Goal: Task Accomplishment & Management: Manage account settings

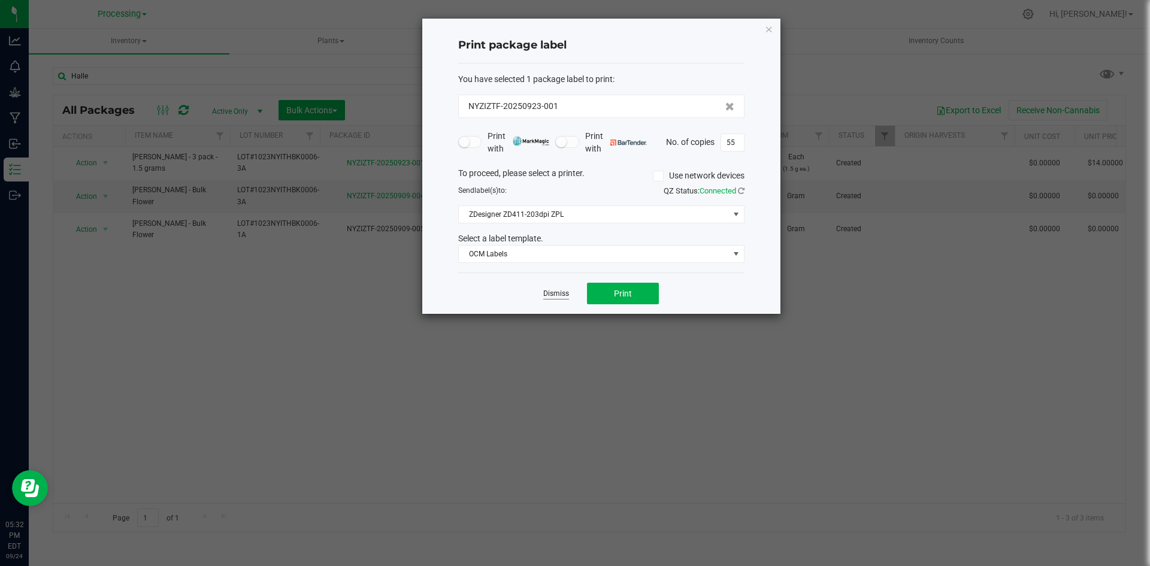
click at [553, 290] on link "Dismiss" at bounding box center [556, 294] width 26 height 10
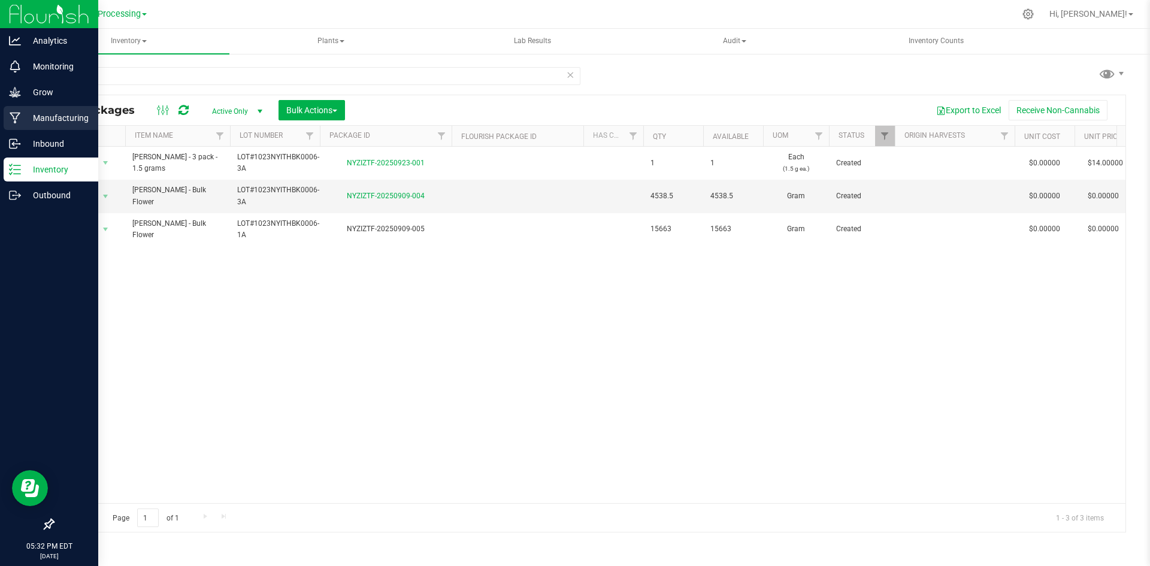
click at [43, 115] on p "Manufacturing" at bounding box center [57, 118] width 72 height 14
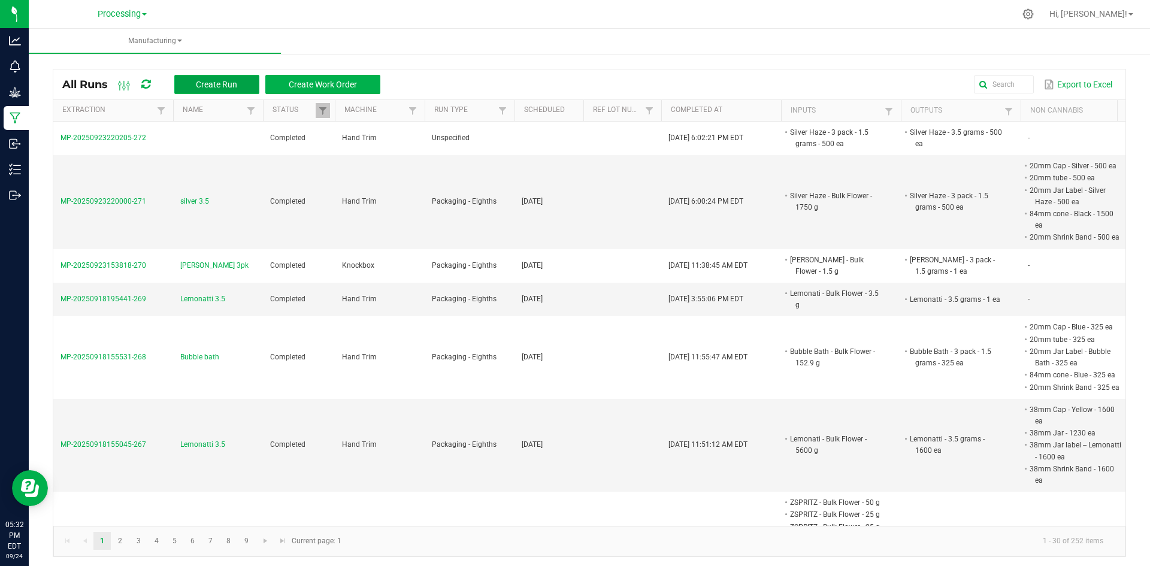
click at [247, 85] on button "Create Run" at bounding box center [216, 84] width 85 height 19
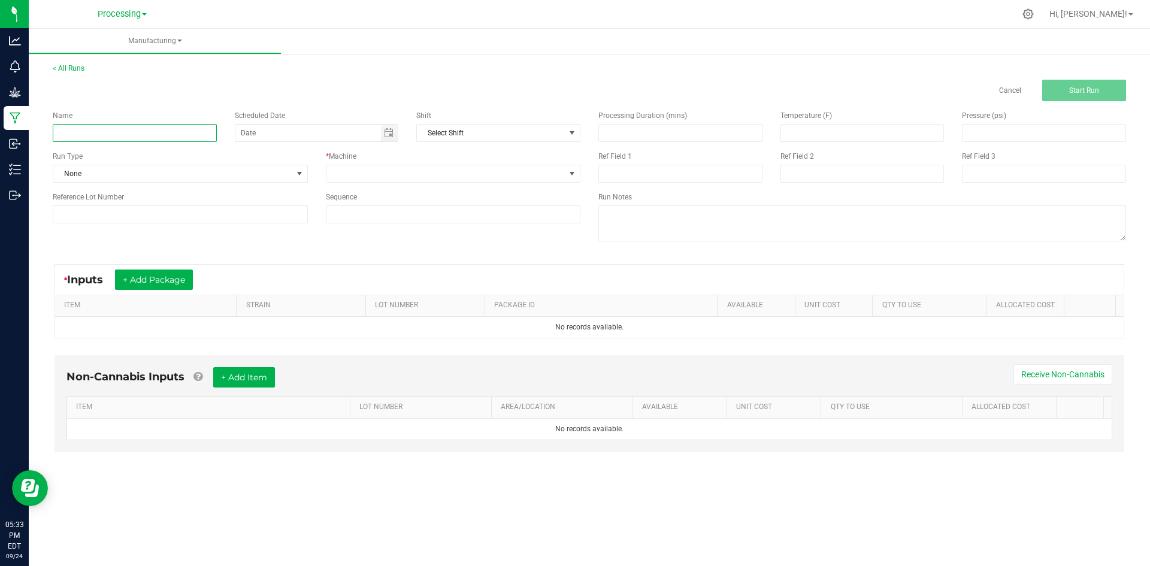
click at [196, 130] on input at bounding box center [135, 133] width 164 height 18
click at [389, 134] on span "Toggle calendar" at bounding box center [389, 133] width 10 height 10
type input "Silver 3pk"
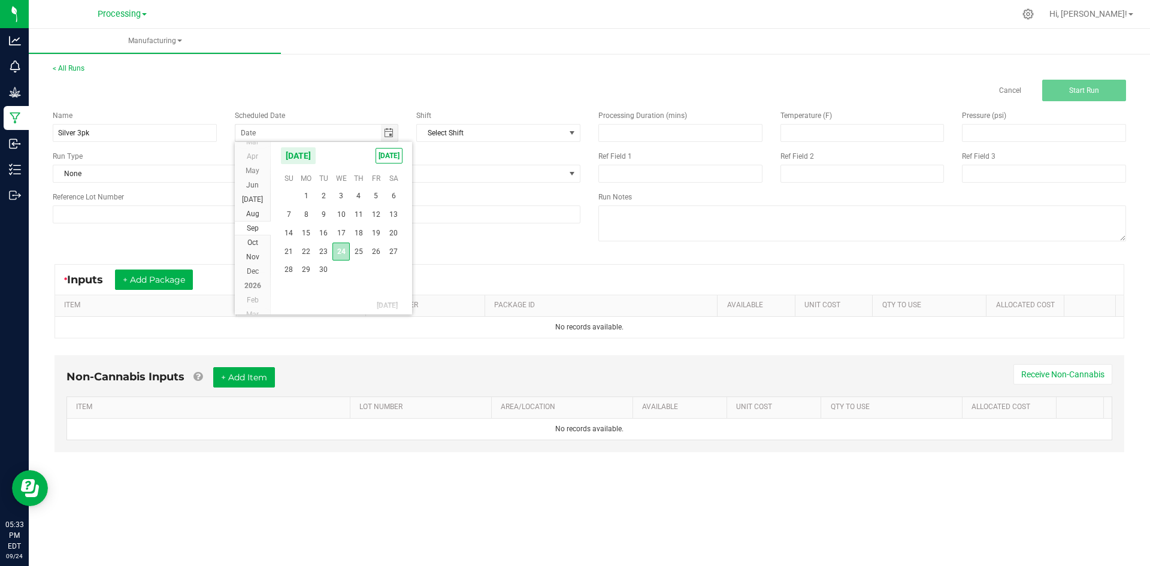
click at [340, 253] on span "24" at bounding box center [340, 252] width 17 height 19
type input "[DATE]"
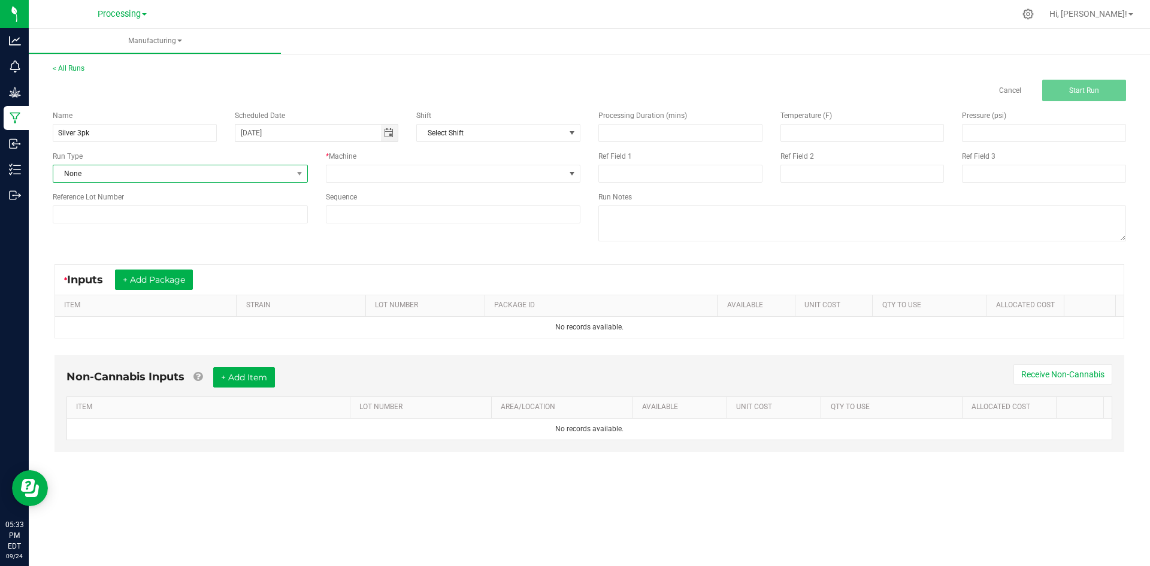
click at [173, 177] on span "None" at bounding box center [172, 173] width 239 height 17
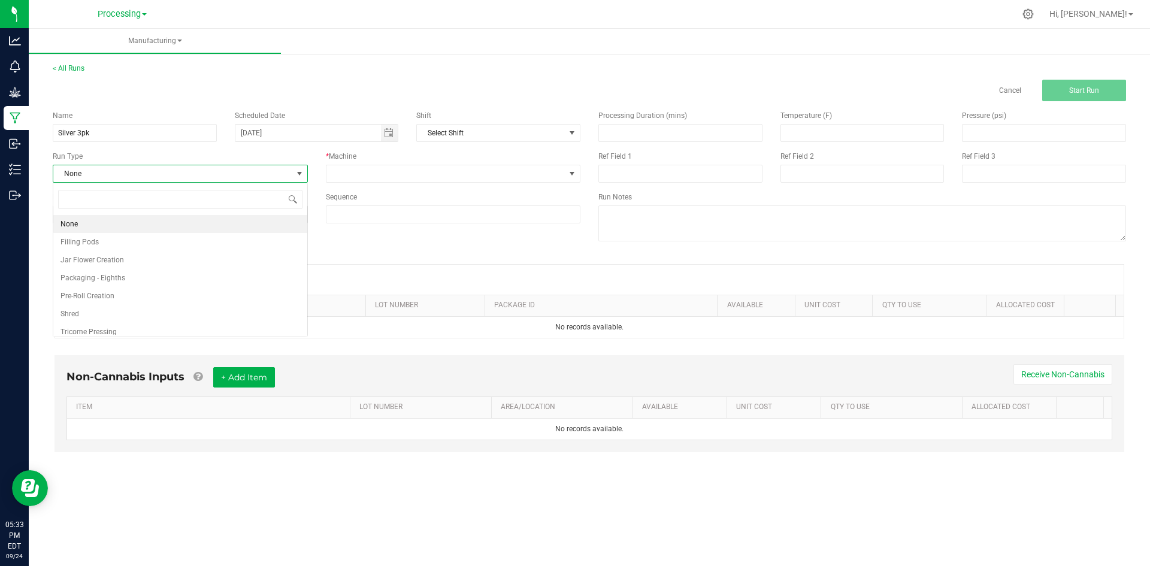
scroll to position [18, 255]
click at [141, 295] on li "Pre-Roll Creation" at bounding box center [180, 296] width 254 height 18
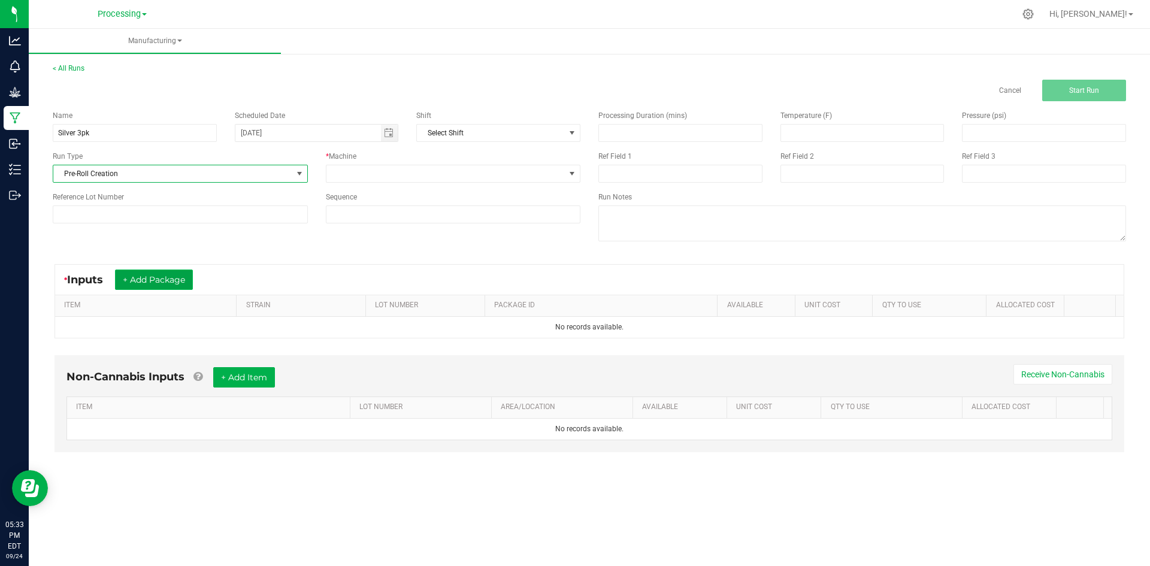
click at [177, 280] on button "+ Add Package" at bounding box center [154, 280] width 78 height 20
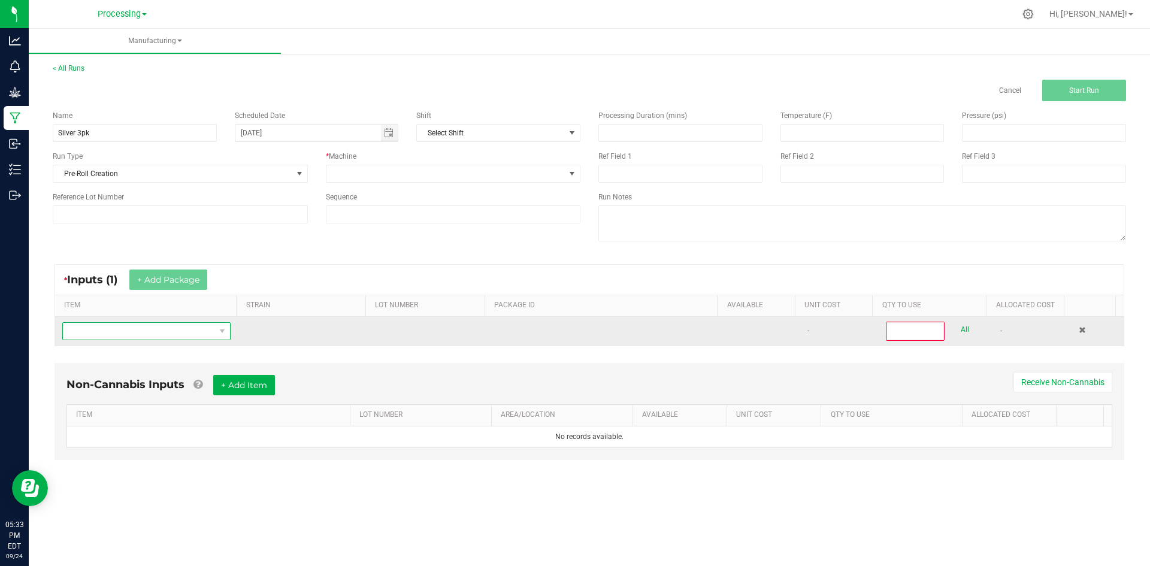
click at [171, 336] on span "NO DATA FOUND" at bounding box center [139, 331] width 152 height 17
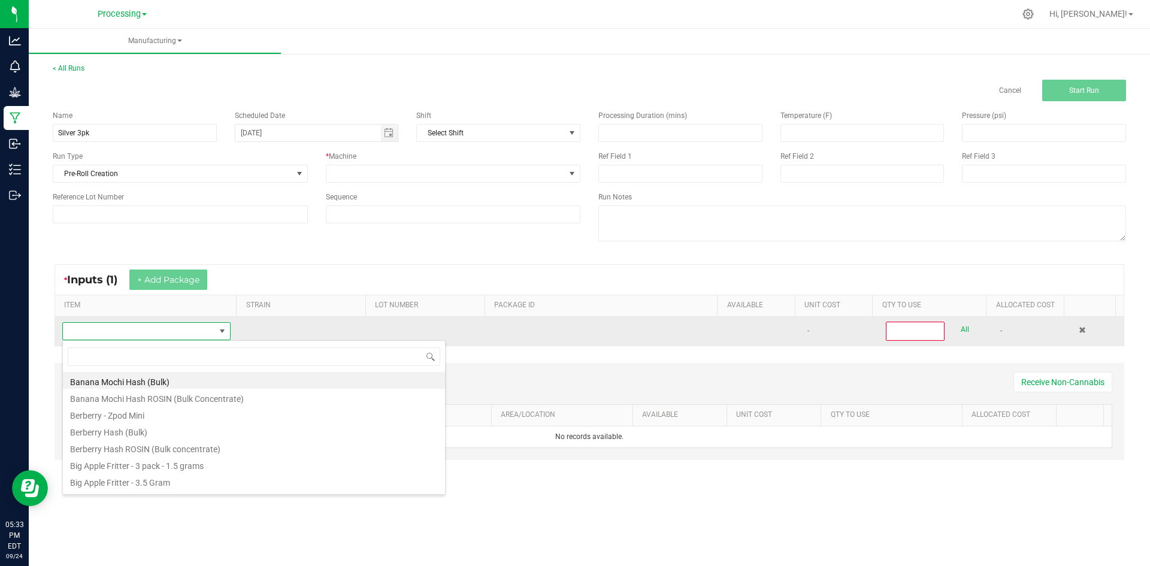
scroll to position [18, 165]
type input "Silver"
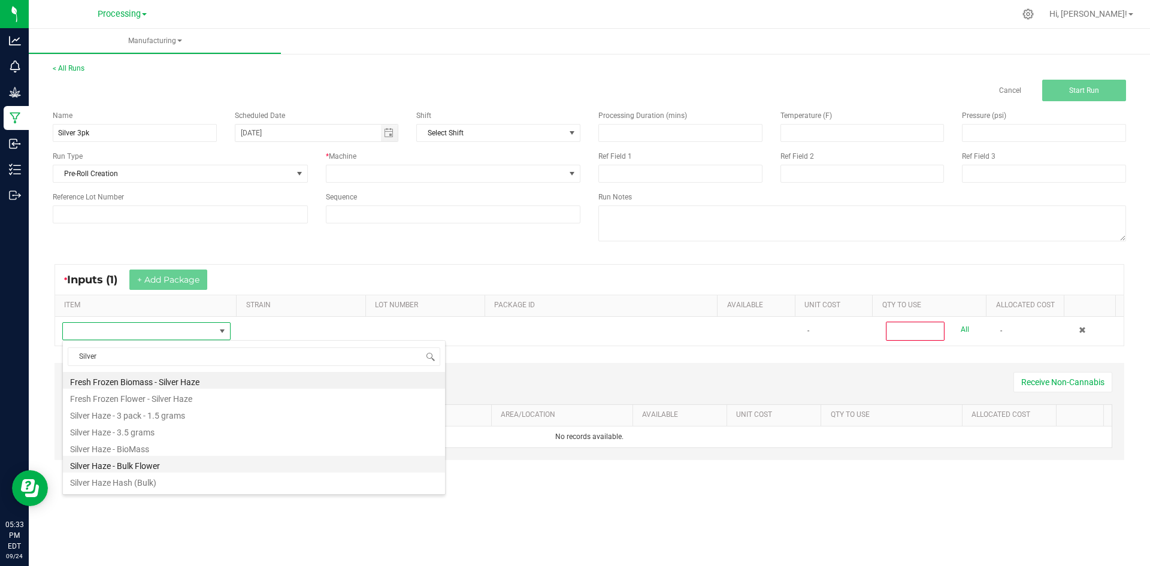
click at [149, 464] on li "Silver Haze - Bulk Flower" at bounding box center [254, 464] width 382 height 17
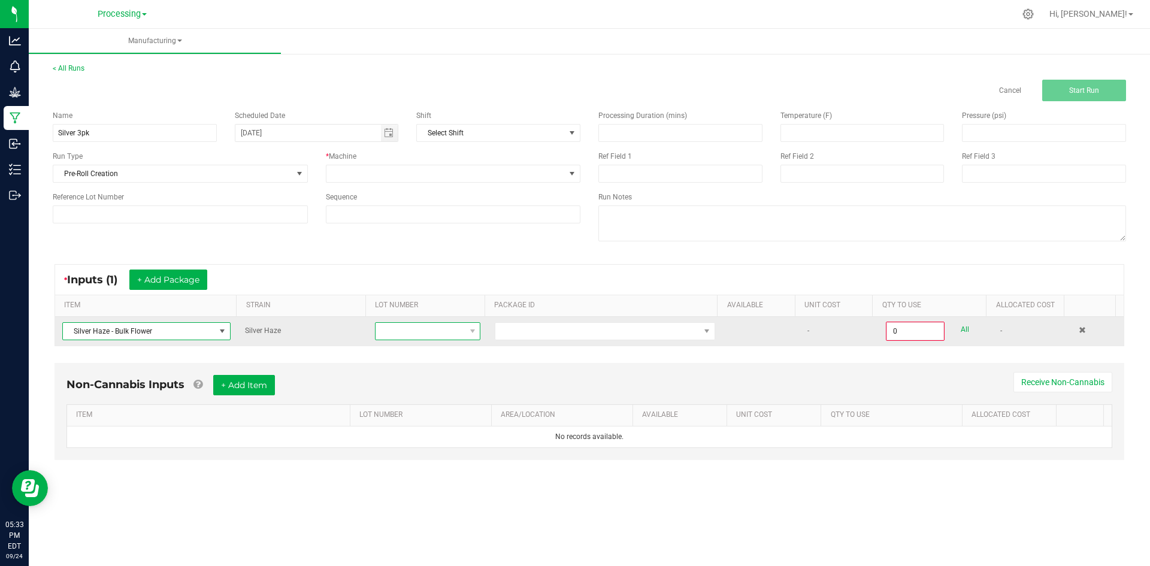
click at [380, 335] on span at bounding box center [420, 331] width 89 height 17
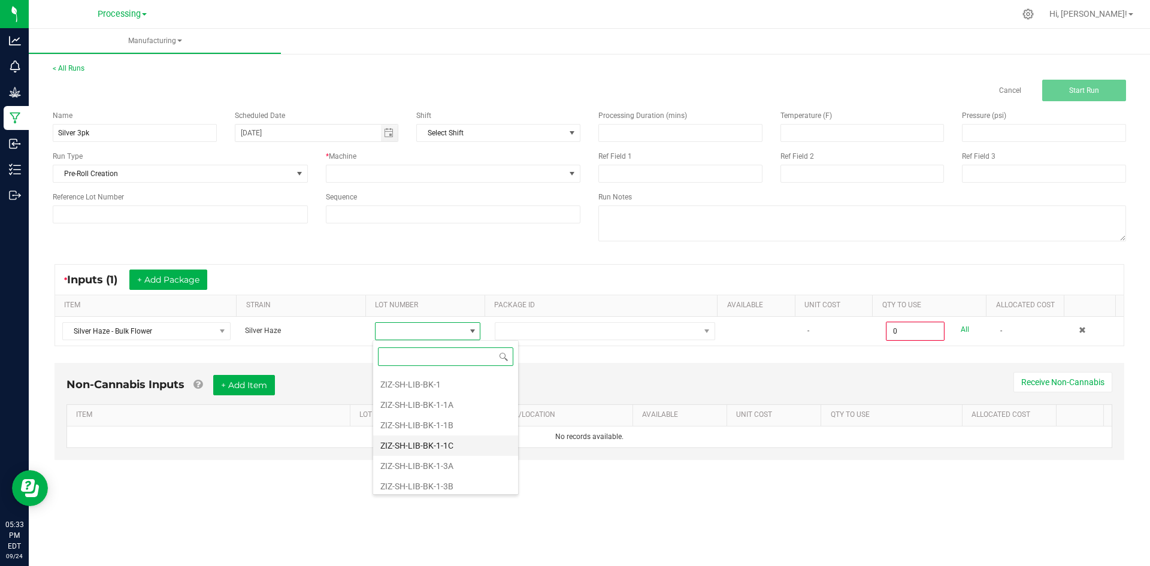
scroll to position [180, 0]
click at [470, 427] on li "ZIZ-SH-LIB-BK-1-3B" at bounding box center [445, 426] width 145 height 20
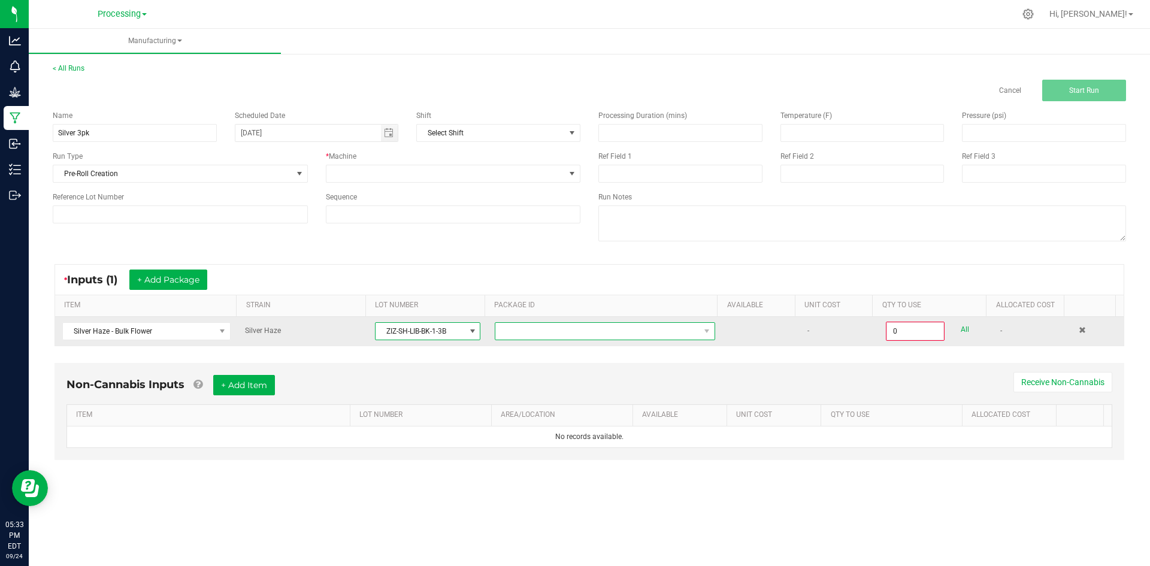
click at [565, 338] on span at bounding box center [597, 331] width 204 height 17
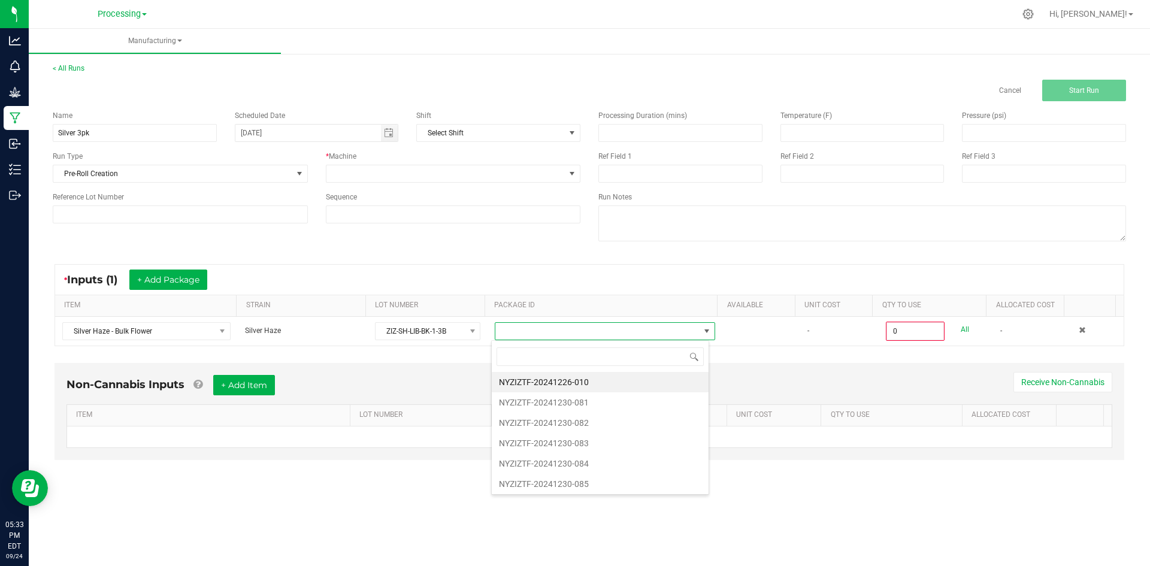
scroll to position [18, 219]
click at [540, 382] on li "NYZIZTF-20241226-010" at bounding box center [600, 382] width 217 height 20
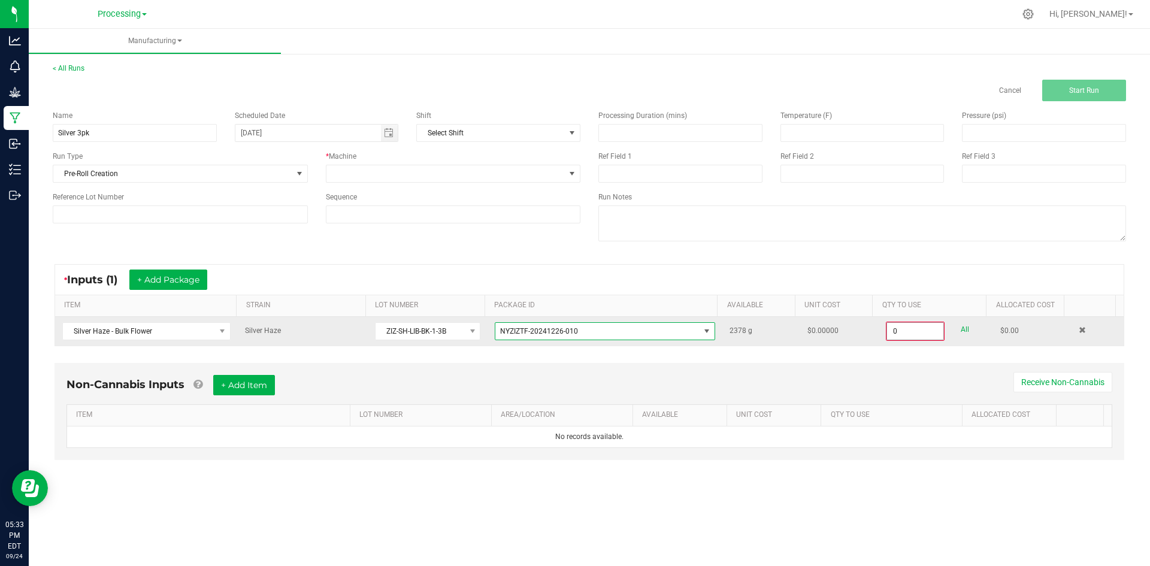
click at [910, 330] on input "0" at bounding box center [915, 331] width 56 height 17
click at [915, 329] on input "0" at bounding box center [915, 331] width 56 height 17
type input "0"
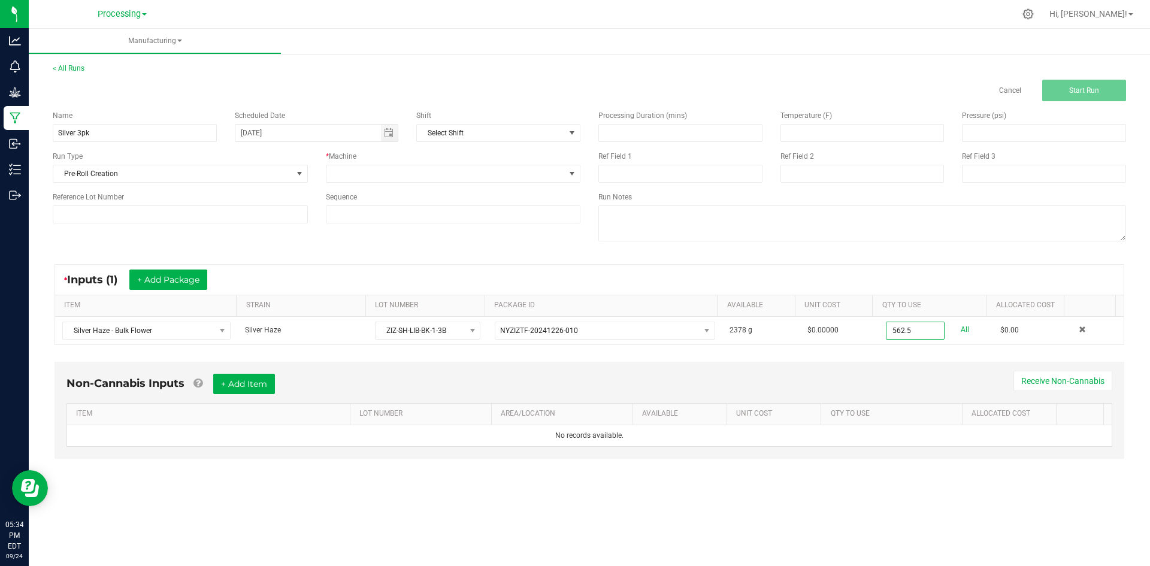
type input "562.5000 g"
drag, startPoint x: 843, startPoint y: 353, endPoint x: 829, endPoint y: 354, distance: 13.8
click at [842, 354] on div "* Inputs (1) + Add Package ITEM STRAIN LOT NUMBER PACKAGE ID AVAILABLE Unit Cos…" at bounding box center [589, 304] width 1091 height 102
click at [287, 385] on div "Non-Cannabis Inputs + Add Item Receive Non-Cannabis" at bounding box center [589, 388] width 1046 height 29
click at [255, 385] on button "+ Add Item" at bounding box center [244, 384] width 62 height 20
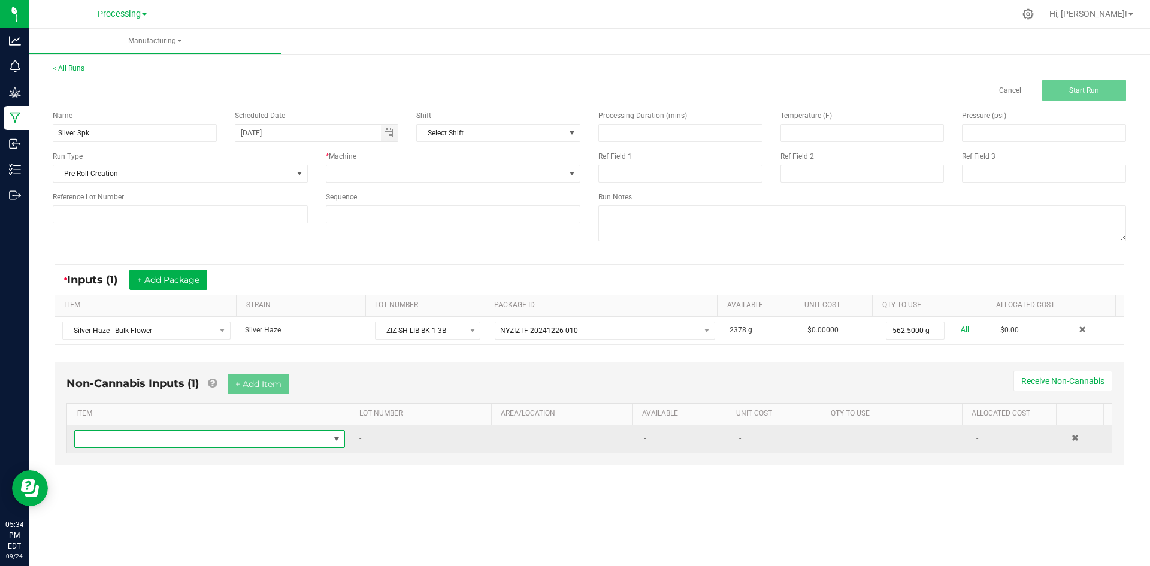
click at [214, 440] on span "NO DATA FOUND" at bounding box center [202, 439] width 255 height 17
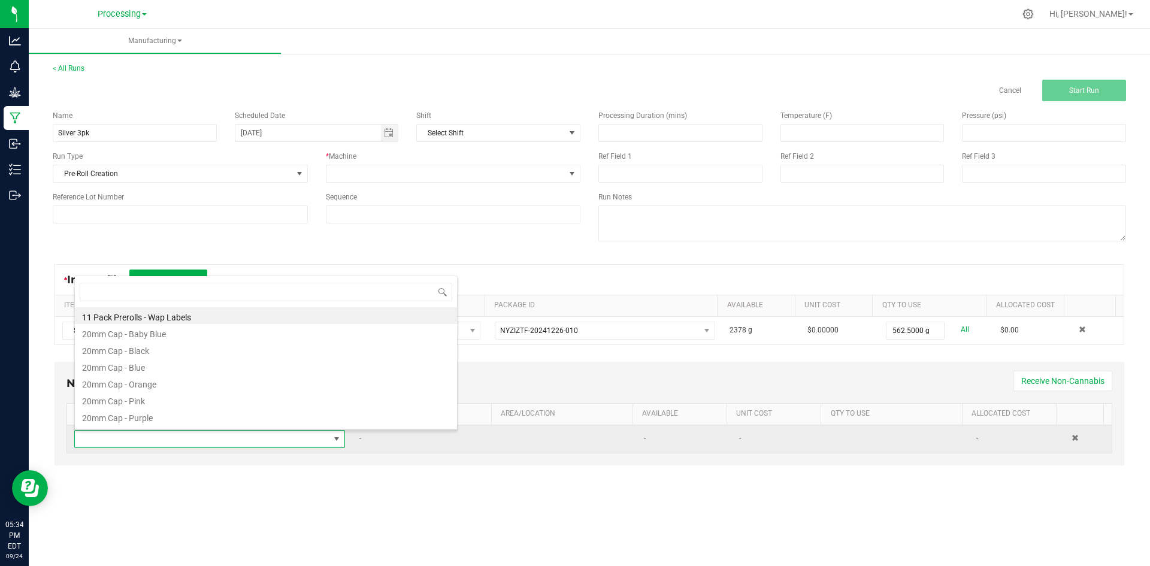
scroll to position [18, 266]
type input "Silver"
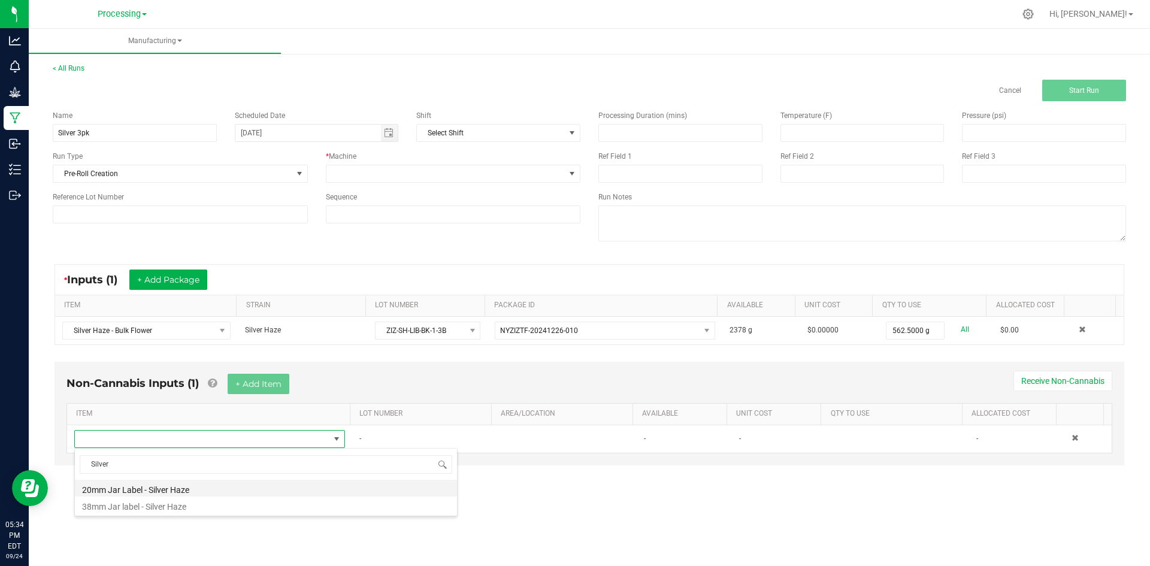
click at [149, 492] on li "20mm Jar Label - Silver Haze" at bounding box center [266, 488] width 382 height 17
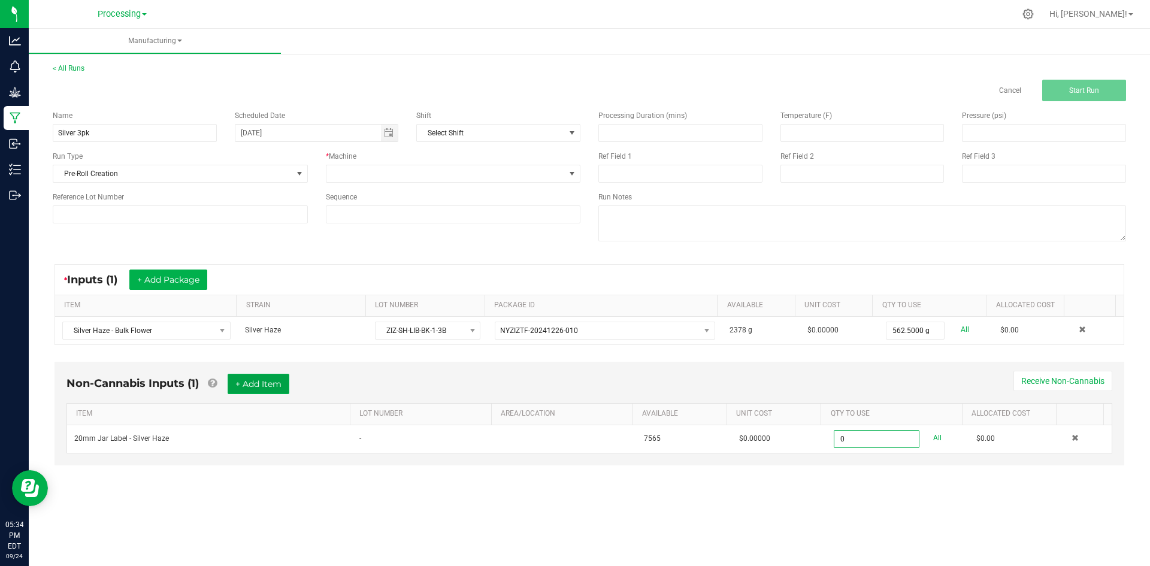
type input "0 ea"
click at [278, 387] on button "+ Add Item" at bounding box center [259, 384] width 62 height 20
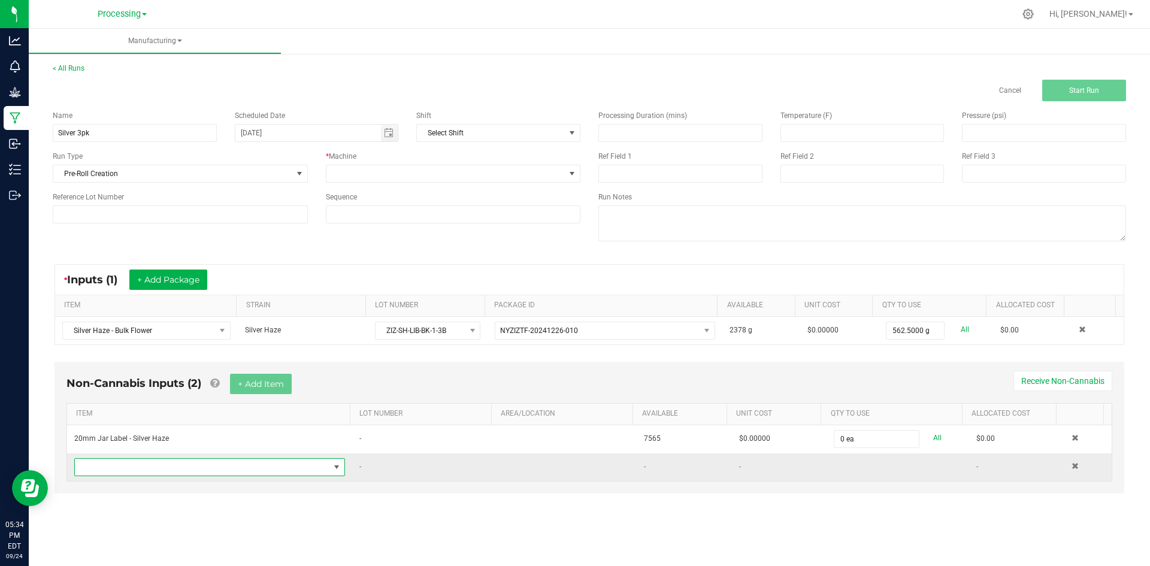
click at [235, 469] on span "NO DATA FOUND" at bounding box center [202, 467] width 255 height 17
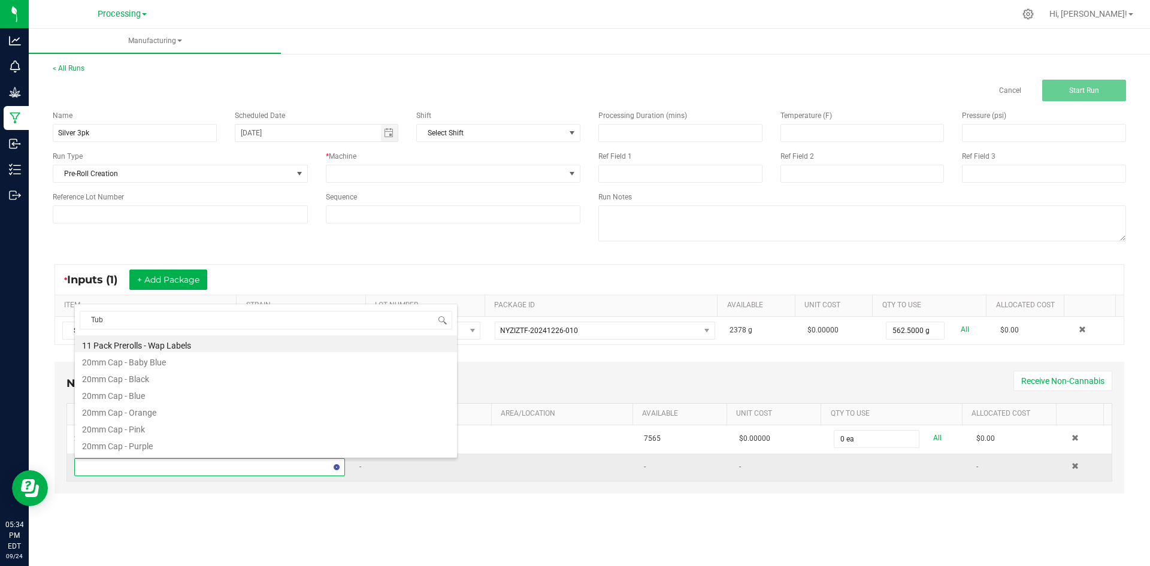
type input "Tube"
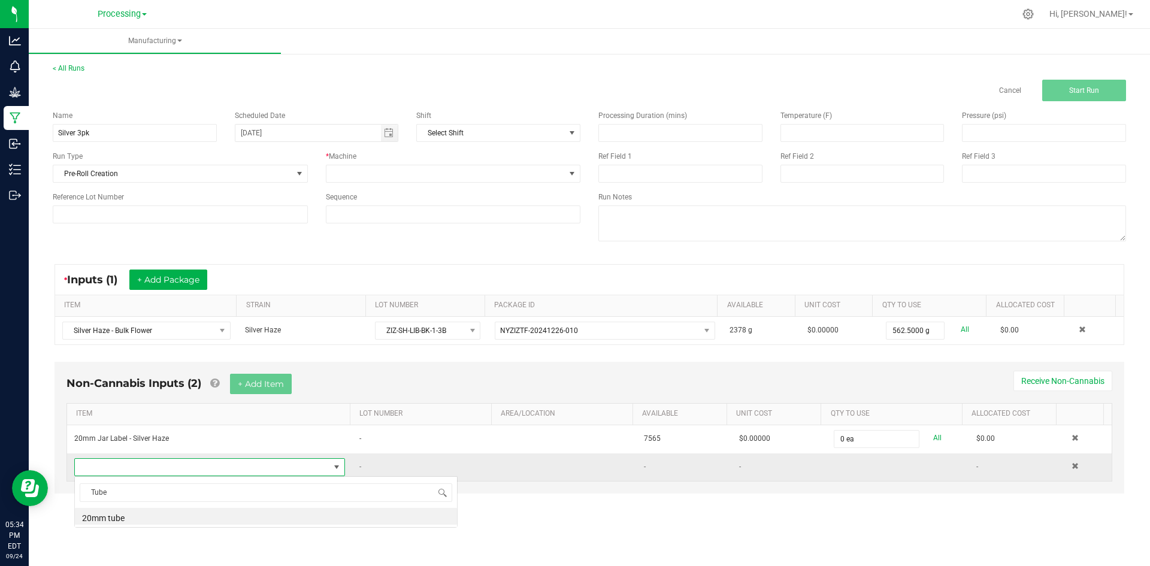
scroll to position [0, 0]
click at [116, 514] on li "20mm tube" at bounding box center [266, 516] width 382 height 17
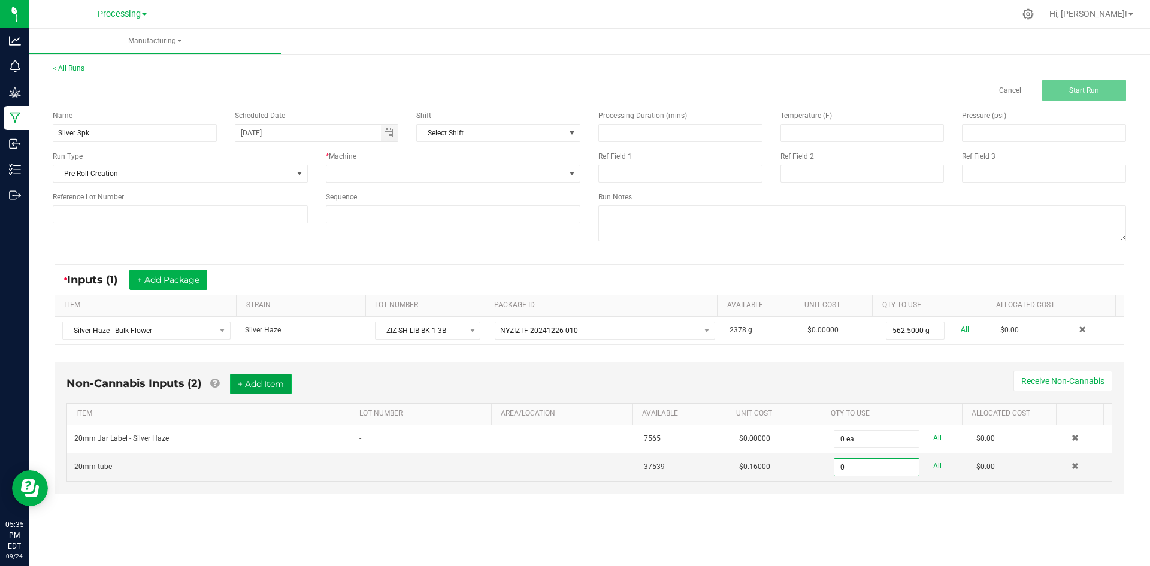
type input "0 ea"
click at [276, 380] on button "+ Add Item" at bounding box center [261, 384] width 62 height 20
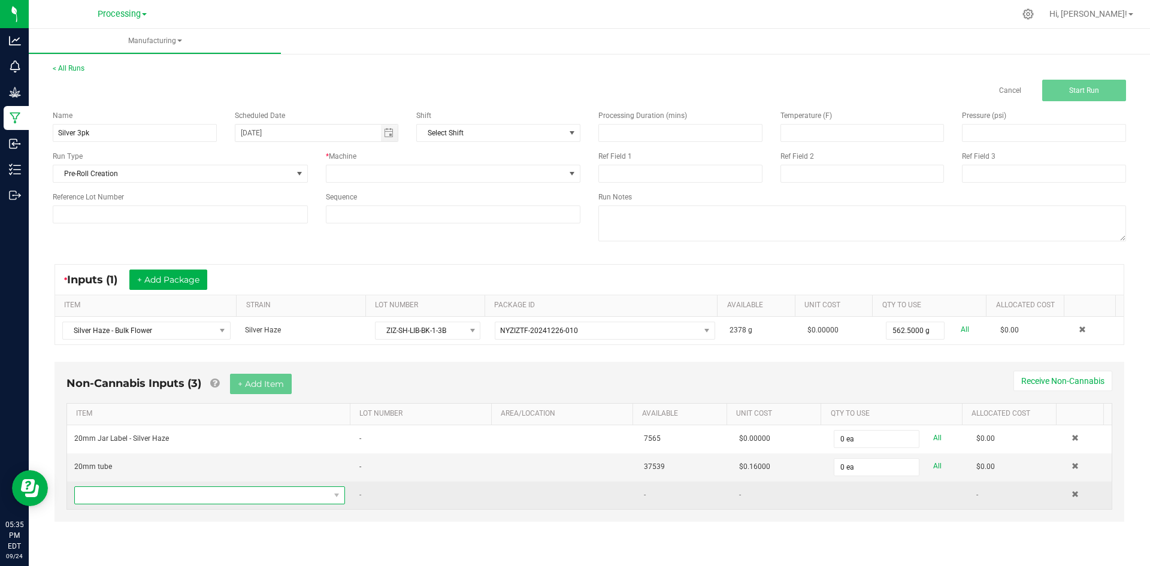
click at [220, 498] on span "NO DATA FOUND" at bounding box center [202, 495] width 255 height 17
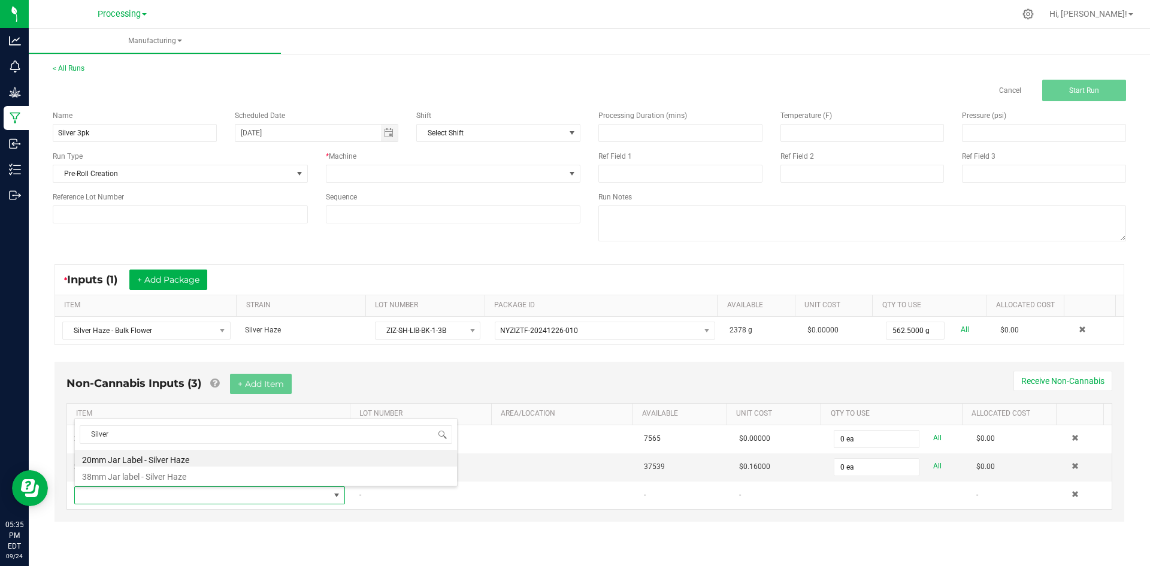
type input "Silver"
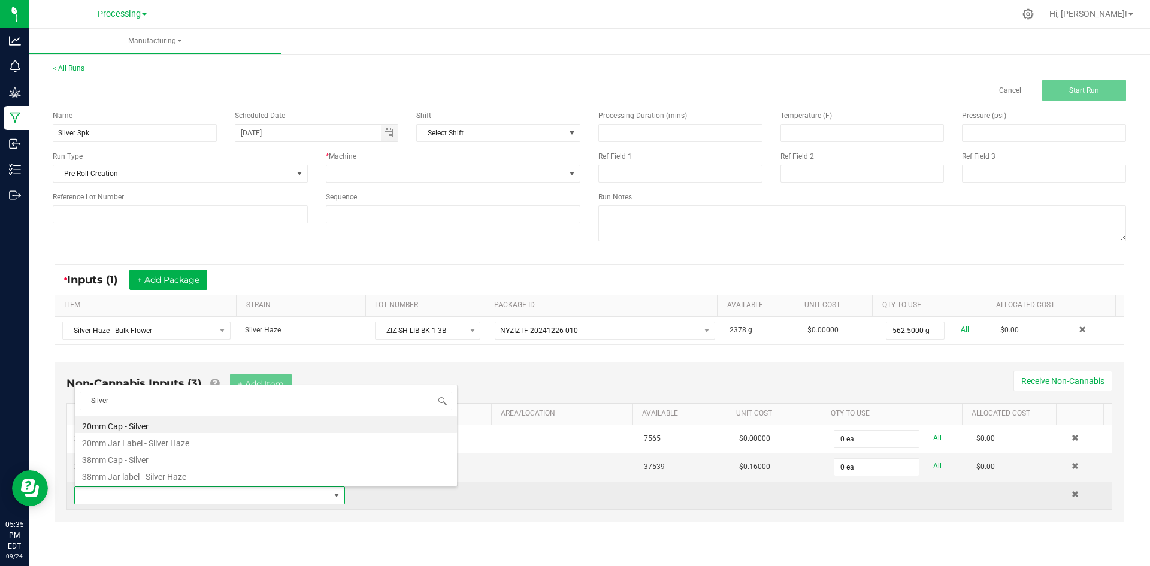
click at [335, 502] on span at bounding box center [336, 495] width 15 height 17
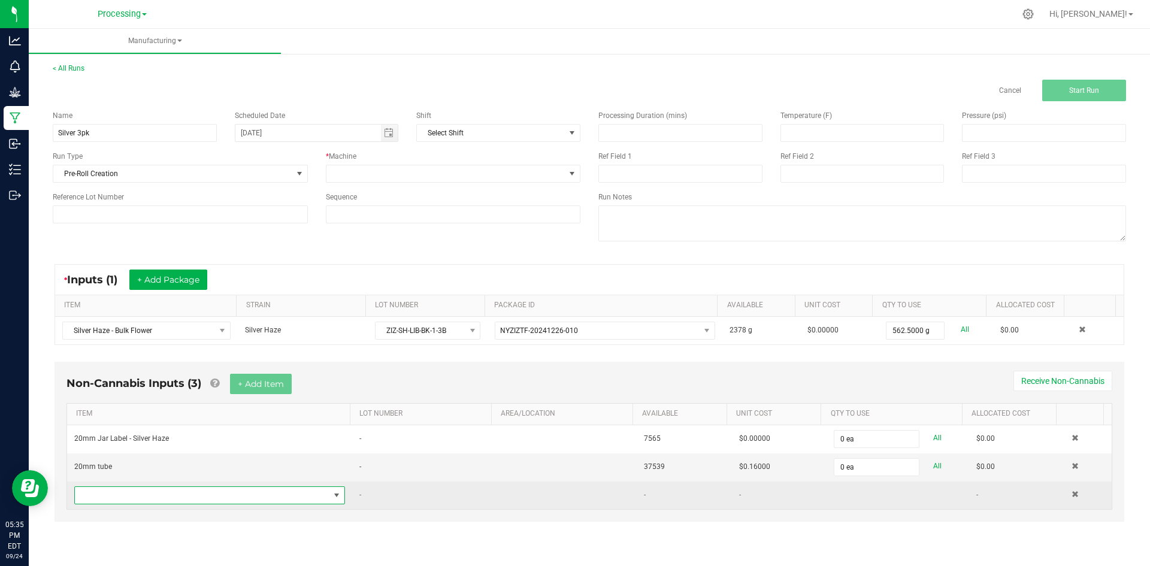
click at [332, 501] on span "NO DATA FOUND" at bounding box center [336, 495] width 15 height 17
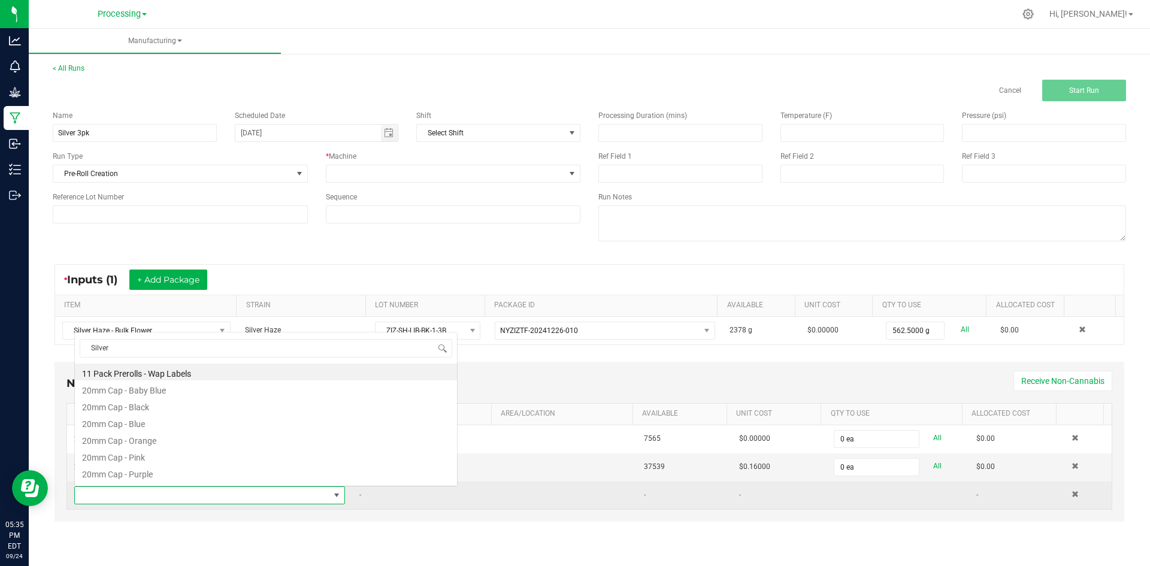
scroll to position [18, 266]
type input "Silver"
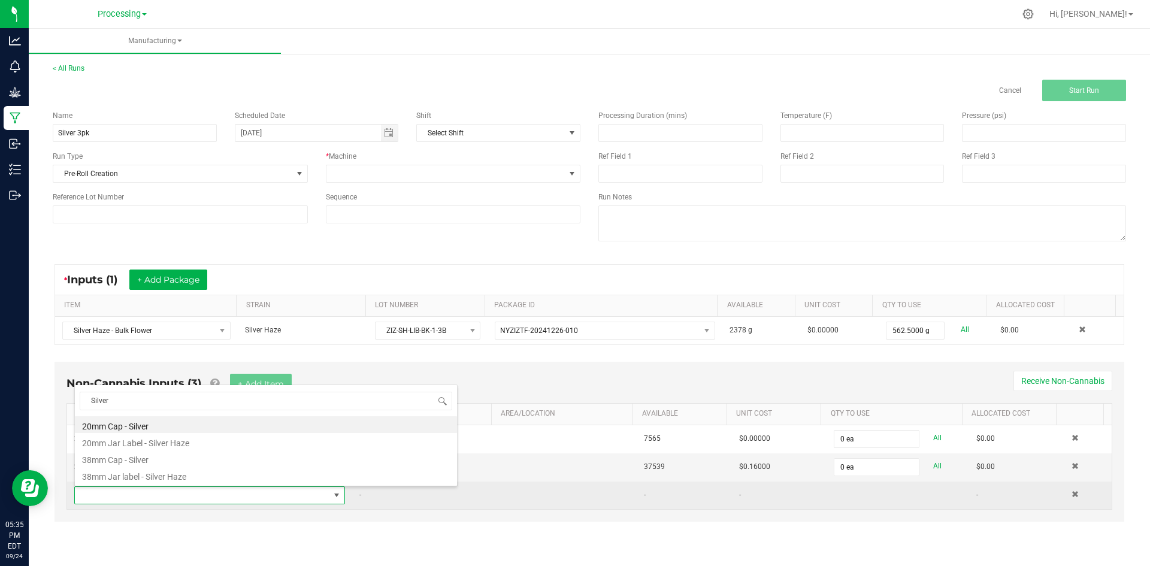
click at [387, 493] on td "-" at bounding box center [423, 496] width 143 height 28
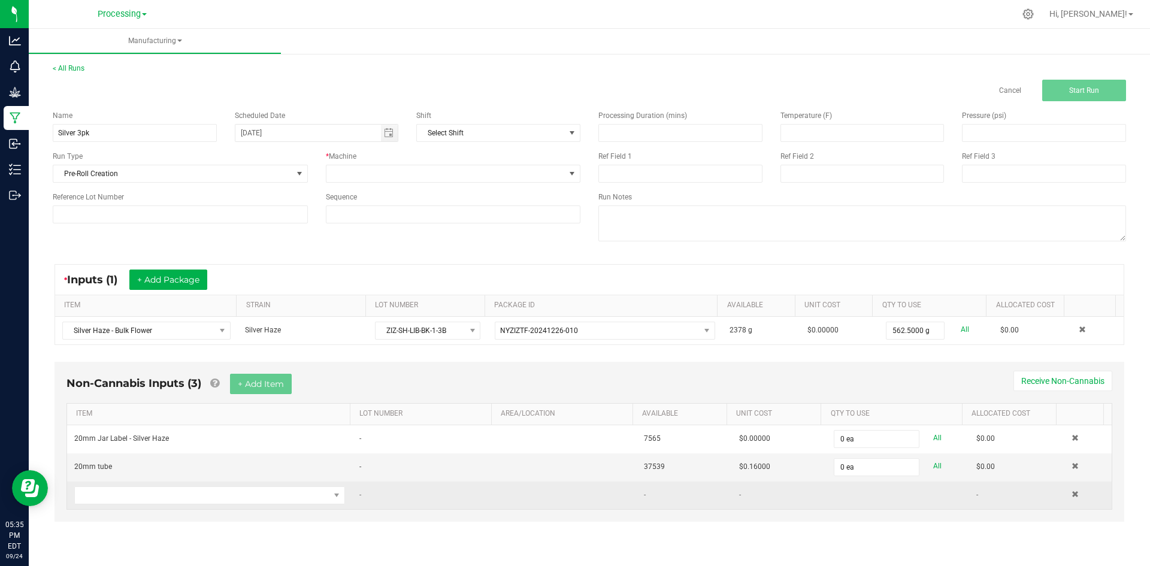
click at [389, 498] on td "-" at bounding box center [423, 496] width 143 height 28
click at [295, 502] on span "NO DATA FOUND" at bounding box center [202, 495] width 255 height 17
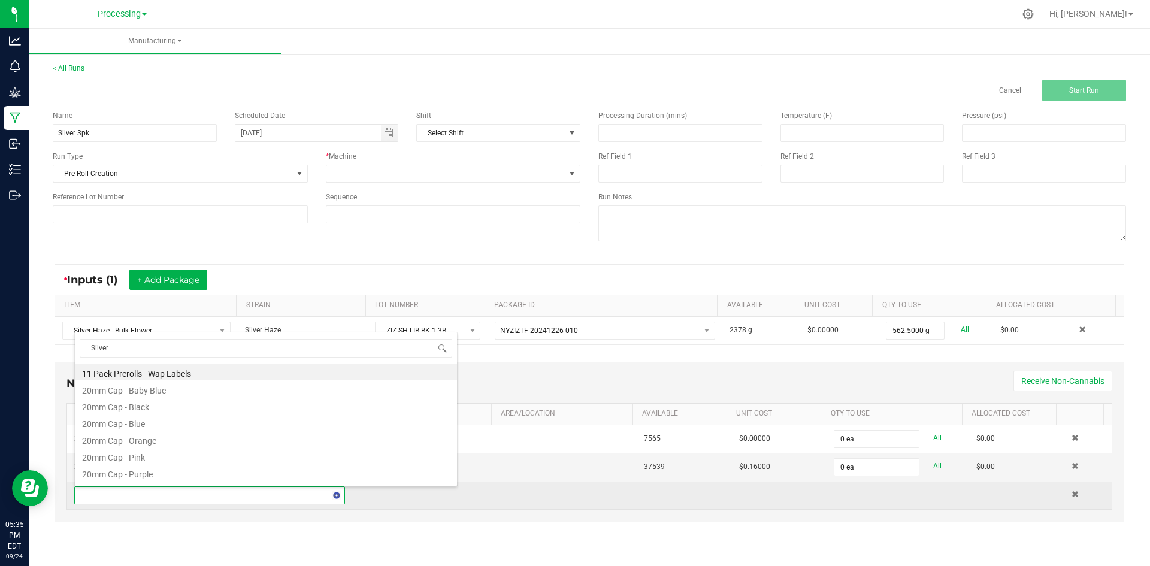
type input "Silver"
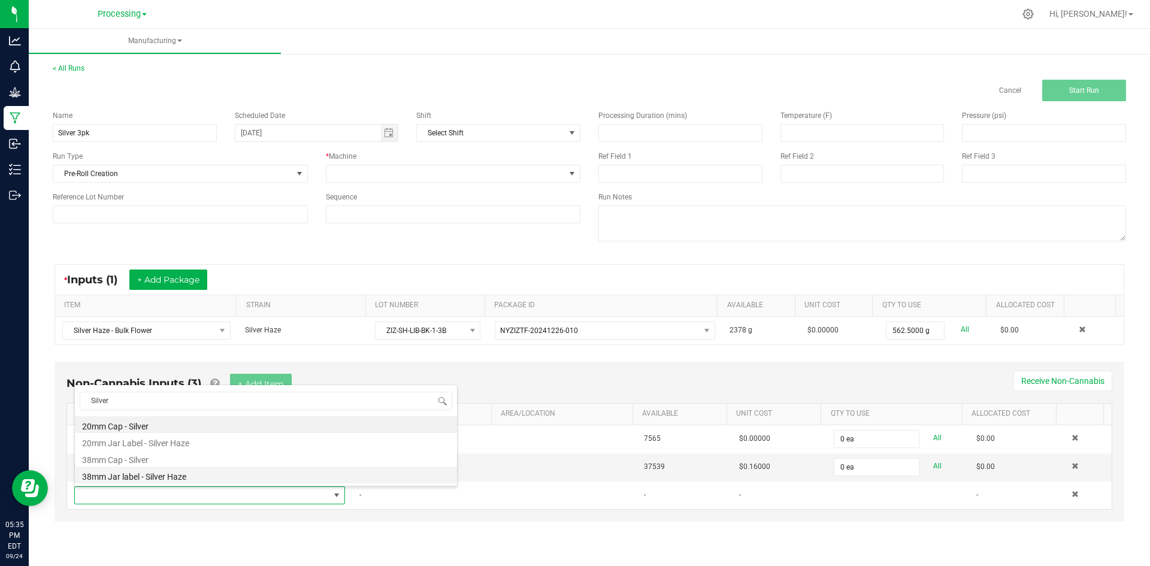
click at [187, 468] on li "38mm Jar label - Silver Haze" at bounding box center [266, 475] width 382 height 17
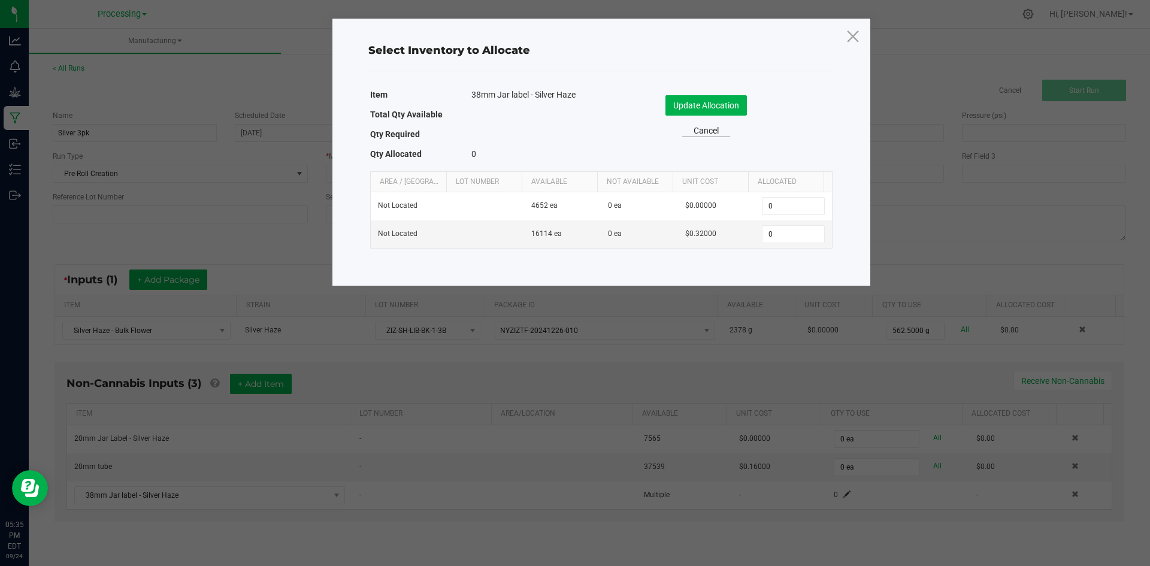
click at [706, 132] on link "Cancel" at bounding box center [706, 131] width 48 height 13
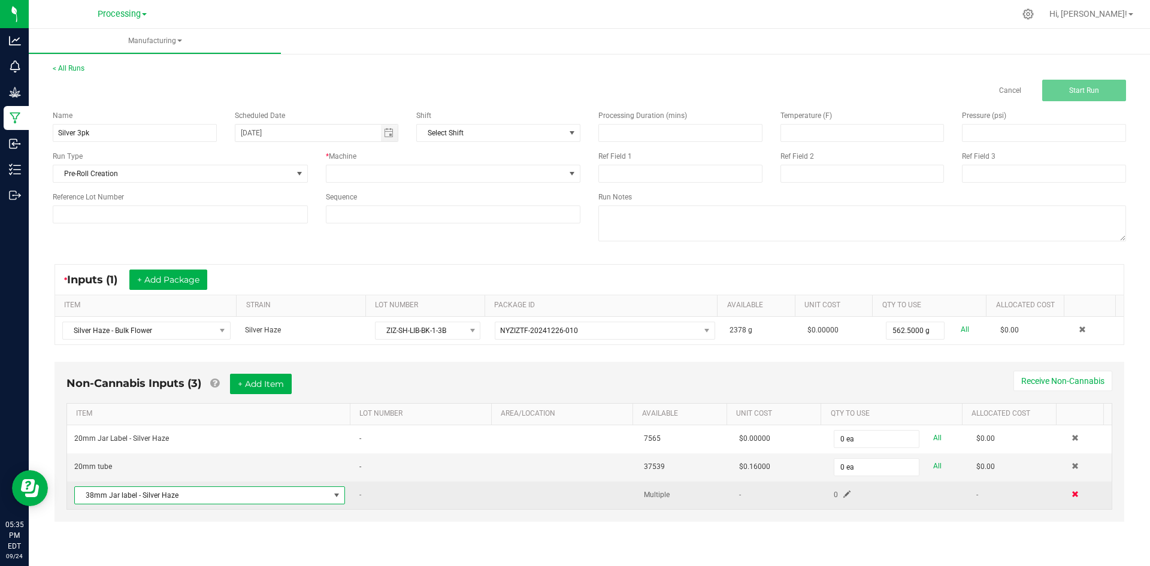
click at [1071, 492] on span at bounding box center [1074, 494] width 7 height 7
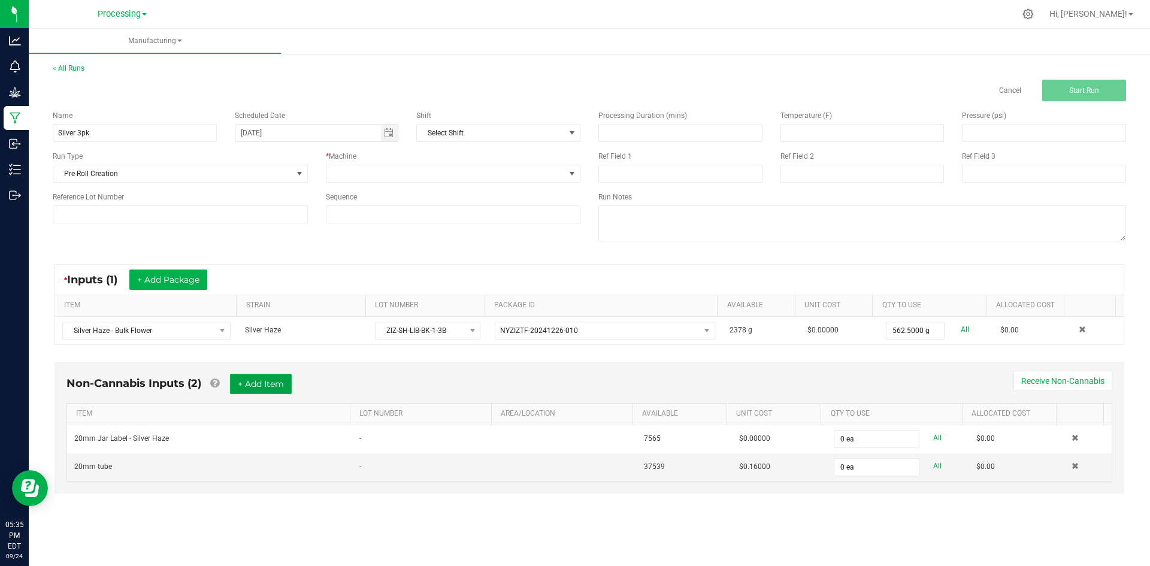
click at [268, 388] on button "+ Add Item" at bounding box center [261, 384] width 62 height 20
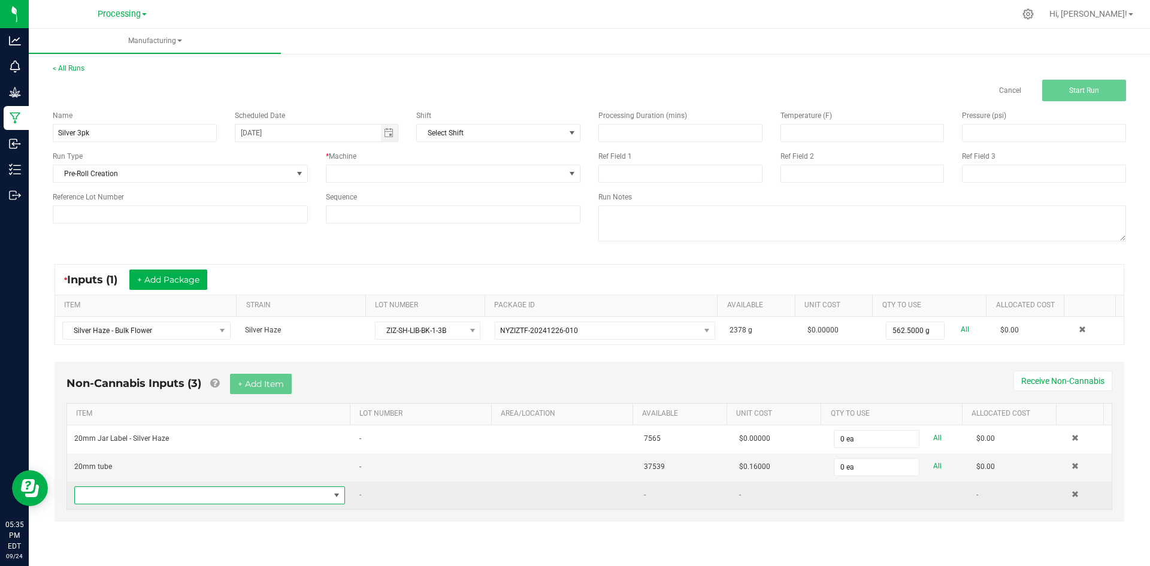
click at [247, 499] on span "NO DATA FOUND" at bounding box center [202, 495] width 255 height 17
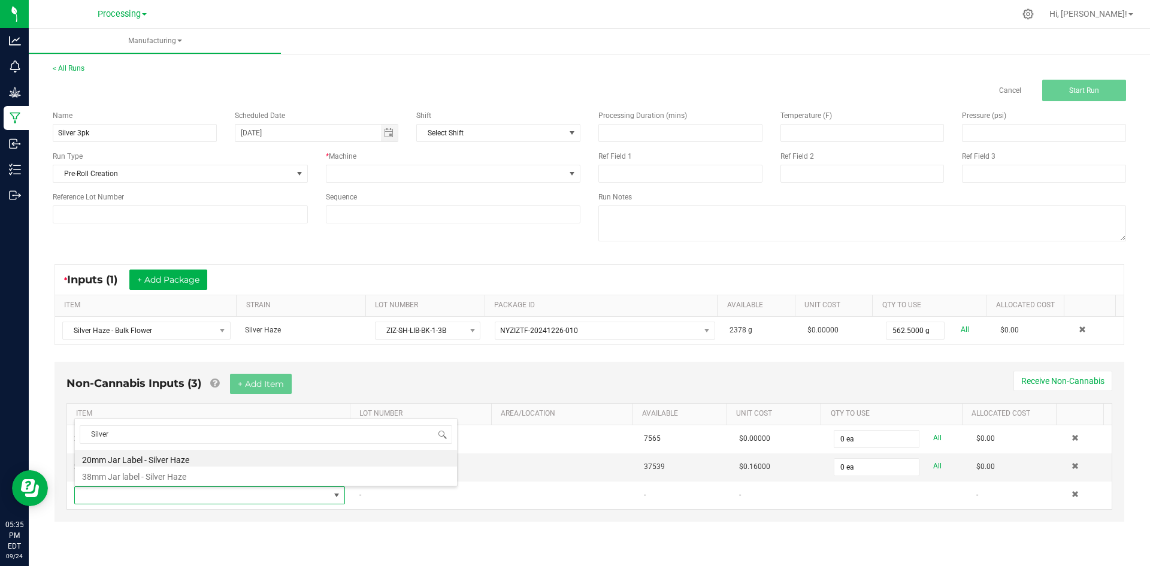
type input "Silver"
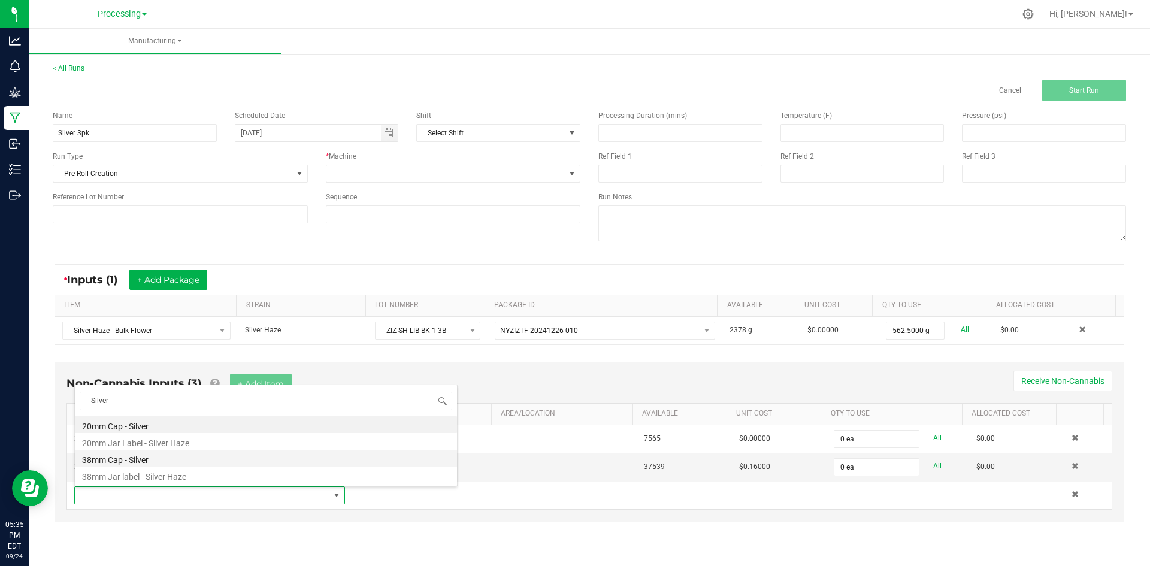
click at [199, 463] on li "38mm Cap - Silver" at bounding box center [266, 458] width 382 height 17
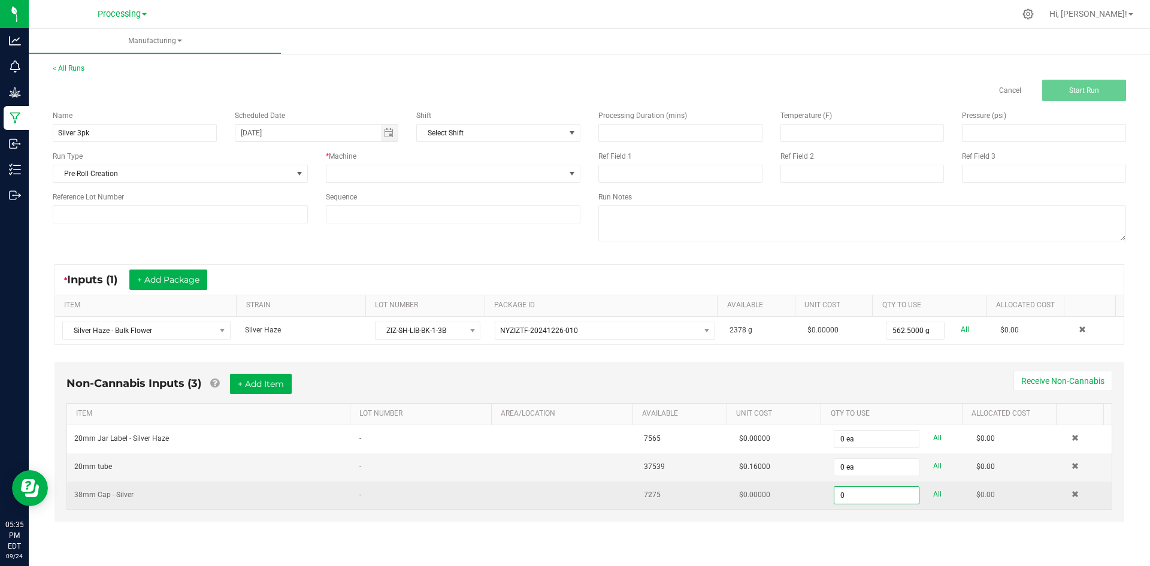
click at [1064, 495] on td at bounding box center [1087, 496] width 47 height 28
type input "0 ea"
click at [1064, 495] on td at bounding box center [1087, 496] width 47 height 28
click at [1071, 495] on span at bounding box center [1074, 494] width 7 height 7
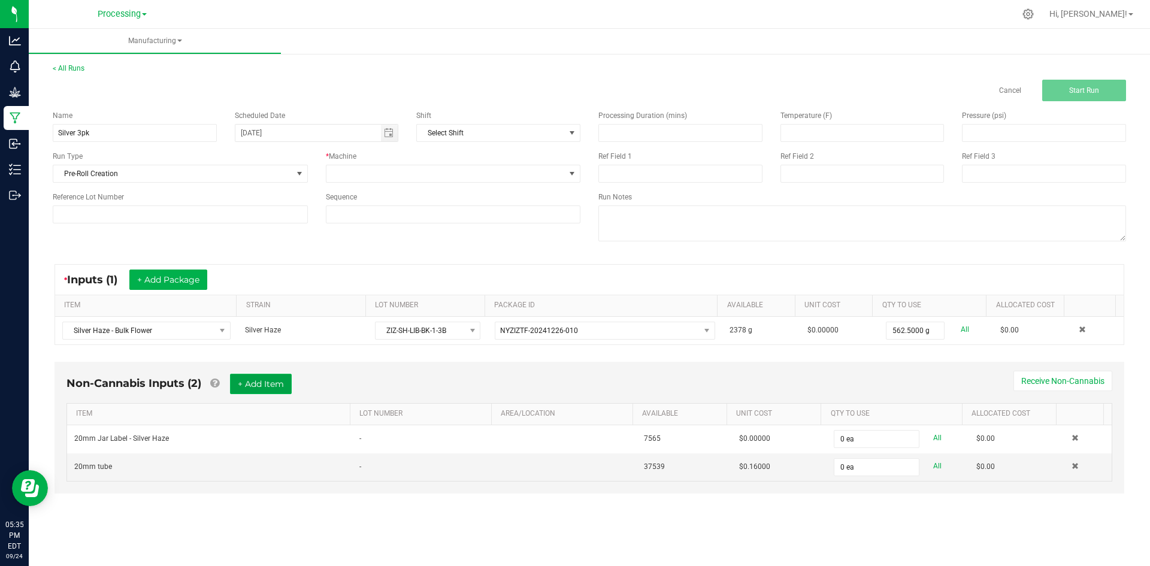
click at [276, 383] on button "+ Add Item" at bounding box center [261, 384] width 62 height 20
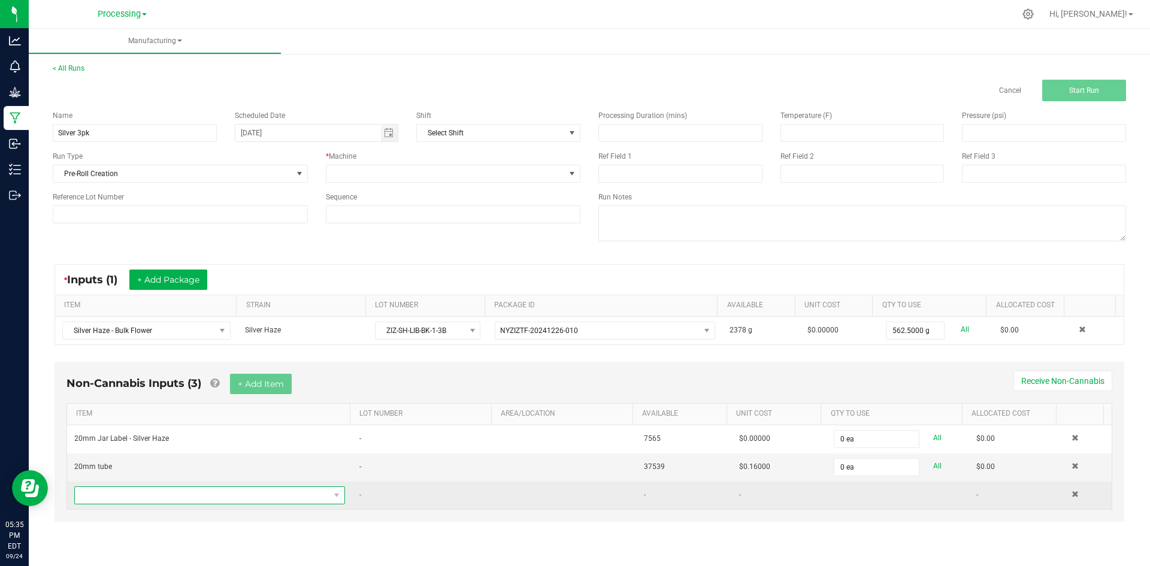
click at [137, 492] on span "NO DATA FOUND" at bounding box center [202, 495] width 255 height 17
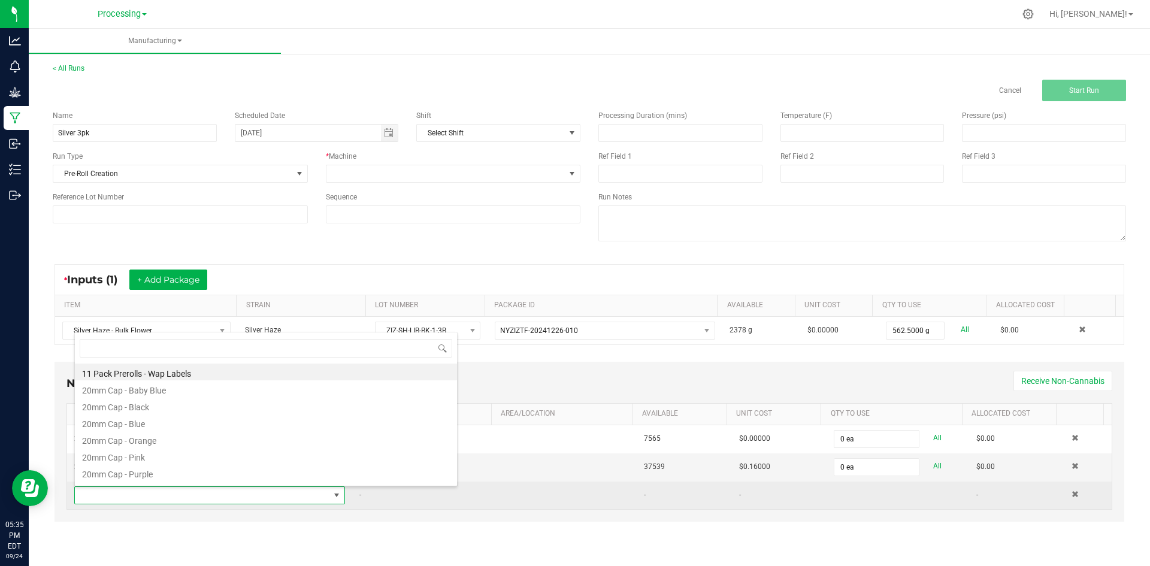
scroll to position [0, 0]
type input "Silver"
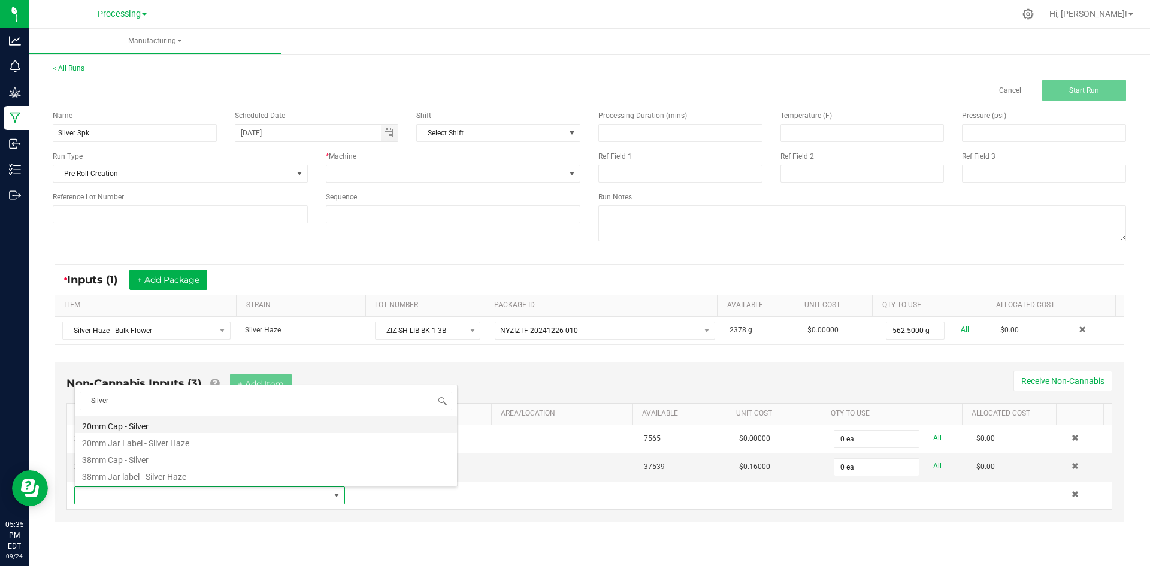
click at [177, 430] on li "20mm Cap - Silver" at bounding box center [266, 424] width 382 height 17
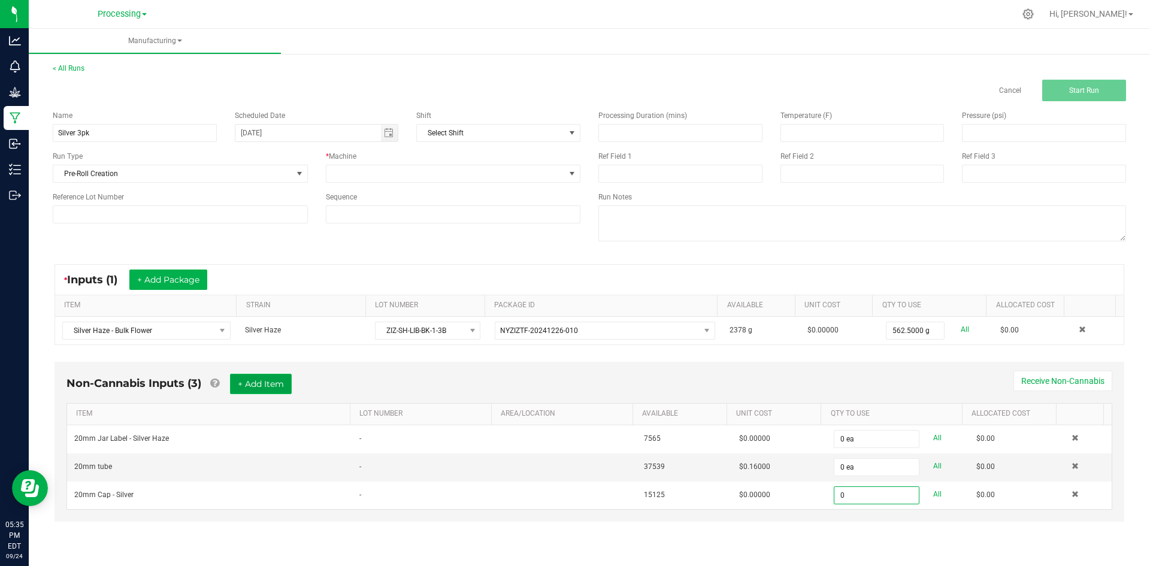
type input "0 ea"
click at [268, 387] on button "+ Add Item" at bounding box center [261, 384] width 62 height 20
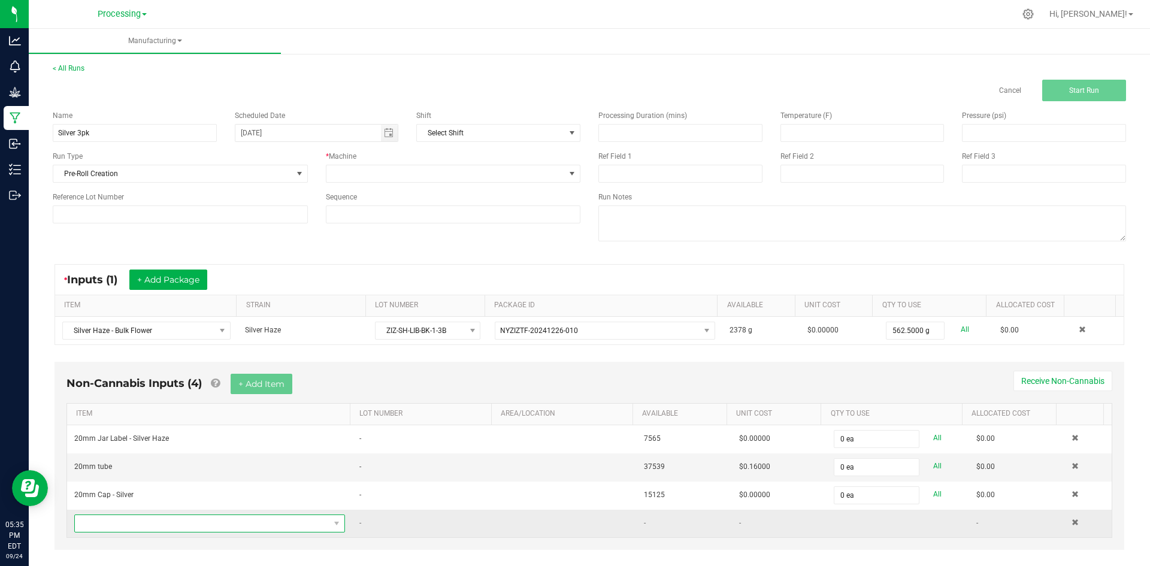
click at [195, 522] on span "NO DATA FOUND" at bounding box center [202, 523] width 255 height 17
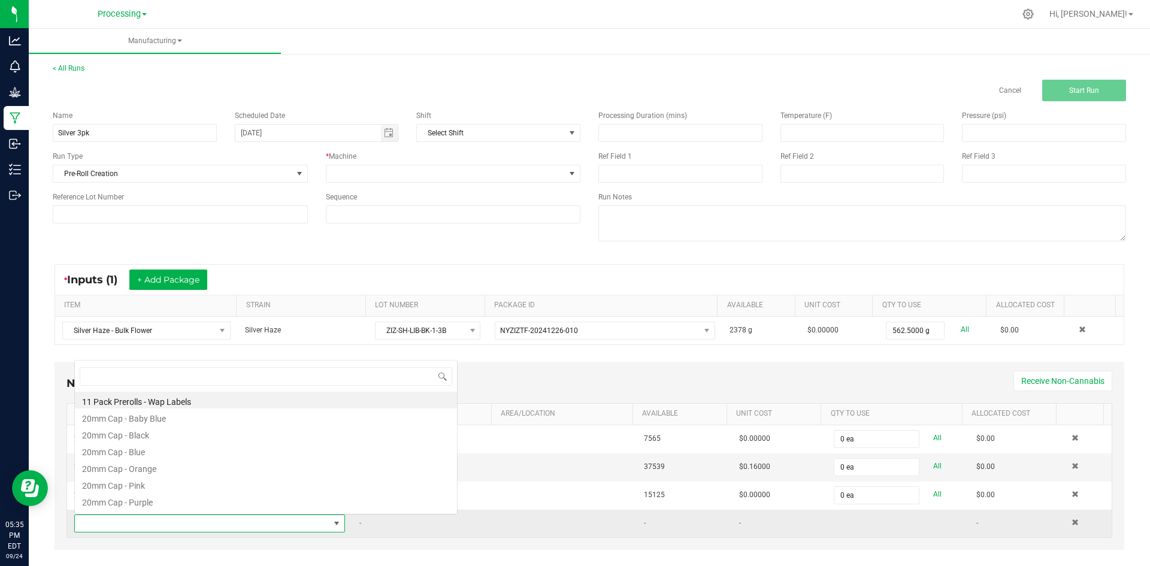
scroll to position [18, 264]
type input "Black"
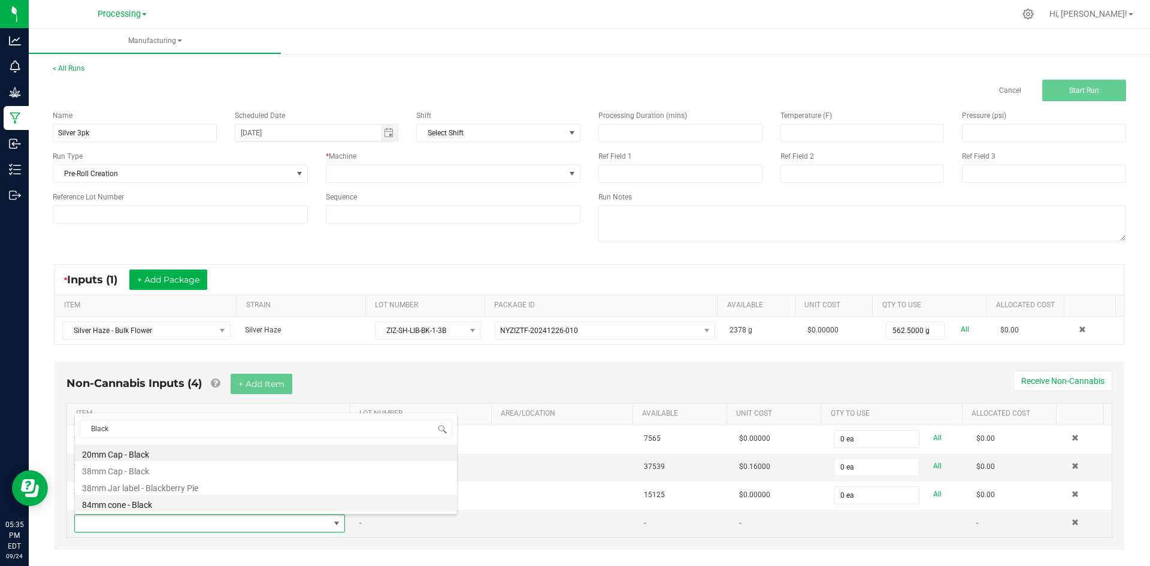
click at [174, 506] on li "84mm cone - Black" at bounding box center [266, 503] width 382 height 17
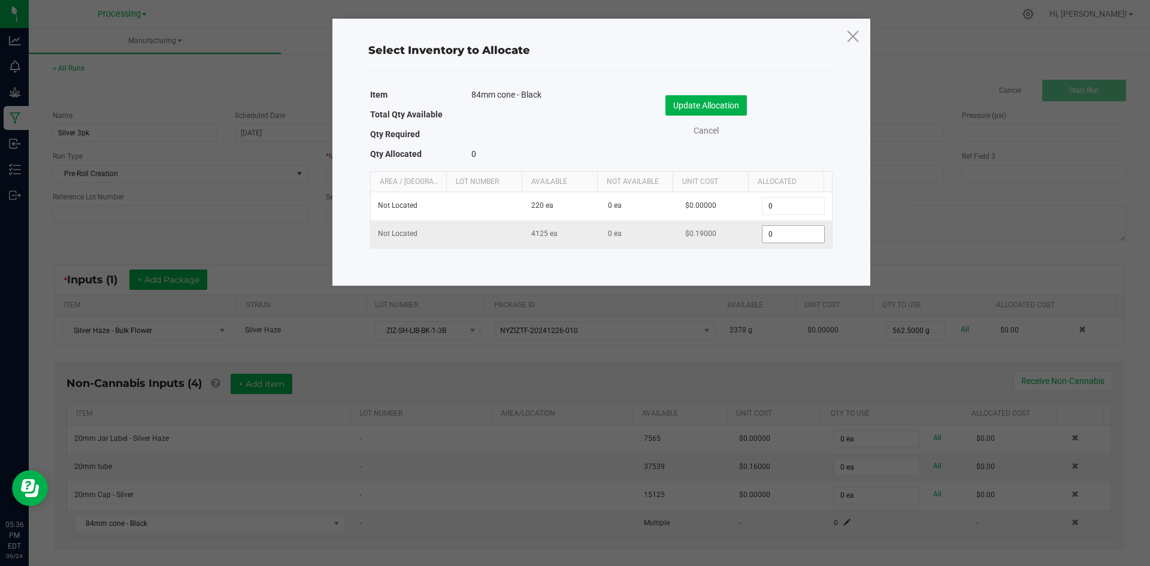
click at [809, 237] on input "0" at bounding box center [792, 234] width 61 height 17
type input "1125"
click at [716, 107] on button "Update Allocation" at bounding box center [705, 105] width 81 height 20
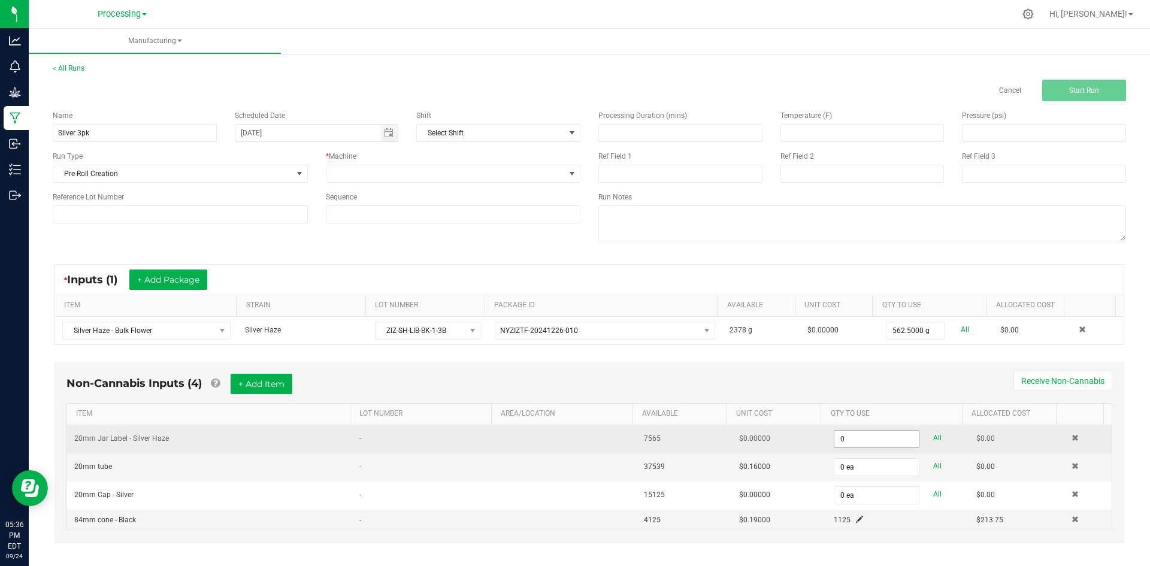
click at [838, 438] on input "0" at bounding box center [876, 439] width 84 height 17
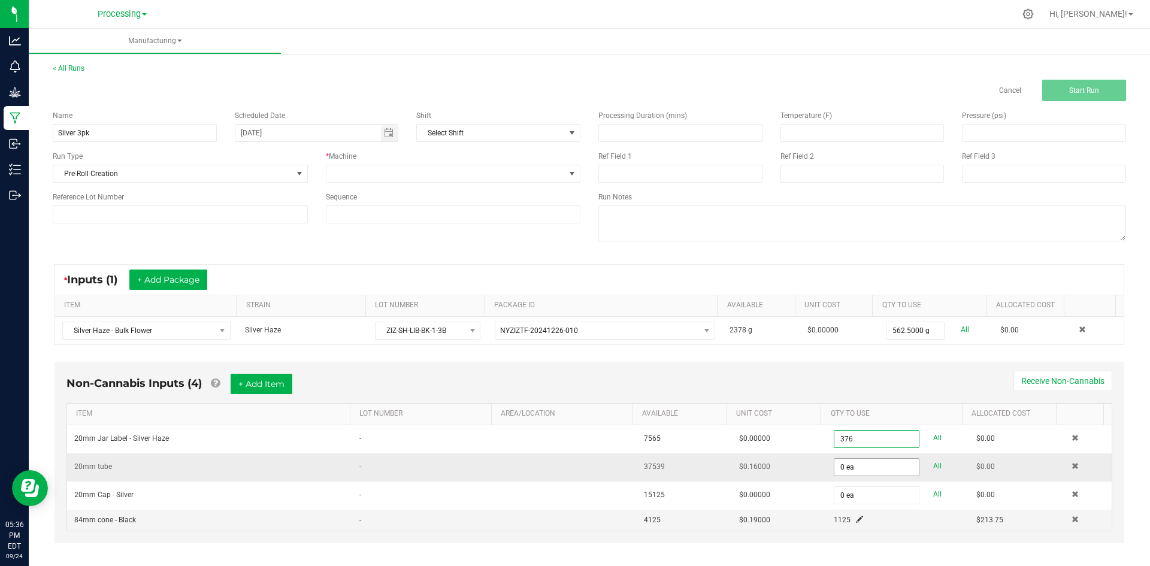
type input "376 ea"
type input "0"
click at [846, 470] on input "0" at bounding box center [876, 467] width 84 height 17
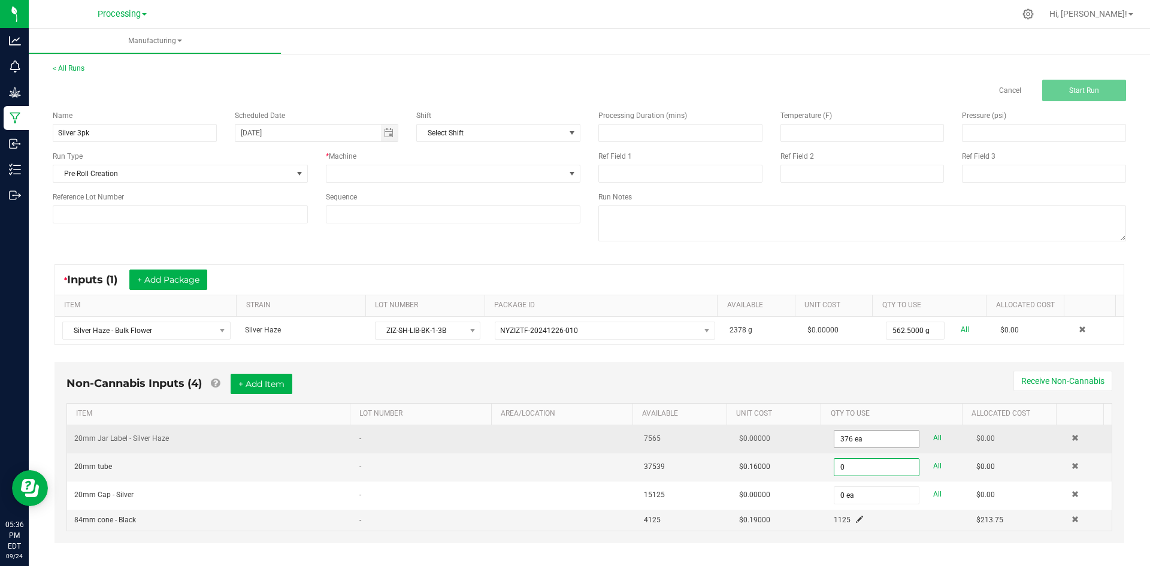
click at [847, 440] on input "376 ea" at bounding box center [876, 439] width 84 height 17
type input "376"
type input "0 ea"
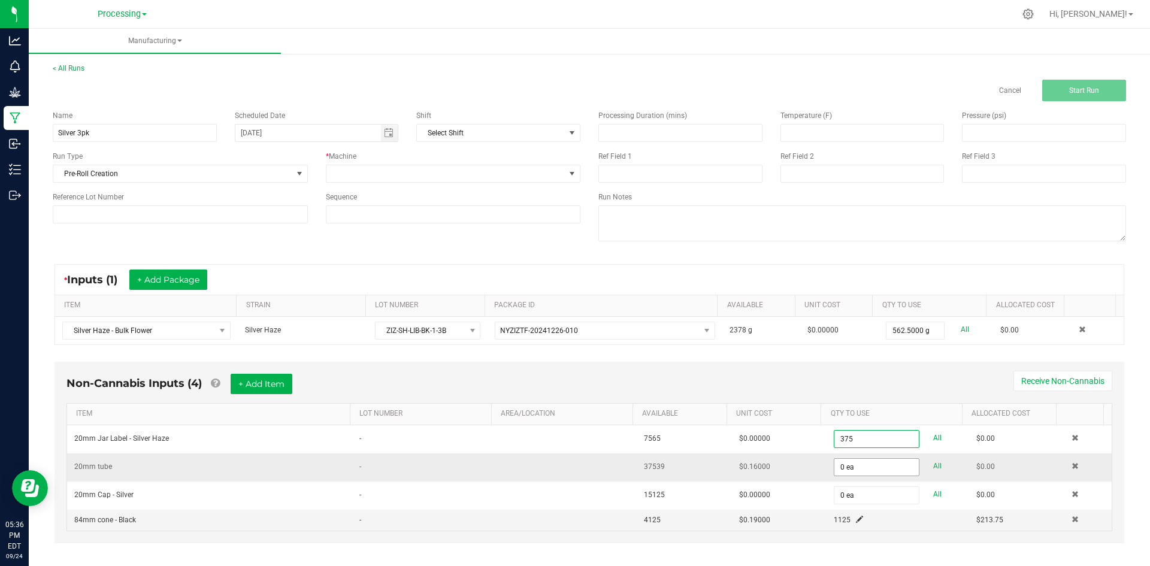
type input "375 ea"
click at [844, 469] on input "0" at bounding box center [876, 467] width 84 height 17
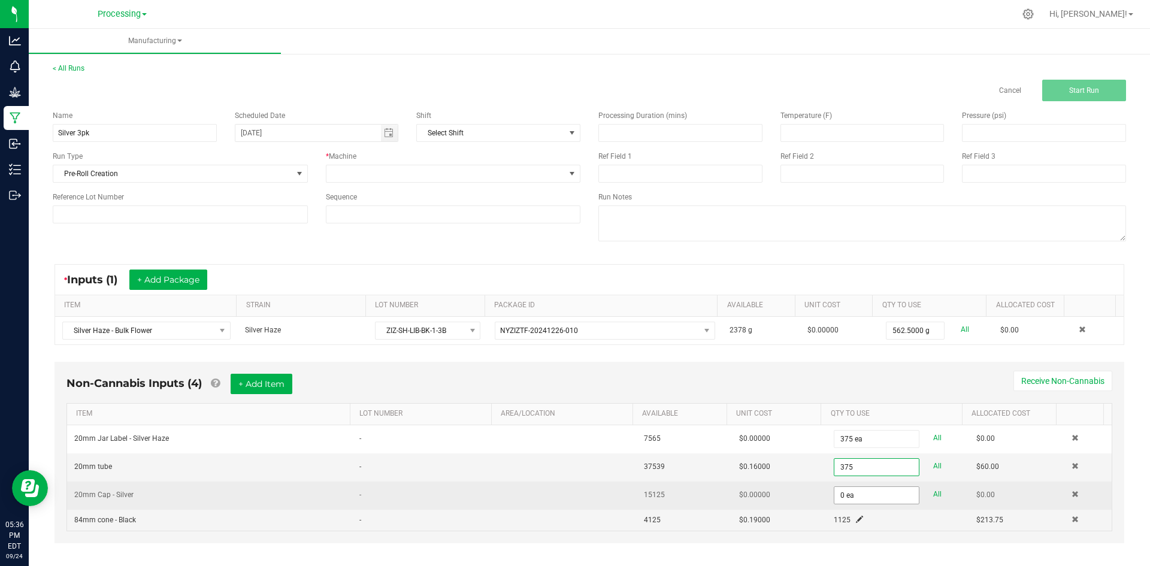
type input "375"
type input "0"
type input "375 ea"
click at [862, 488] on input "0" at bounding box center [876, 495] width 84 height 17
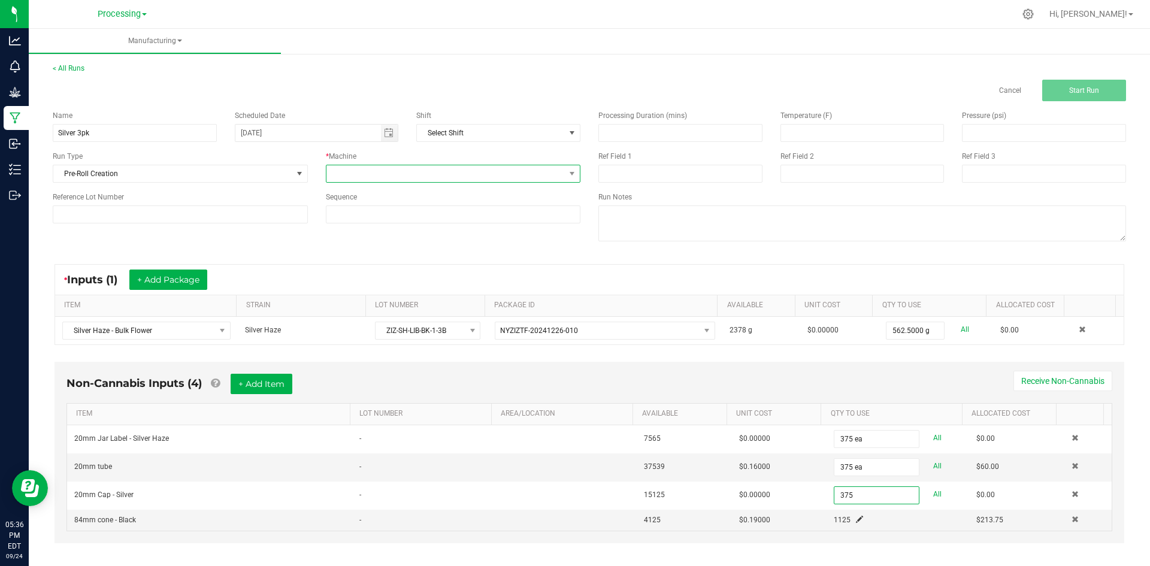
type input "375 ea"
click at [400, 178] on span at bounding box center [445, 173] width 239 height 17
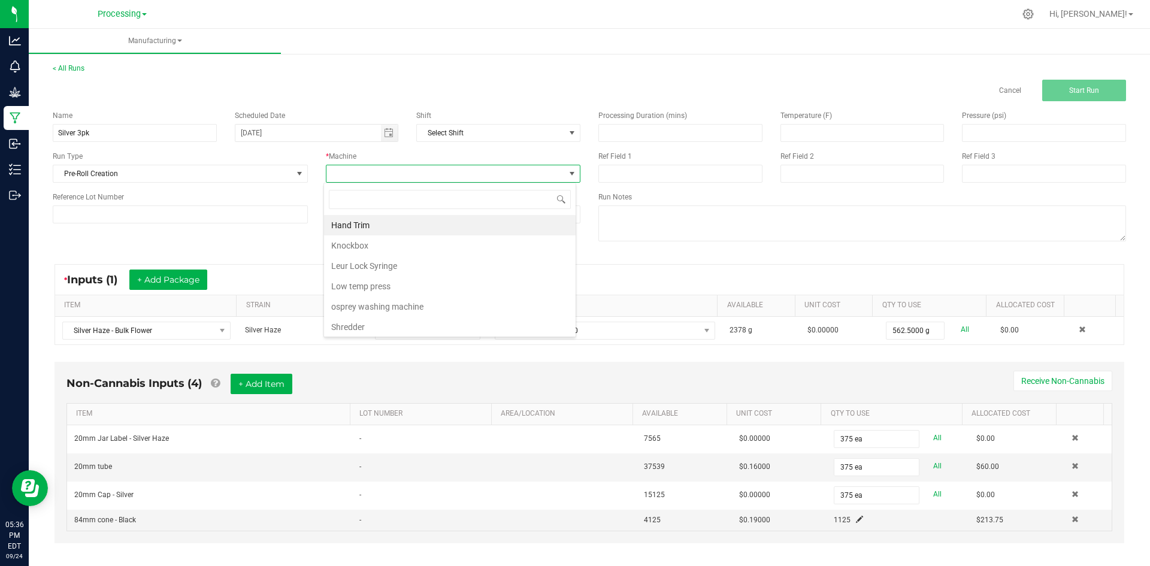
scroll to position [18, 253]
click at [400, 253] on li "Knockbox" at bounding box center [450, 245] width 252 height 20
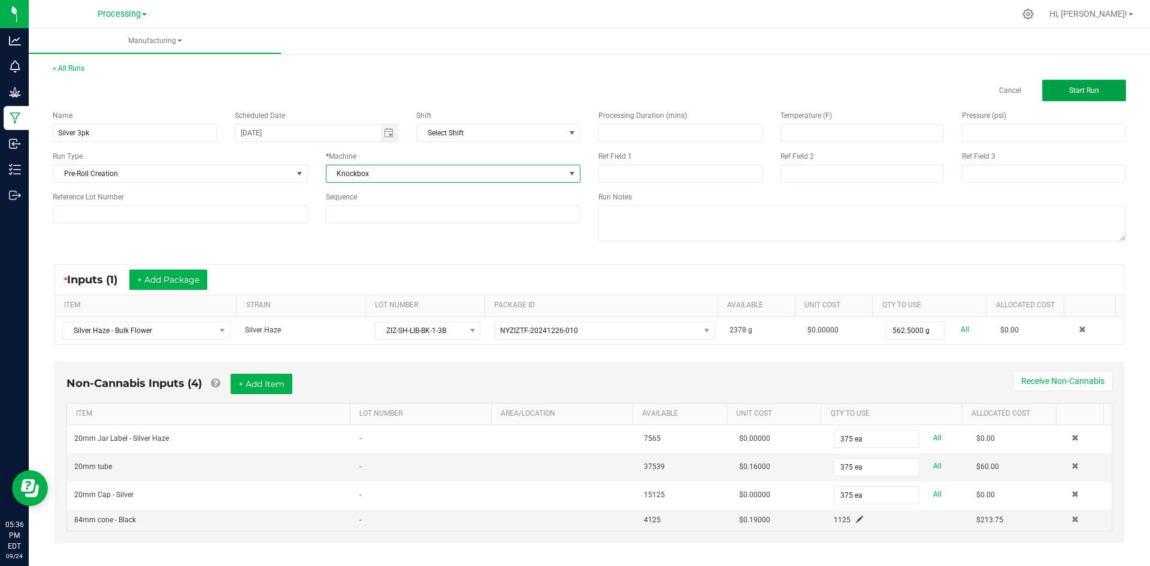
click at [1082, 91] on span "Start Run" at bounding box center [1084, 90] width 30 height 8
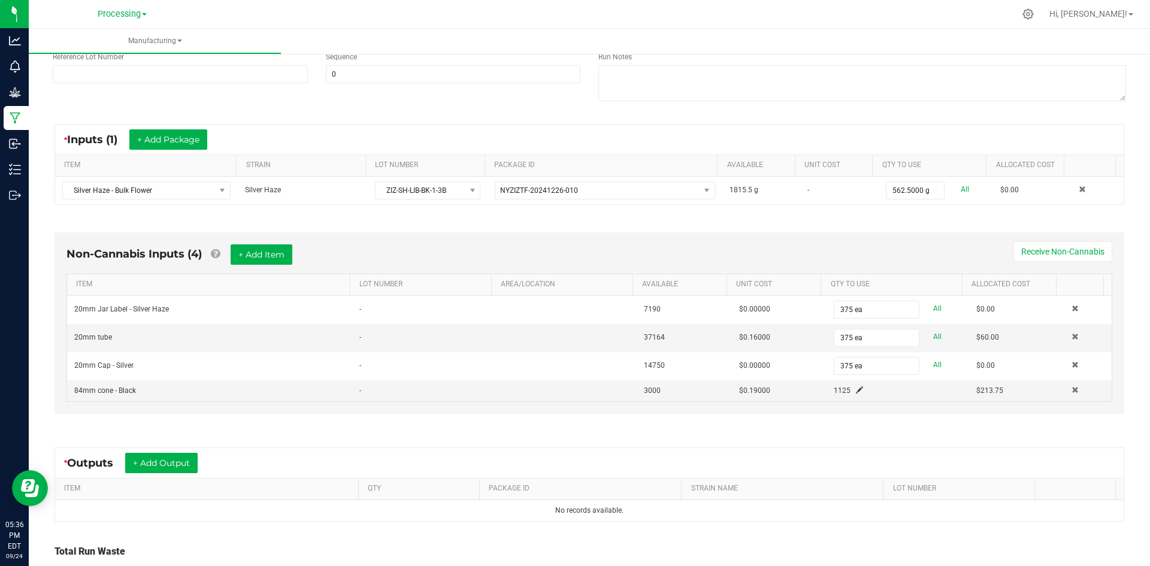
scroll to position [180, 0]
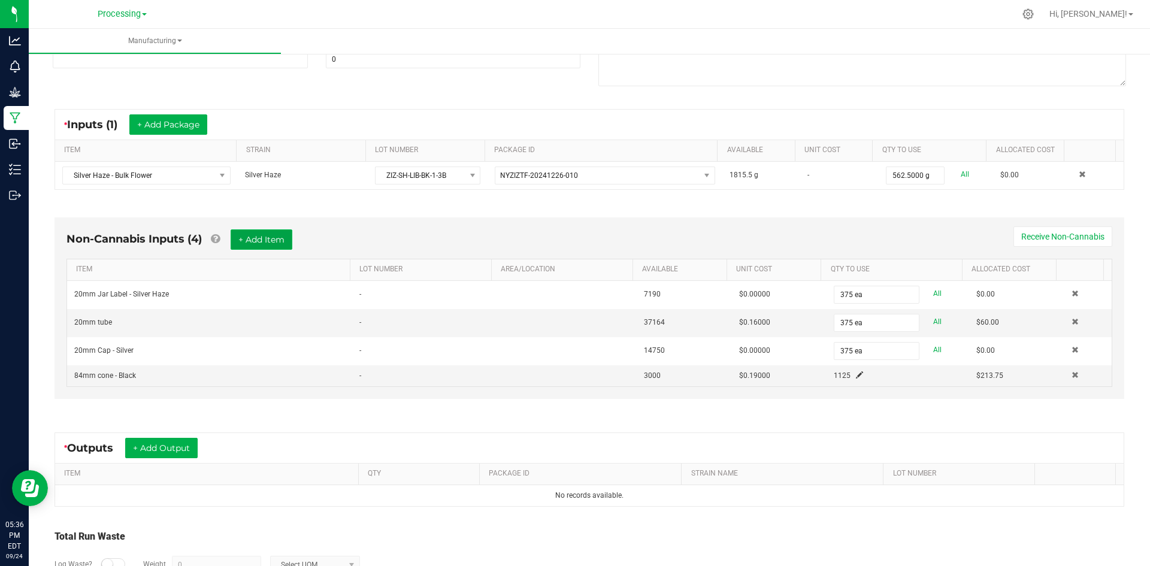
click at [236, 237] on button "+ Add Item" at bounding box center [262, 239] width 62 height 20
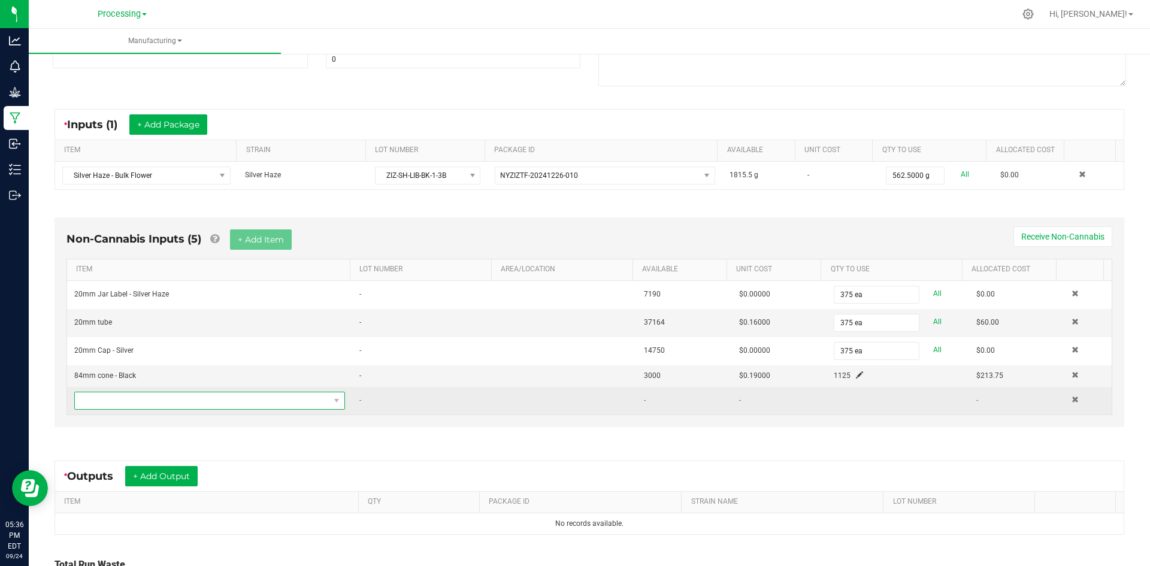
click at [241, 404] on span "NO DATA FOUND" at bounding box center [202, 400] width 255 height 17
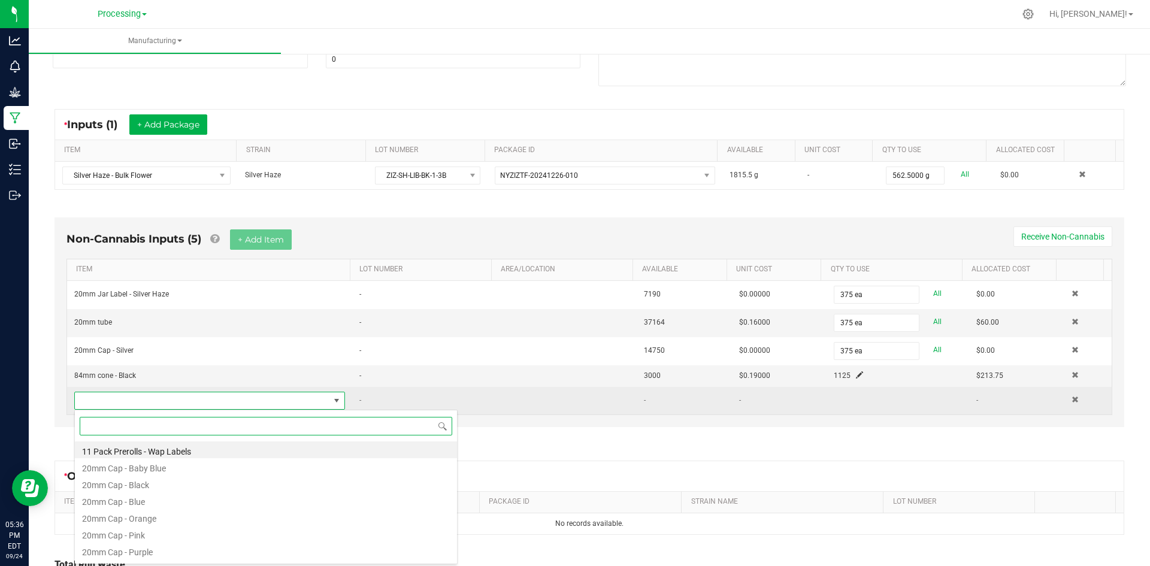
scroll to position [18, 264]
type input "Shrin"
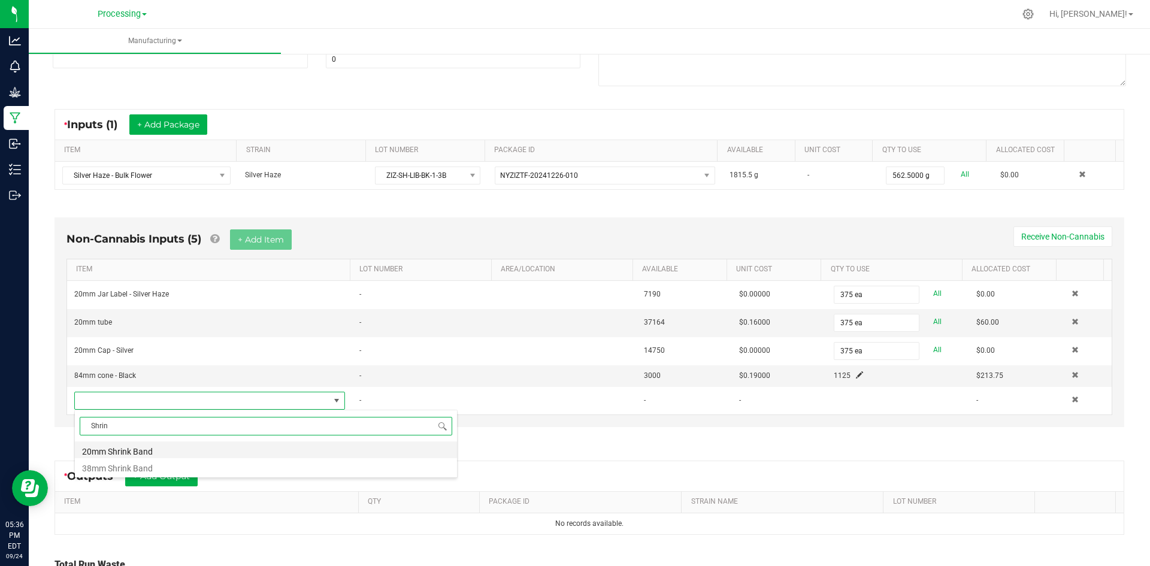
click at [117, 450] on li "20mm Shrink Band" at bounding box center [266, 449] width 382 height 17
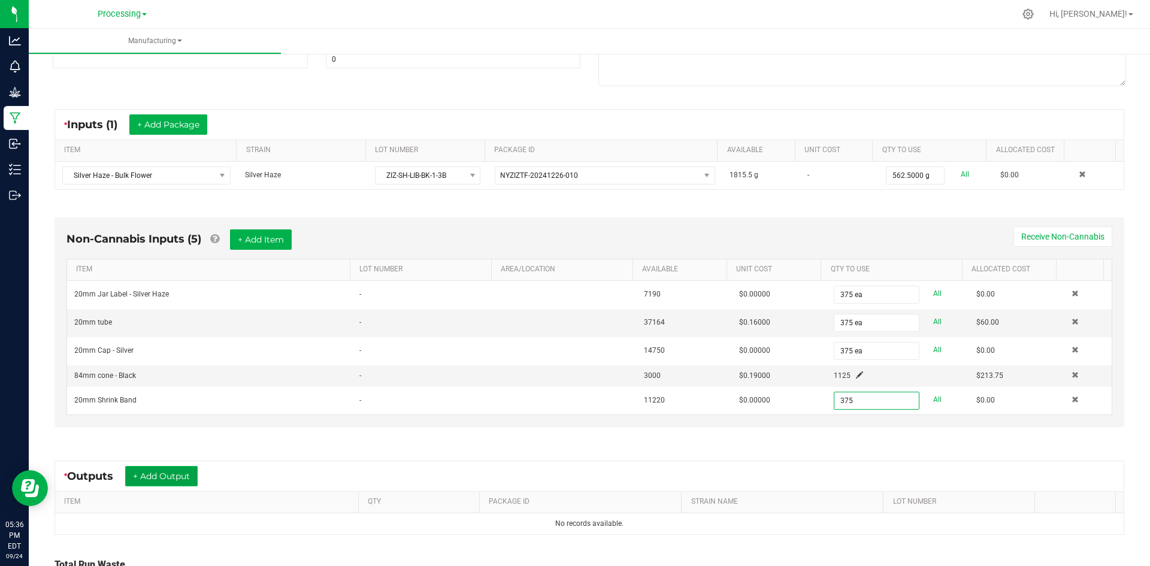
type input "375 ea"
click at [147, 472] on button "+ Add Output" at bounding box center [161, 476] width 72 height 20
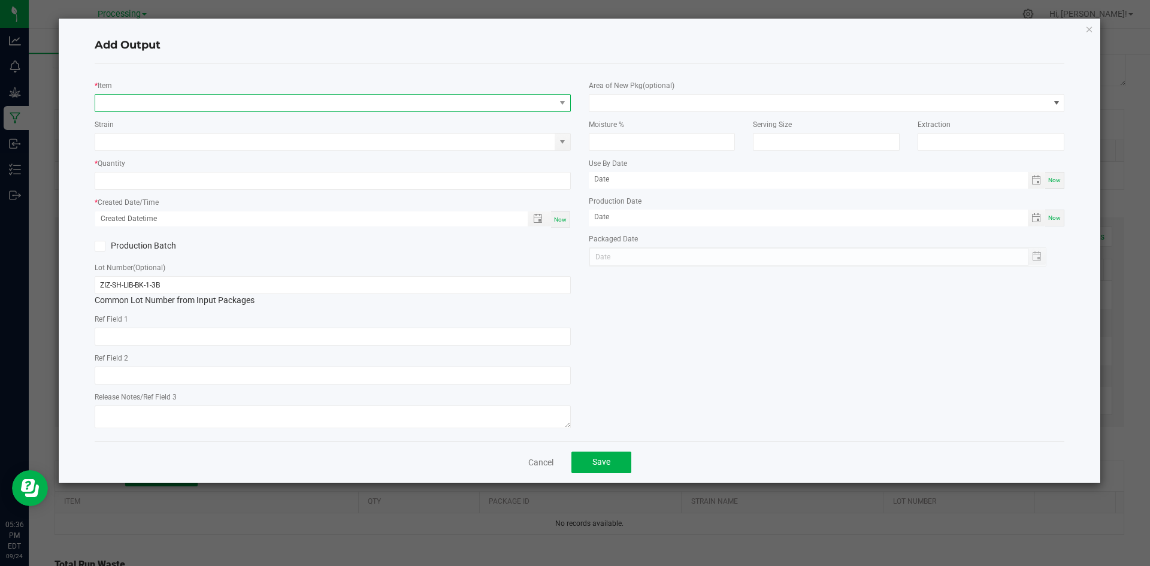
click at [334, 98] on span "NO DATA FOUND" at bounding box center [325, 103] width 460 height 17
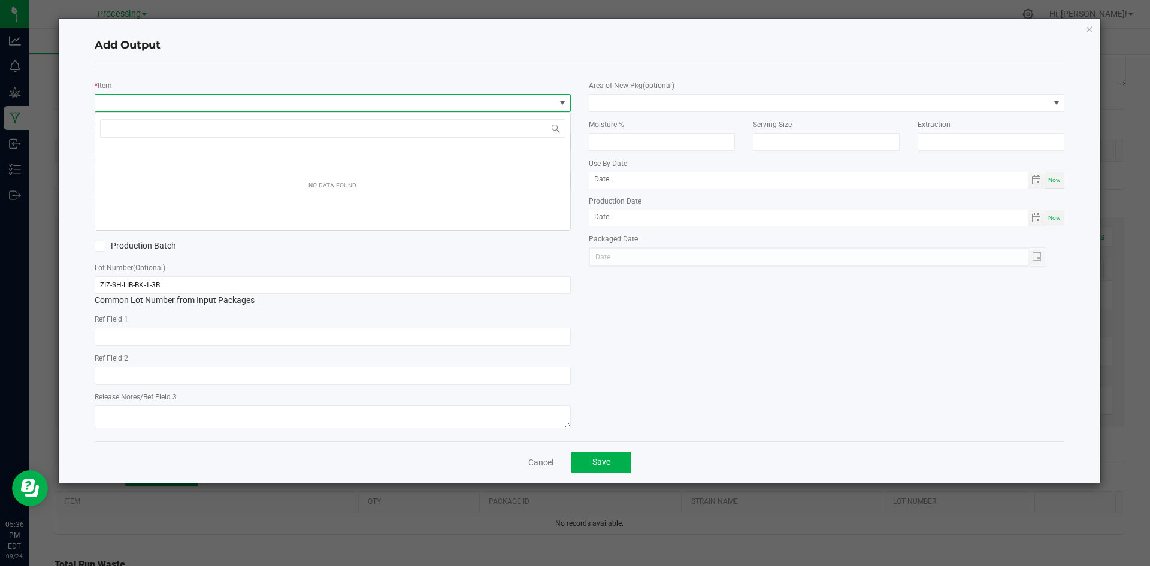
scroll to position [18, 476]
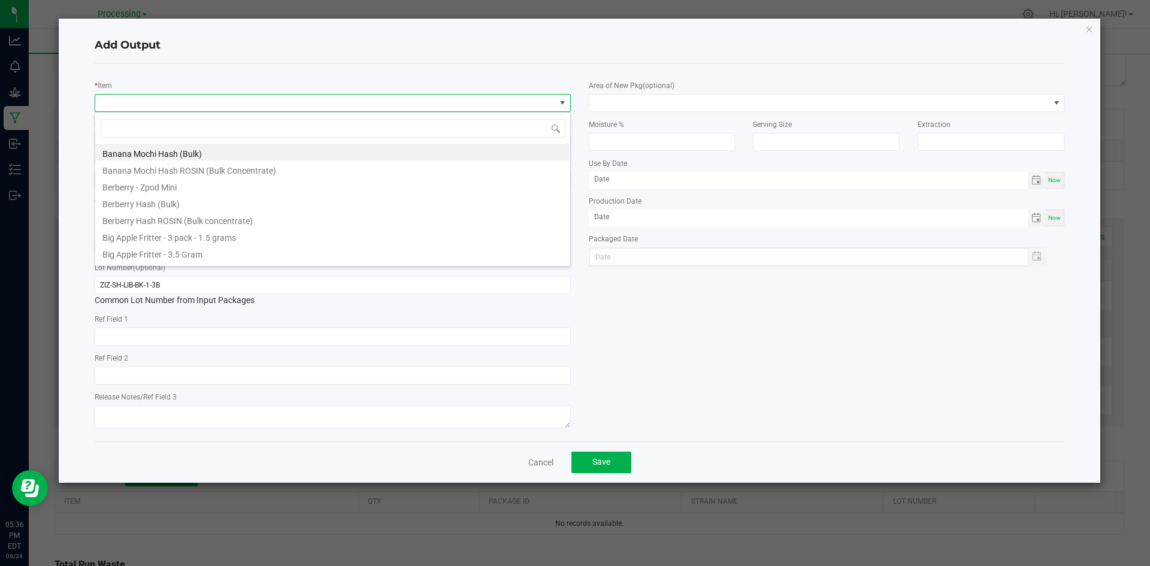
click at [337, 100] on span at bounding box center [325, 103] width 460 height 17
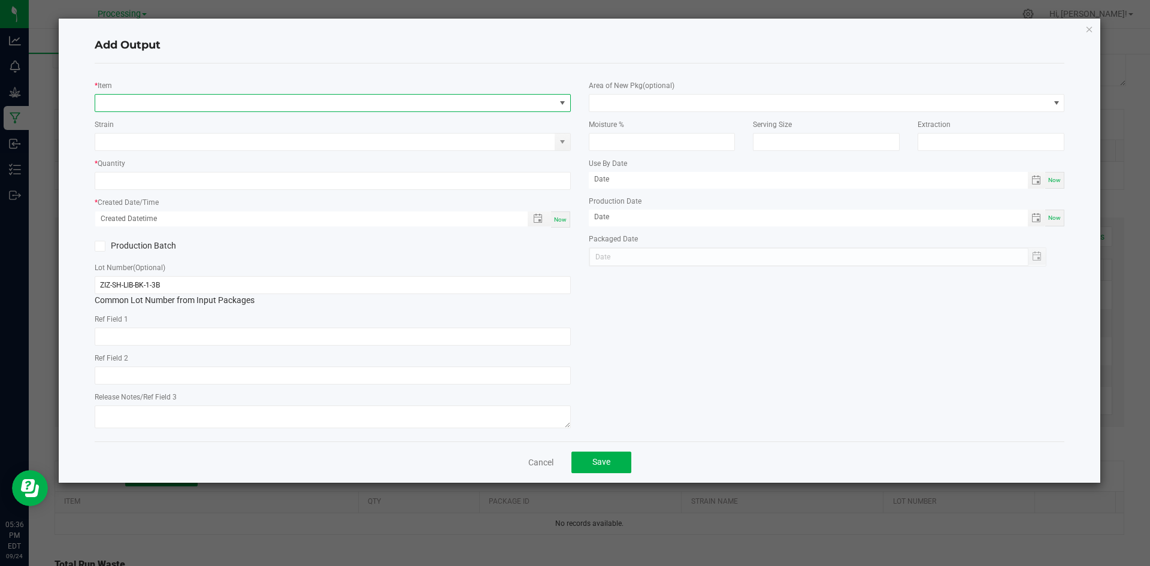
click at [337, 100] on span "NO DATA FOUND" at bounding box center [325, 103] width 460 height 17
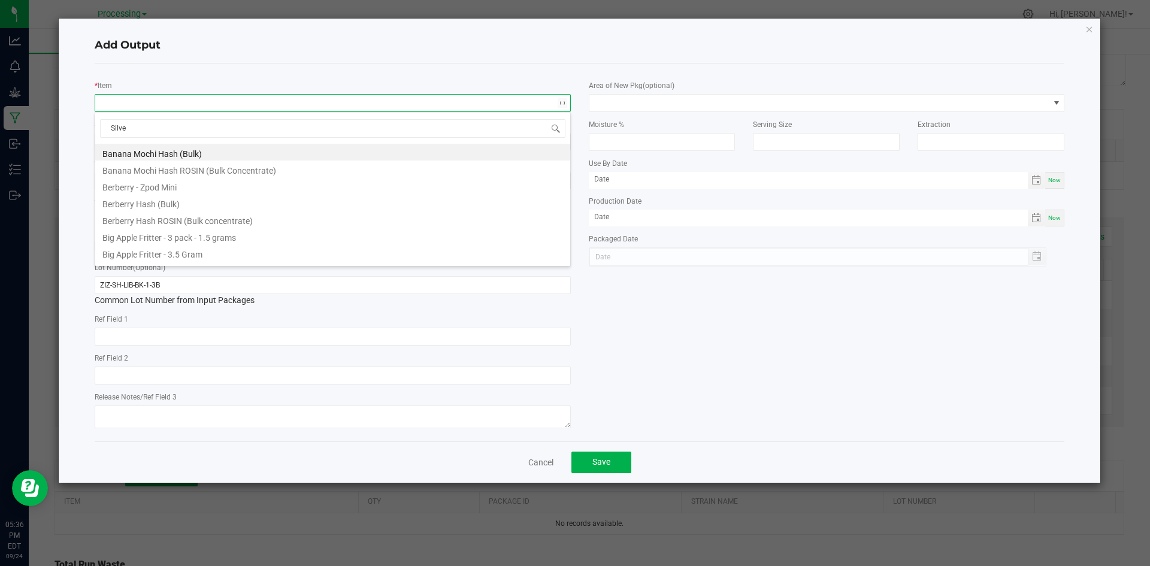
type input "Silver"
click at [149, 184] on li "Silver Haze - 3 pack - 1.5 grams" at bounding box center [332, 185] width 475 height 17
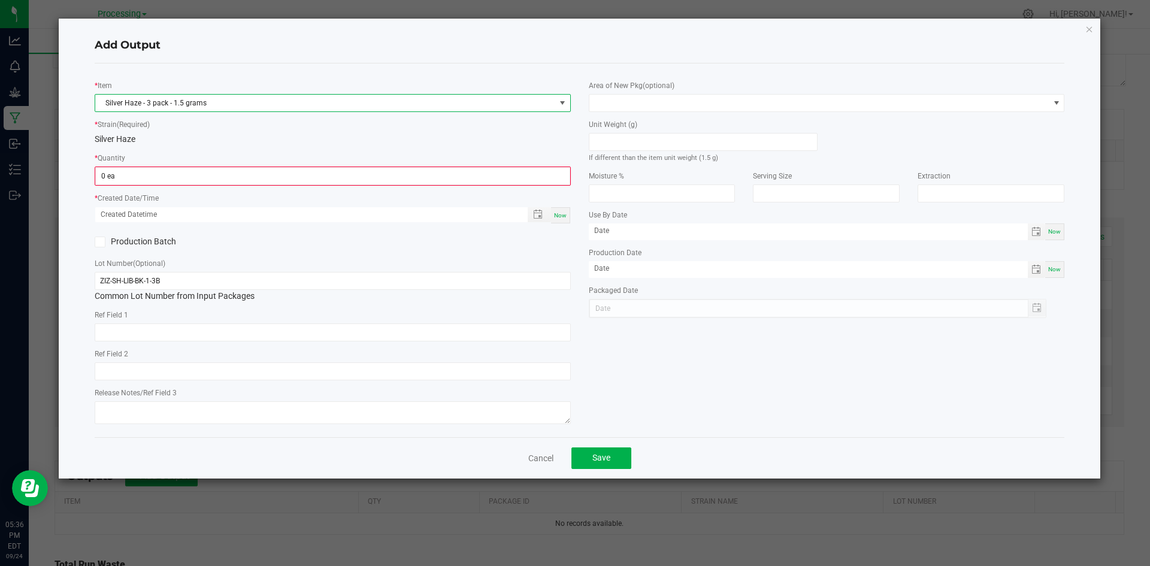
click at [149, 184] on input "0 ea" at bounding box center [333, 176] width 474 height 17
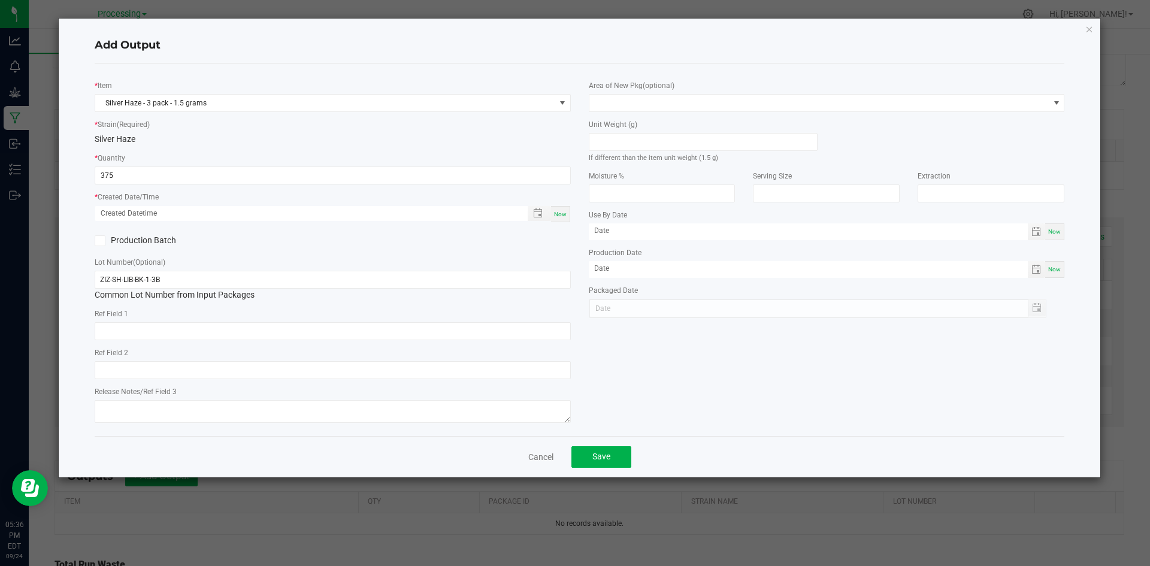
type input "375 ea"
click at [565, 213] on span "Now" at bounding box center [560, 214] width 13 height 7
type input "[DATE] 5:36 PM"
type input "[DATE]"
click at [732, 99] on span at bounding box center [819, 103] width 460 height 17
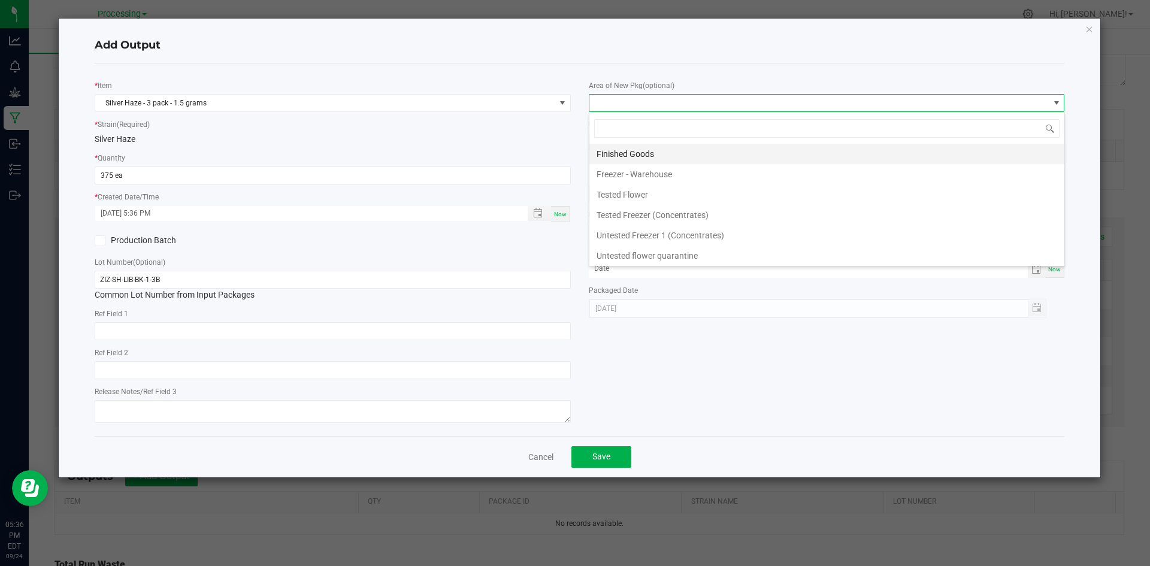
click at [699, 154] on li "Finished Goods" at bounding box center [826, 154] width 475 height 20
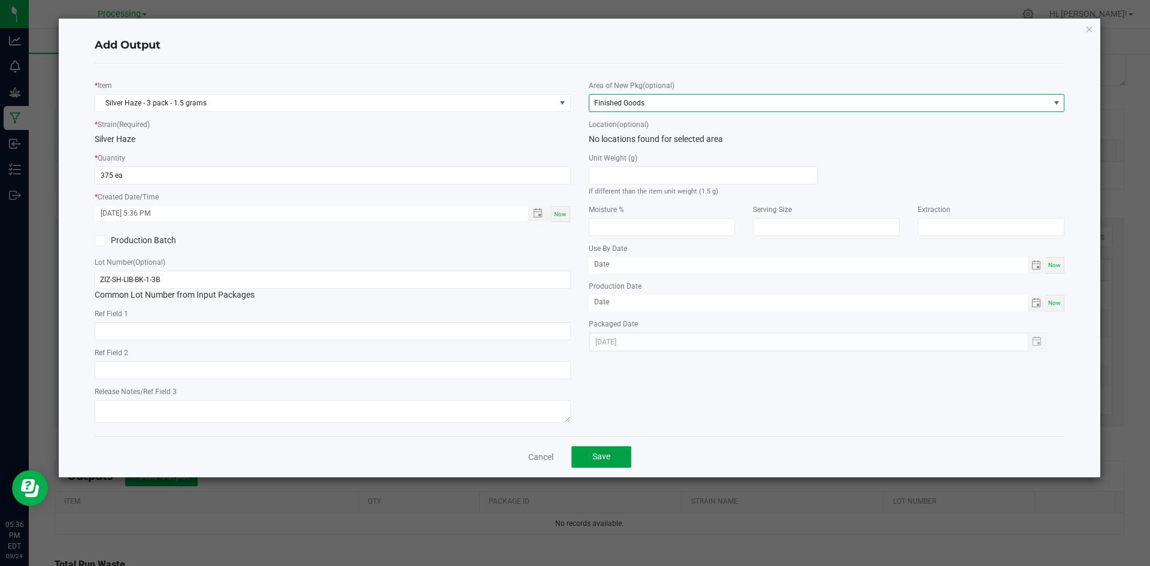
click at [603, 453] on span "Save" at bounding box center [601, 457] width 18 height 10
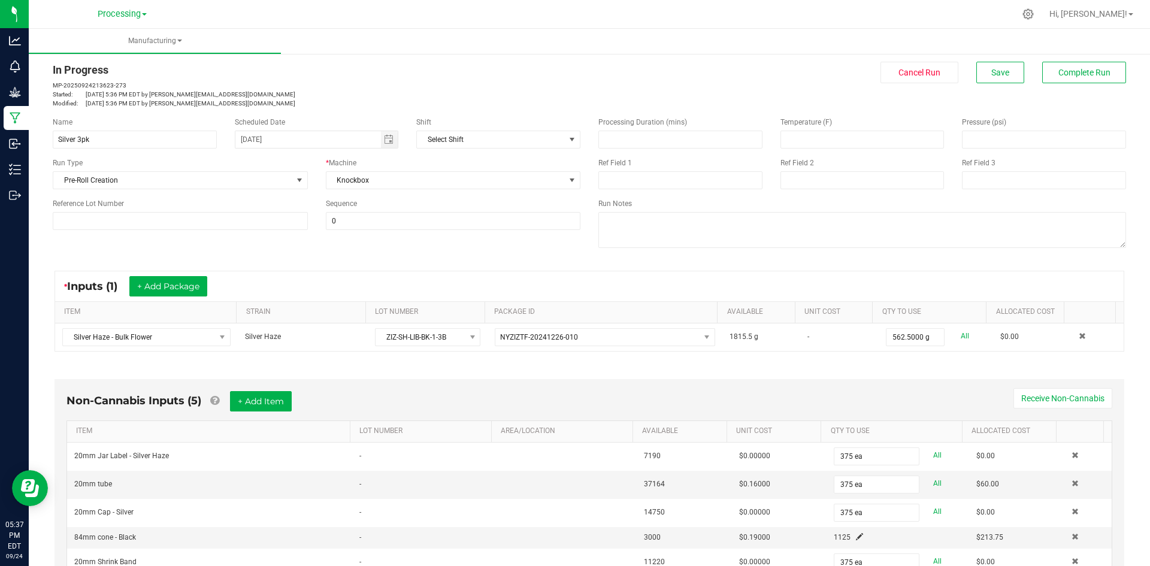
scroll to position [0, 0]
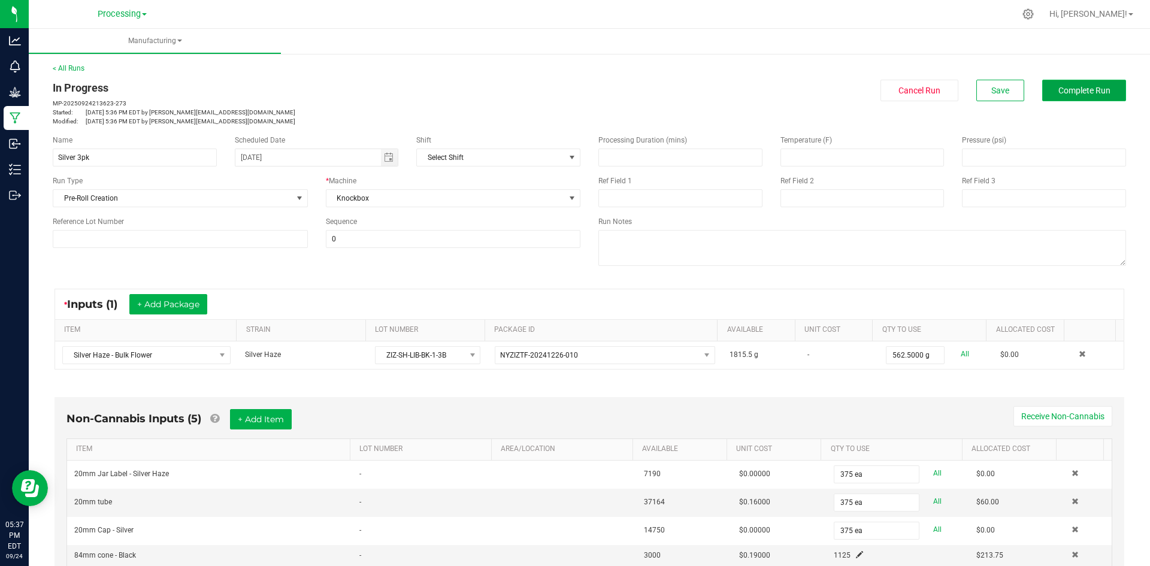
click at [1043, 92] on button "Complete Run" at bounding box center [1084, 91] width 84 height 22
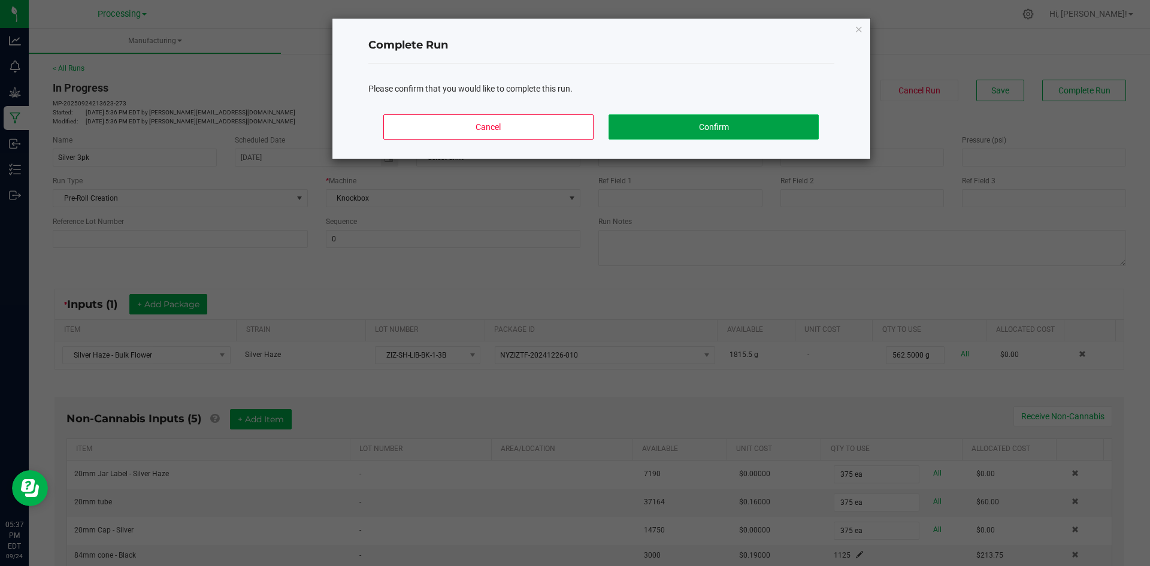
click at [691, 114] on button "Confirm" at bounding box center [714, 126] width 210 height 25
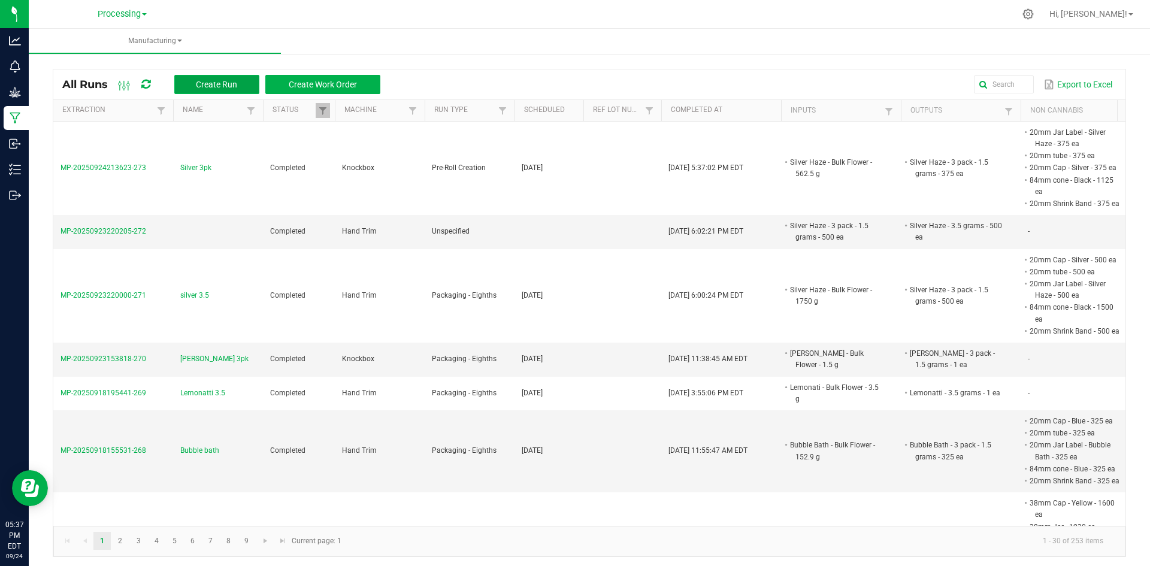
click at [216, 90] on button "Create Run" at bounding box center [216, 84] width 85 height 19
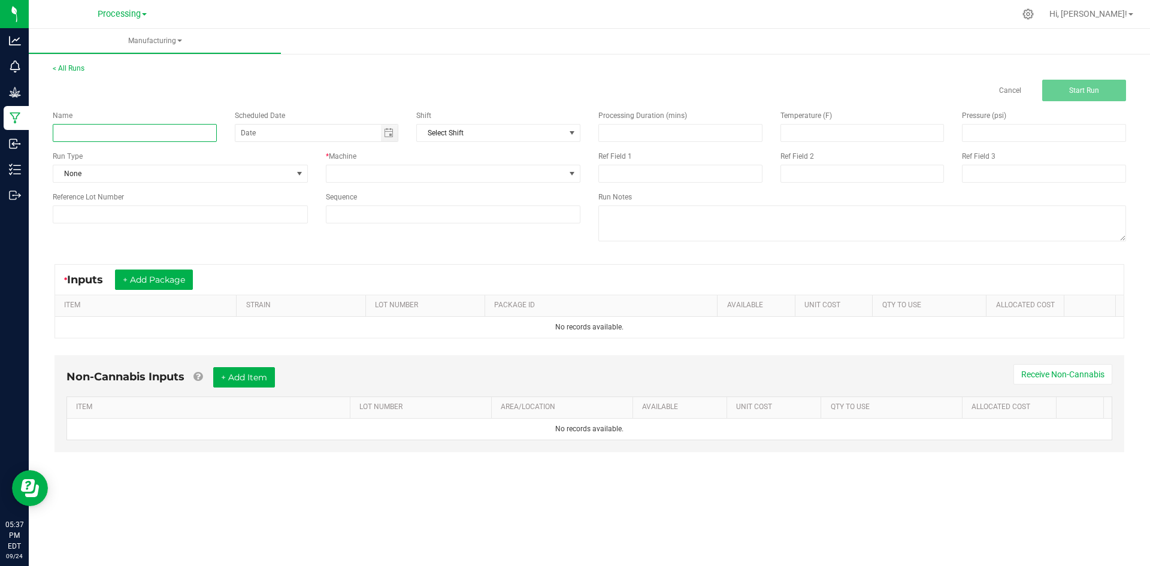
click at [178, 129] on input at bounding box center [135, 133] width 164 height 18
click at [389, 135] on span "Toggle calendar" at bounding box center [389, 133] width 10 height 10
type input "[PERSON_NAME] 3 pk"
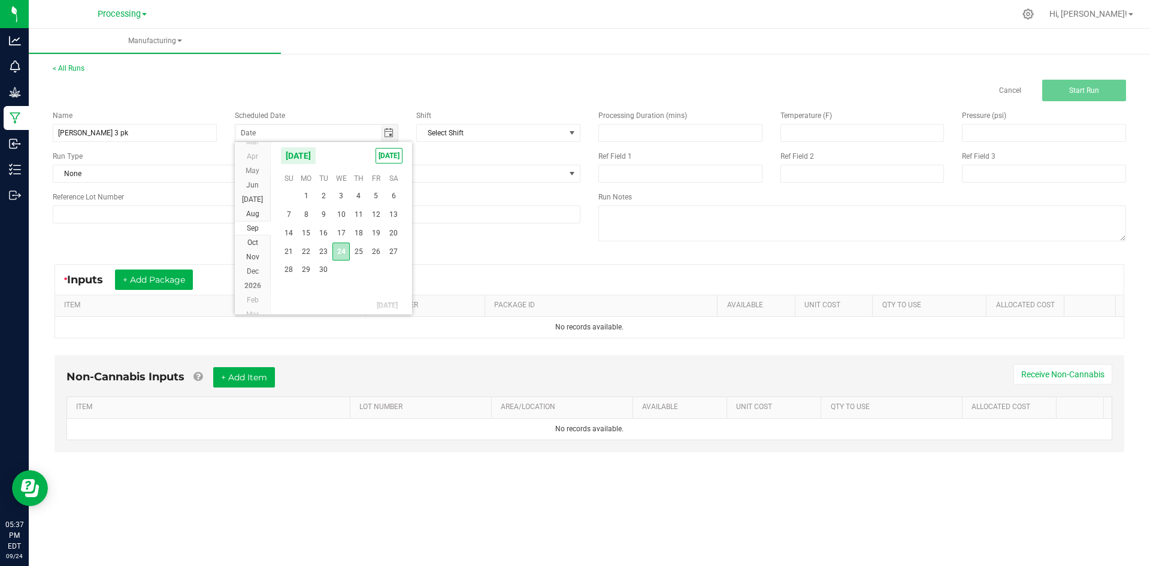
click at [345, 255] on span "24" at bounding box center [340, 252] width 17 height 19
type input "[DATE]"
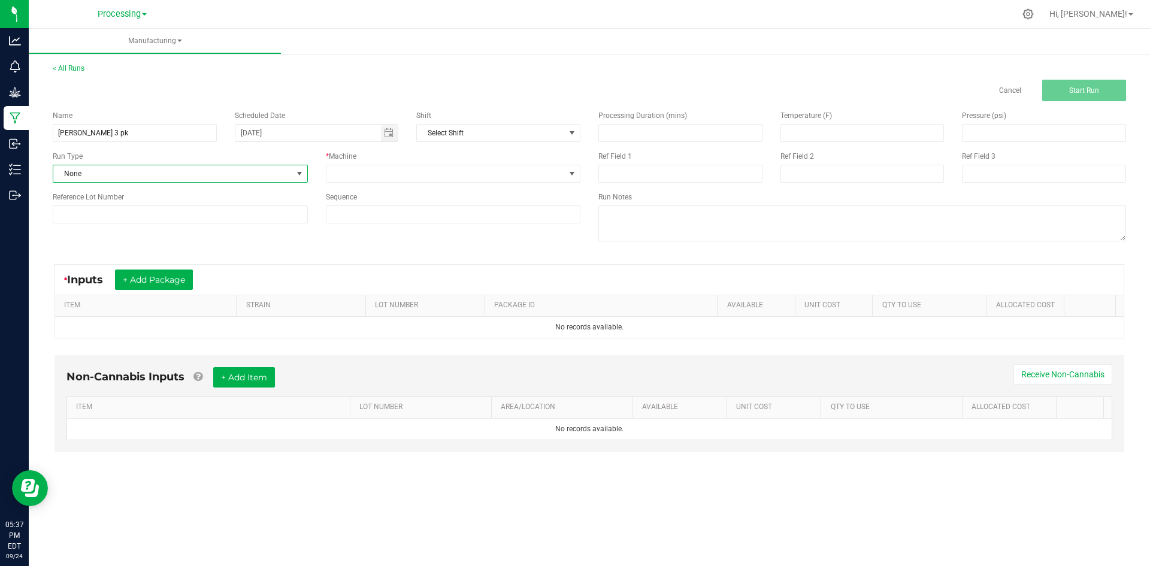
drag, startPoint x: 121, startPoint y: 167, endPoint x: 143, endPoint y: 155, distance: 24.7
click at [122, 168] on span "None" at bounding box center [172, 173] width 239 height 17
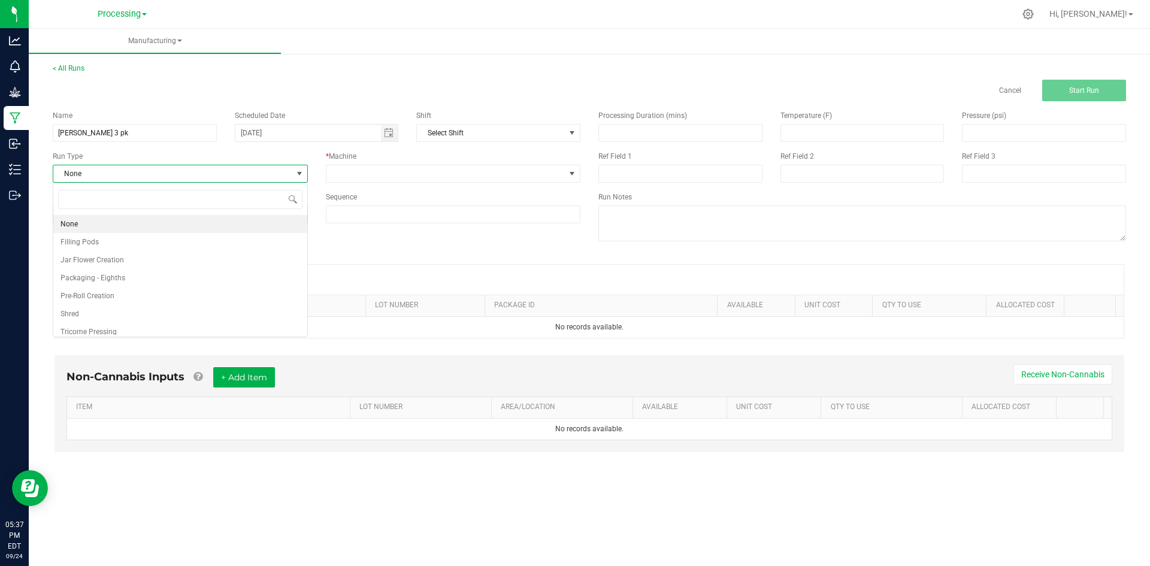
scroll to position [18, 255]
click at [144, 293] on li "Pre-Roll Creation" at bounding box center [180, 296] width 254 height 18
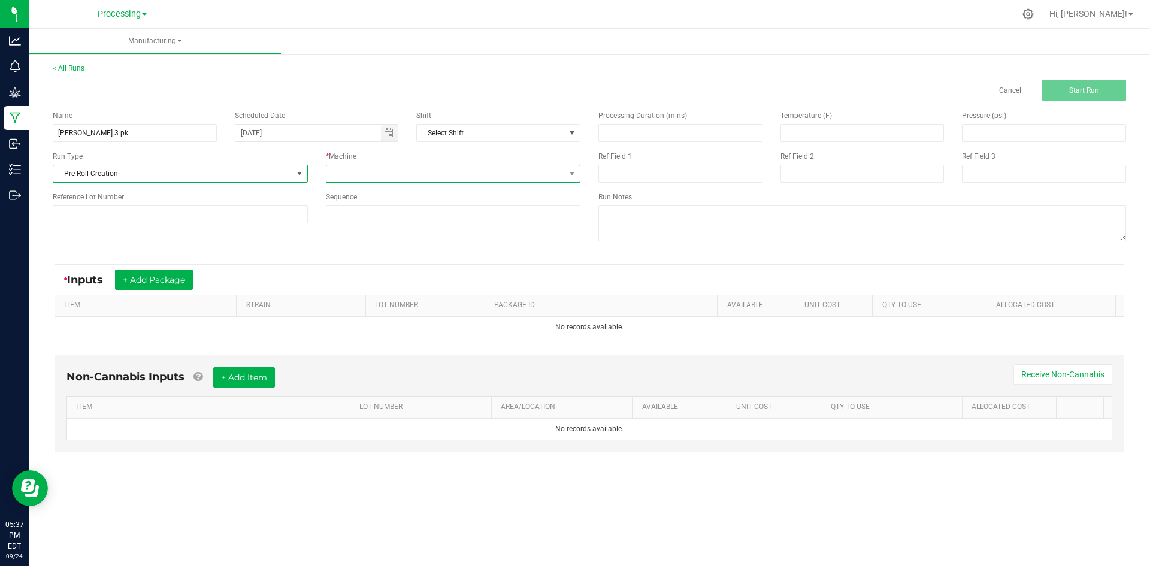
click at [473, 175] on span at bounding box center [445, 173] width 239 height 17
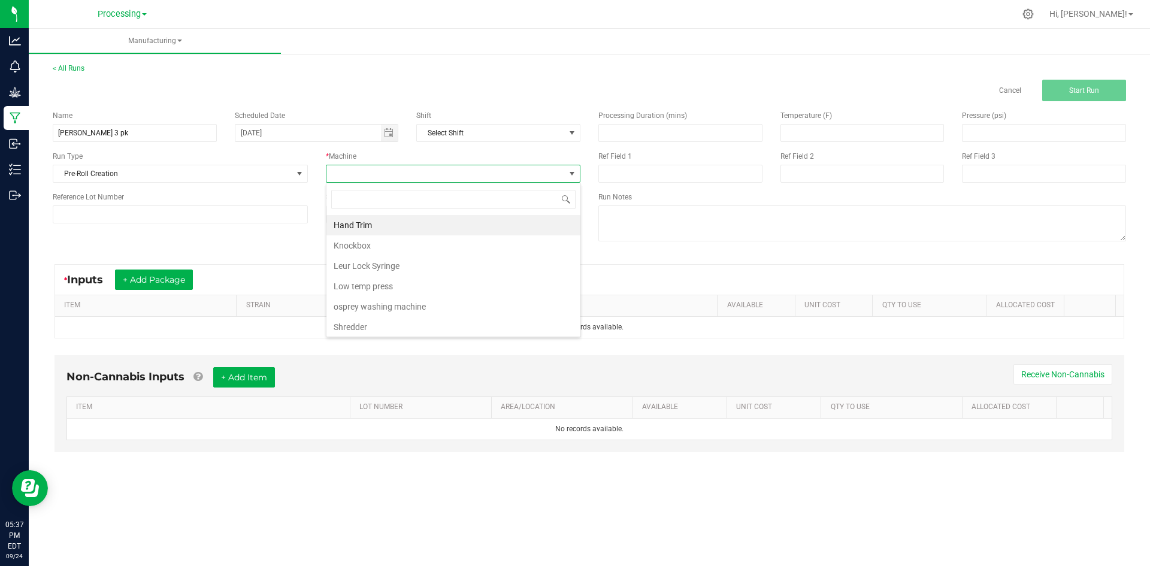
click at [450, 246] on li "Knockbox" at bounding box center [453, 245] width 254 height 20
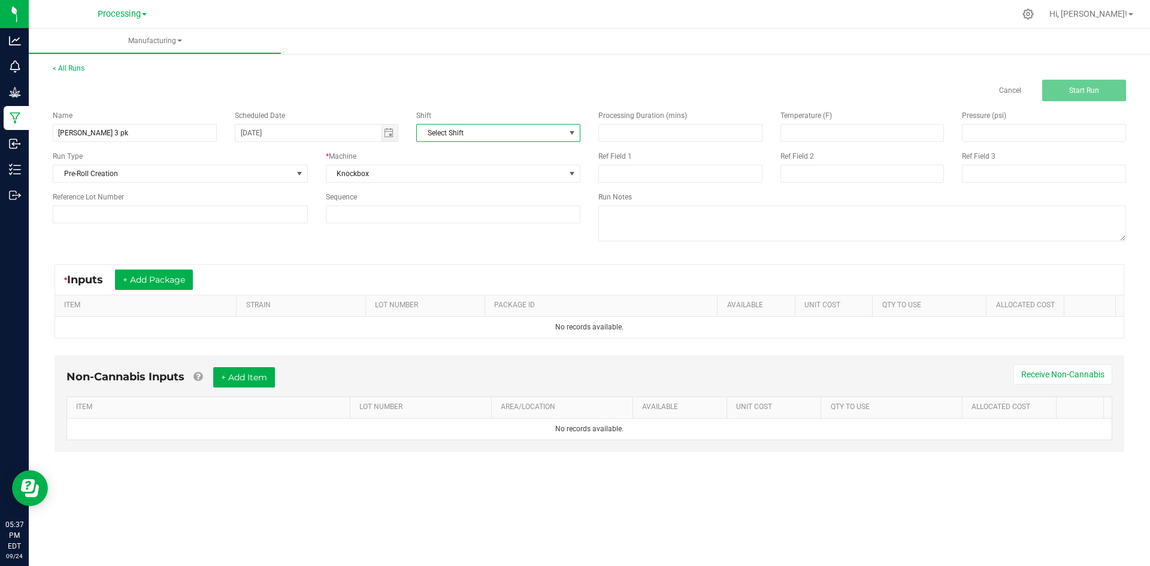
click at [565, 129] on span "NO DATA FOUND" at bounding box center [572, 133] width 15 height 17
click at [160, 284] on button "+ Add Package" at bounding box center [154, 280] width 78 height 20
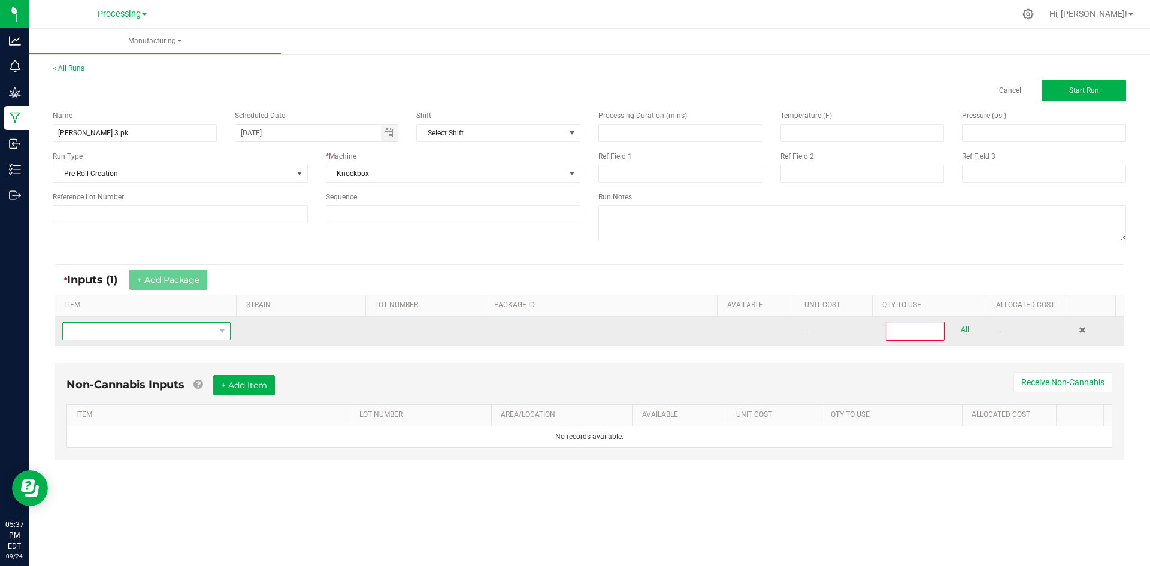
click at [156, 332] on span "NO DATA FOUND" at bounding box center [139, 331] width 152 height 17
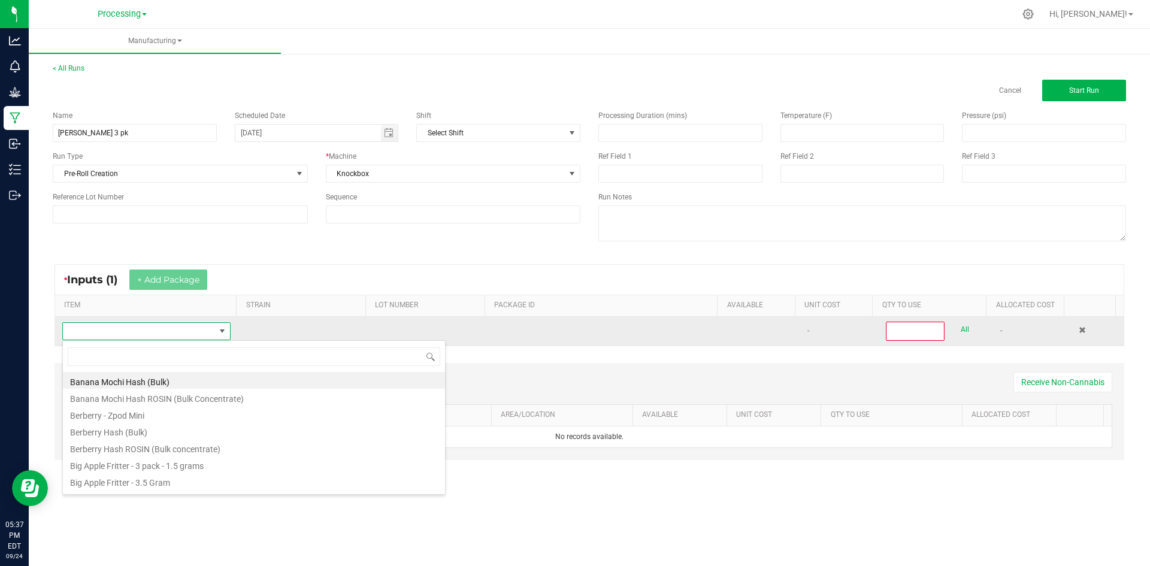
scroll to position [18, 165]
type input "B"
type input "Halle"
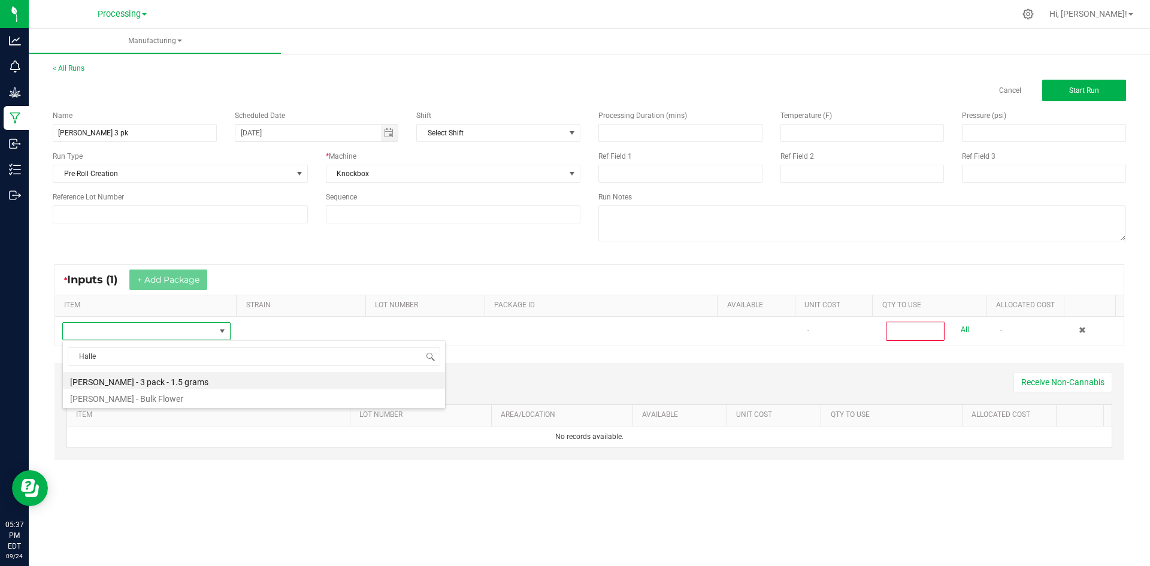
click at [161, 406] on div "[PERSON_NAME] - 3 pack - 1.5 grams [PERSON_NAME] - Bulk Flower" at bounding box center [253, 374] width 383 height 68
click at [165, 398] on li "[PERSON_NAME] - Bulk Flower" at bounding box center [254, 397] width 382 height 17
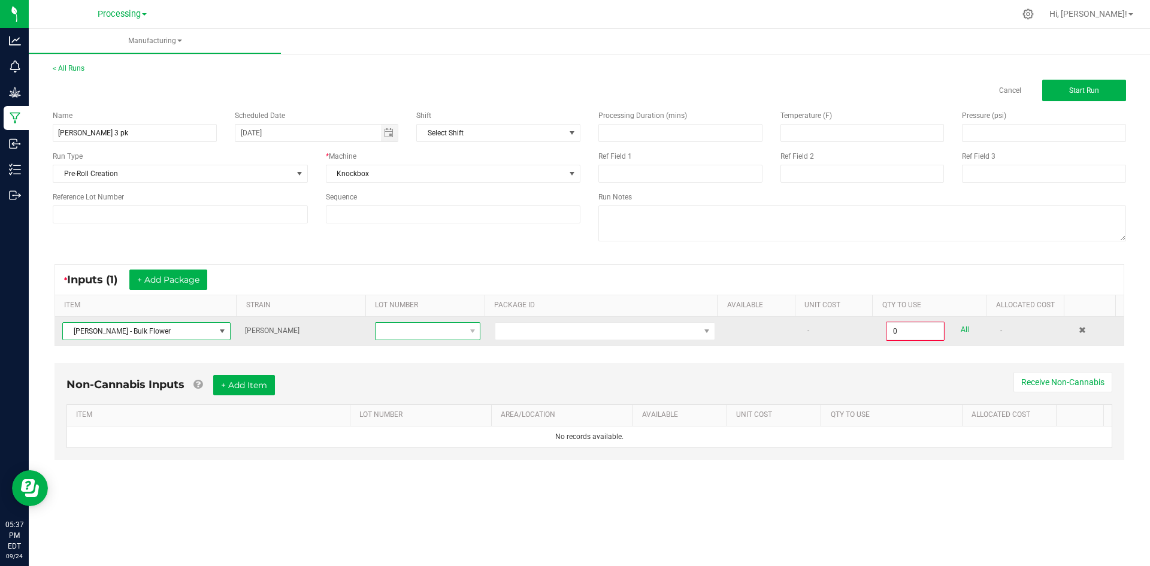
click at [431, 324] on span at bounding box center [420, 331] width 89 height 17
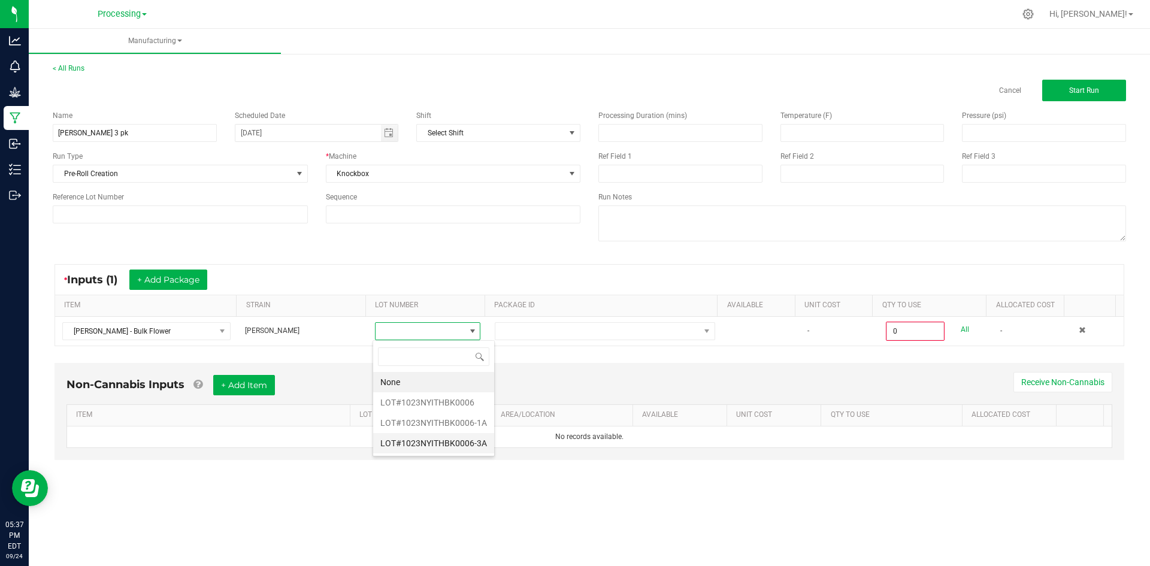
click at [436, 444] on li "LOT#1023NYITHBK0006-3A" at bounding box center [433, 443] width 121 height 20
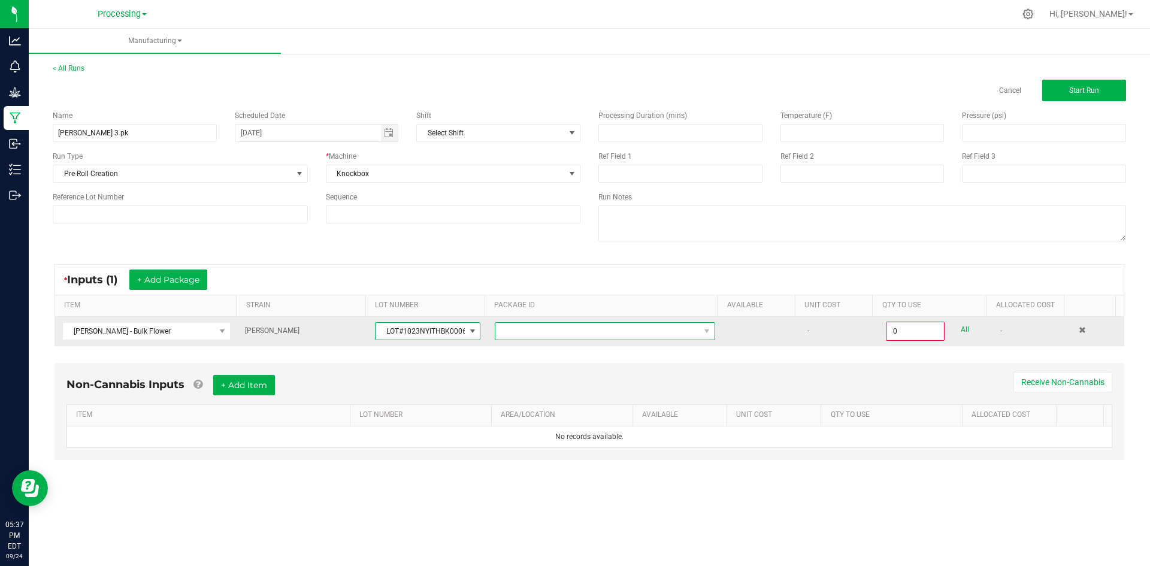
click at [658, 328] on span at bounding box center [597, 331] width 204 height 17
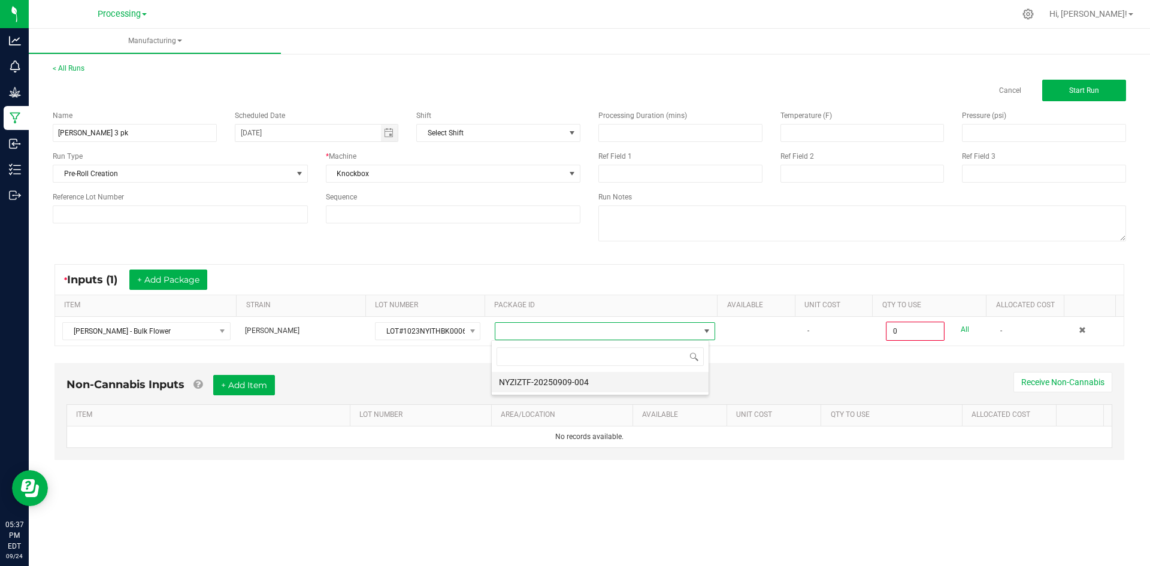
click at [588, 387] on li "NYZIZTF-20250909-004" at bounding box center [600, 382] width 217 height 20
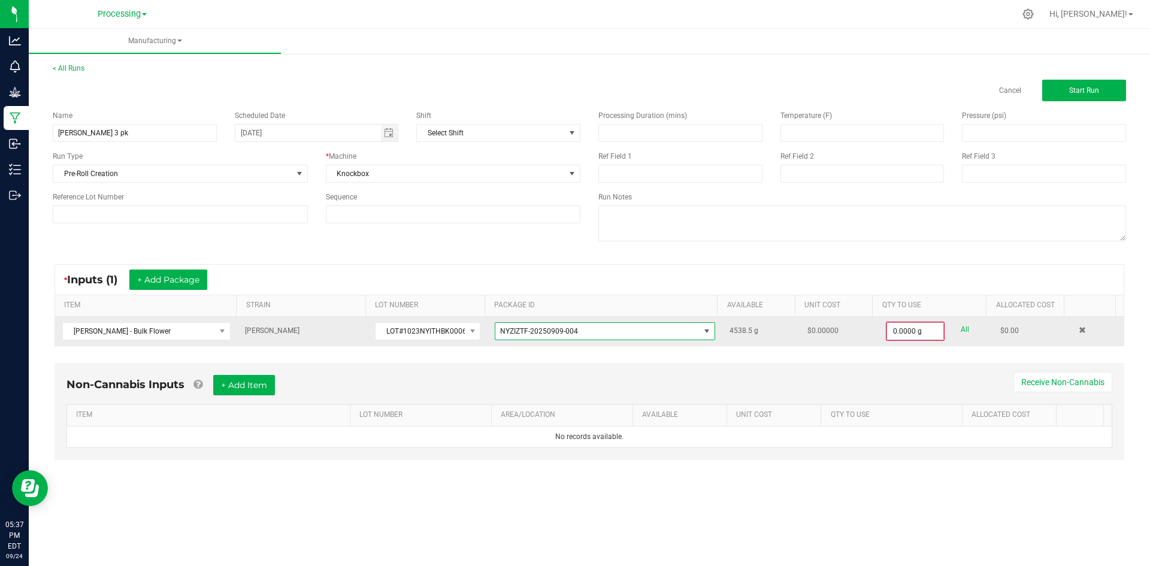
click at [908, 335] on input "0.0000 g" at bounding box center [915, 331] width 56 height 17
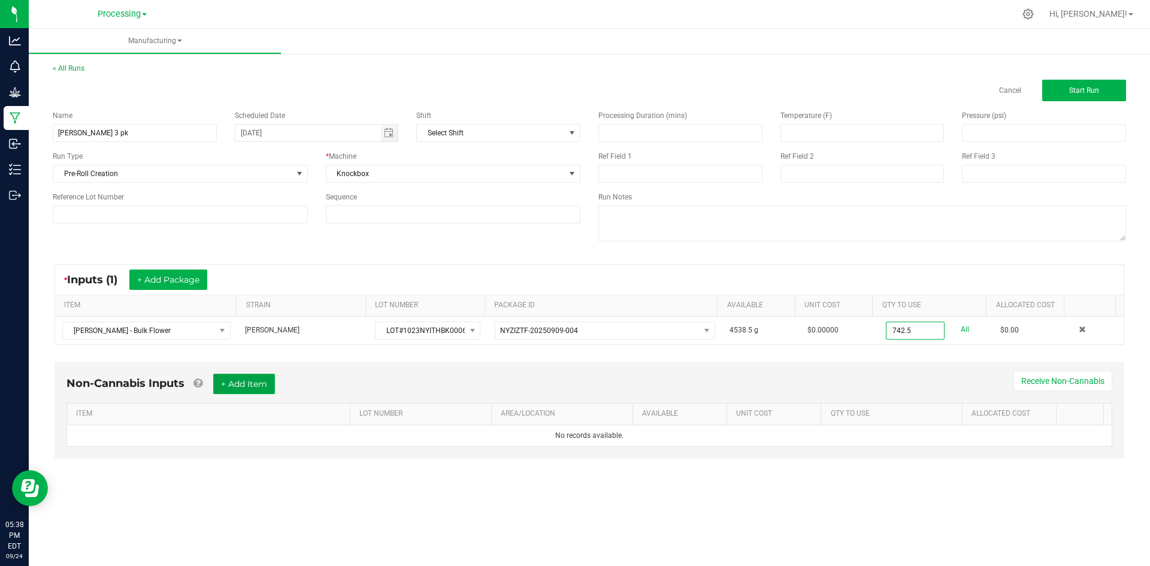
type input "742.5000 g"
drag, startPoint x: 263, startPoint y: 379, endPoint x: 246, endPoint y: 404, distance: 30.1
click at [263, 379] on button "+ Add Item" at bounding box center [244, 384] width 62 height 20
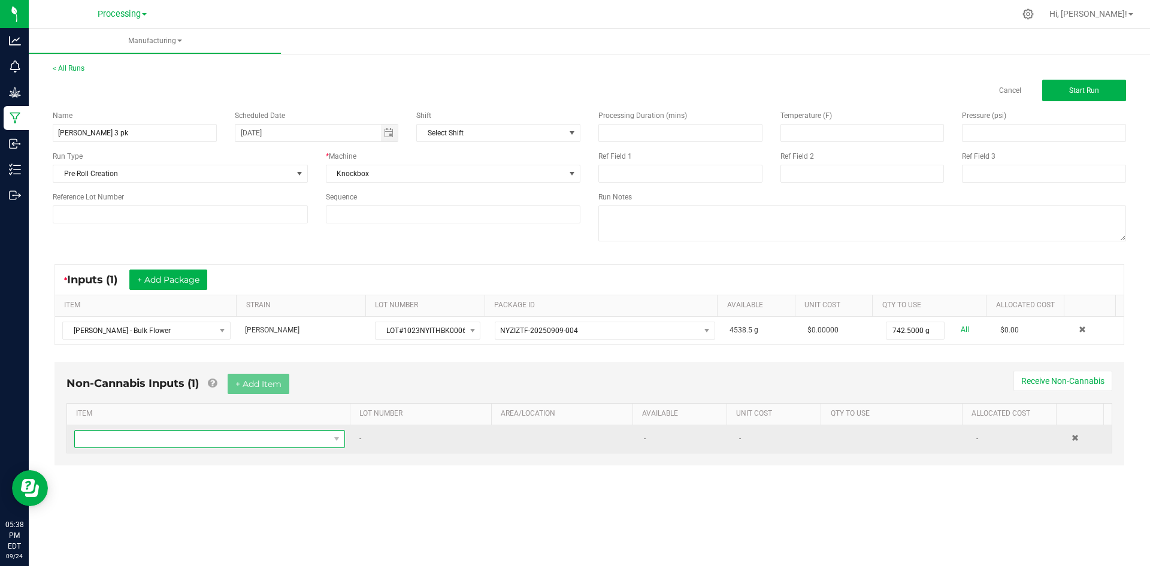
click at [154, 436] on span "NO DATA FOUND" at bounding box center [202, 439] width 255 height 17
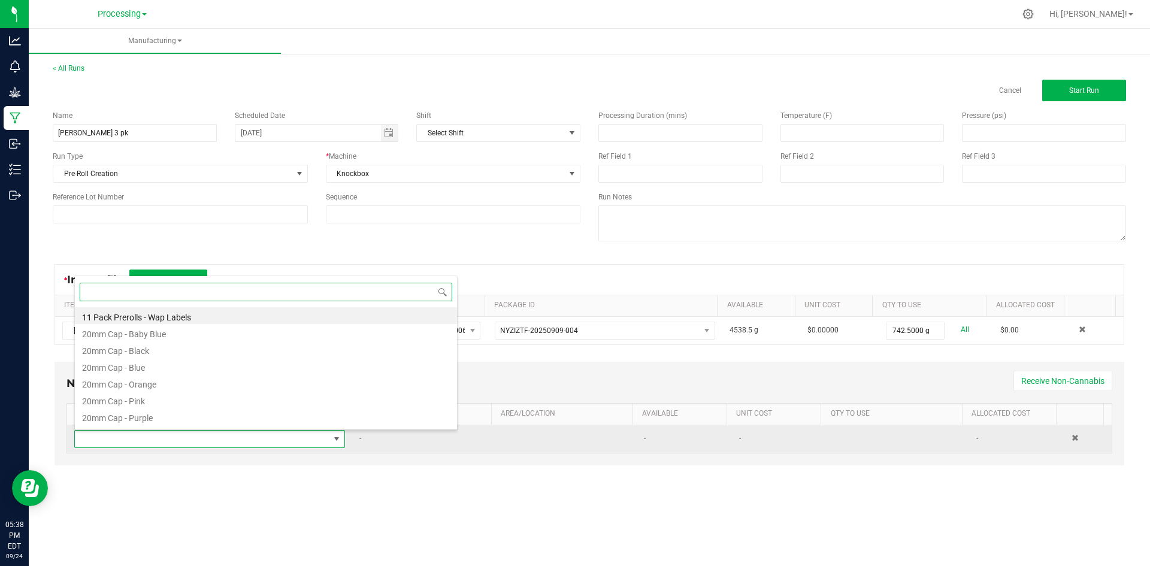
scroll to position [18, 266]
type input "Silver"
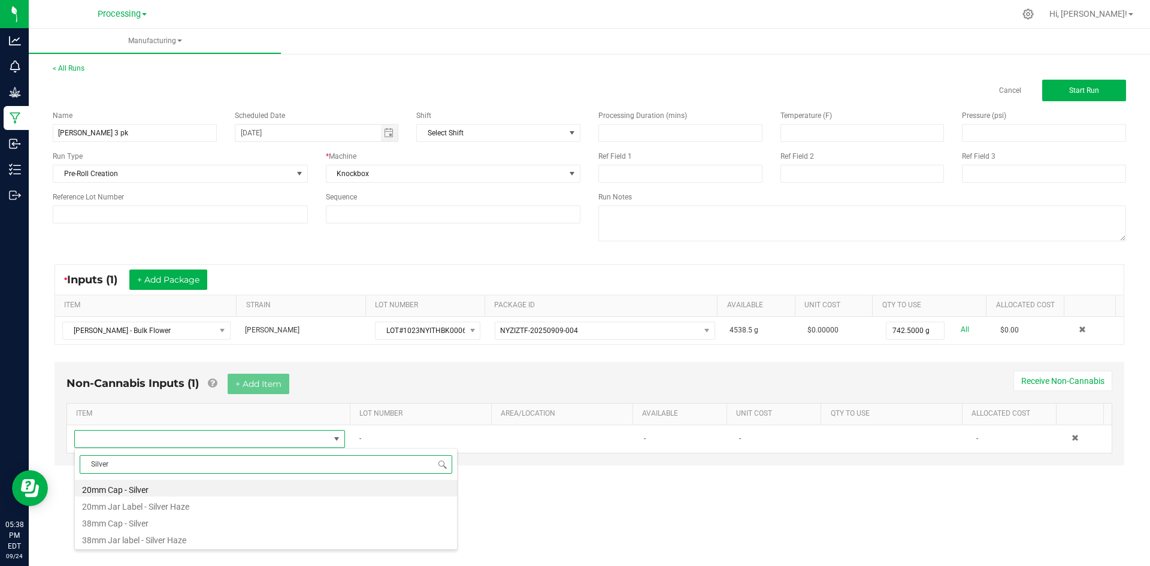
drag, startPoint x: 138, startPoint y: 491, endPoint x: 256, endPoint y: 372, distance: 167.3
click at [138, 491] on li "20mm Cap - Silver" at bounding box center [266, 488] width 382 height 17
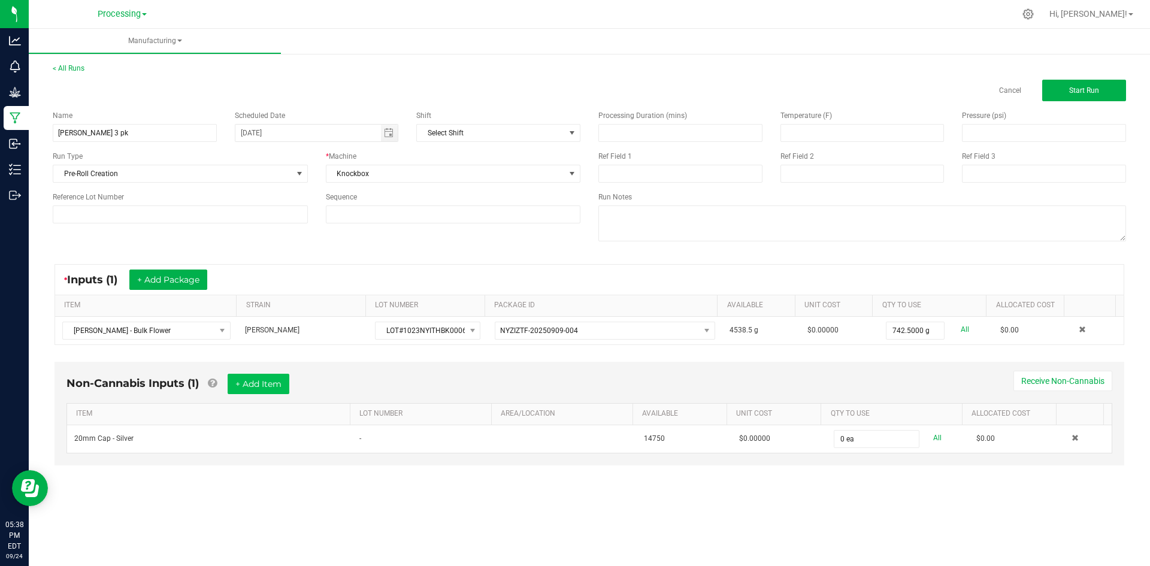
type input "0"
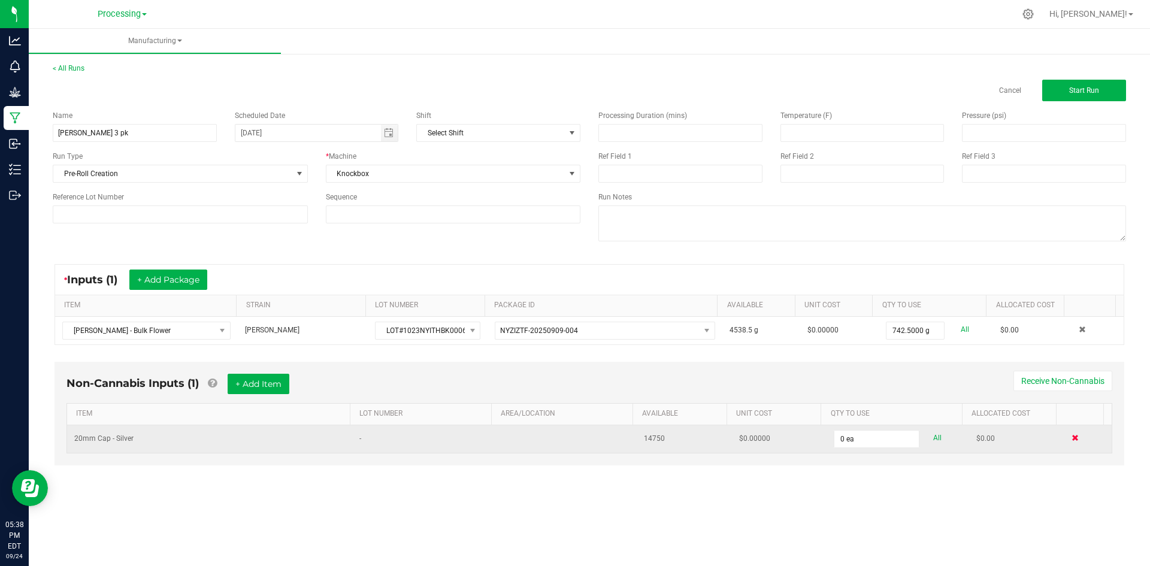
click at [1071, 440] on span at bounding box center [1074, 437] width 7 height 7
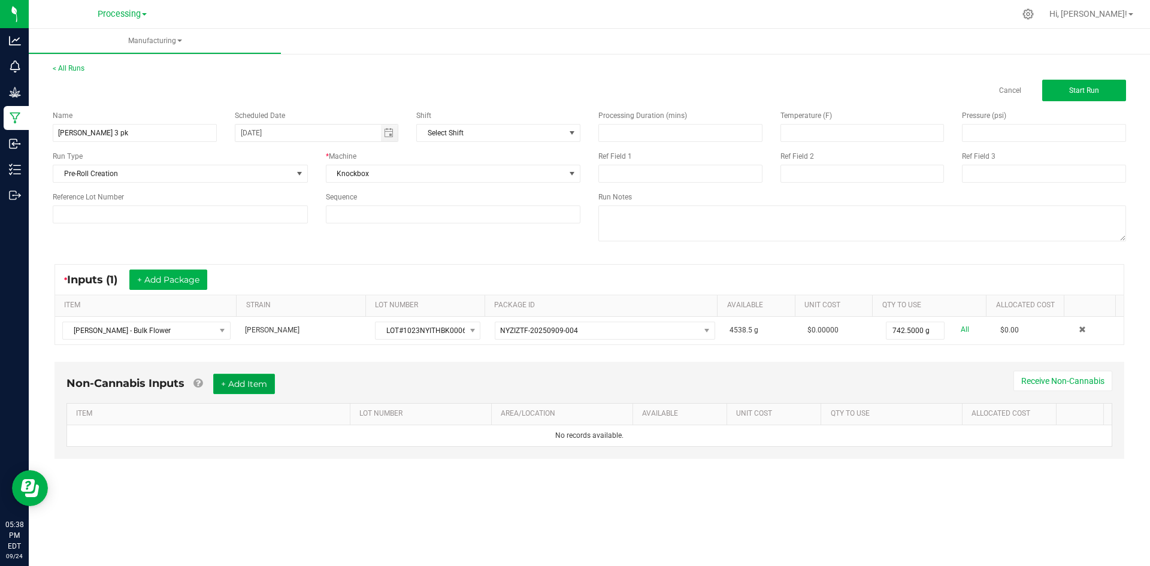
click at [237, 388] on button "+ Add Item" at bounding box center [244, 384] width 62 height 20
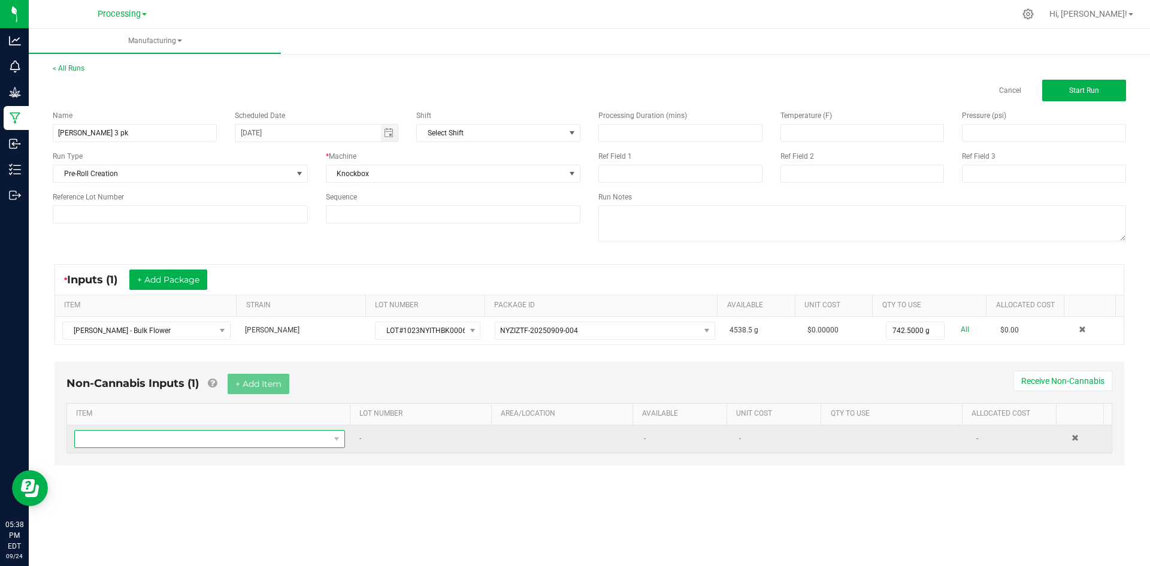
click at [210, 440] on span "NO DATA FOUND" at bounding box center [202, 439] width 255 height 17
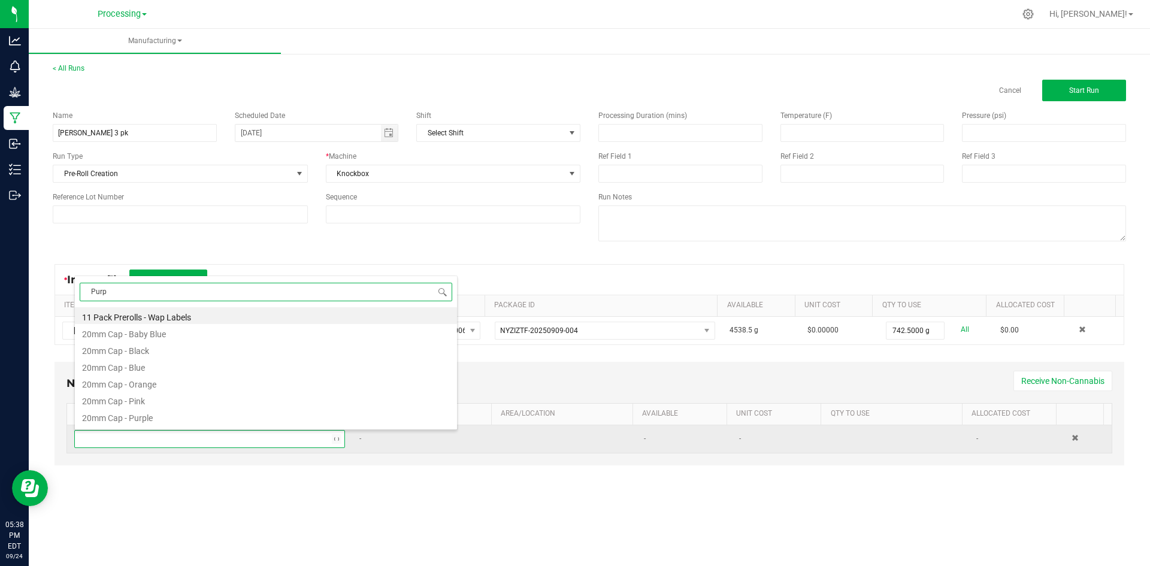
type input "Purpl"
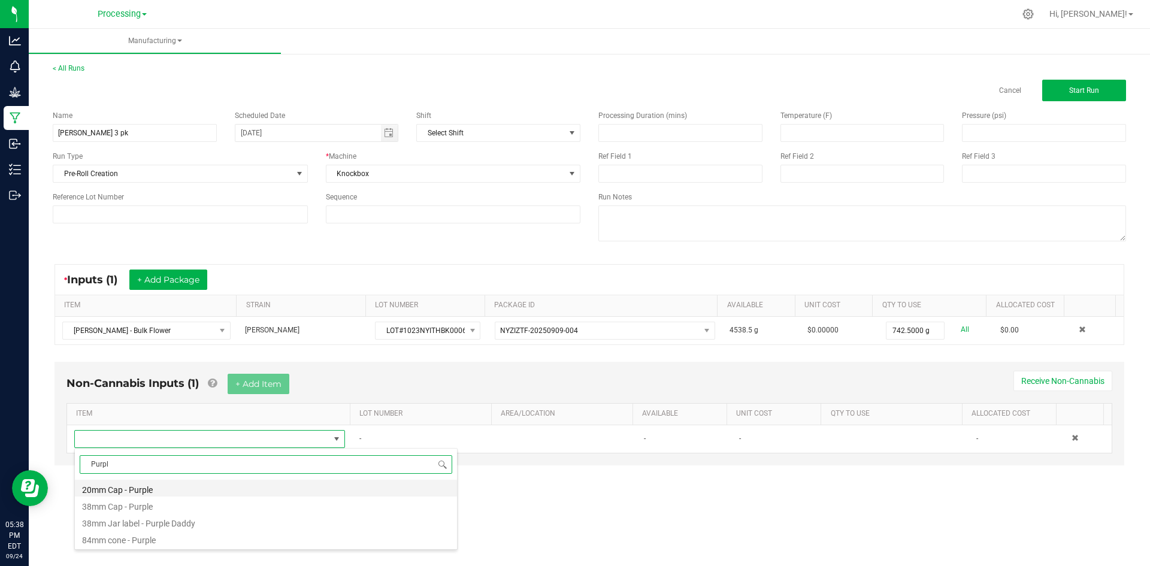
click at [182, 494] on li "20mm Cap - Purple" at bounding box center [266, 488] width 382 height 17
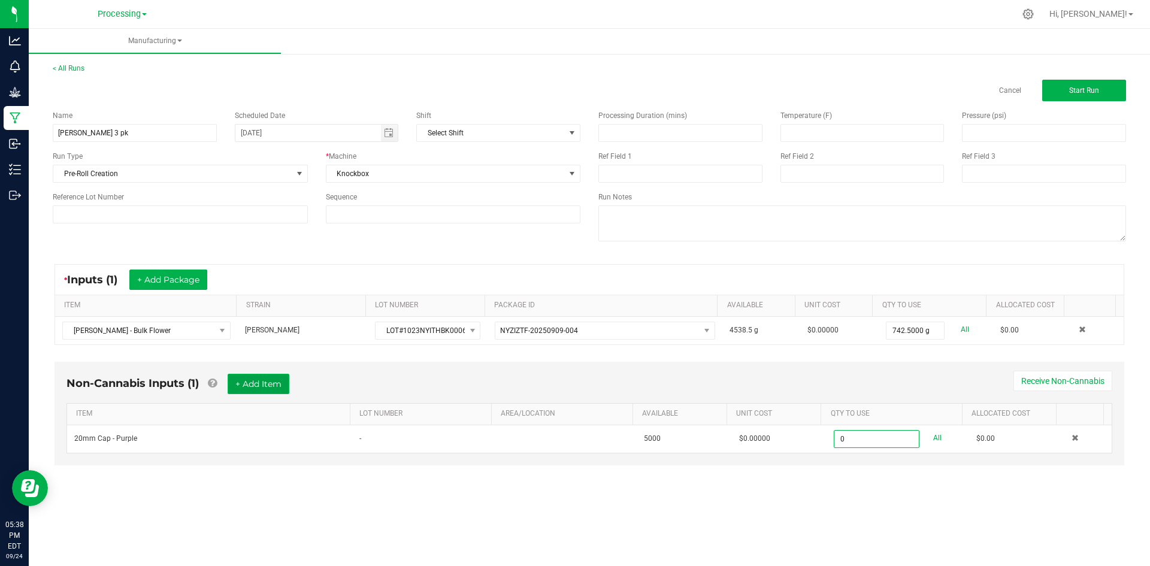
type input "0 ea"
click at [276, 379] on button "+ Add Item" at bounding box center [259, 384] width 62 height 20
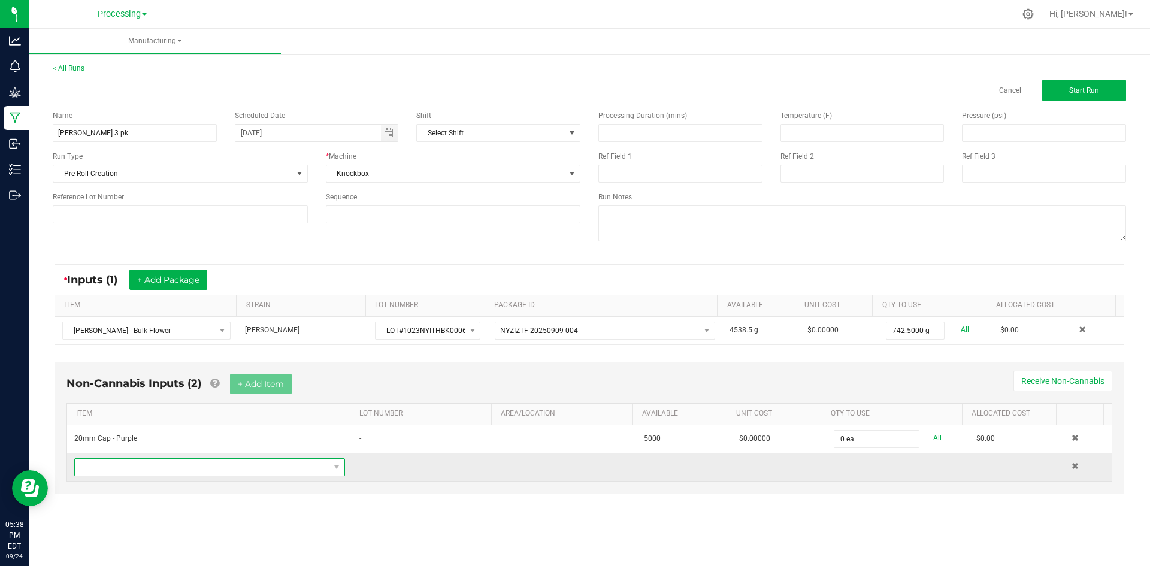
click at [231, 465] on span "NO DATA FOUND" at bounding box center [202, 467] width 255 height 17
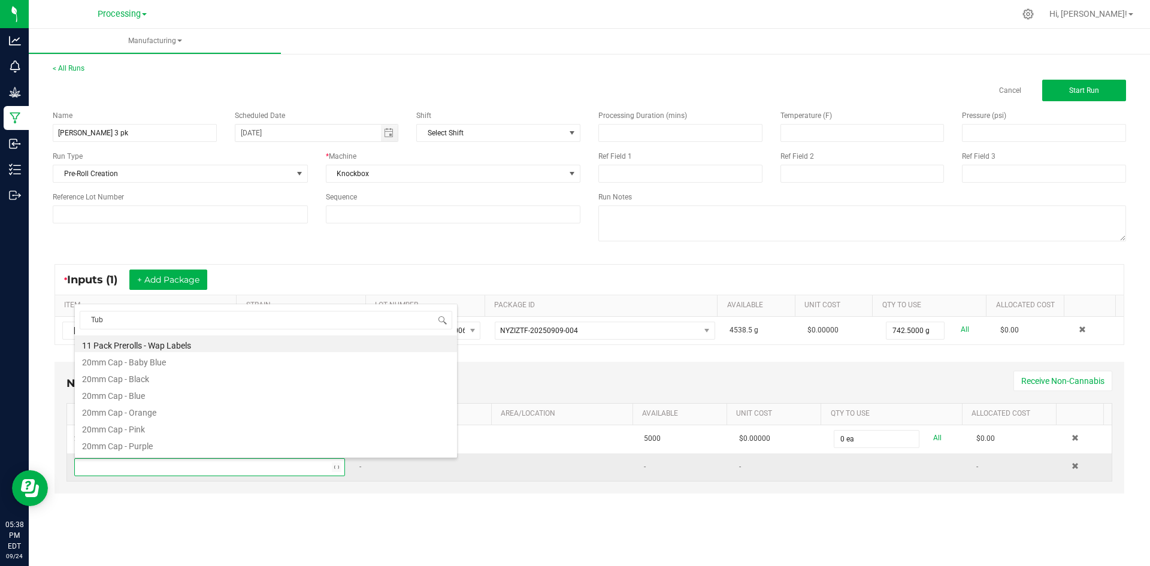
type input "Tube"
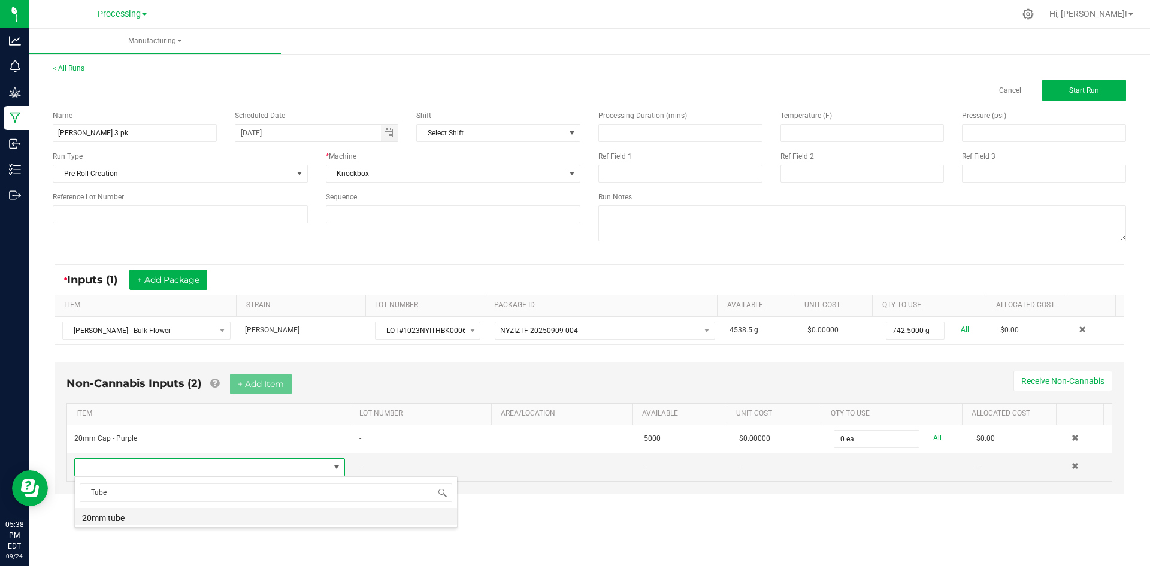
click at [122, 517] on li "20mm tube" at bounding box center [266, 516] width 382 height 17
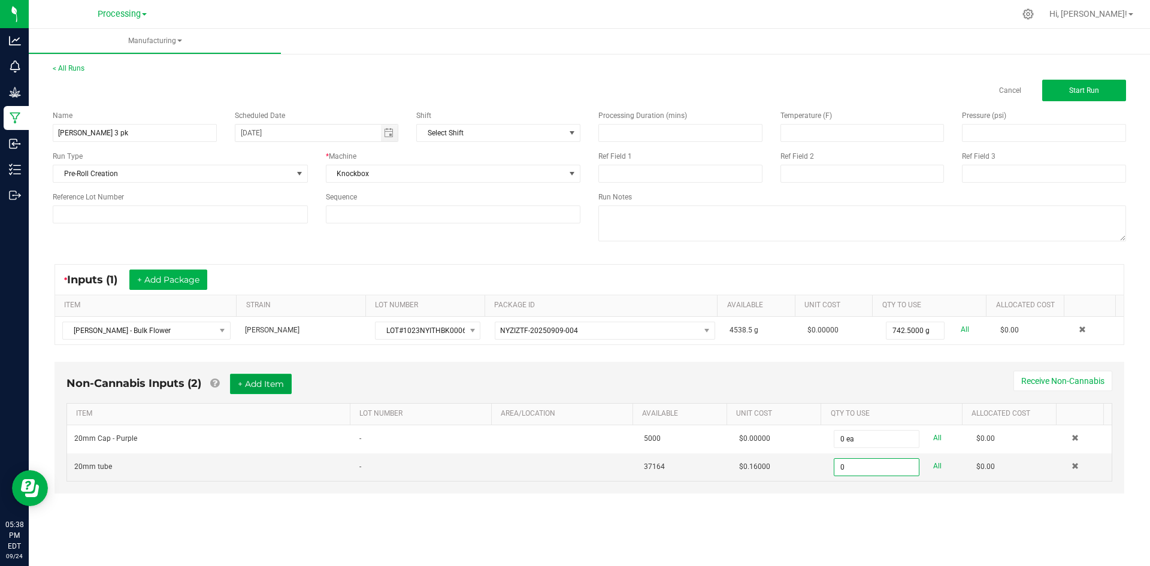
type input "0 ea"
click at [259, 383] on button "+ Add Item" at bounding box center [261, 384] width 62 height 20
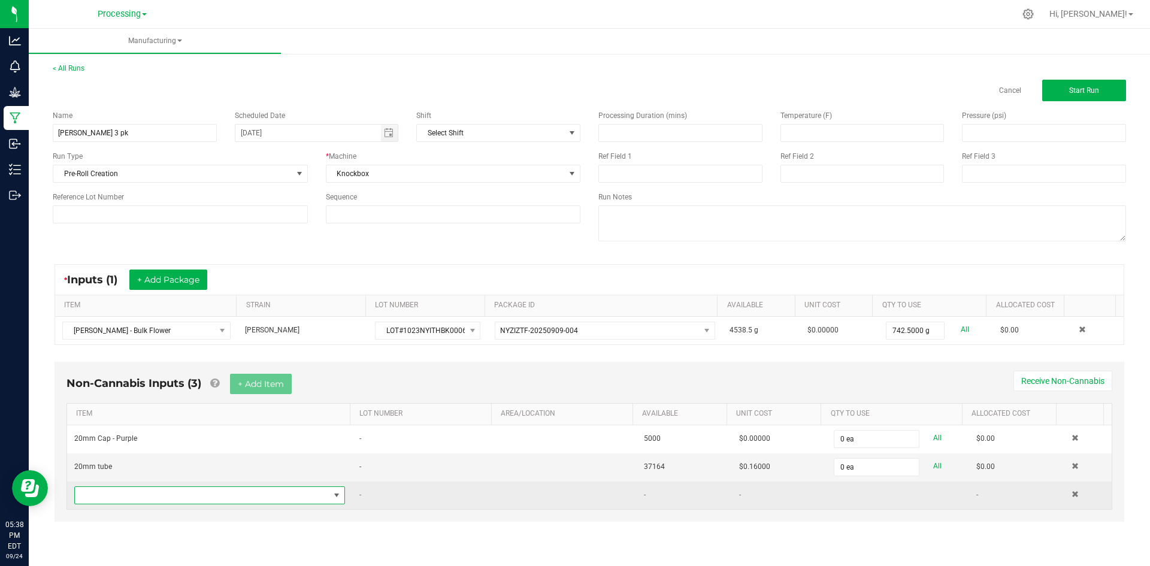
click at [132, 495] on span "NO DATA FOUND" at bounding box center [202, 495] width 255 height 17
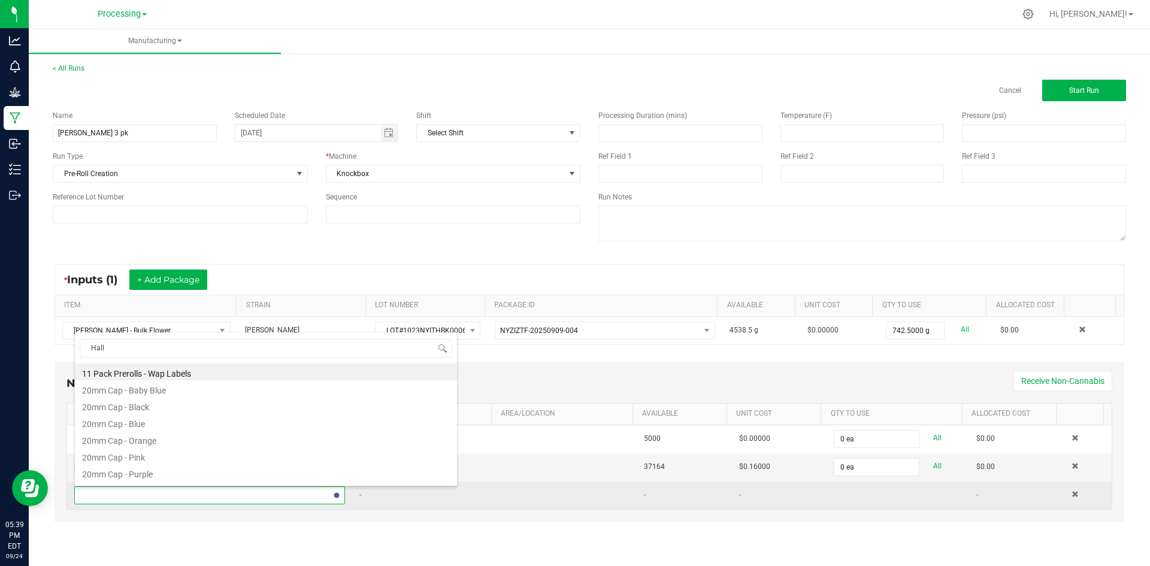
type input "Halle"
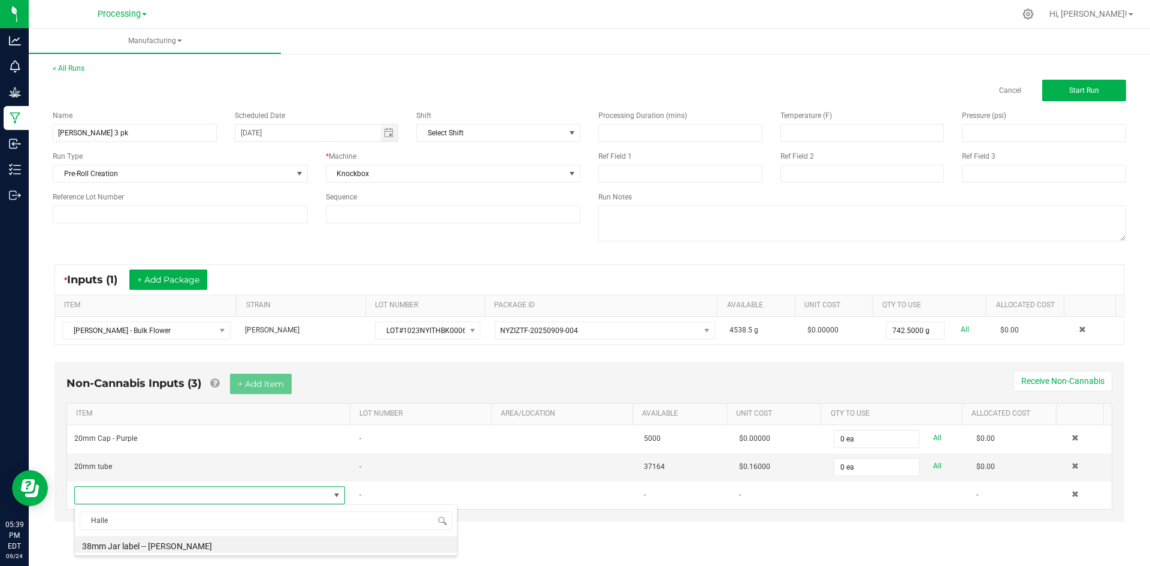
click at [593, 540] on div "Non-Cannabis Inputs (3) + Add Item Receive Non-Cannabis ITEM LOT NUMBER AREA/LO…" at bounding box center [589, 450] width 1091 height 189
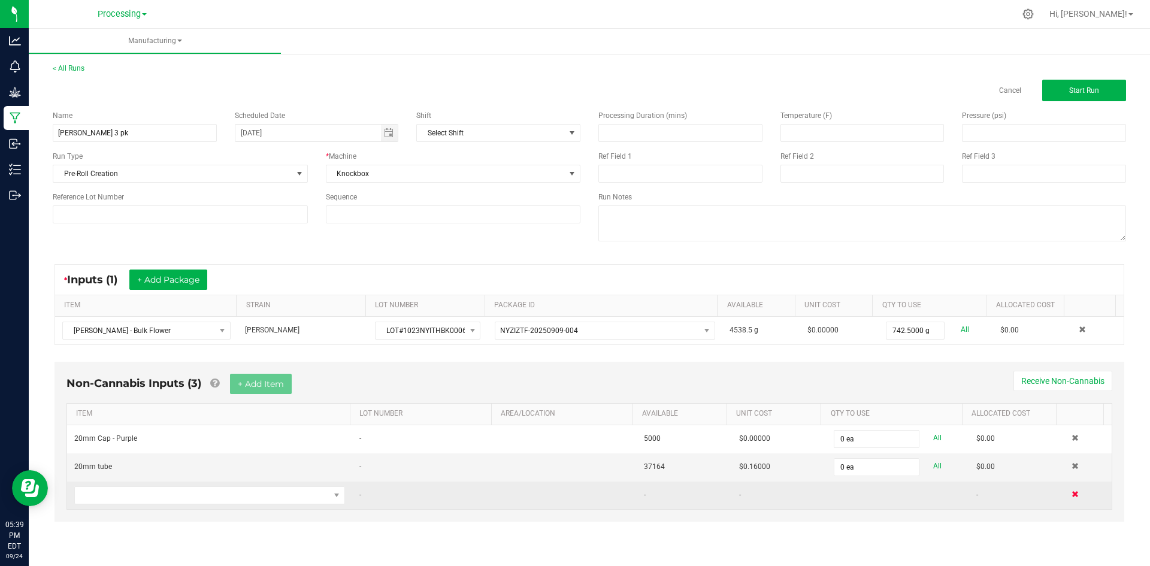
click at [1071, 494] on span at bounding box center [1074, 494] width 7 height 7
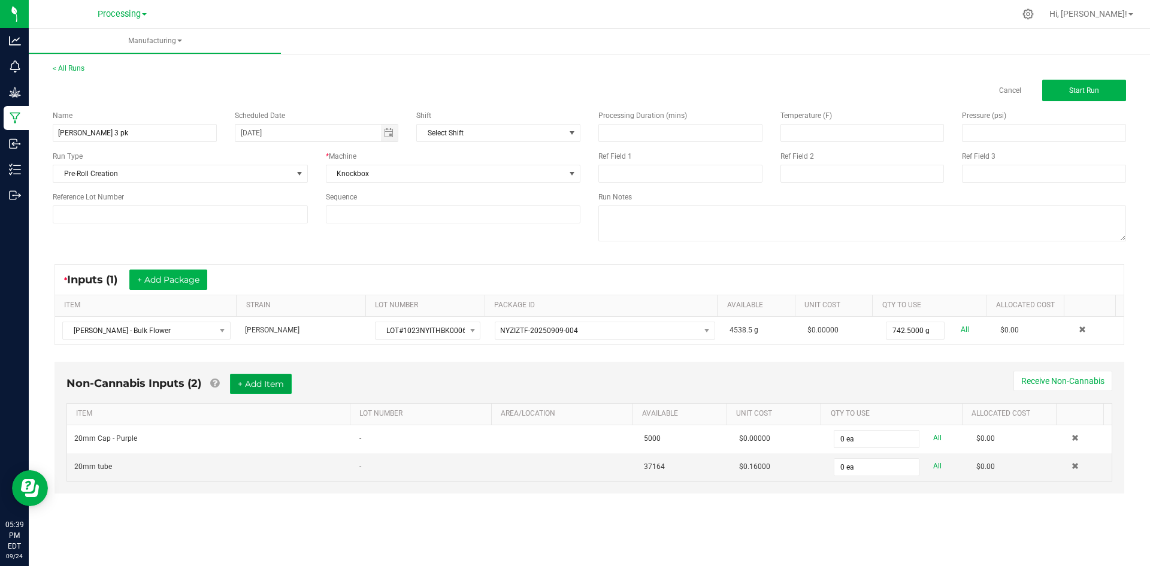
click at [269, 385] on button "+ Add Item" at bounding box center [261, 384] width 62 height 20
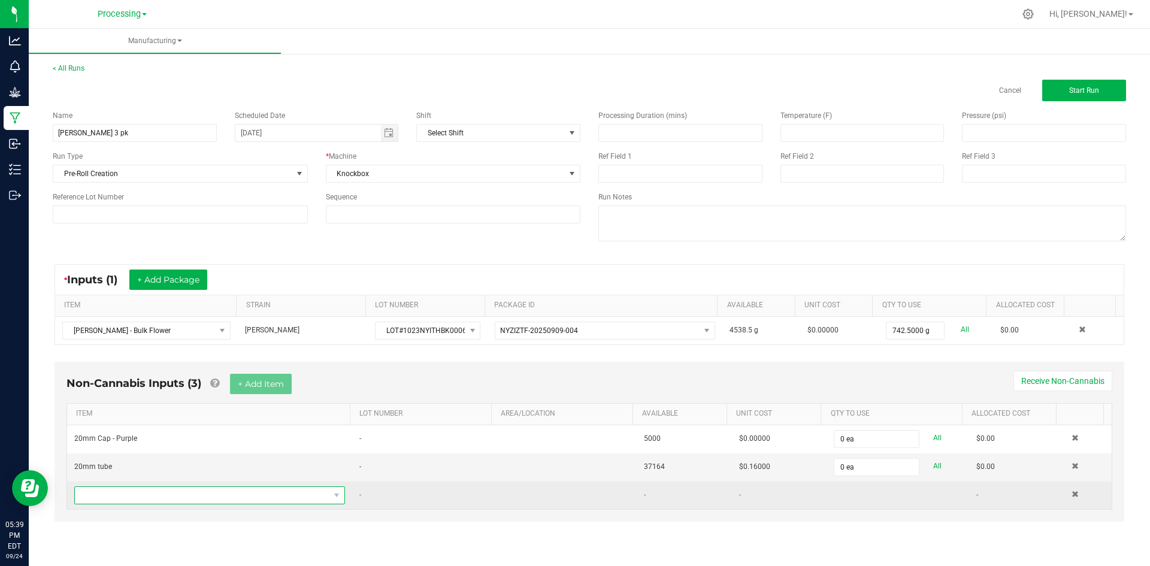
click at [192, 501] on span "NO DATA FOUND" at bounding box center [202, 495] width 255 height 17
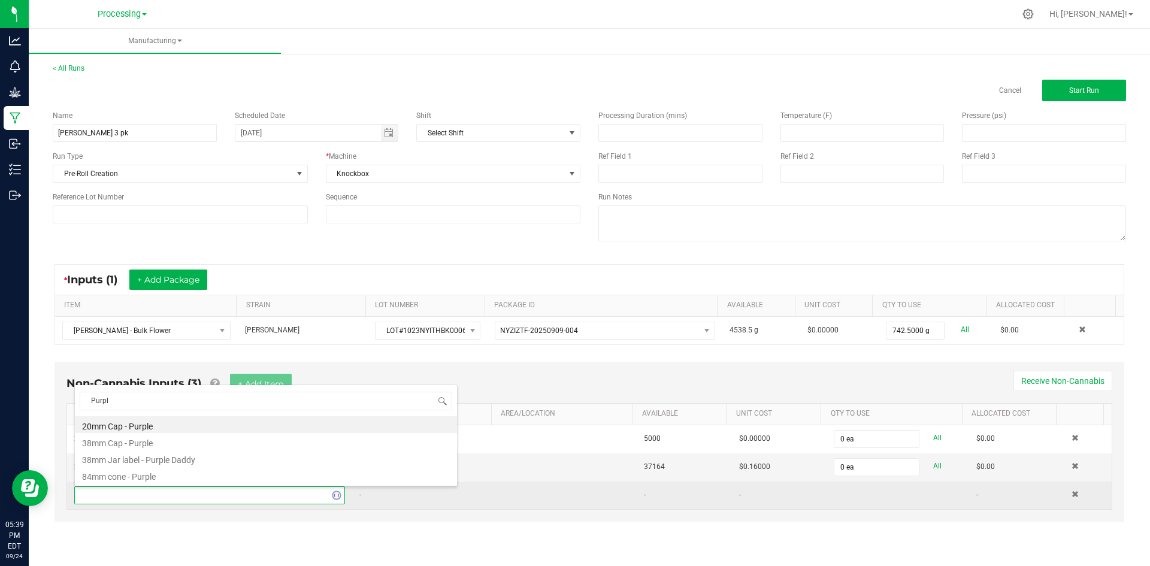
type input "Purple"
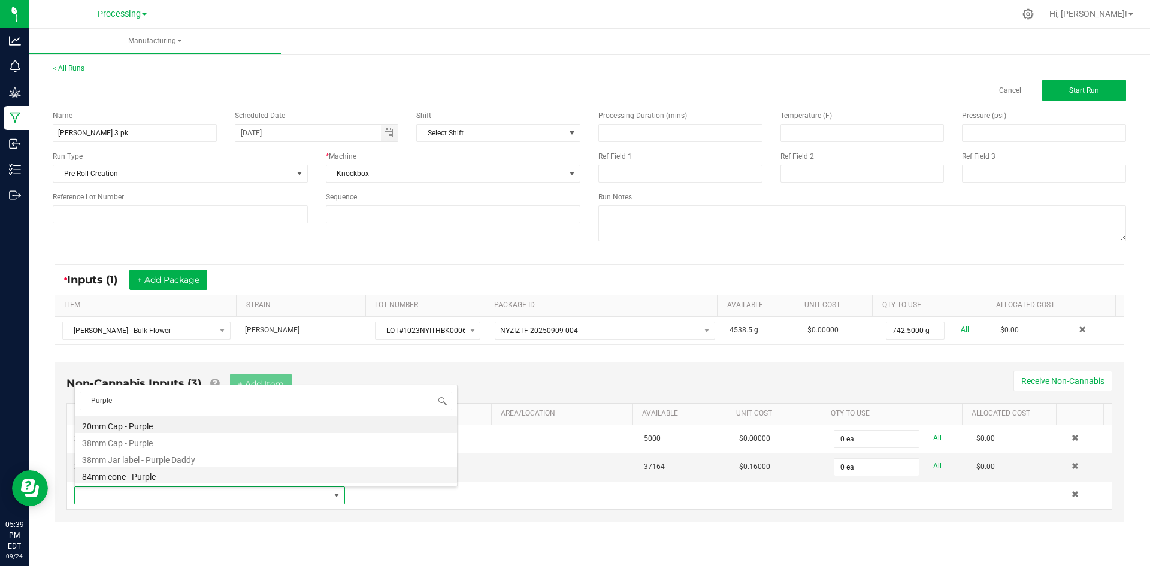
click at [174, 471] on li "84mm cone - Purple" at bounding box center [266, 475] width 382 height 17
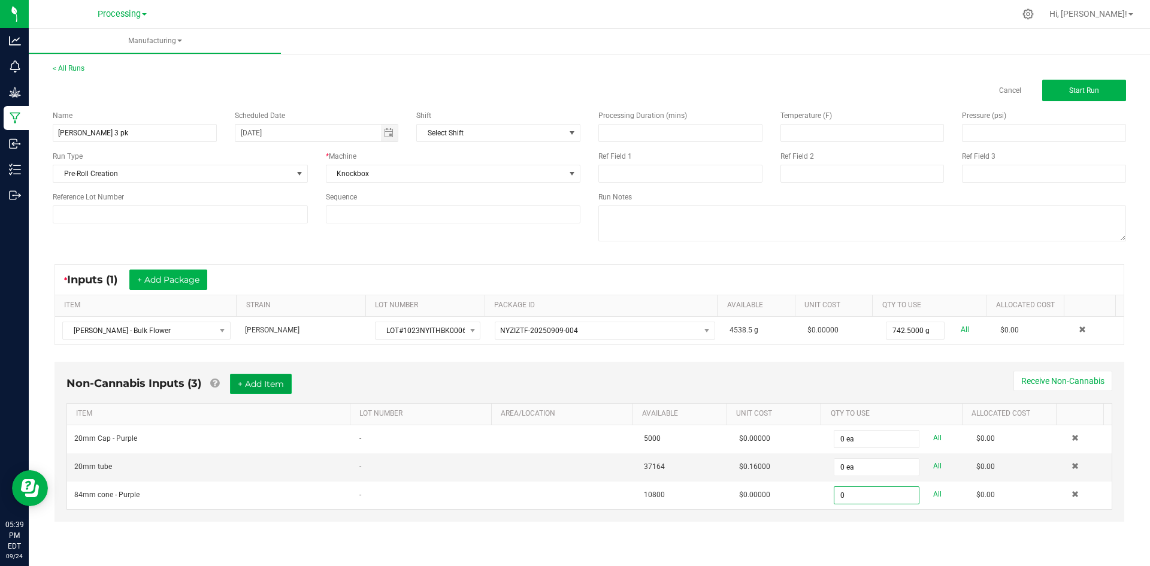
click at [285, 388] on button "+ Add Item" at bounding box center [261, 384] width 62 height 20
type input "0 ea"
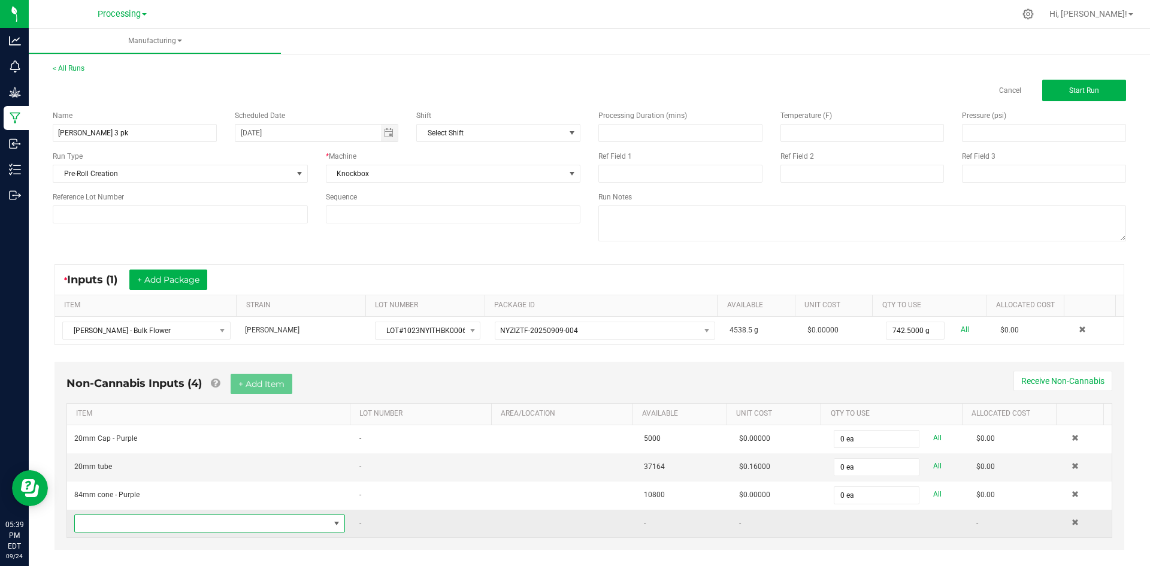
click at [267, 525] on span "NO DATA FOUND" at bounding box center [202, 523] width 255 height 17
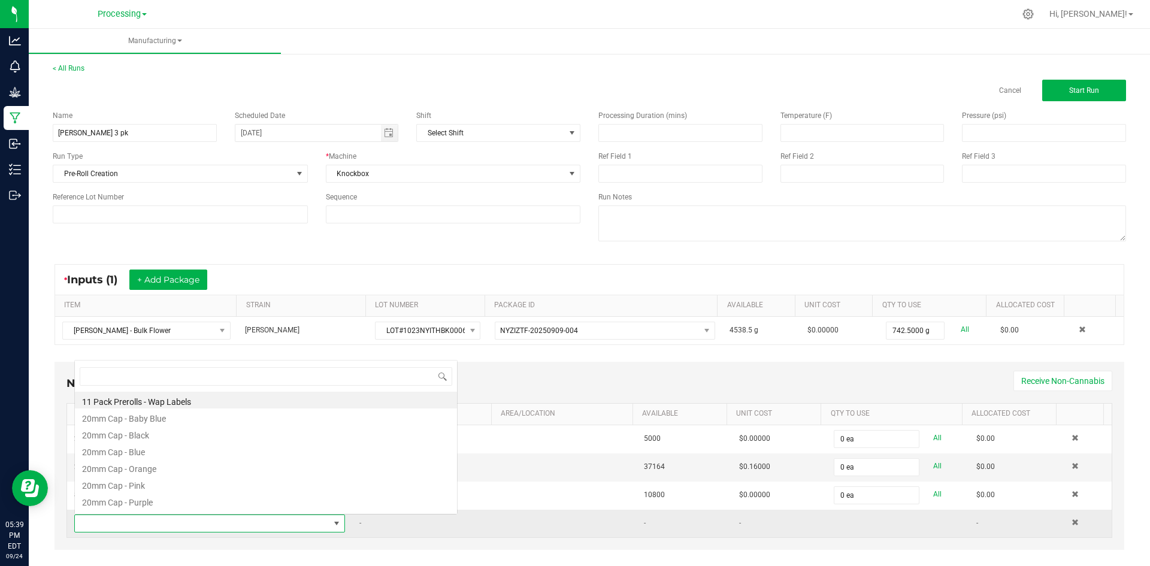
scroll to position [18, 264]
type input "Shrink"
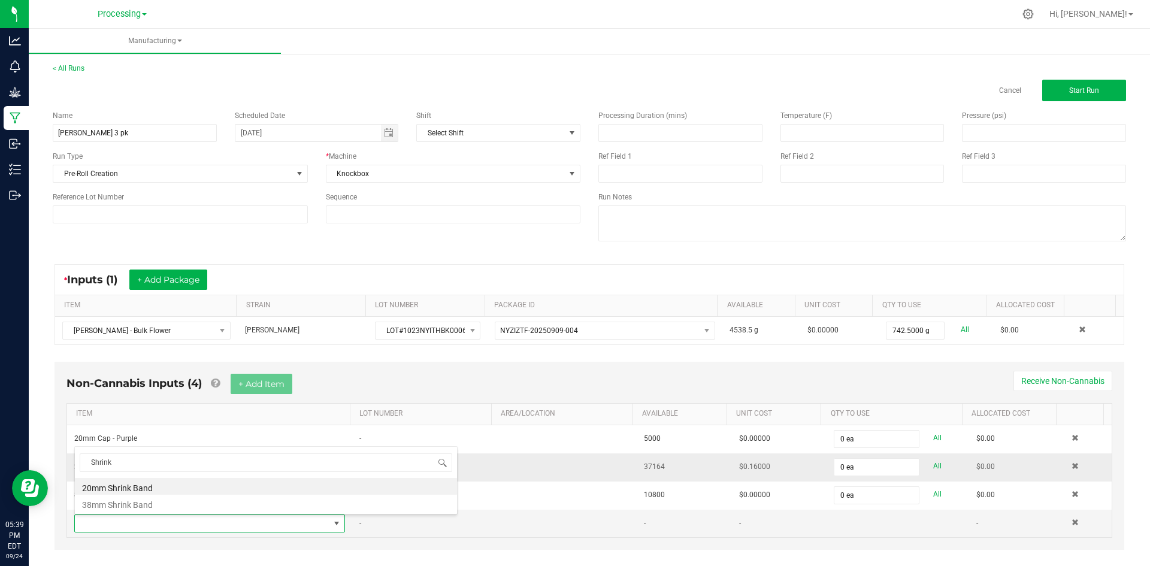
click at [154, 489] on li "20mm Shrink Band" at bounding box center [266, 486] width 382 height 17
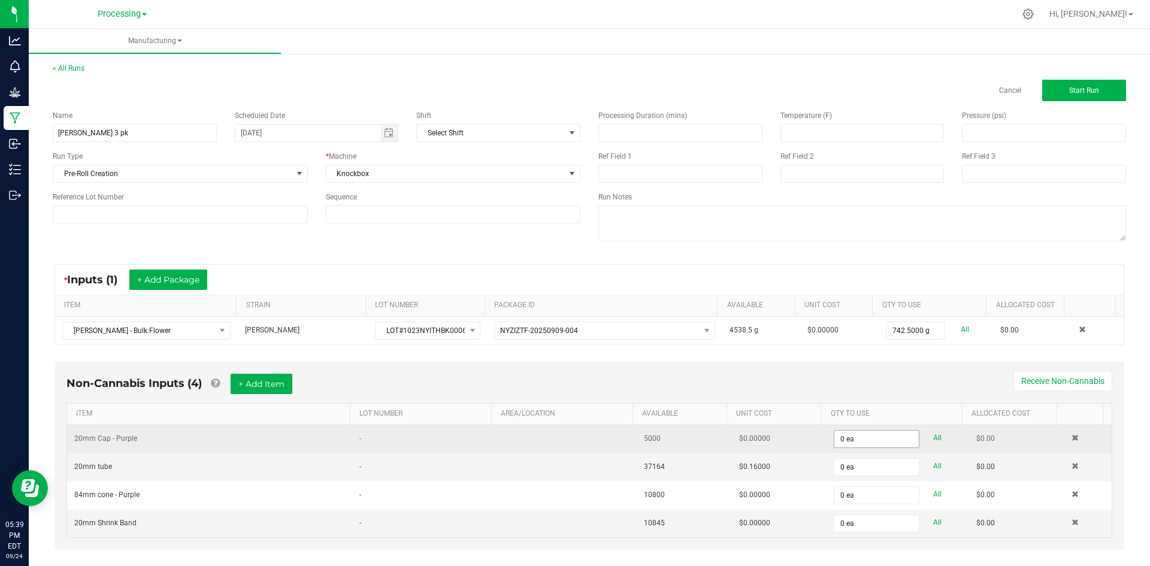
type input "0"
type input "0 ea"
click at [851, 440] on input "0" at bounding box center [876, 439] width 84 height 17
click at [835, 437] on input "3" at bounding box center [876, 439] width 84 height 17
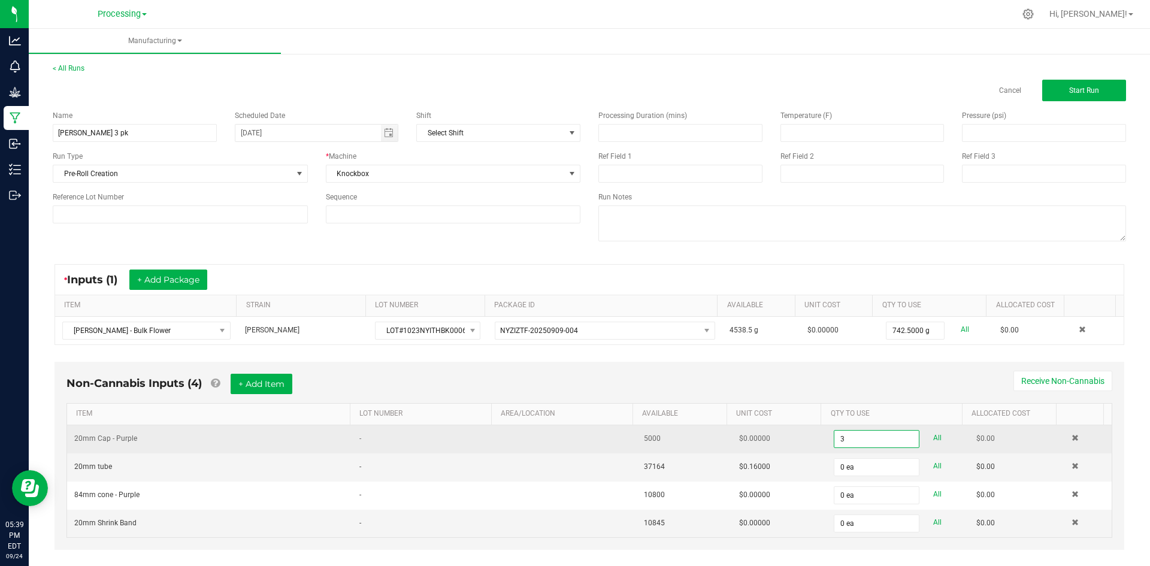
click at [835, 437] on input "3" at bounding box center [876, 439] width 84 height 17
type input "0"
drag, startPoint x: 830, startPoint y: 437, endPoint x: 823, endPoint y: 436, distance: 6.6
click at [834, 436] on input "0" at bounding box center [876, 439] width 84 height 17
click at [840, 440] on input "0" at bounding box center [876, 439] width 84 height 17
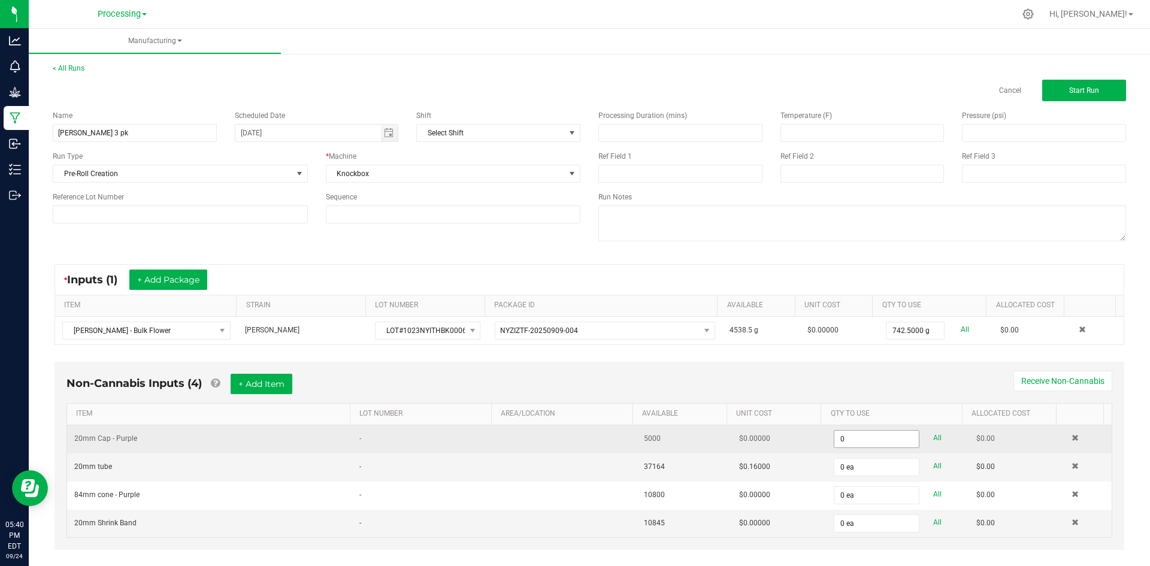
click at [880, 441] on input "0" at bounding box center [876, 439] width 84 height 17
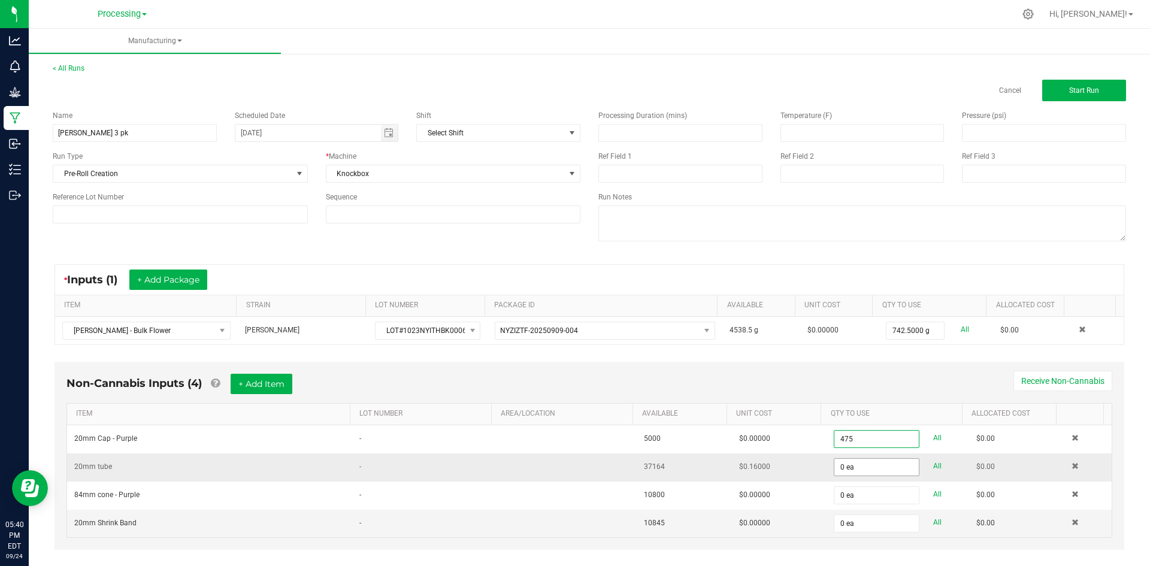
type input "475 ea"
click at [855, 460] on input "0" at bounding box center [876, 467] width 84 height 17
type input "0"
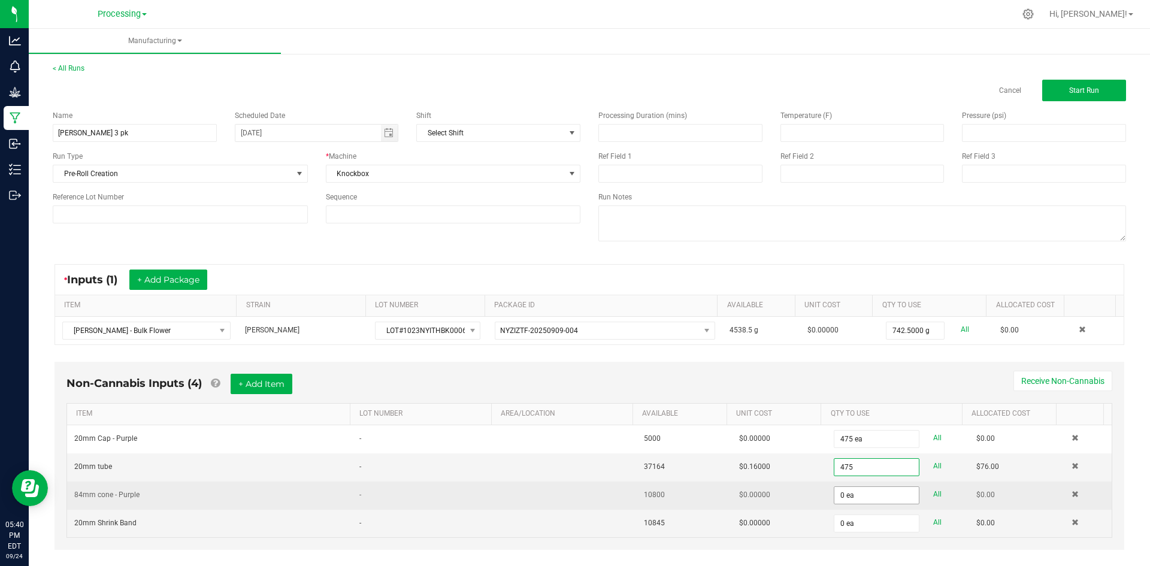
type input "475 ea"
click at [835, 500] on input "0" at bounding box center [876, 495] width 84 height 17
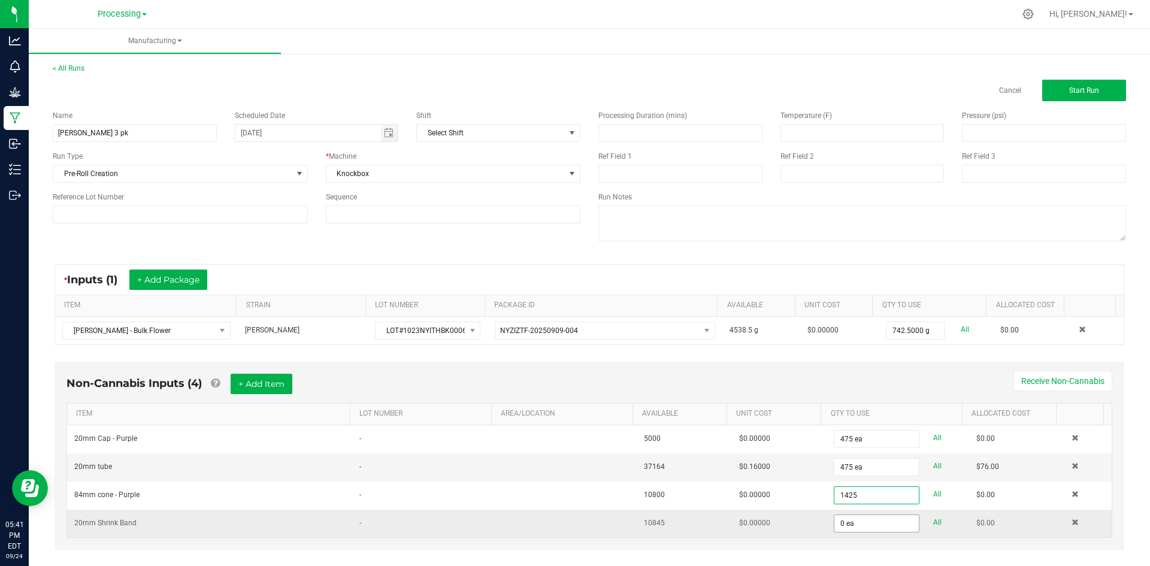
type input "1425 ea"
click at [845, 525] on input "0" at bounding box center [876, 523] width 84 height 17
type input "475 ea"
click at [1097, 90] on button "Start Run" at bounding box center [1084, 91] width 84 height 22
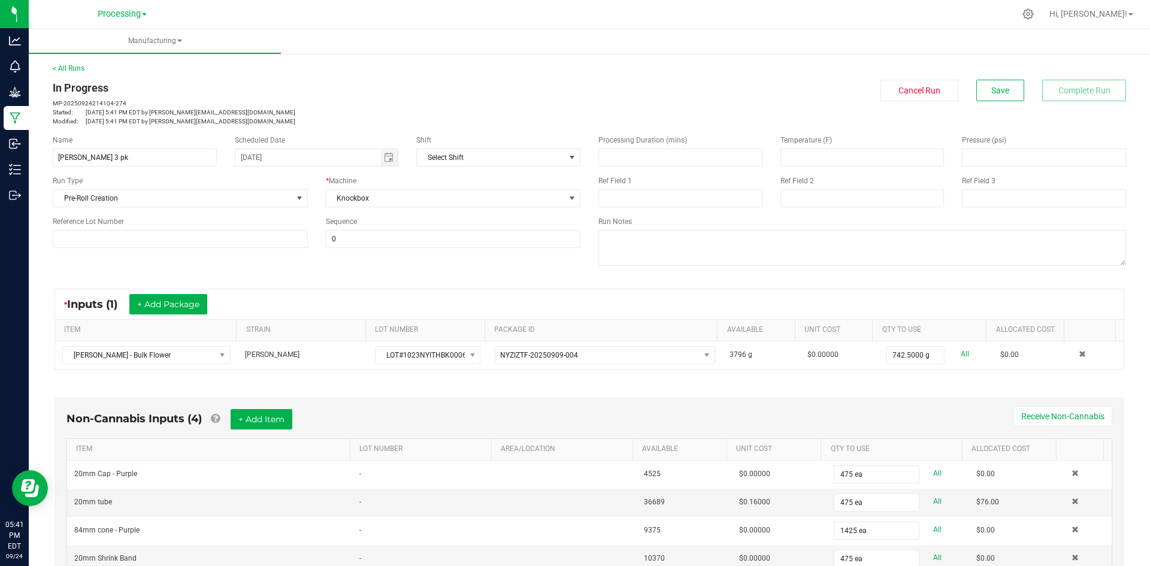
scroll to position [240, 0]
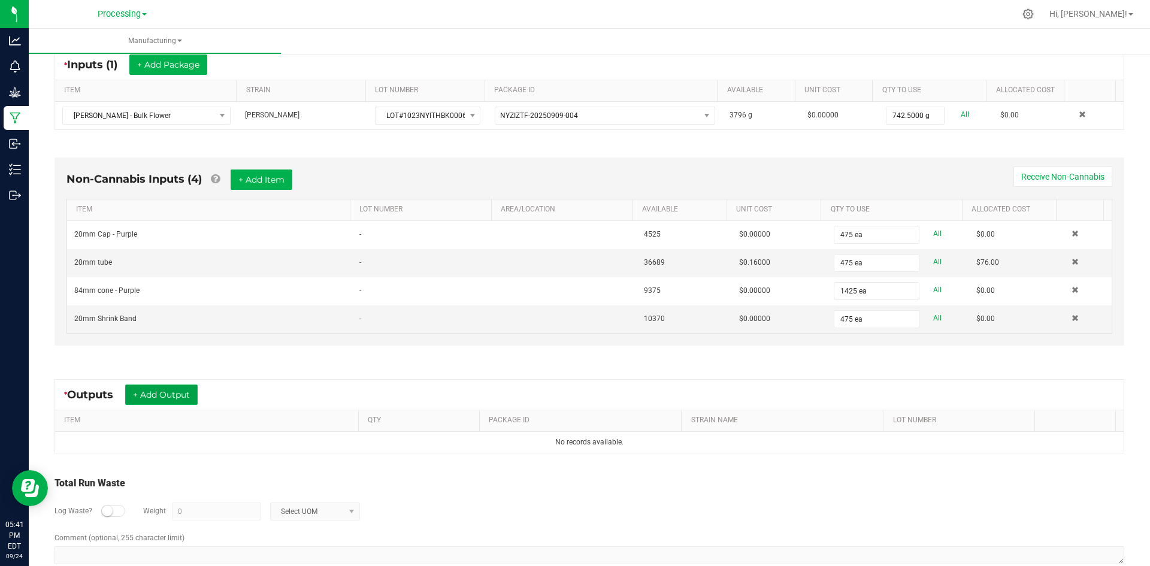
click at [164, 391] on button "+ Add Output" at bounding box center [161, 395] width 72 height 20
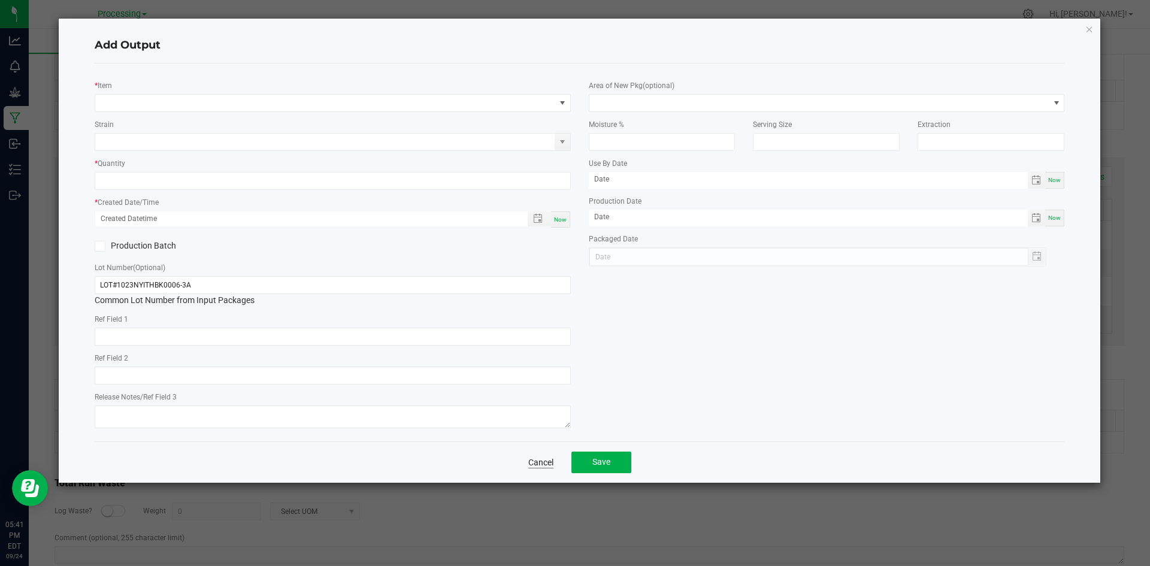
click at [550, 462] on link "Cancel" at bounding box center [540, 462] width 25 height 12
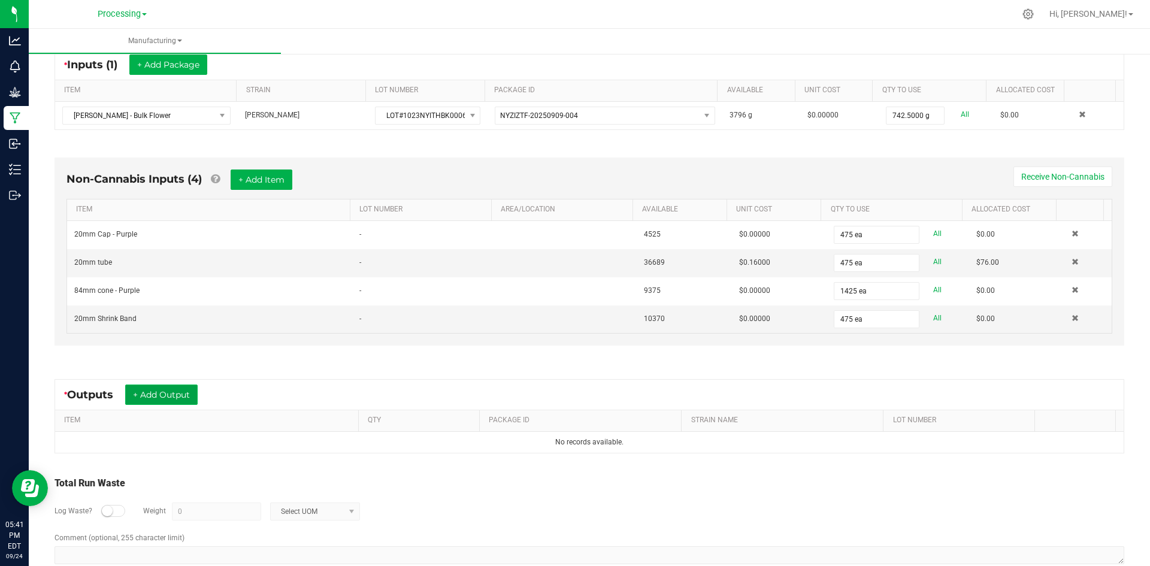
click at [171, 400] on button "+ Add Output" at bounding box center [161, 395] width 72 height 20
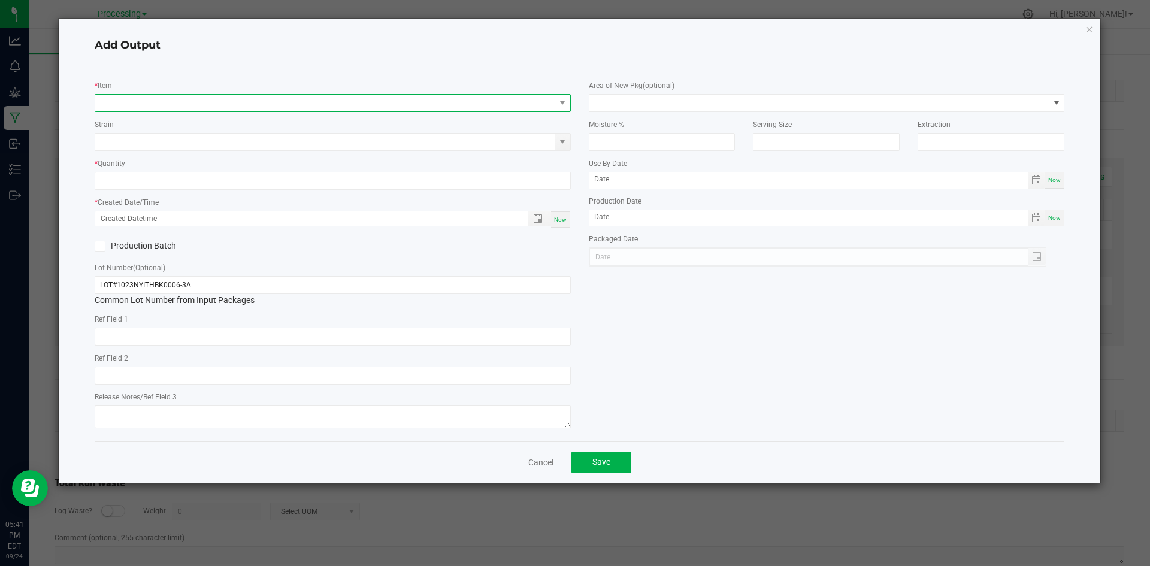
click at [219, 103] on span "NO DATA FOUND" at bounding box center [325, 103] width 460 height 17
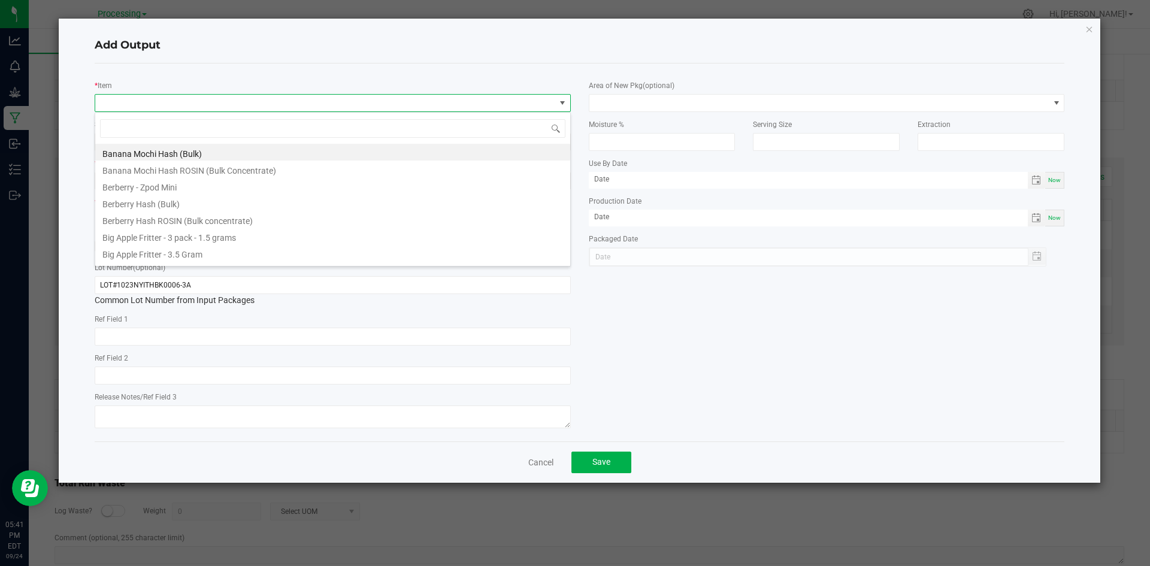
scroll to position [18, 476]
type input "Halle"
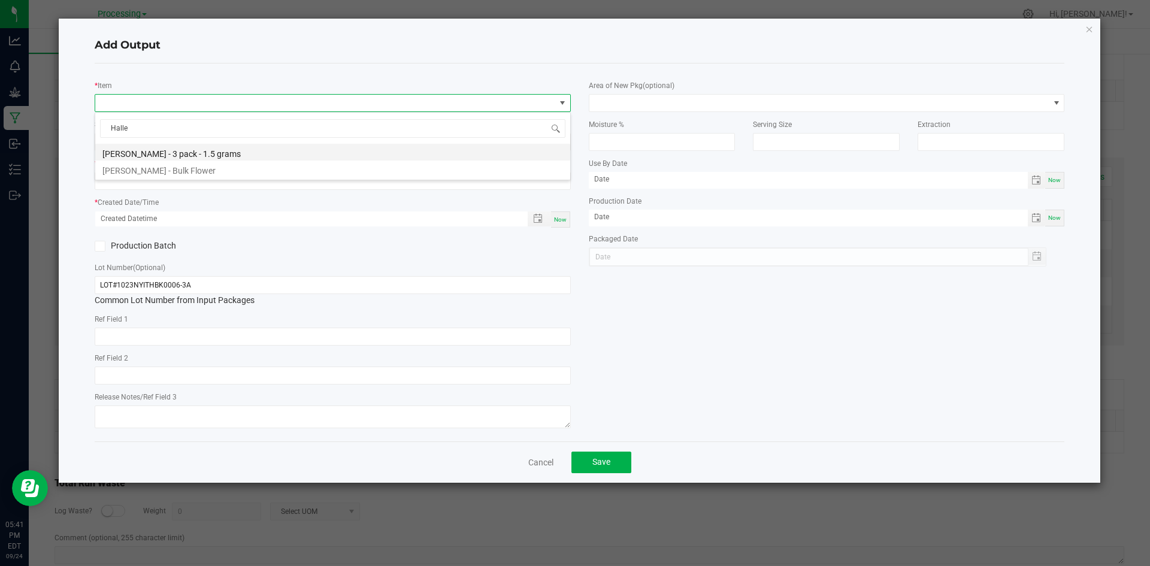
click at [221, 150] on li "[PERSON_NAME] - 3 pack - 1.5 grams" at bounding box center [332, 152] width 475 height 17
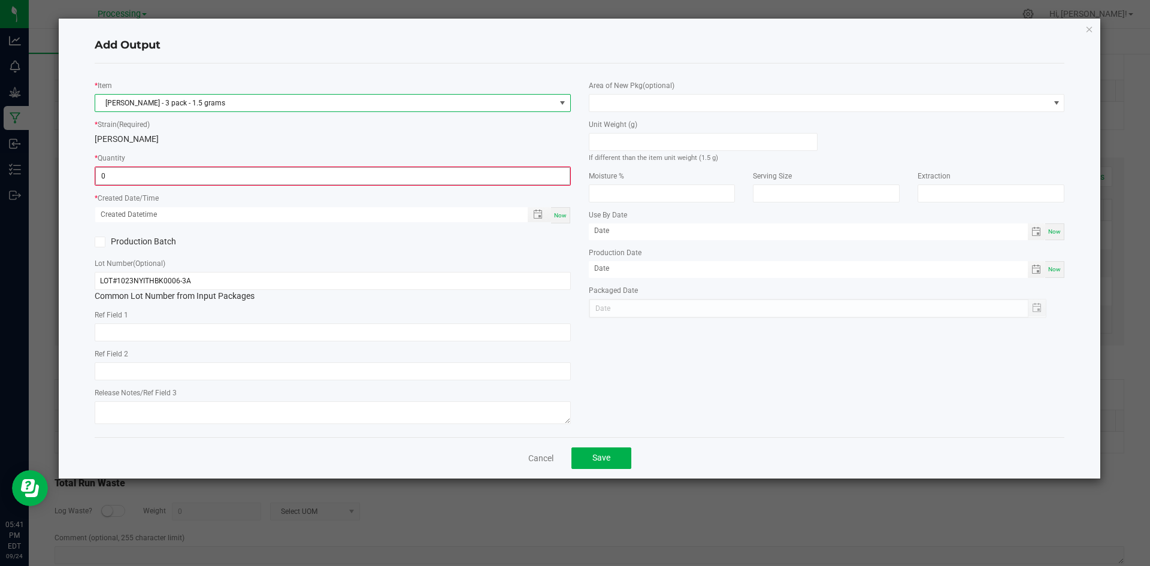
click at [198, 171] on input "0" at bounding box center [333, 176] width 474 height 17
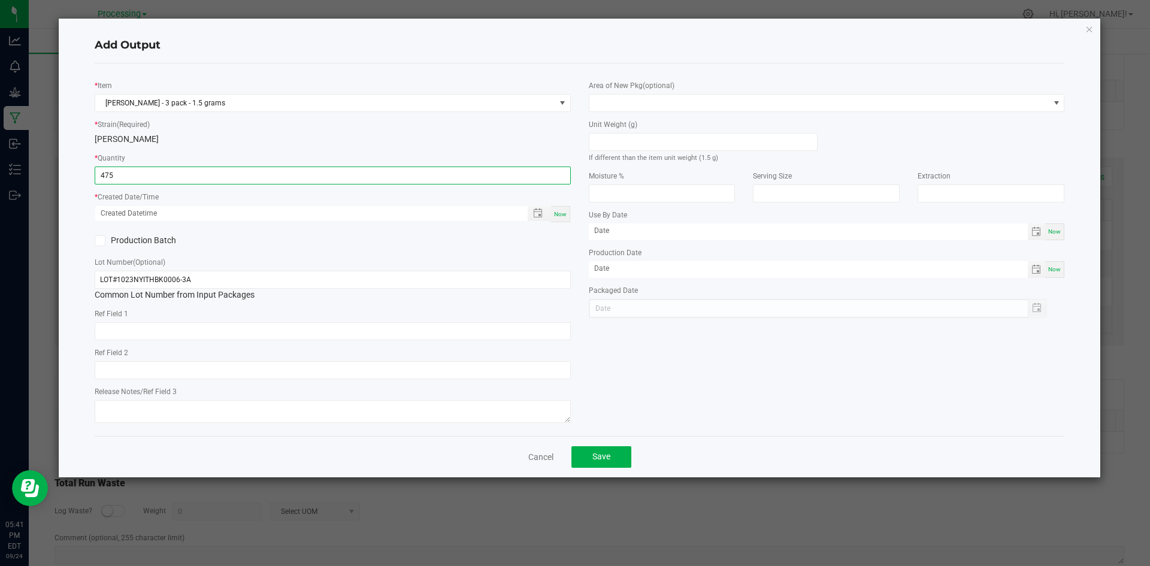
type input "475 ea"
click at [561, 212] on span "Now" at bounding box center [560, 214] width 13 height 7
type input "[DATE] 5:41 PM"
type input "[DATE]"
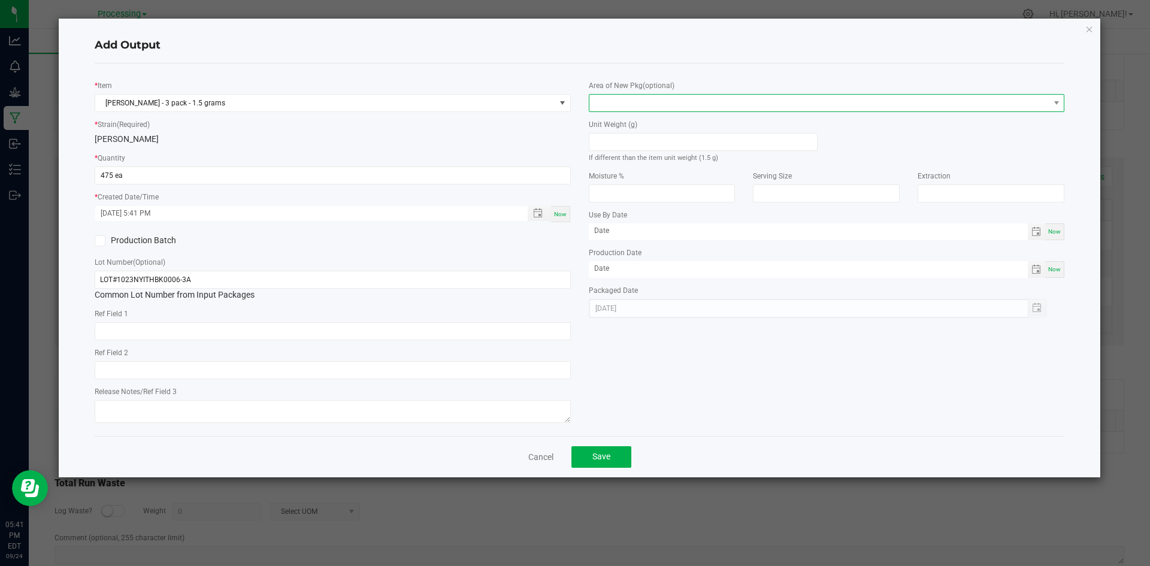
click at [692, 102] on span at bounding box center [819, 103] width 460 height 17
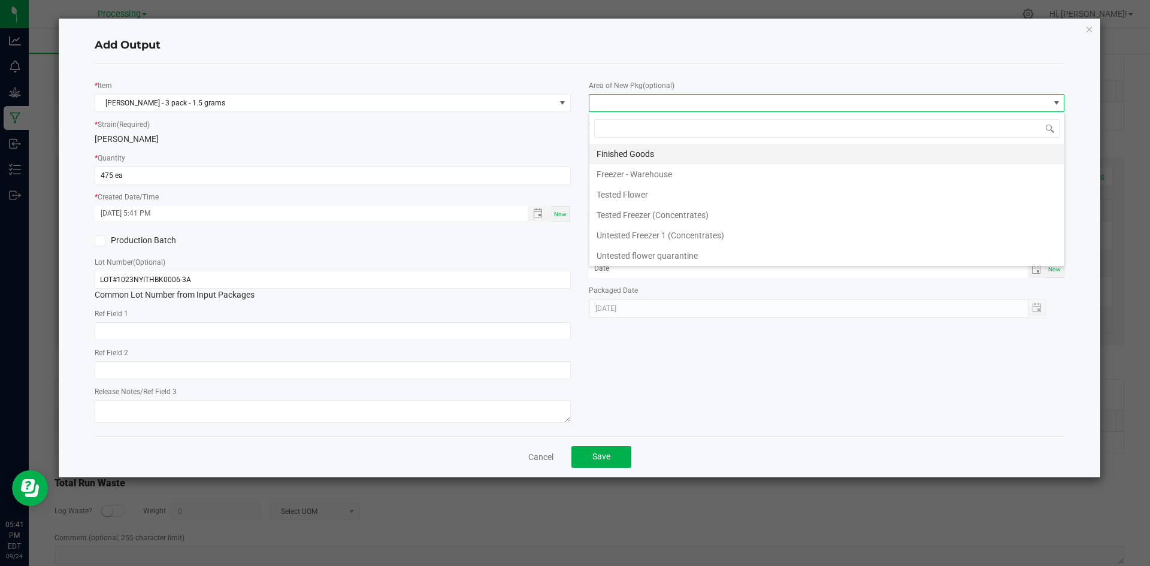
click at [650, 158] on li "Finished Goods" at bounding box center [826, 154] width 475 height 20
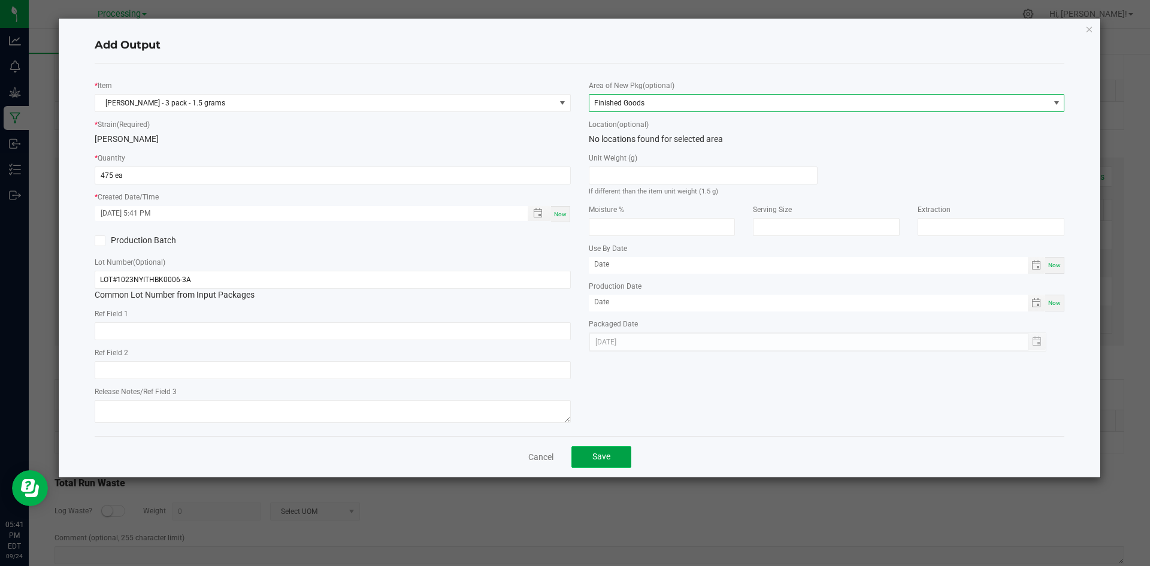
click at [618, 464] on button "Save" at bounding box center [601, 457] width 60 height 22
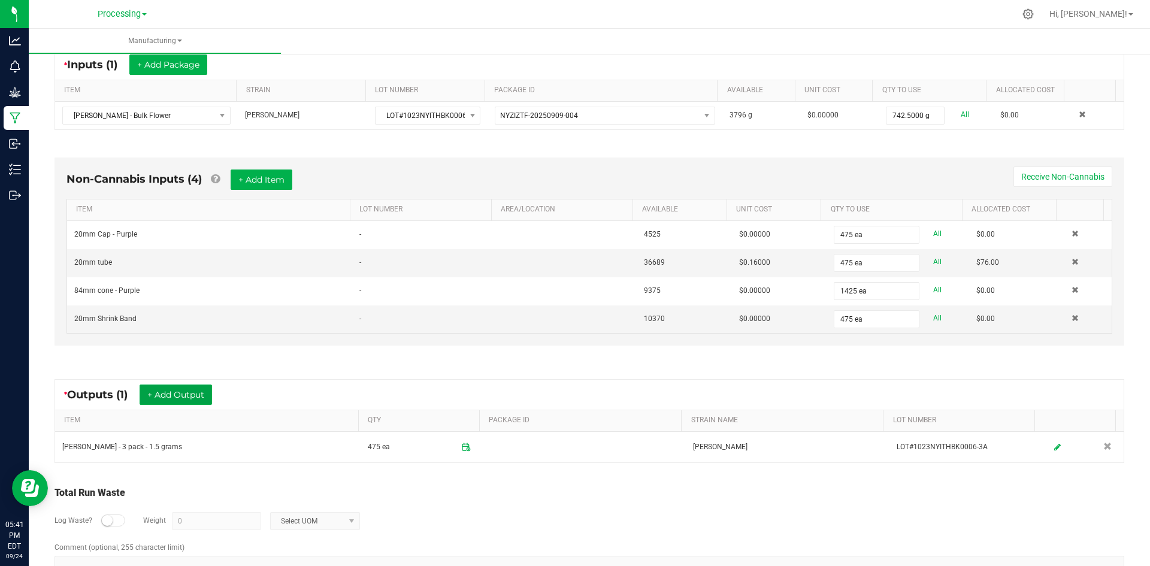
scroll to position [0, 0]
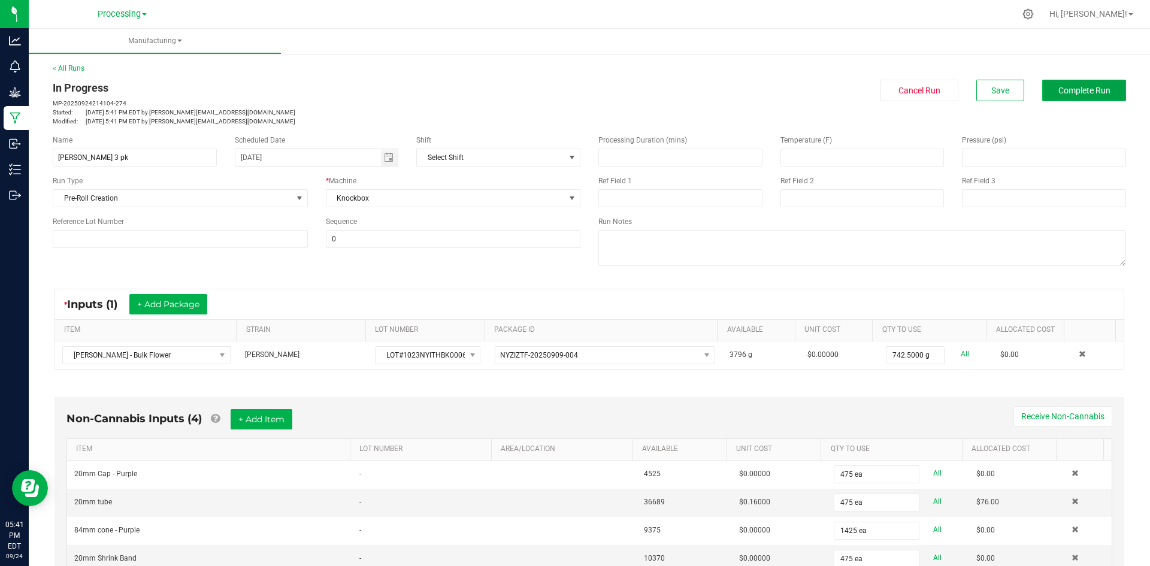
click at [1073, 93] on span "Complete Run" at bounding box center [1084, 91] width 52 height 10
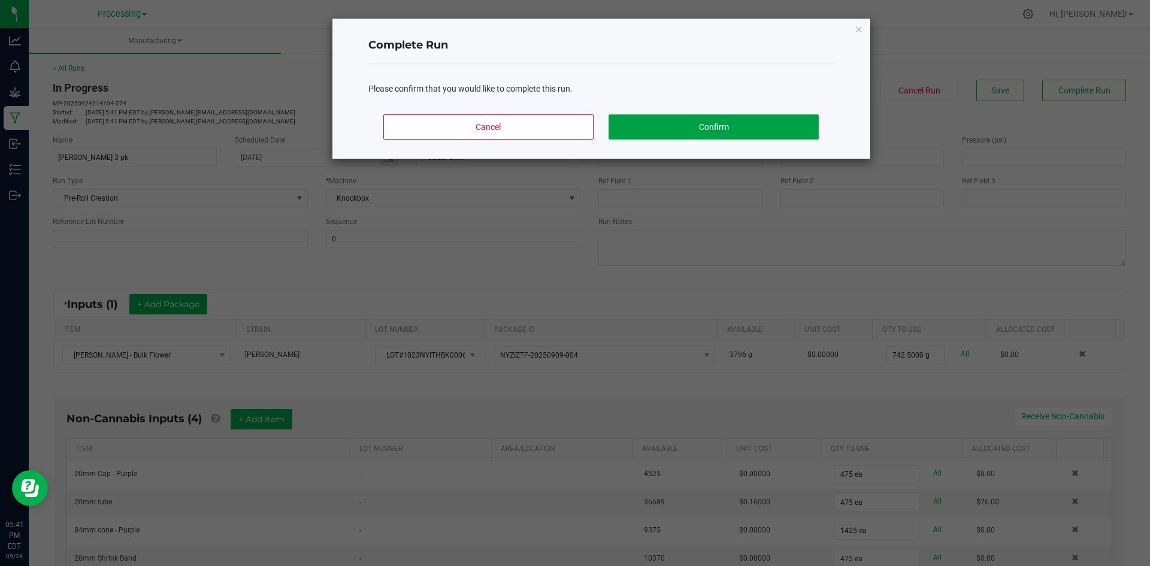
click at [702, 125] on button "Confirm" at bounding box center [714, 126] width 210 height 25
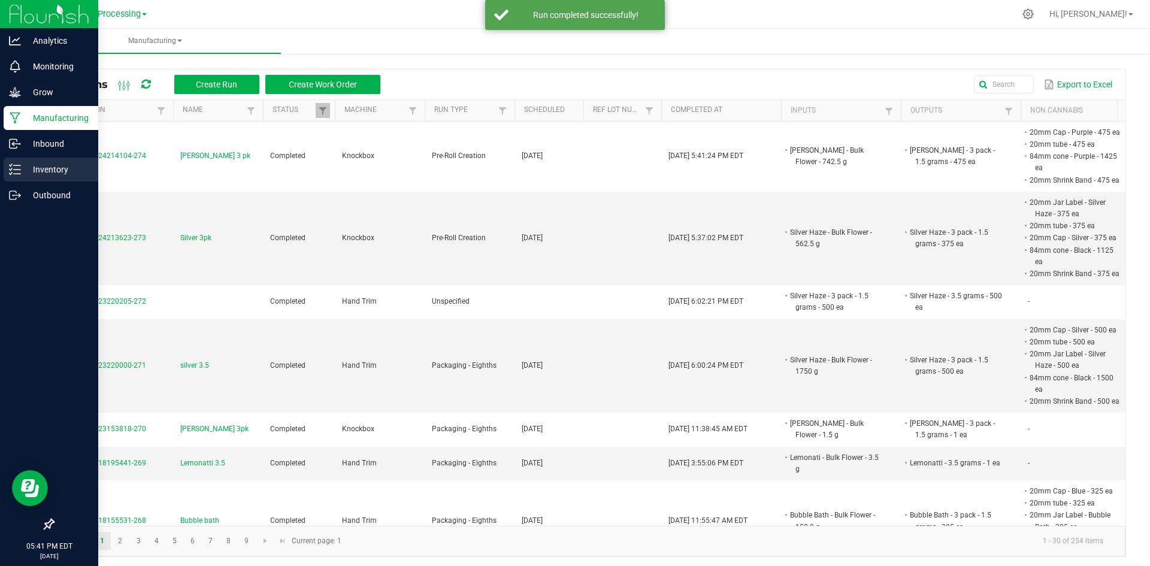
click at [22, 174] on p "Inventory" at bounding box center [57, 169] width 72 height 14
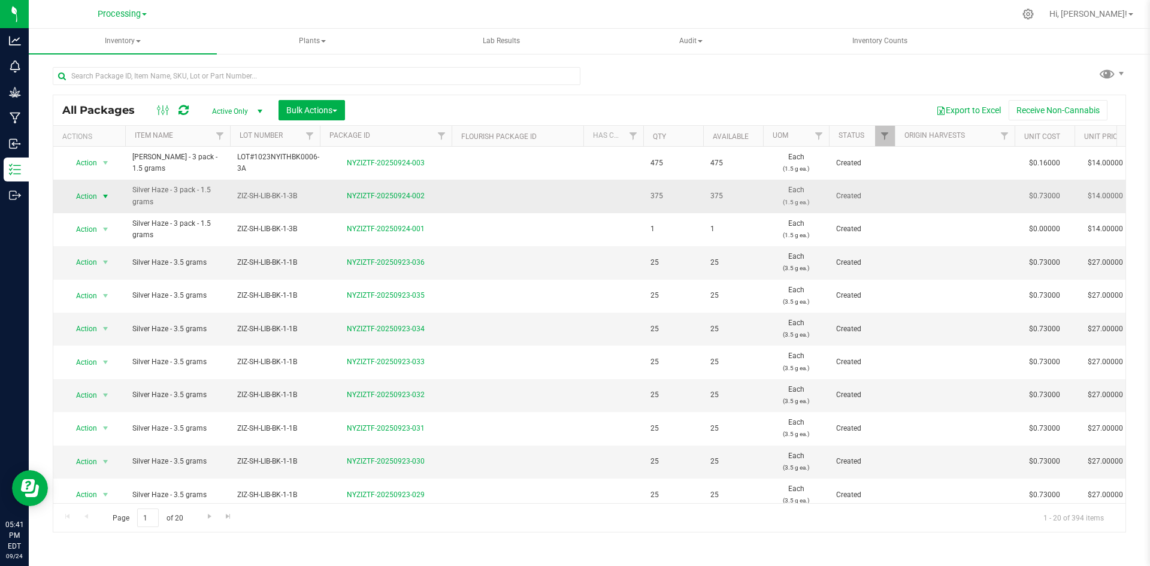
click at [99, 199] on span "select" at bounding box center [105, 196] width 15 height 17
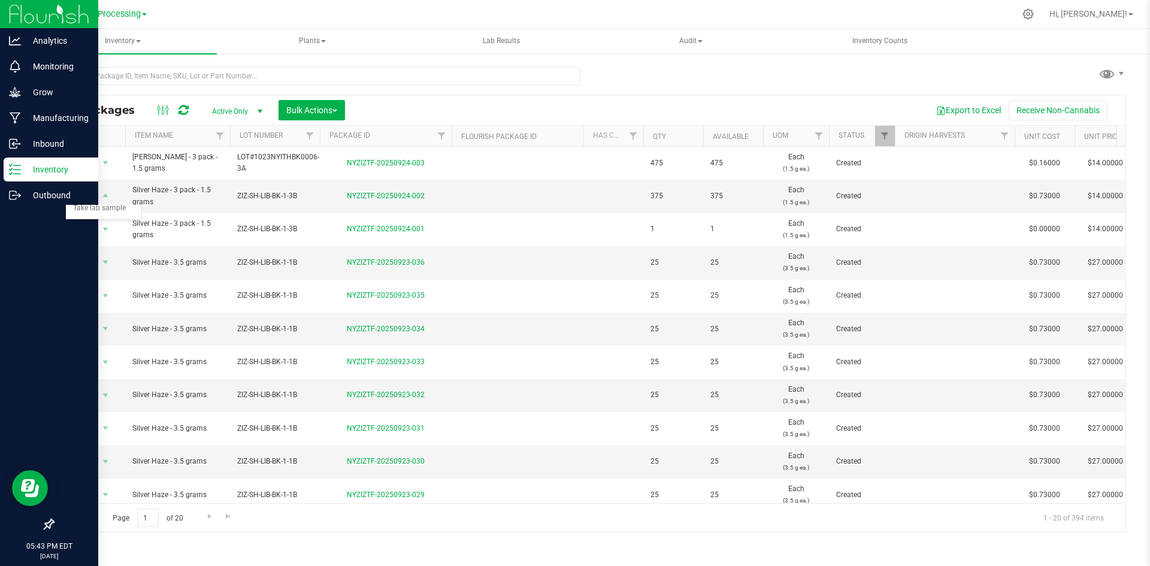
drag, startPoint x: 617, startPoint y: 217, endPoint x: 0, endPoint y: 221, distance: 617.5
click at [616, 217] on td at bounding box center [613, 229] width 60 height 33
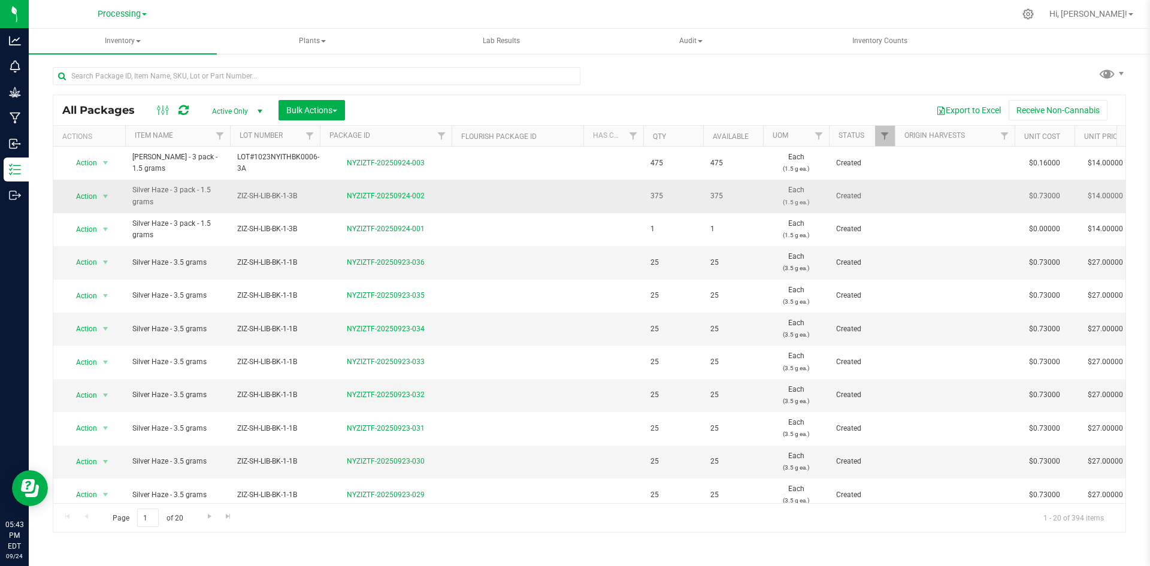
click at [511, 182] on td at bounding box center [518, 196] width 132 height 33
click at [89, 192] on span "Action" at bounding box center [81, 196] width 32 height 17
click at [114, 232] on li "Create package" at bounding box center [103, 234] width 75 height 18
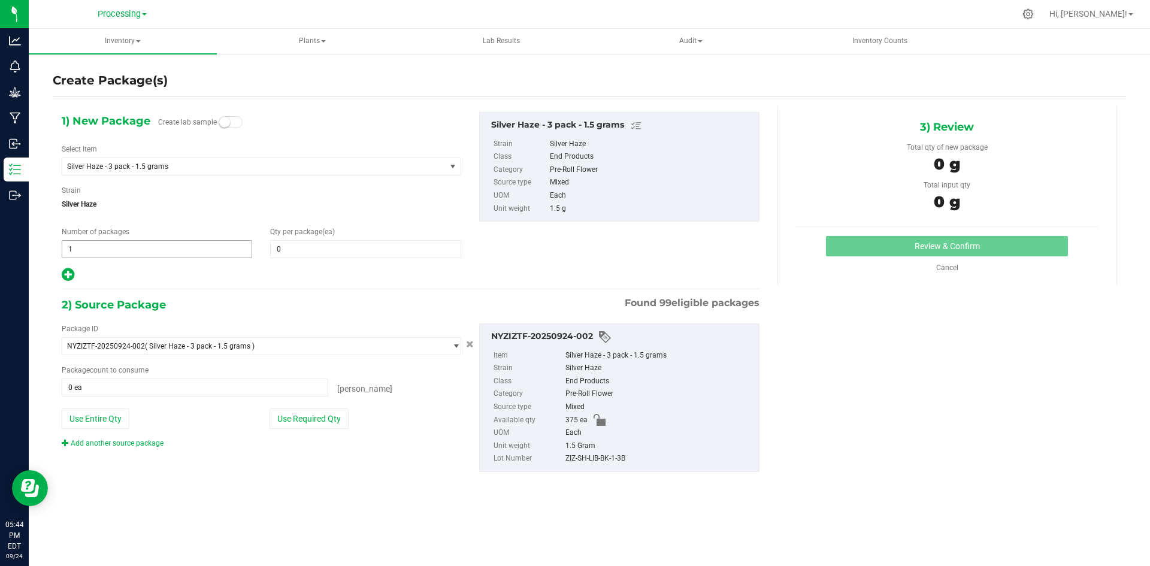
click at [199, 242] on input "1" at bounding box center [156, 249] width 189 height 17
type input "15"
click at [329, 249] on input "0" at bounding box center [365, 249] width 189 height 17
type input "15"
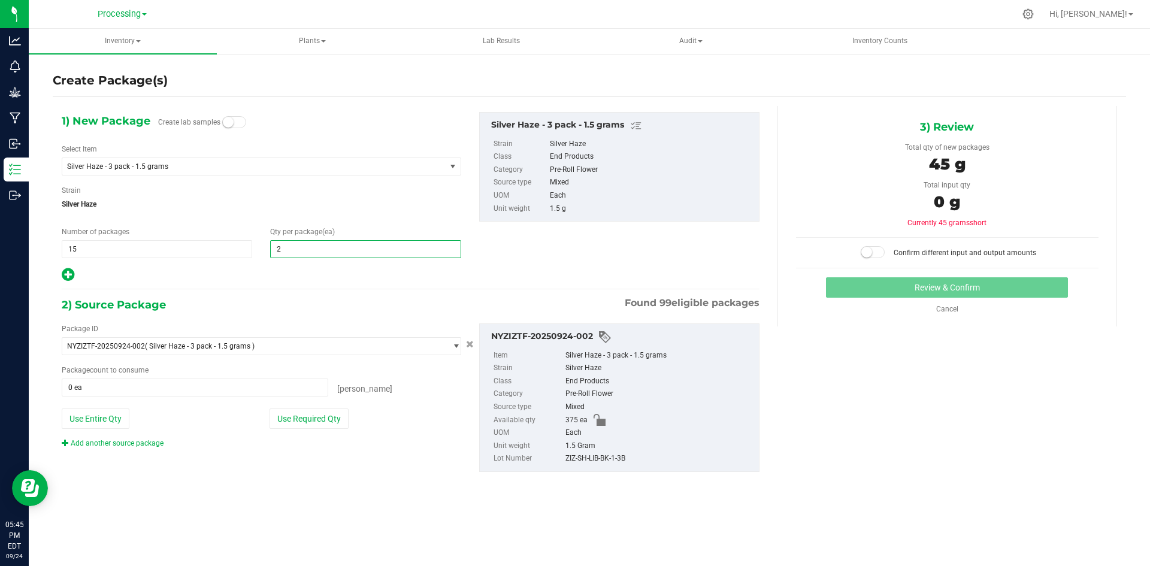
type input "25"
click at [337, 422] on button "Use Required Qty" at bounding box center [309, 418] width 79 height 20
type input "375 ea"
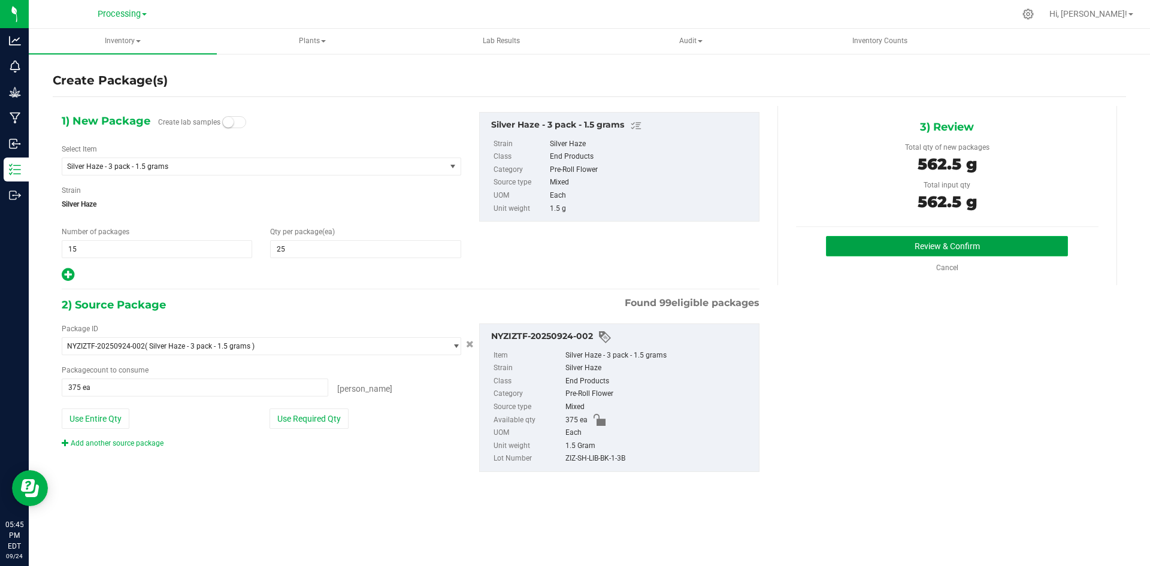
click at [985, 250] on button "Review & Confirm" at bounding box center [947, 246] width 242 height 20
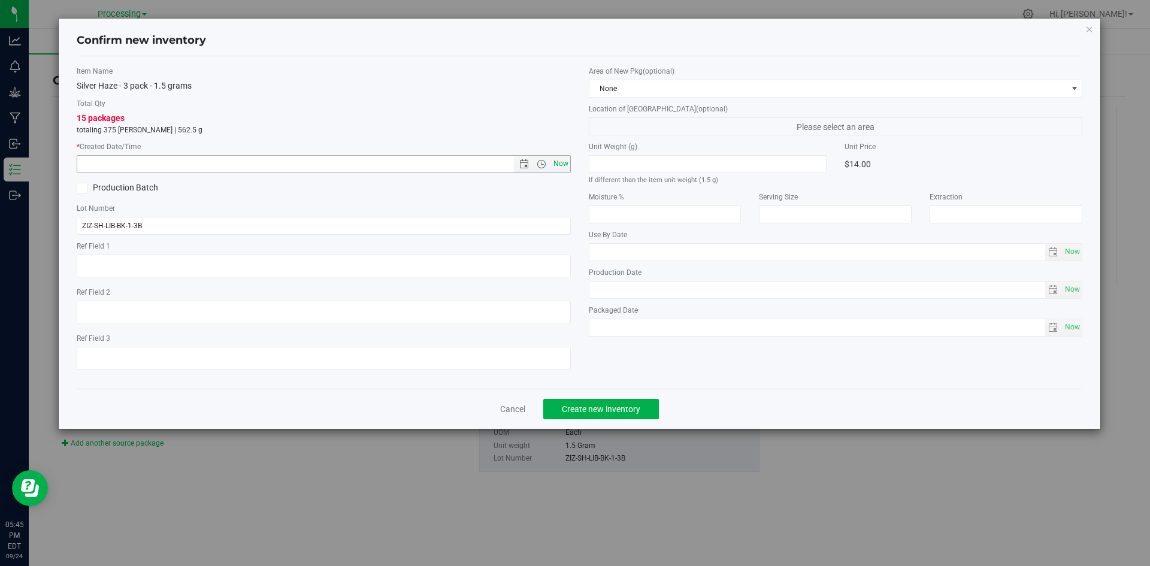
click at [564, 160] on span "Now" at bounding box center [560, 163] width 20 height 17
type input "[DATE] 5:45 PM"
click at [704, 89] on span "None" at bounding box center [828, 88] width 478 height 17
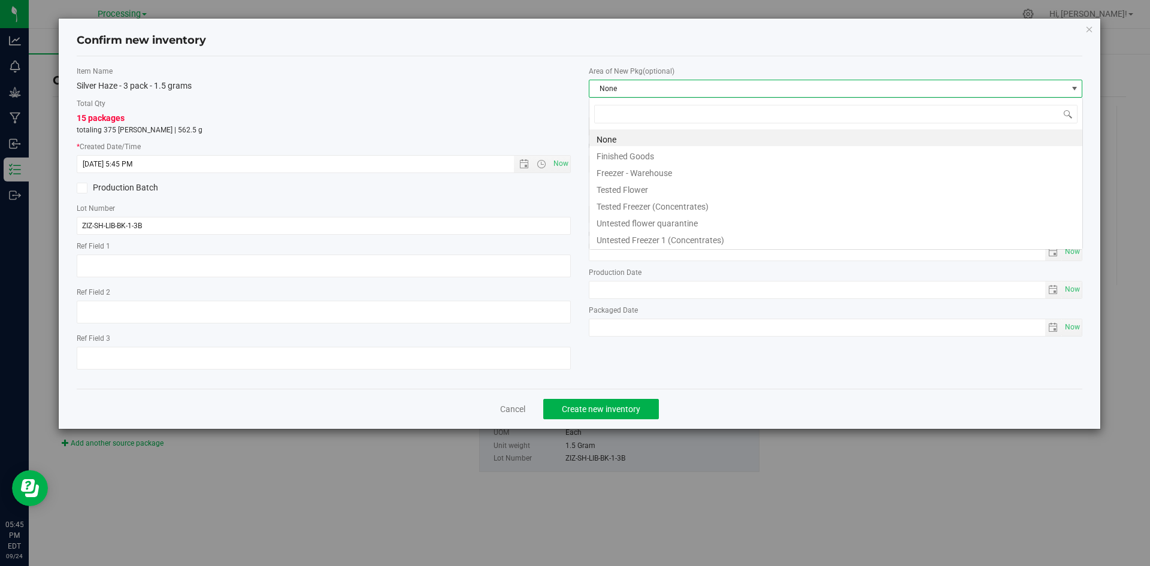
scroll to position [18, 494]
click at [670, 162] on li "Finished Goods" at bounding box center [835, 154] width 493 height 17
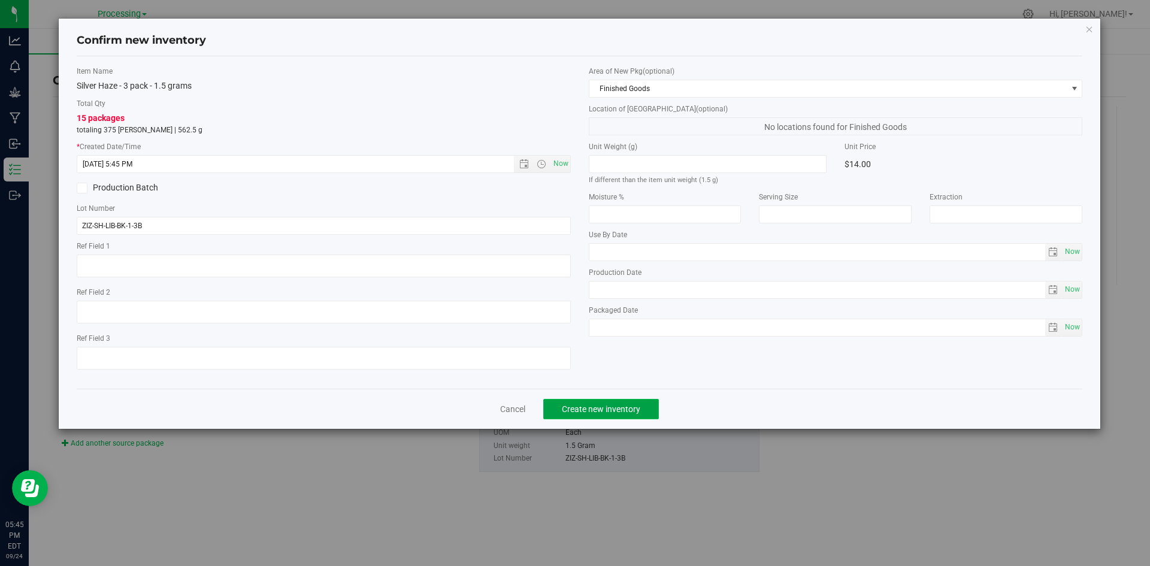
click at [621, 410] on span "Create new inventory" at bounding box center [601, 409] width 78 height 10
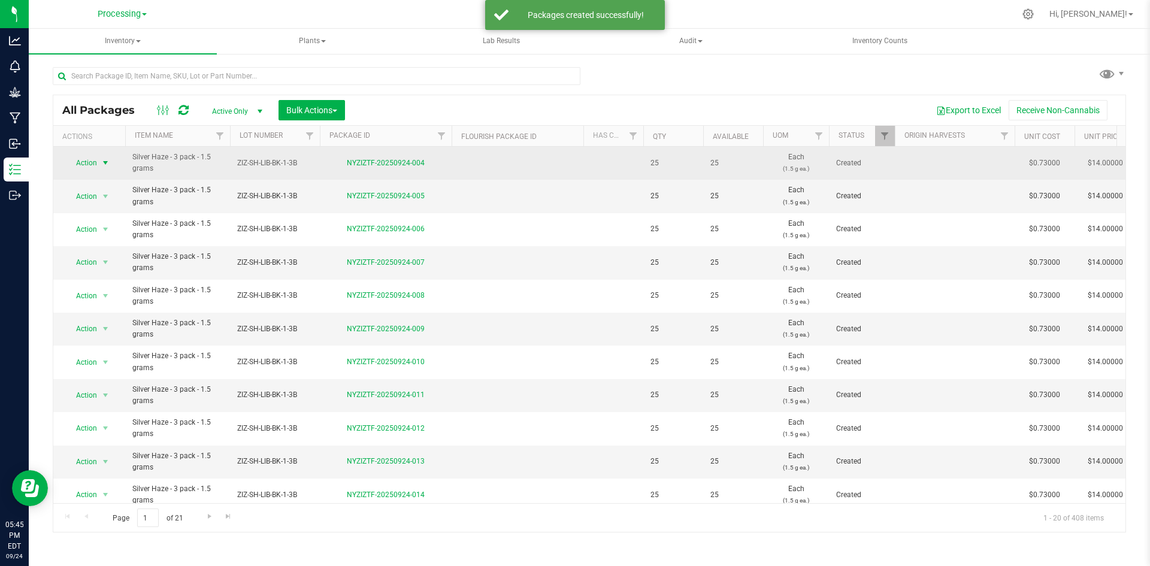
click at [80, 163] on span "Action" at bounding box center [81, 163] width 32 height 17
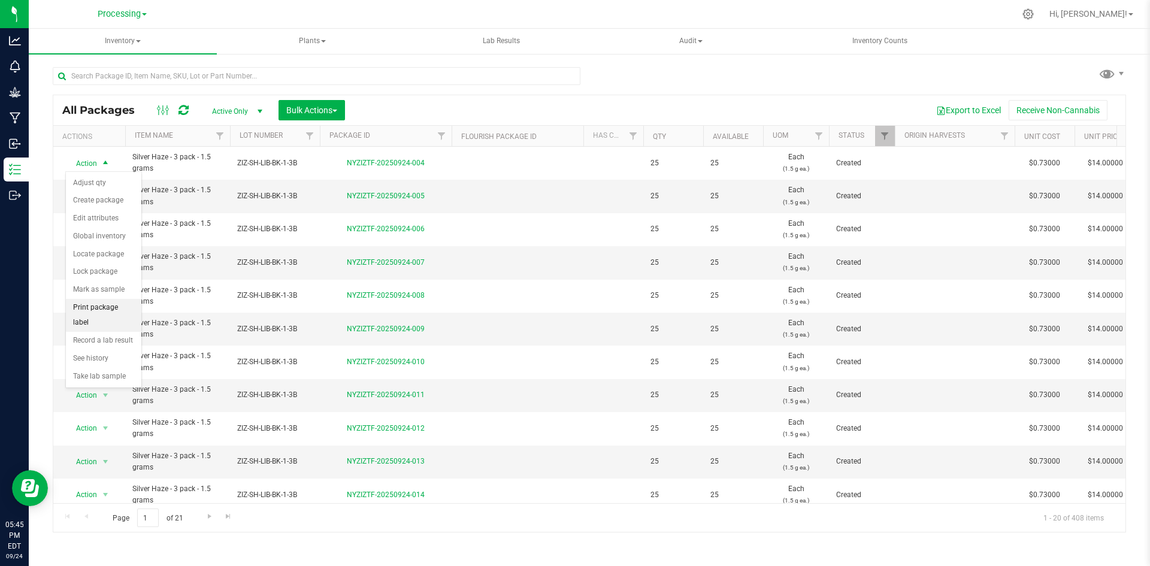
click at [120, 305] on li "Print package label" at bounding box center [103, 315] width 75 height 33
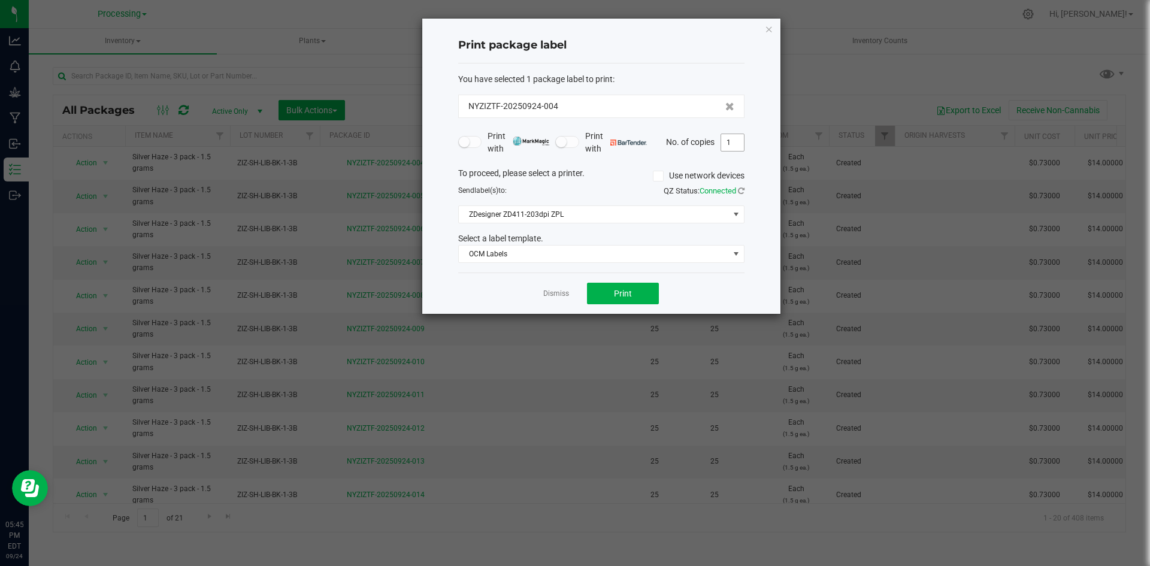
click at [737, 143] on input "1" at bounding box center [732, 142] width 23 height 17
click at [566, 297] on link "Dismiss" at bounding box center [556, 294] width 26 height 10
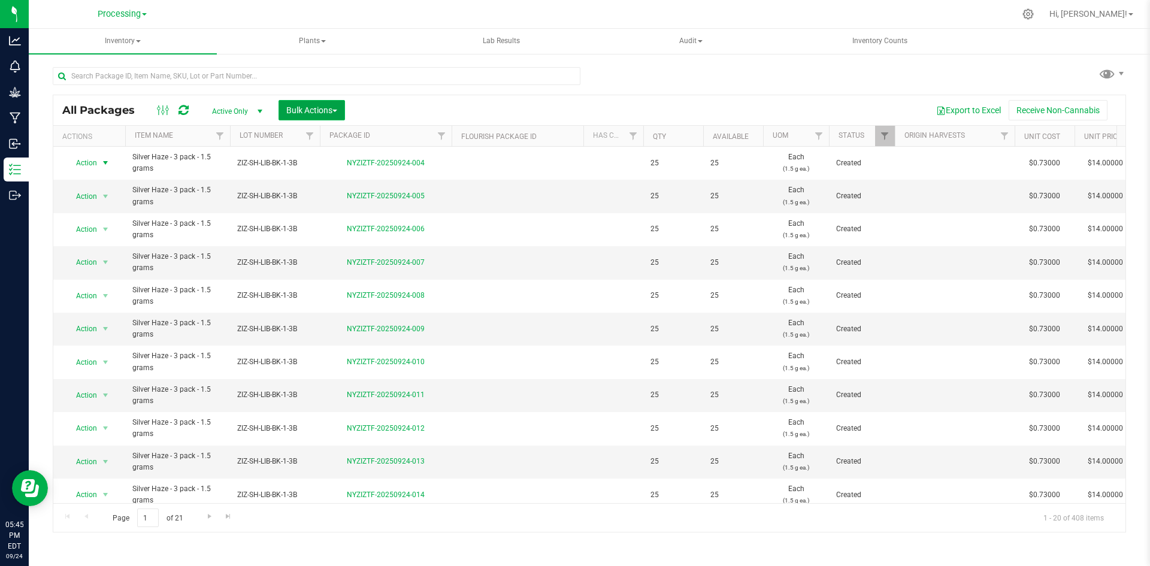
click at [339, 116] on button "Bulk Actions" at bounding box center [311, 110] width 66 height 20
click at [338, 249] on span "Print package labels" at bounding box center [322, 248] width 72 height 10
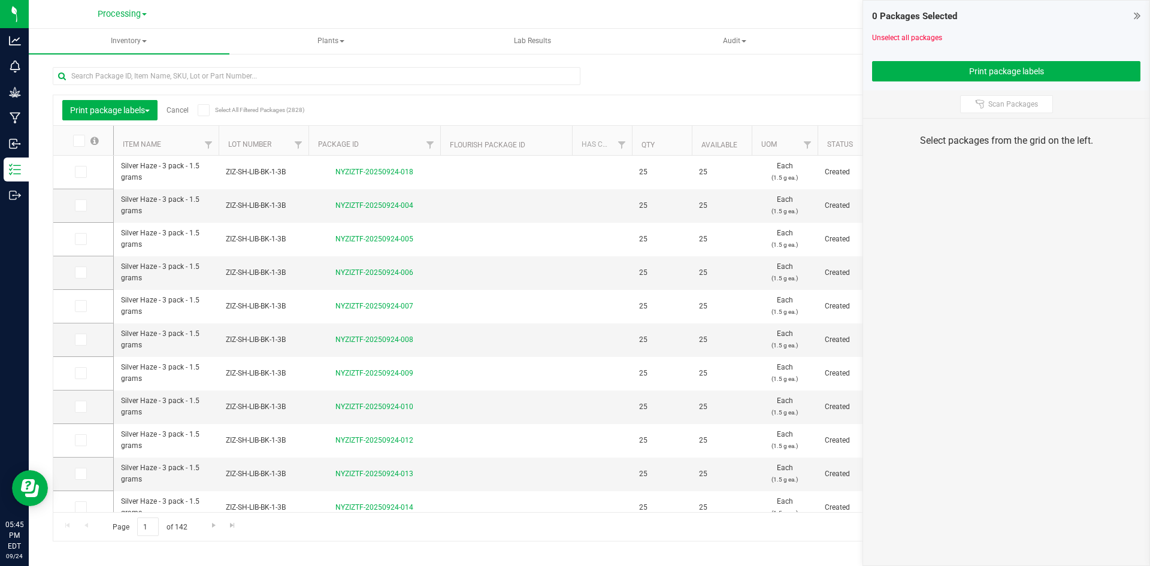
click at [82, 141] on span at bounding box center [79, 141] width 12 height 12
click at [0, 0] on input "checkbox" at bounding box center [0, 0] width 0 height 0
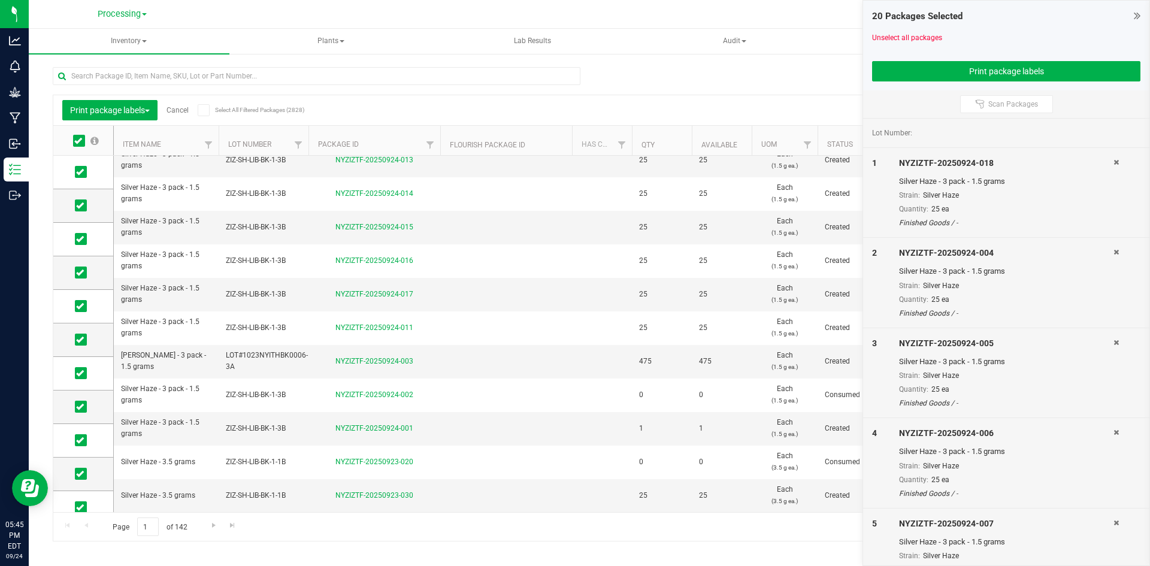
scroll to position [314, 0]
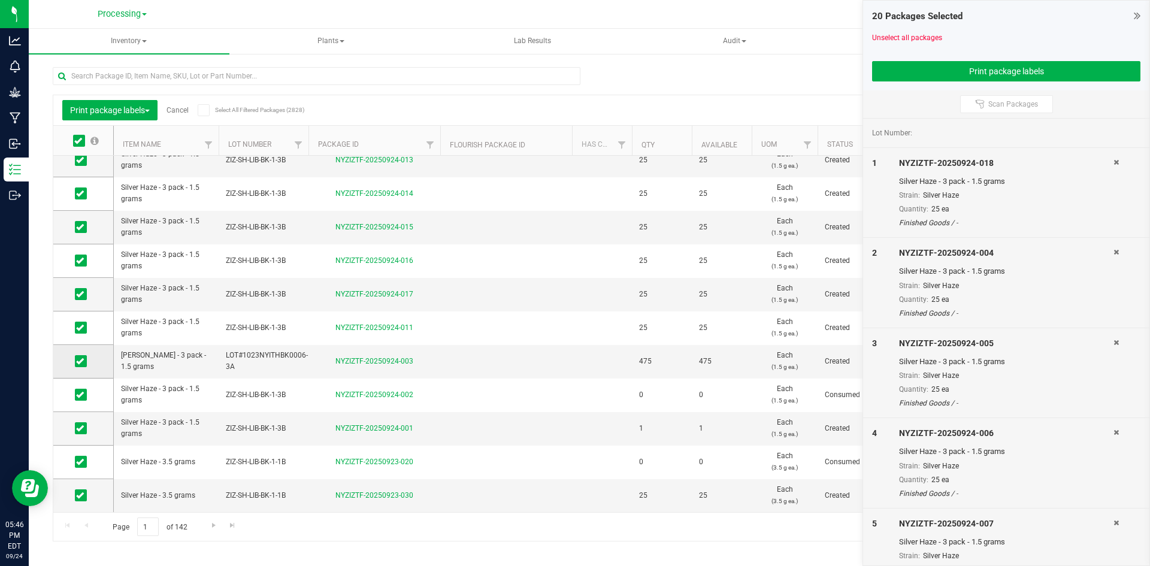
click at [87, 363] on label at bounding box center [83, 361] width 17 height 12
click at [0, 0] on input "checkbox" at bounding box center [0, 0] width 0 height 0
click at [78, 395] on icon at bounding box center [80, 395] width 8 height 0
click at [0, 0] on input "checkbox" at bounding box center [0, 0] width 0 height 0
click at [80, 437] on td at bounding box center [83, 429] width 60 height 34
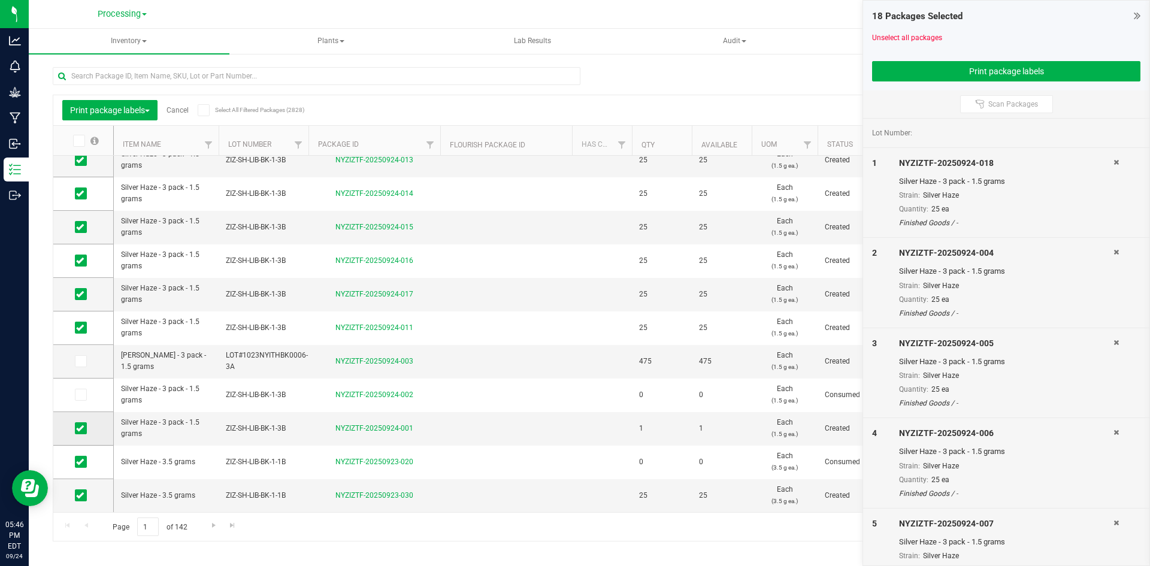
click at [81, 428] on icon at bounding box center [80, 428] width 8 height 0
click at [0, 0] on input "checkbox" at bounding box center [0, 0] width 0 height 0
click at [77, 462] on icon at bounding box center [80, 462] width 8 height 0
click at [0, 0] on input "checkbox" at bounding box center [0, 0] width 0 height 0
click at [83, 495] on icon at bounding box center [80, 495] width 8 height 0
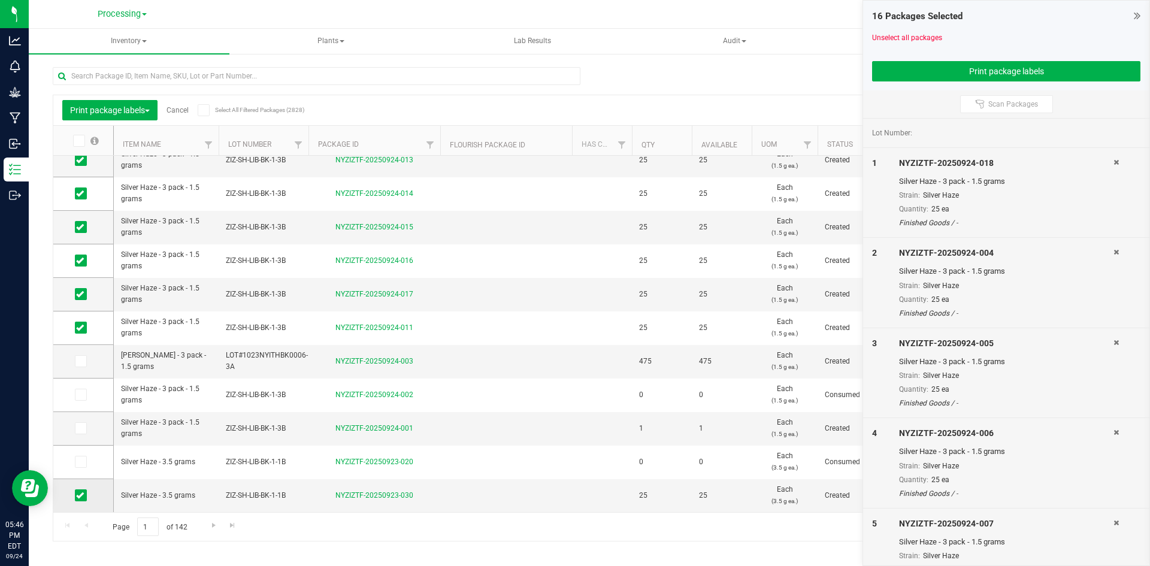
click at [0, 0] on input "checkbox" at bounding box center [0, 0] width 0 height 0
click at [1084, 80] on button "Print package labels" at bounding box center [1006, 71] width 268 height 20
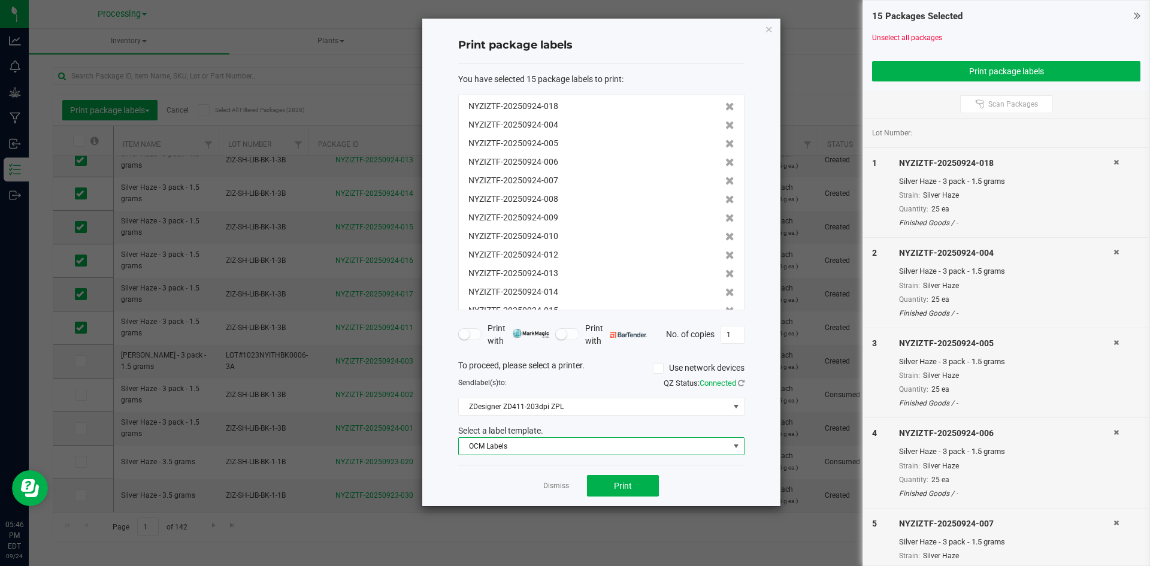
click at [541, 450] on span "OCM Labels" at bounding box center [594, 446] width 270 height 17
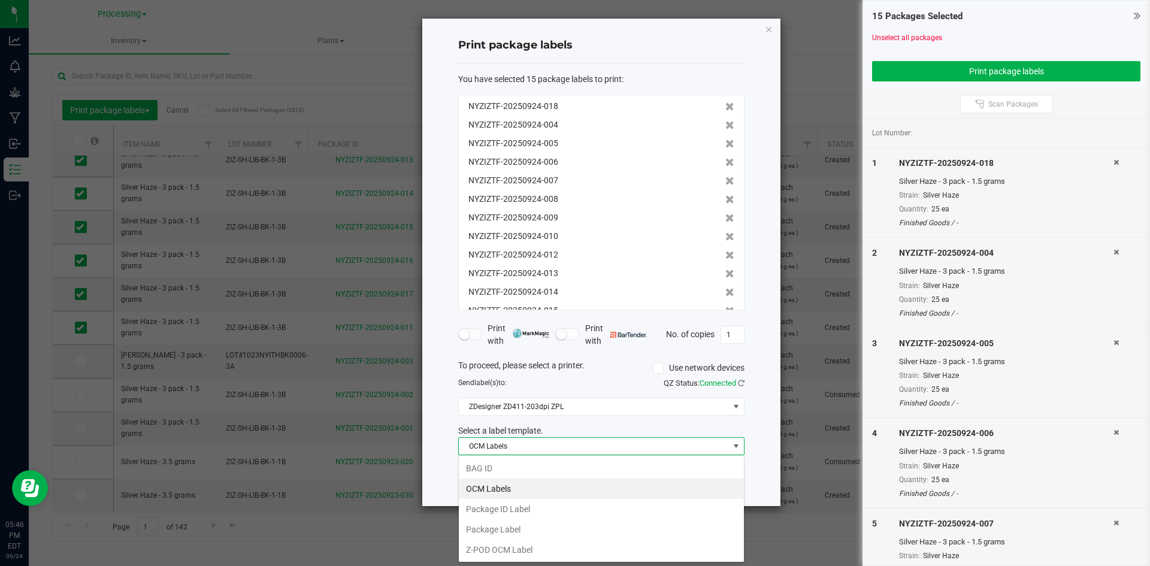
scroll to position [18, 286]
click at [550, 504] on li "Package ID Label" at bounding box center [601, 509] width 285 height 20
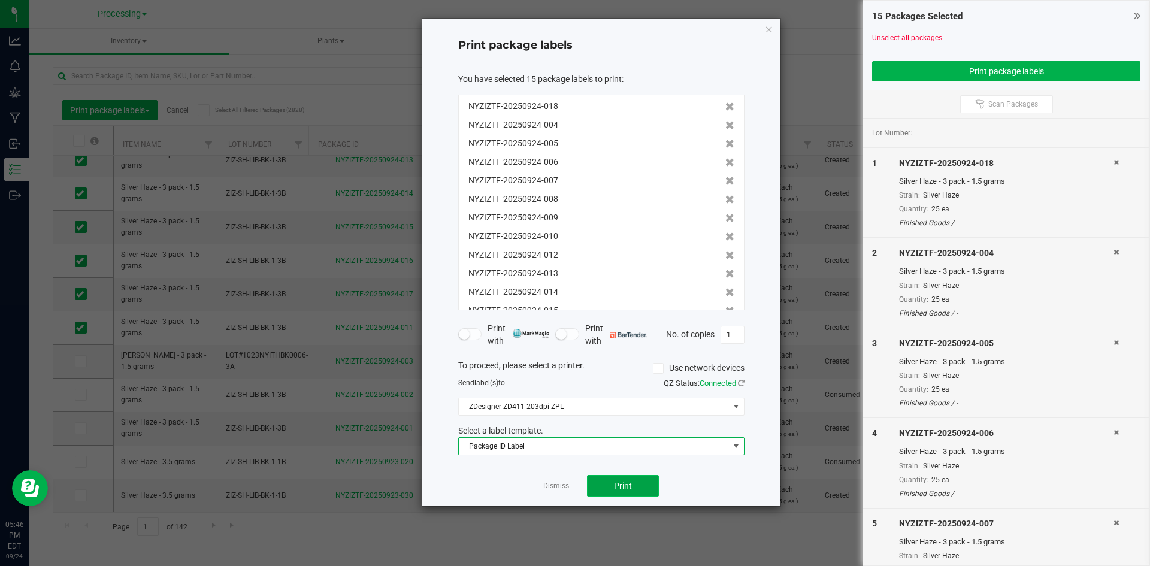
click at [632, 493] on button "Print" at bounding box center [623, 486] width 72 height 22
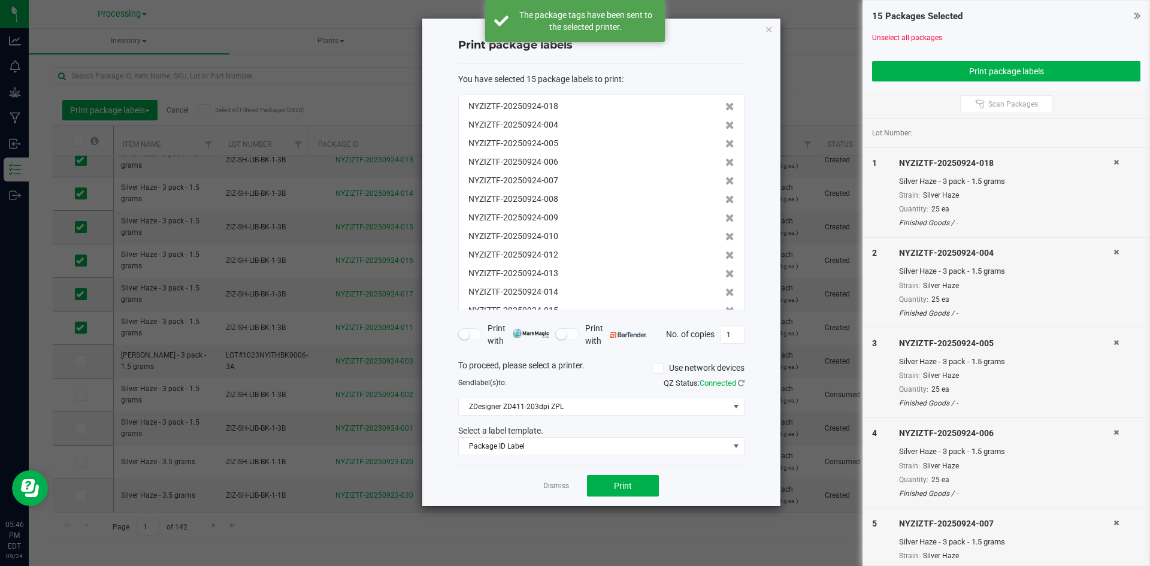
drag, startPoint x: 632, startPoint y: 495, endPoint x: 532, endPoint y: 486, distance: 99.8
click at [519, 488] on div "Dismiss Print" at bounding box center [601, 485] width 286 height 41
click at [556, 485] on link "Dismiss" at bounding box center [556, 486] width 26 height 10
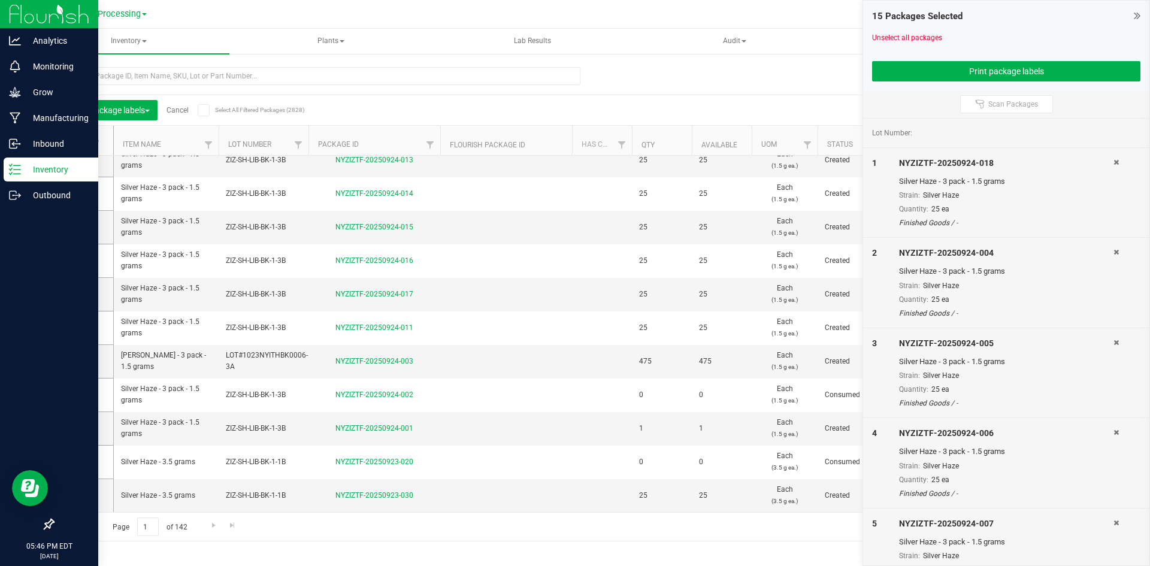
click at [12, 167] on icon at bounding box center [15, 170] width 12 height 12
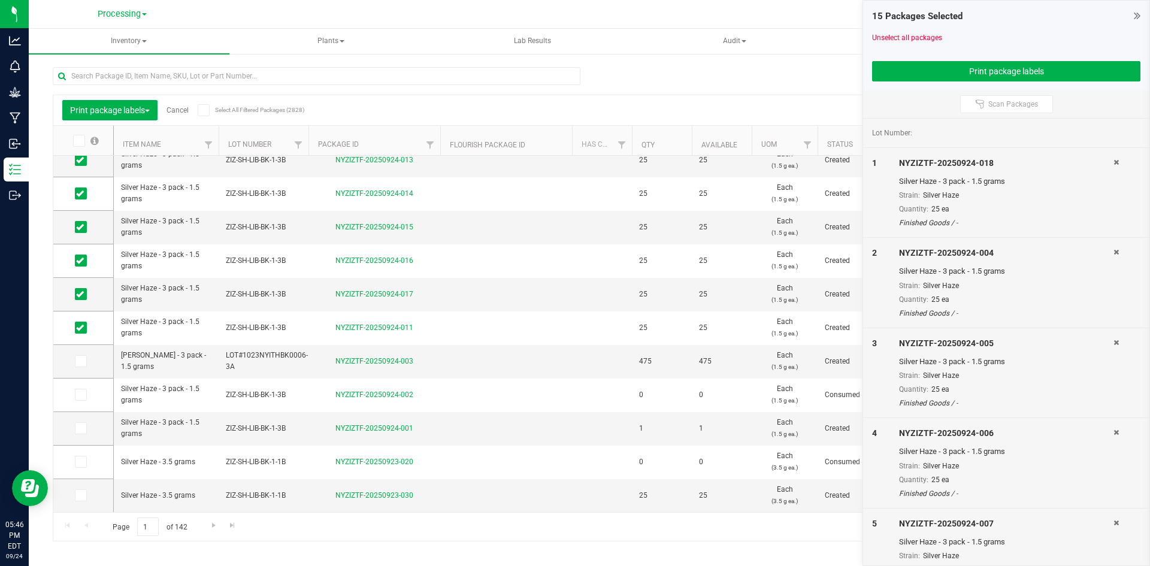
click at [182, 112] on link "Cancel" at bounding box center [178, 110] width 22 height 8
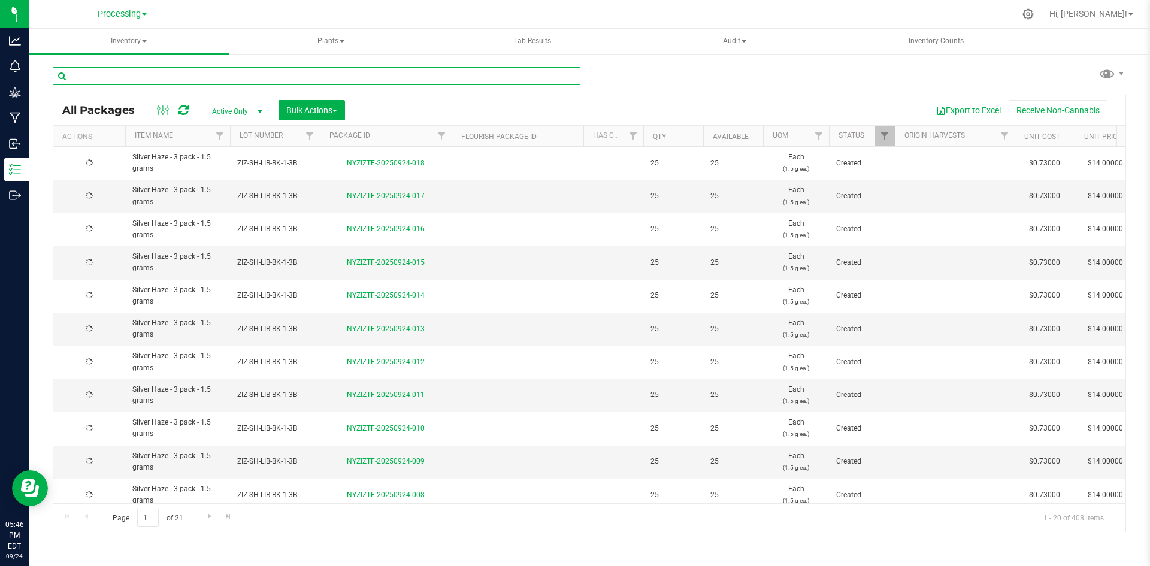
click at [96, 77] on input "text" at bounding box center [317, 76] width 528 height 18
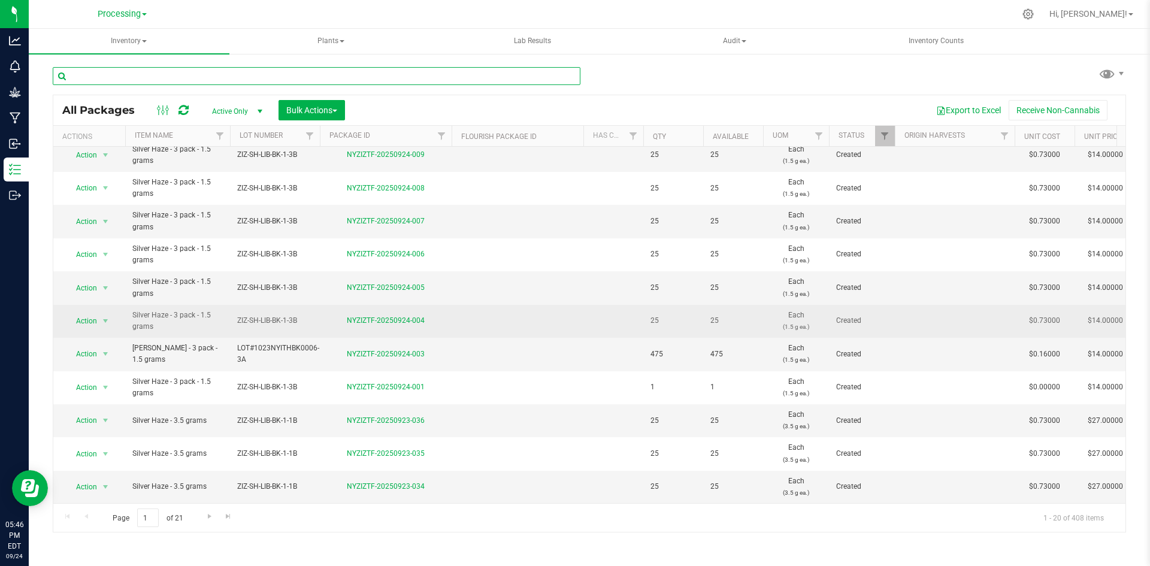
scroll to position [316, 0]
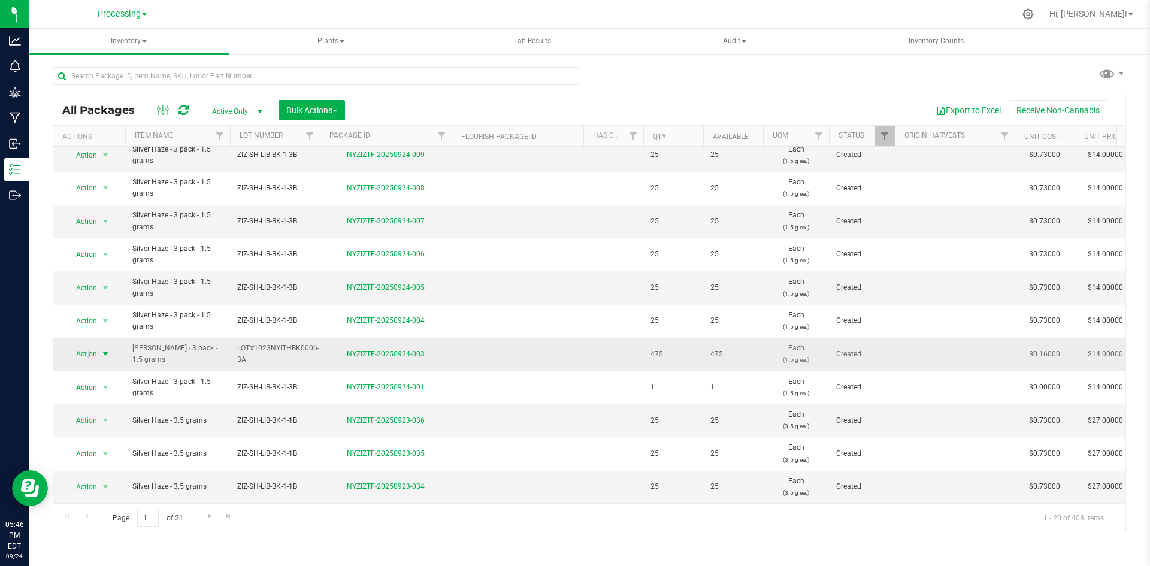
click at [88, 349] on span "Action" at bounding box center [81, 354] width 32 height 17
click at [90, 385] on li "Create package" at bounding box center [103, 383] width 75 height 18
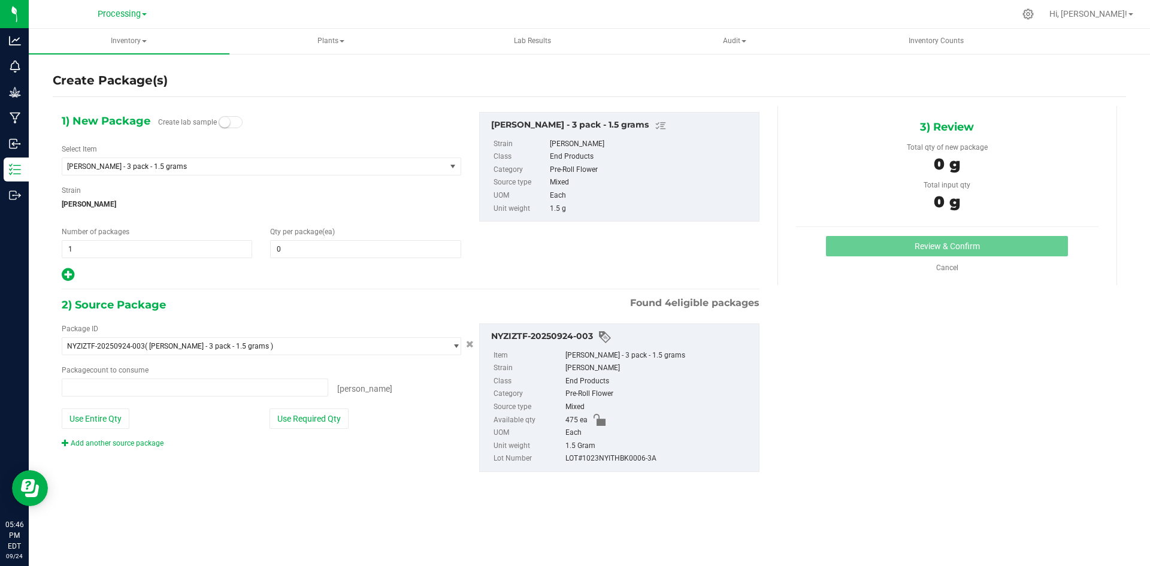
type input "0"
type input "0 ea"
click at [232, 257] on span "1 1" at bounding box center [157, 249] width 190 height 18
type input "19"
click at [356, 249] on input "0" at bounding box center [365, 249] width 189 height 17
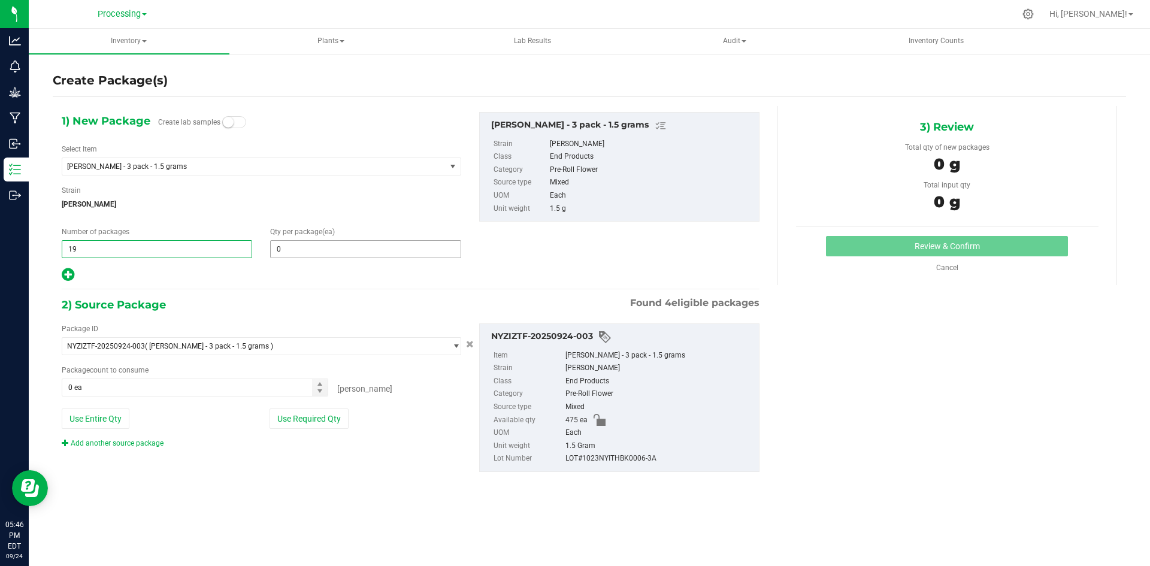
type input "19"
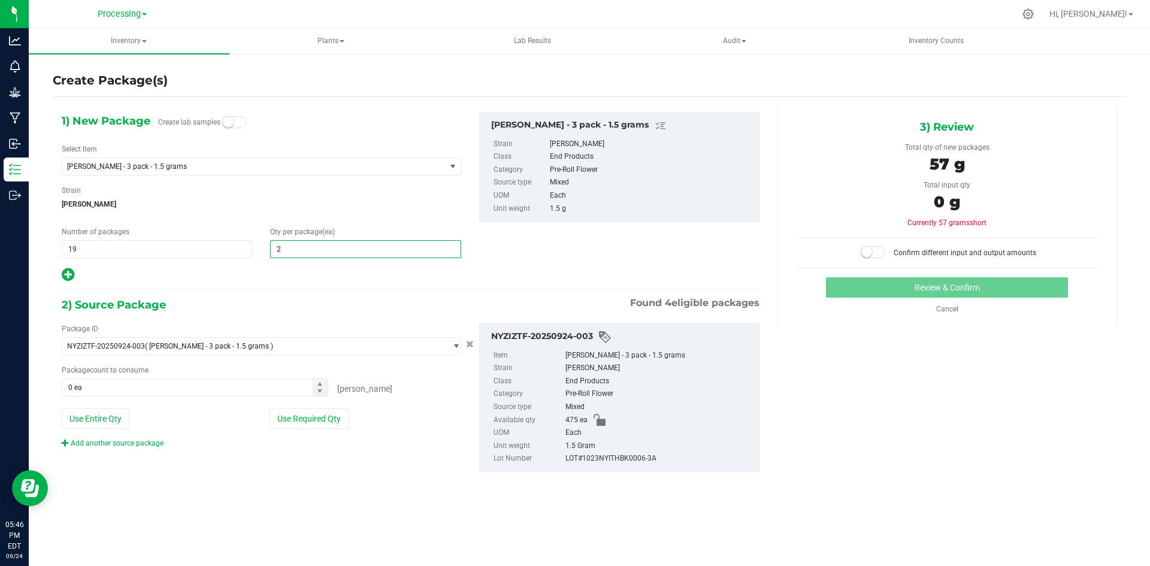
type input "25"
click at [320, 417] on button "Use Required Qty" at bounding box center [309, 418] width 79 height 20
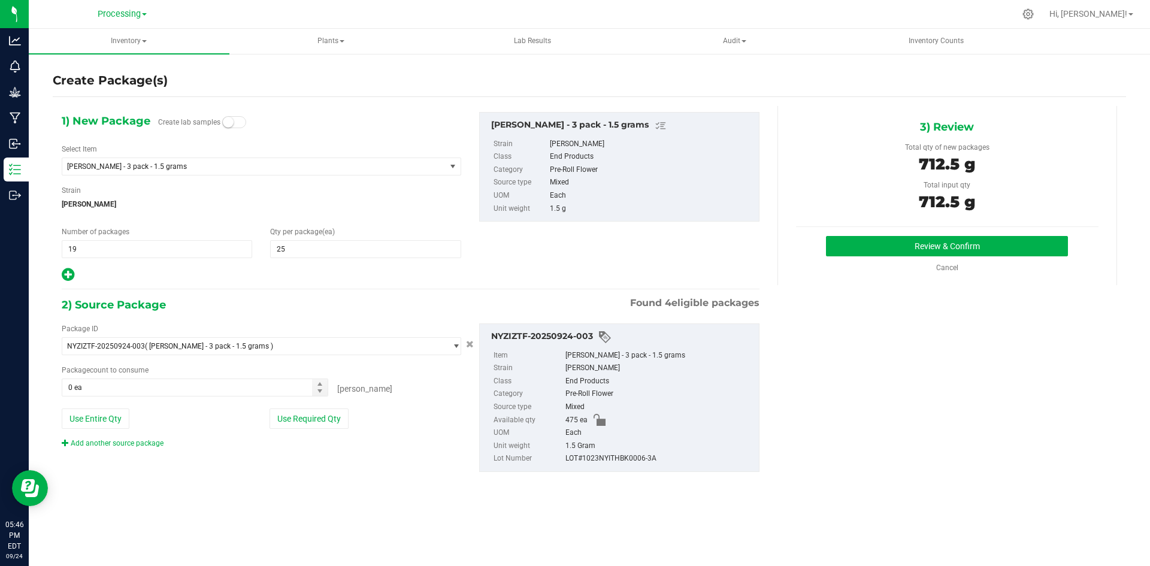
type input "475 ea"
click at [988, 236] on button "Review & Confirm" at bounding box center [947, 246] width 242 height 20
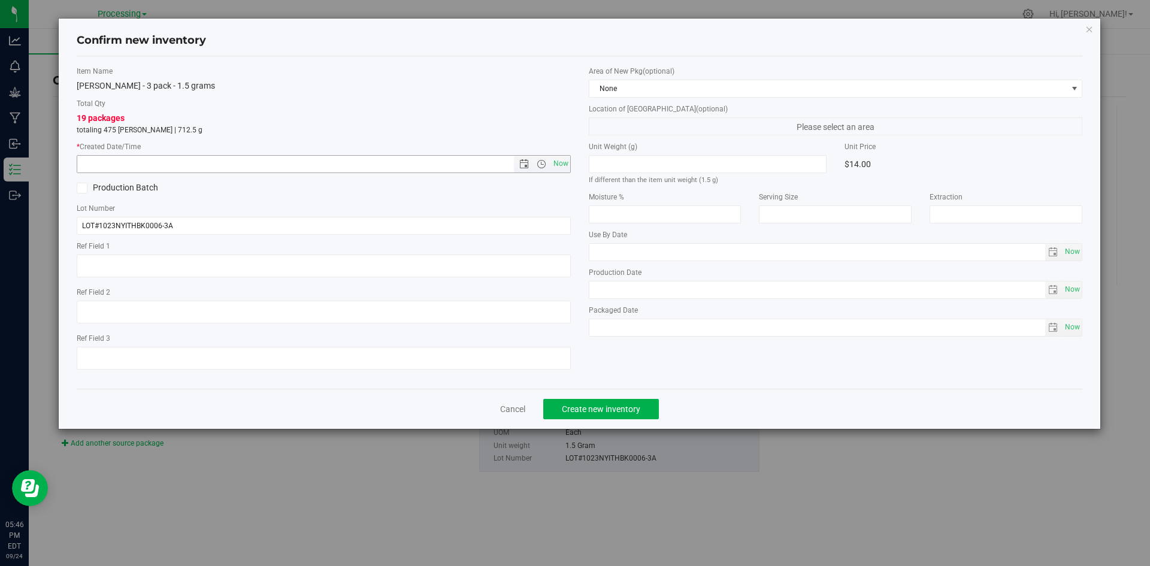
click at [559, 162] on span "Now" at bounding box center [560, 163] width 20 height 17
type input "[DATE] 5:46 PM"
click at [729, 80] on span "None" at bounding box center [828, 88] width 478 height 17
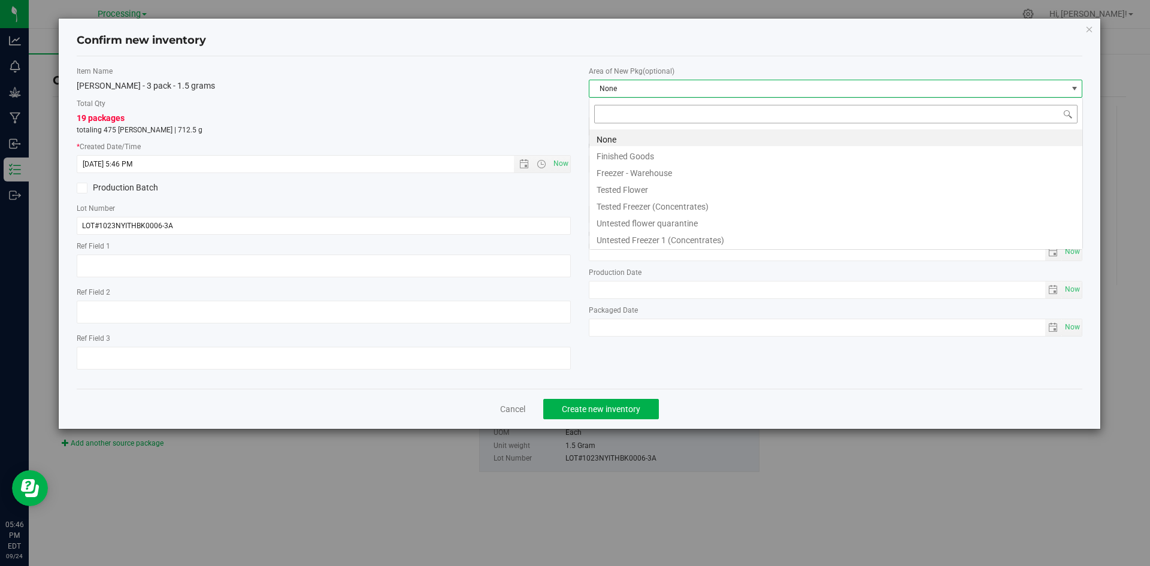
scroll to position [18, 494]
click at [639, 165] on li "Freezer - Warehouse" at bounding box center [835, 171] width 493 height 17
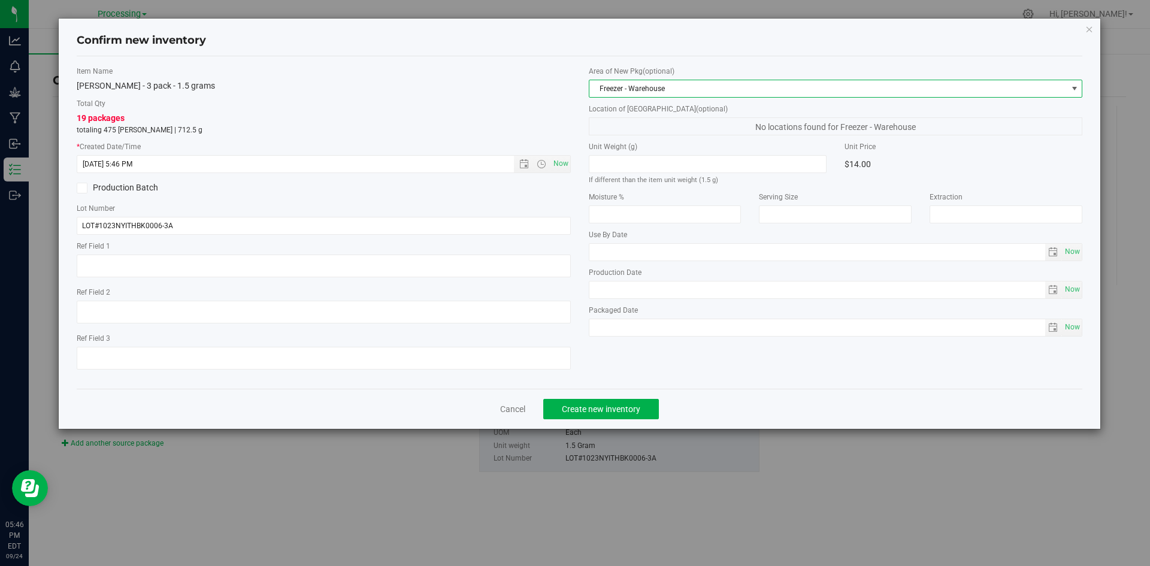
click at [639, 92] on span "Freezer - Warehouse" at bounding box center [828, 88] width 478 height 17
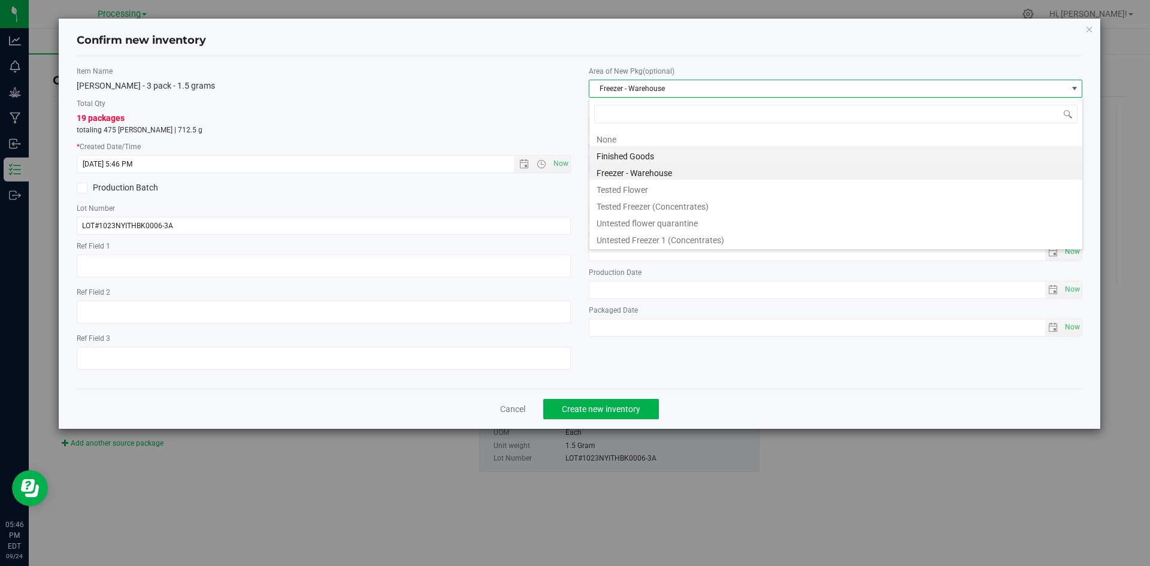
click at [624, 156] on li "Finished Goods" at bounding box center [835, 154] width 493 height 17
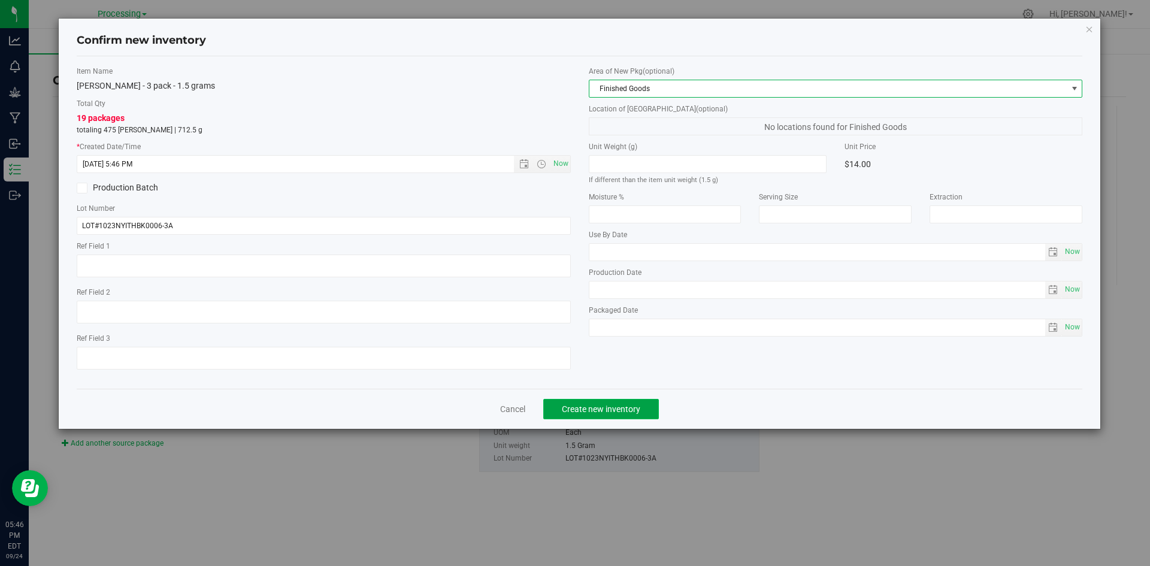
click at [635, 411] on span "Create new inventory" at bounding box center [601, 409] width 78 height 10
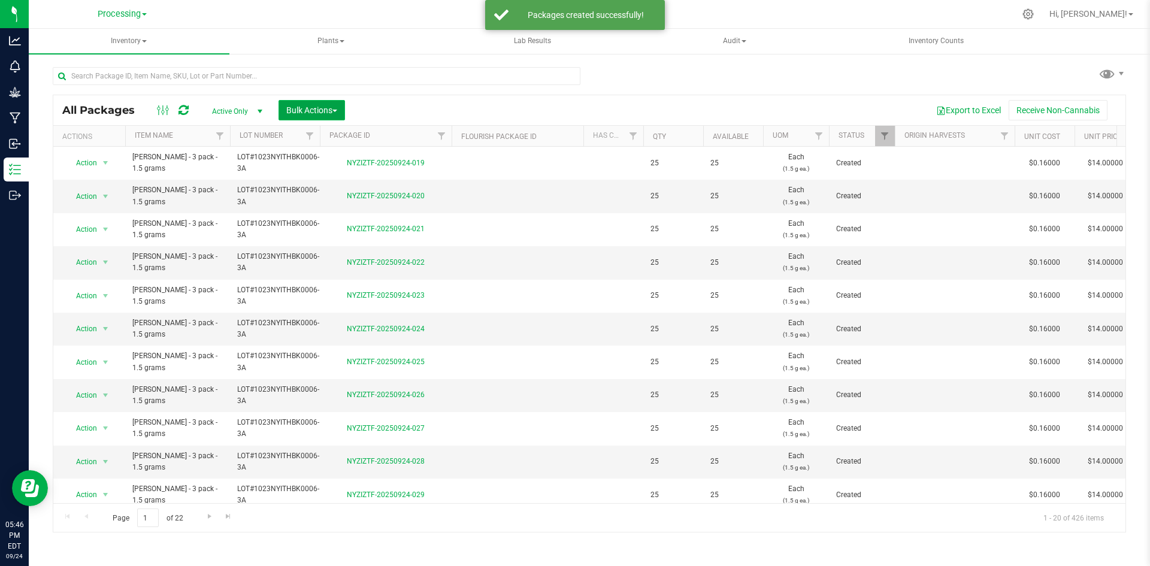
click at [334, 108] on span "Bulk Actions" at bounding box center [311, 110] width 51 height 10
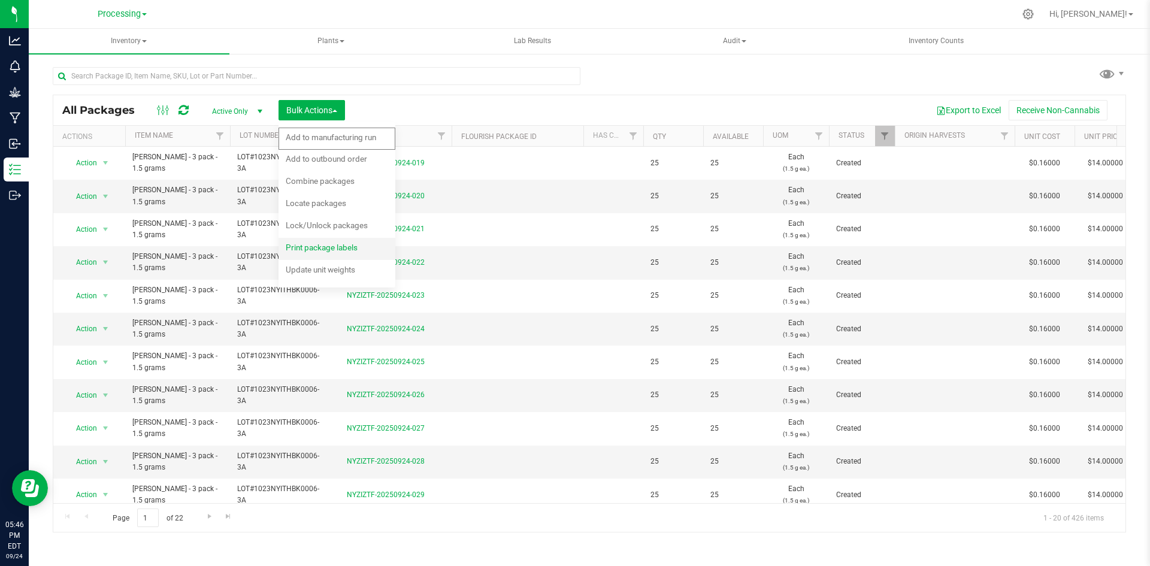
click at [339, 252] on span "Print package labels" at bounding box center [322, 248] width 72 height 10
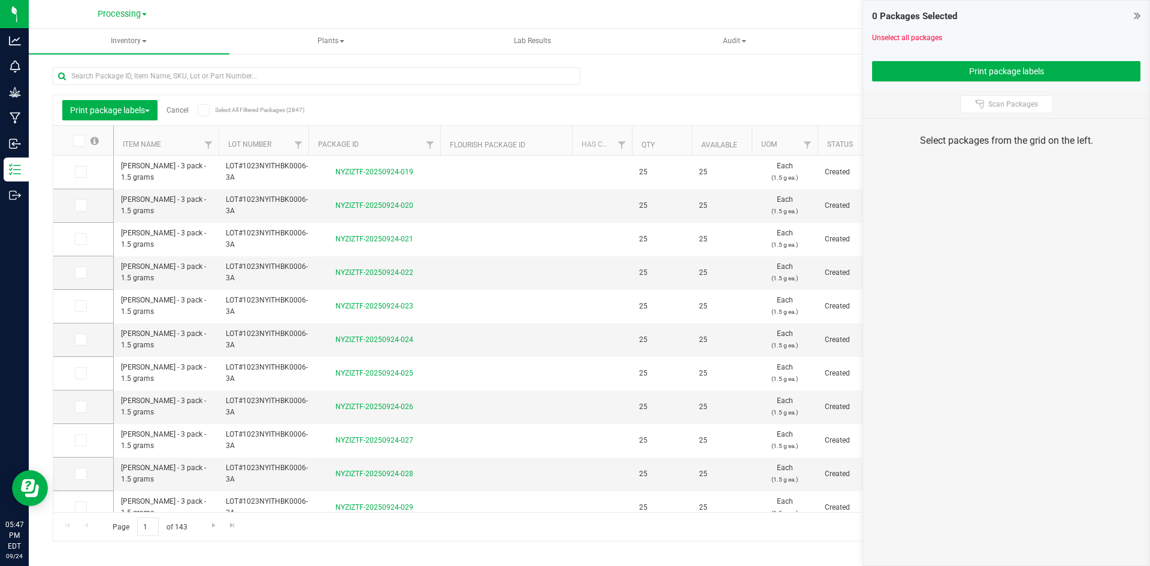
click at [75, 141] on icon at bounding box center [78, 141] width 8 height 0
click at [0, 0] on input "checkbox" at bounding box center [0, 0] width 0 height 0
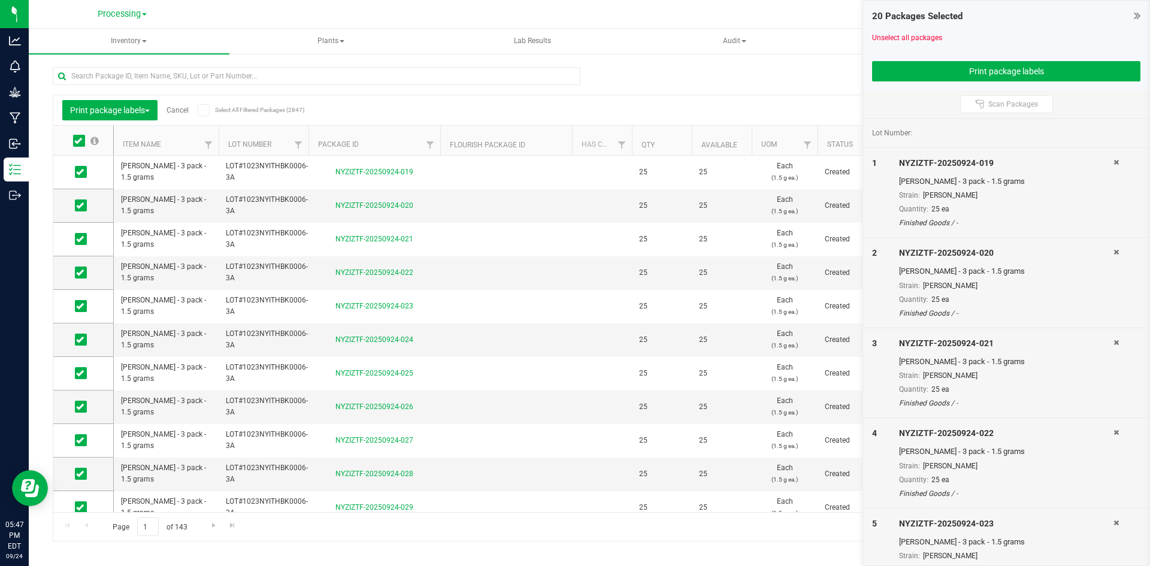
scroll to position [314, 0]
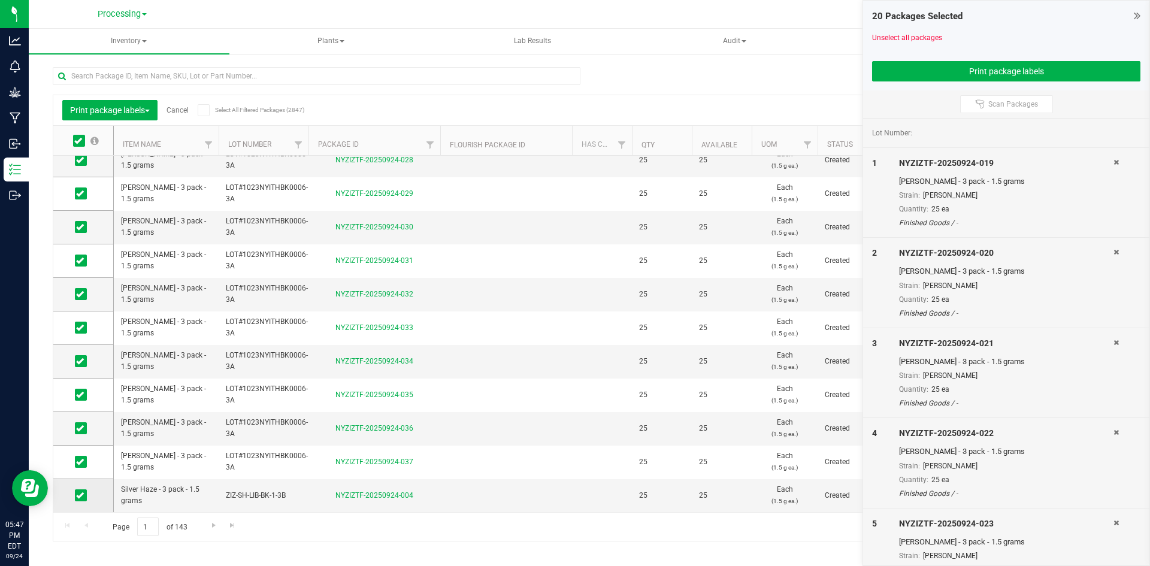
drag, startPoint x: 81, startPoint y: 495, endPoint x: 91, endPoint y: 497, distance: 10.3
click at [80, 495] on icon at bounding box center [80, 495] width 8 height 0
click at [0, 0] on input "checkbox" at bounding box center [0, 0] width 0 height 0
click at [1003, 79] on button "Print package labels" at bounding box center [1006, 71] width 268 height 20
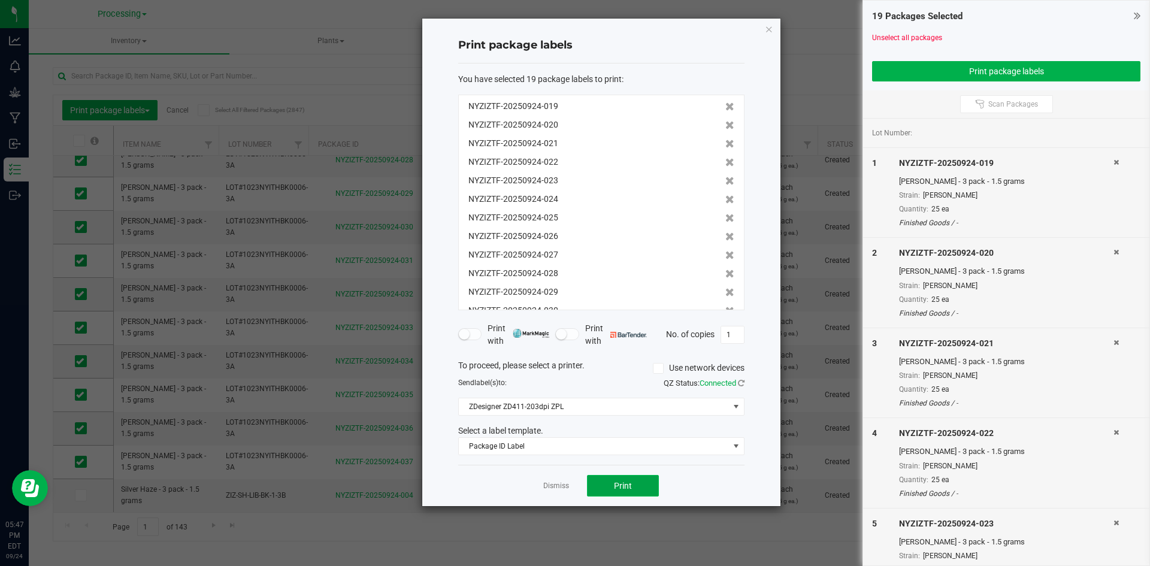
click at [602, 477] on button "Print" at bounding box center [623, 486] width 72 height 22
click at [558, 487] on link "Dismiss" at bounding box center [556, 486] width 26 height 10
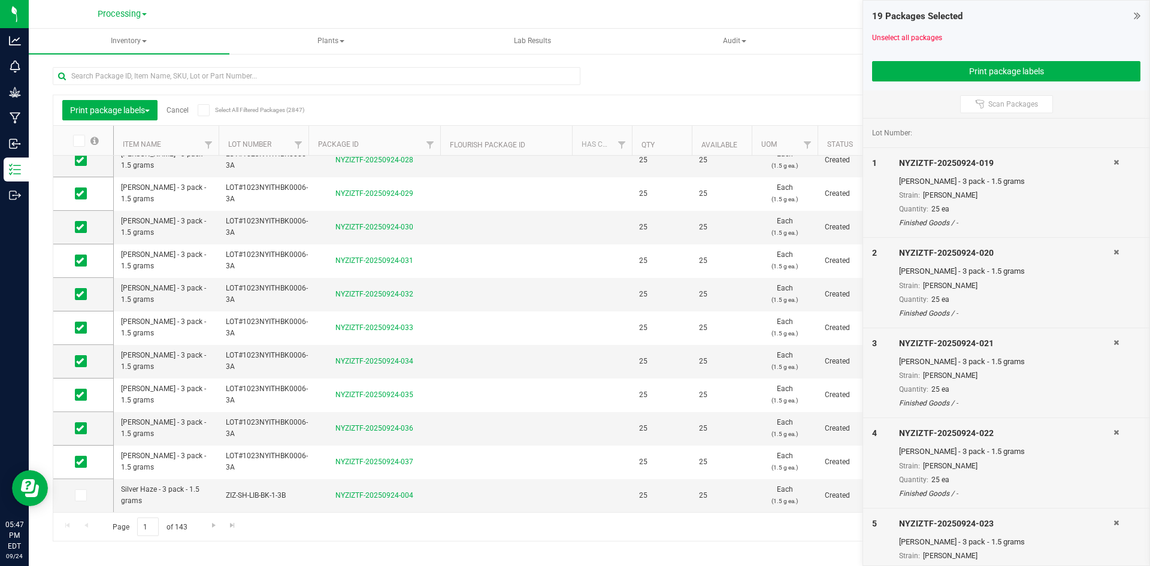
click at [183, 108] on link "Cancel" at bounding box center [178, 110] width 22 height 8
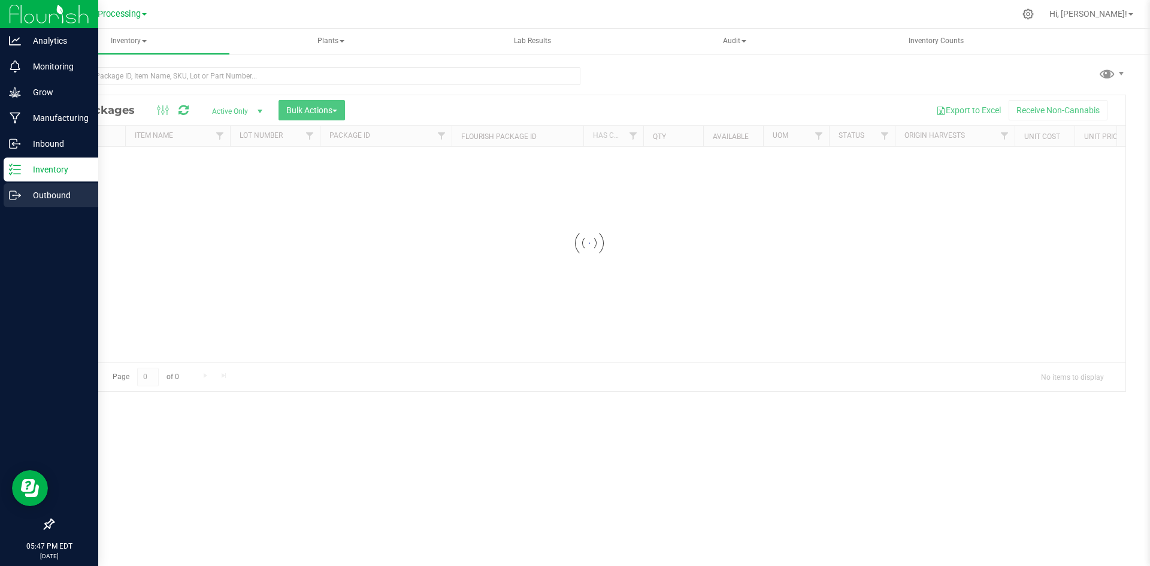
click at [23, 191] on p "Outbound" at bounding box center [57, 195] width 72 height 14
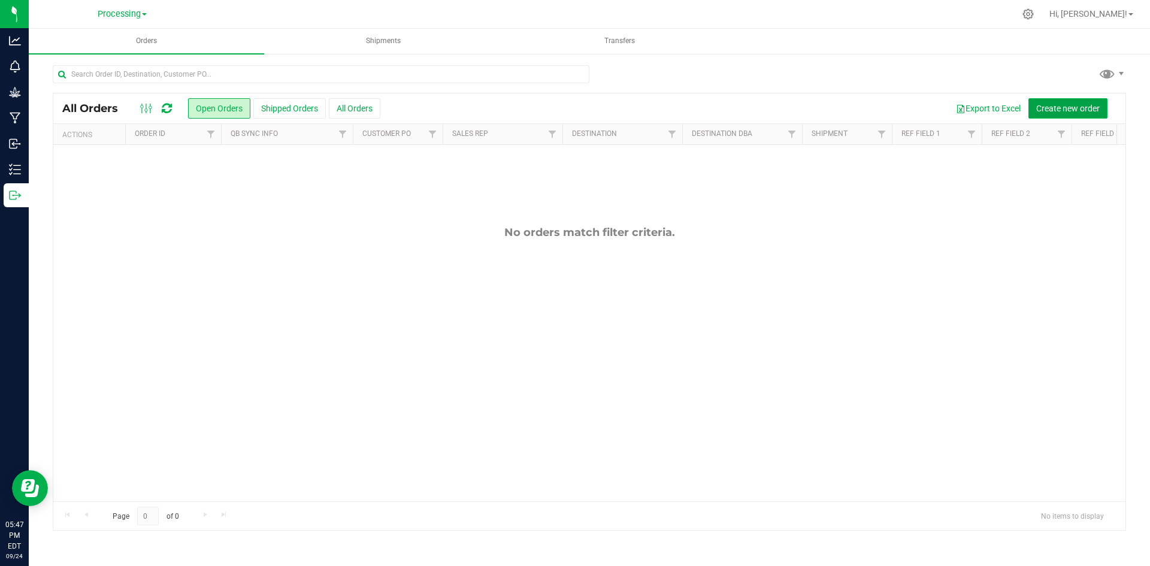
click at [1060, 104] on span "Create new order" at bounding box center [1067, 109] width 63 height 10
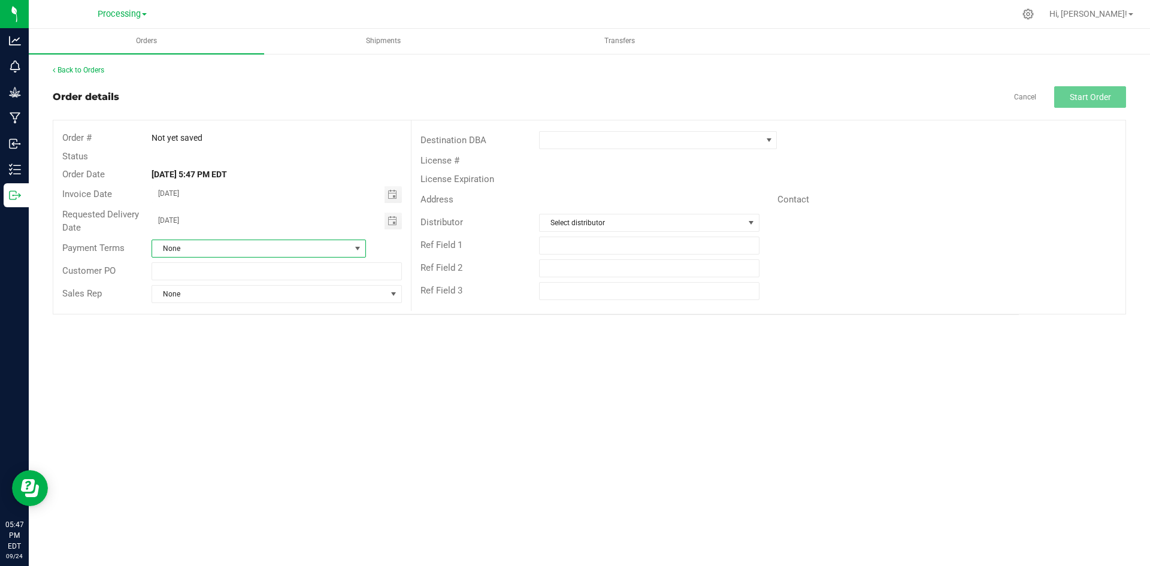
click at [261, 246] on span "None" at bounding box center [251, 248] width 198 height 17
click at [225, 399] on li "None" at bounding box center [258, 399] width 213 height 20
click at [650, 141] on span at bounding box center [651, 140] width 222 height 17
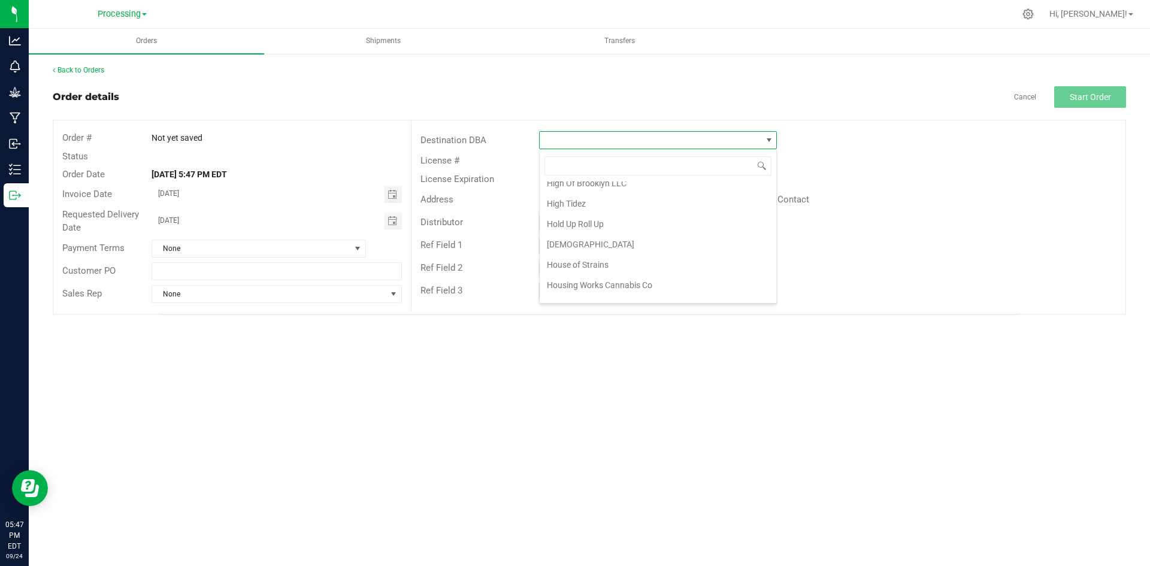
scroll to position [3301, 0]
click at [586, 276] on li "ZIZ NY GRW LLC" at bounding box center [658, 271] width 237 height 20
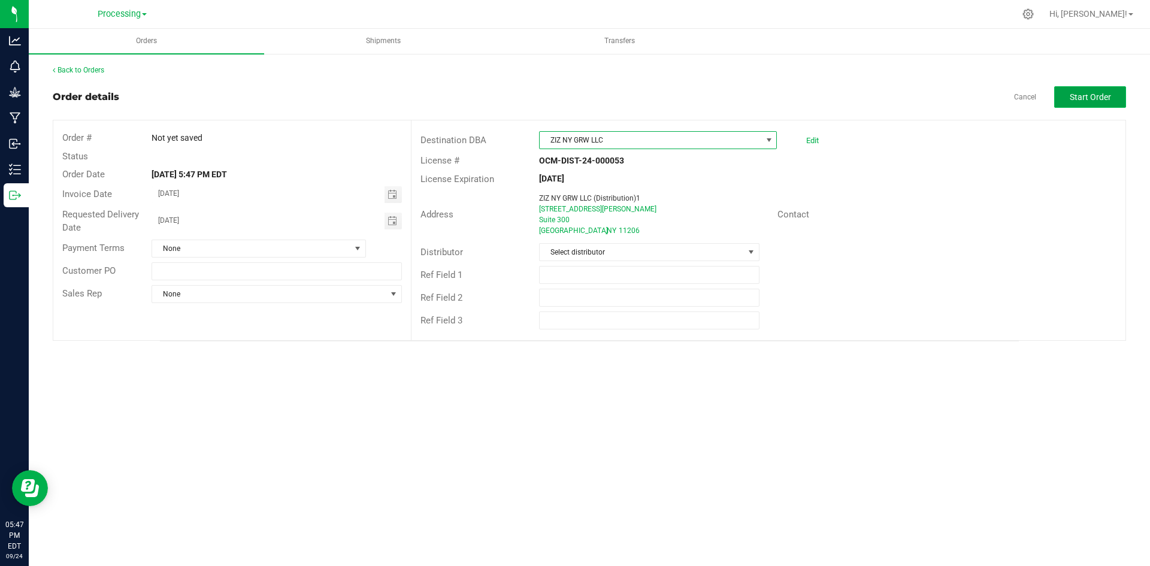
click at [1125, 90] on button "Start Order" at bounding box center [1090, 97] width 72 height 22
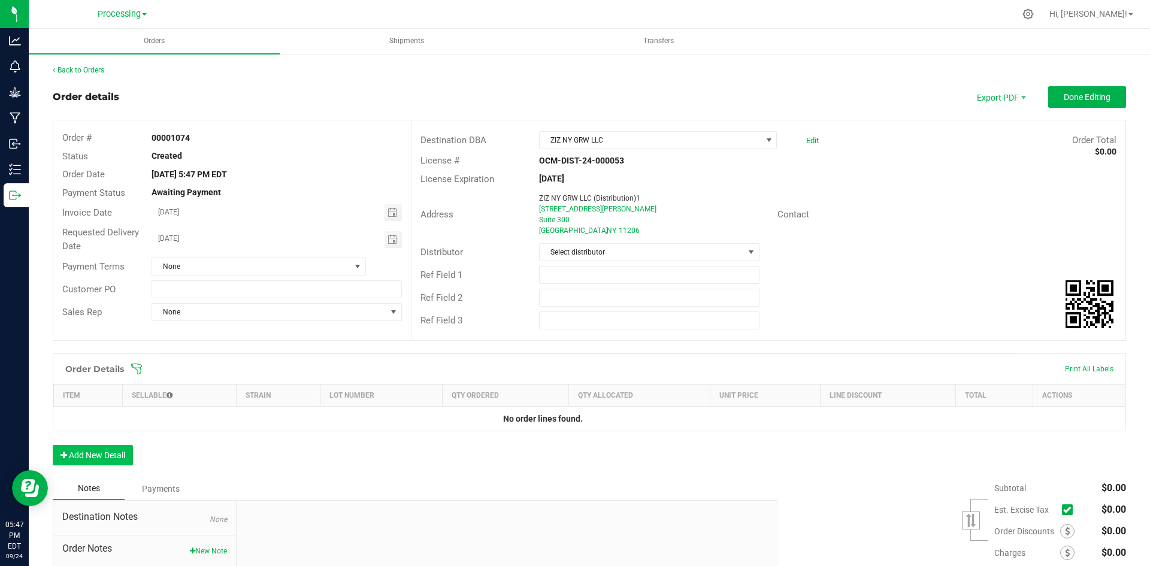
drag, startPoint x: 94, startPoint y: 467, endPoint x: 96, endPoint y: 461, distance: 6.5
click at [95, 465] on div "Order Details Print All Labels Item Sellable Strain Lot Number Qty Ordered Qty …" at bounding box center [589, 415] width 1073 height 124
click at [97, 461] on button "Add New Detail" at bounding box center [93, 455] width 80 height 20
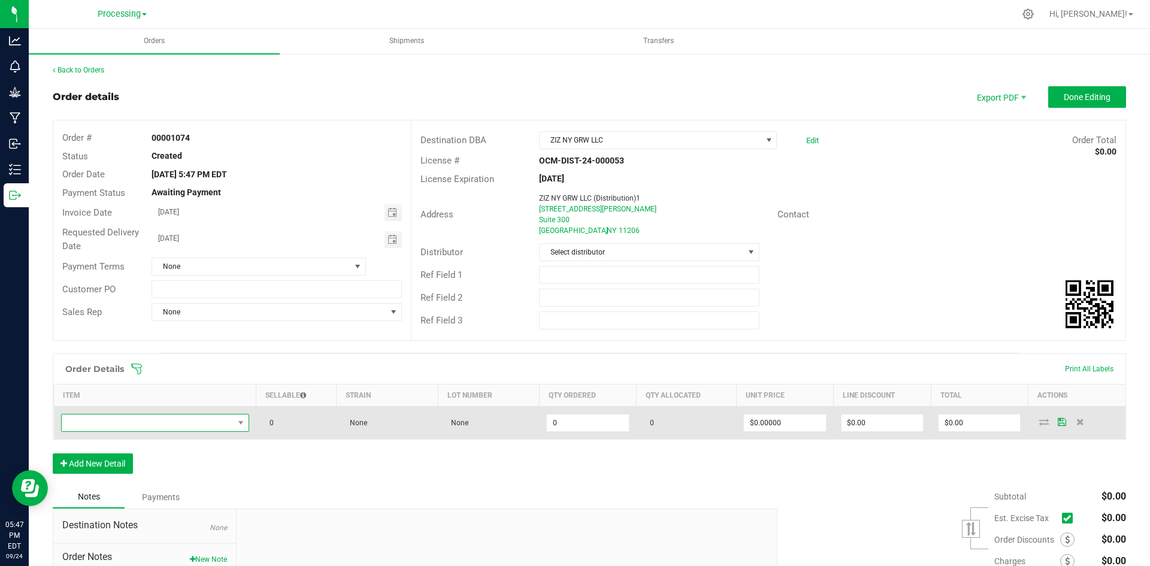
click at [219, 421] on span "NO DATA FOUND" at bounding box center [148, 422] width 172 height 17
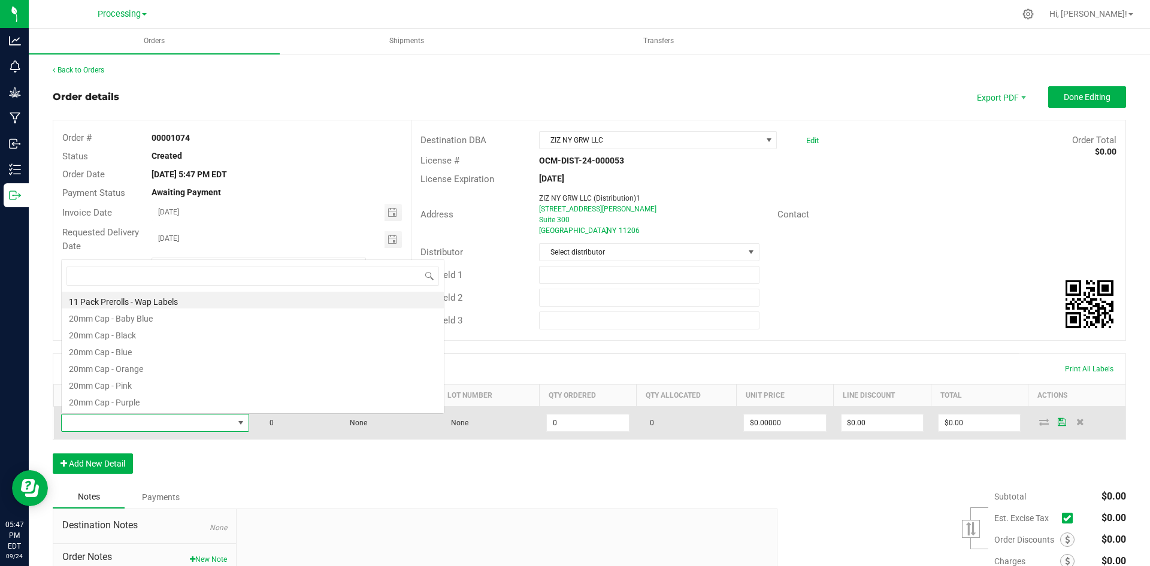
scroll to position [18, 185]
type input "Silver"
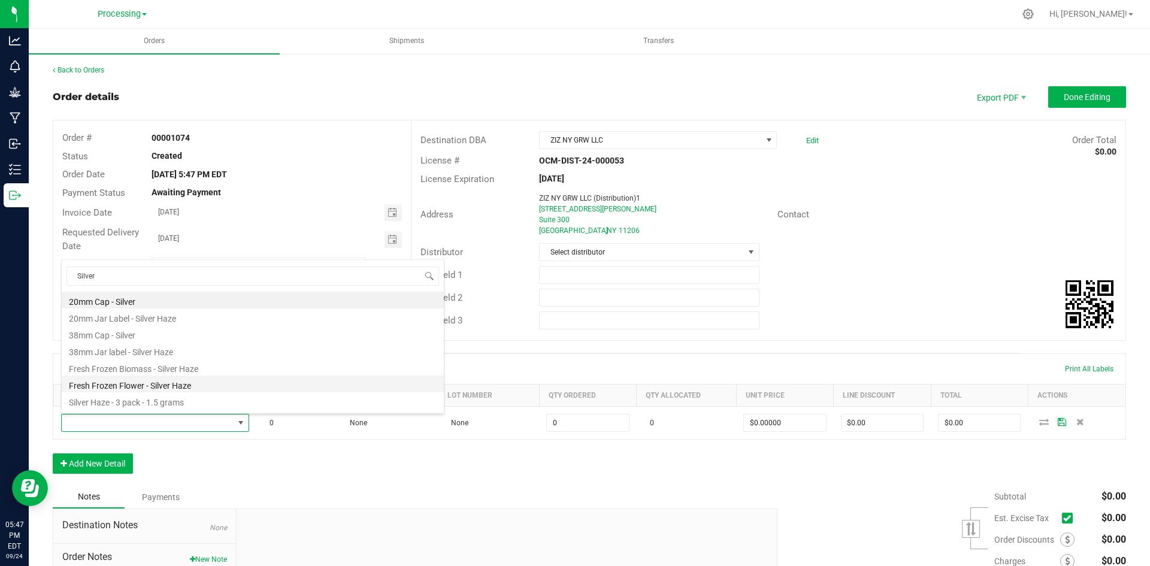
scroll to position [81, 0]
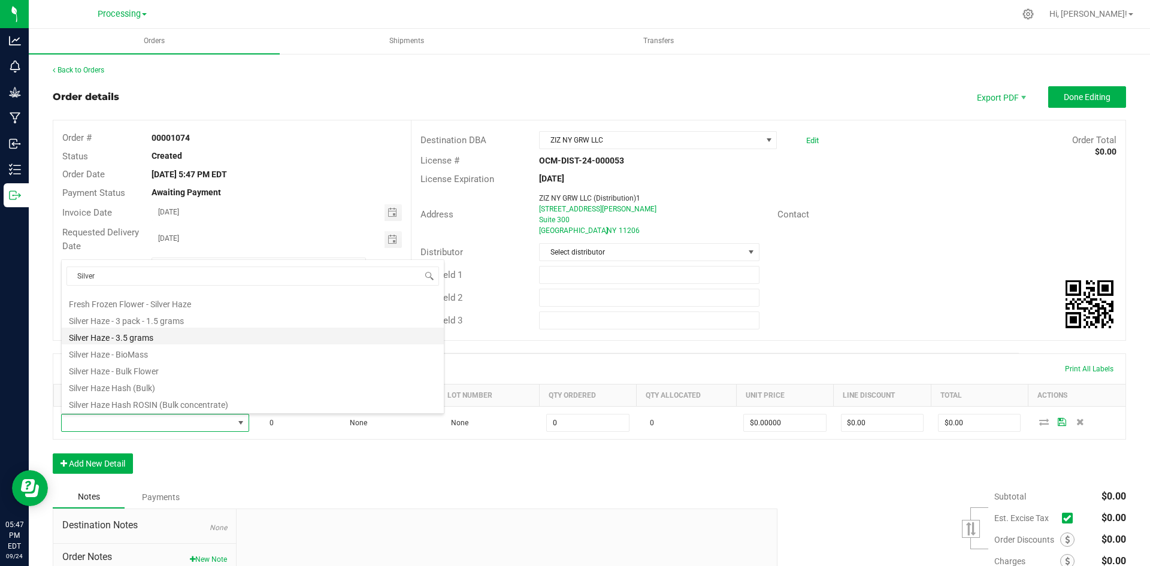
click at [161, 338] on li "Silver Haze - 3.5 grams" at bounding box center [253, 336] width 382 height 17
type input "0 ea"
type input "$27.00000"
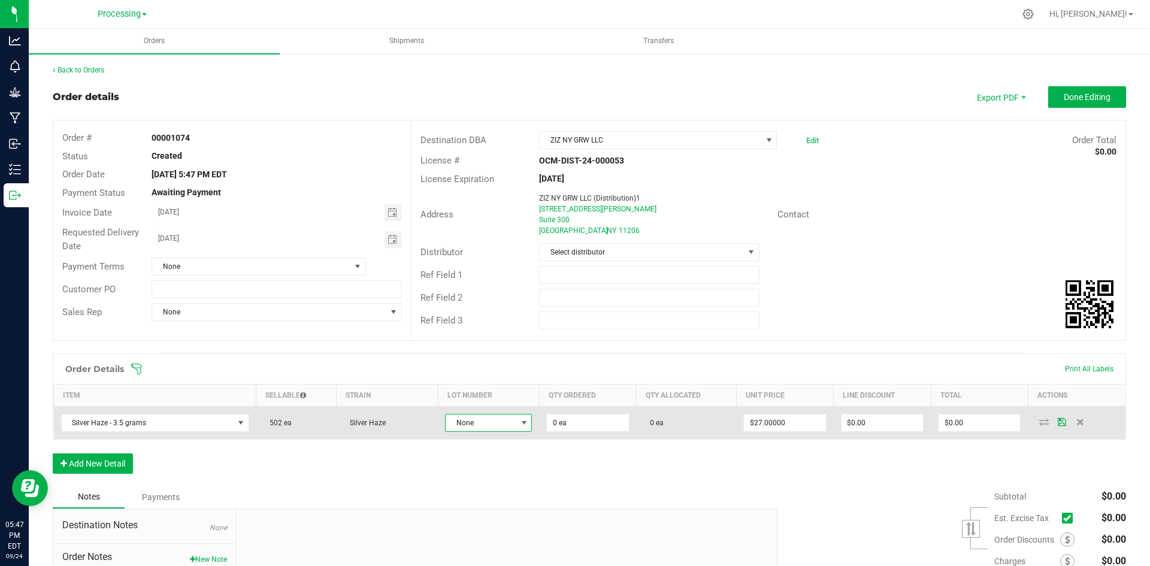
click at [519, 425] on span at bounding box center [524, 423] width 10 height 10
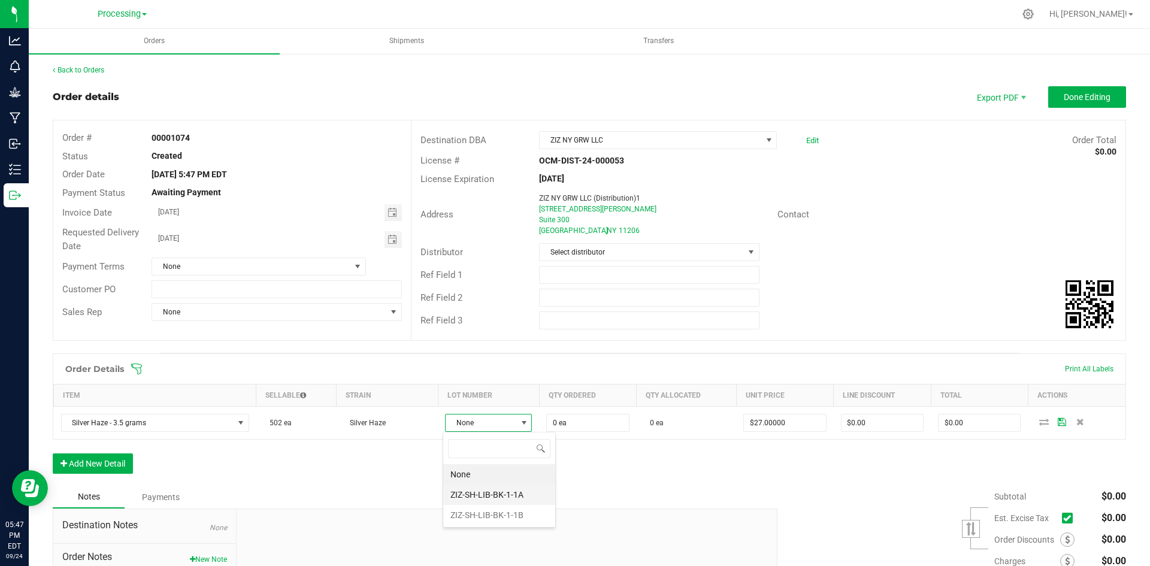
scroll to position [18, 86]
click at [477, 518] on li "ZIZ-SH-LIB-BK-1-1B" at bounding box center [499, 515] width 112 height 20
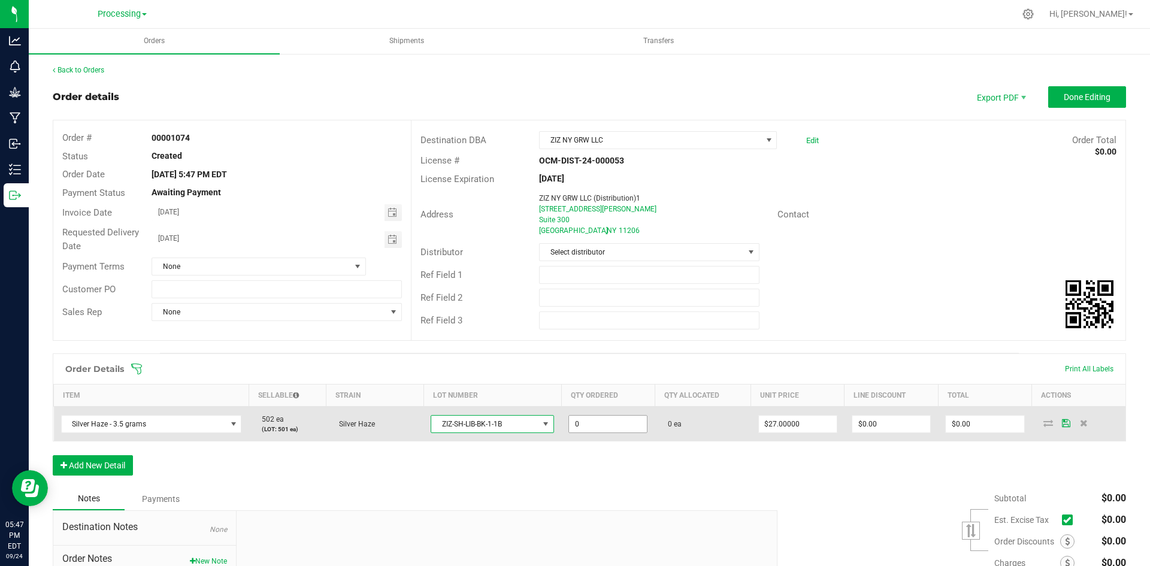
click at [637, 425] on input "0" at bounding box center [608, 424] width 78 height 17
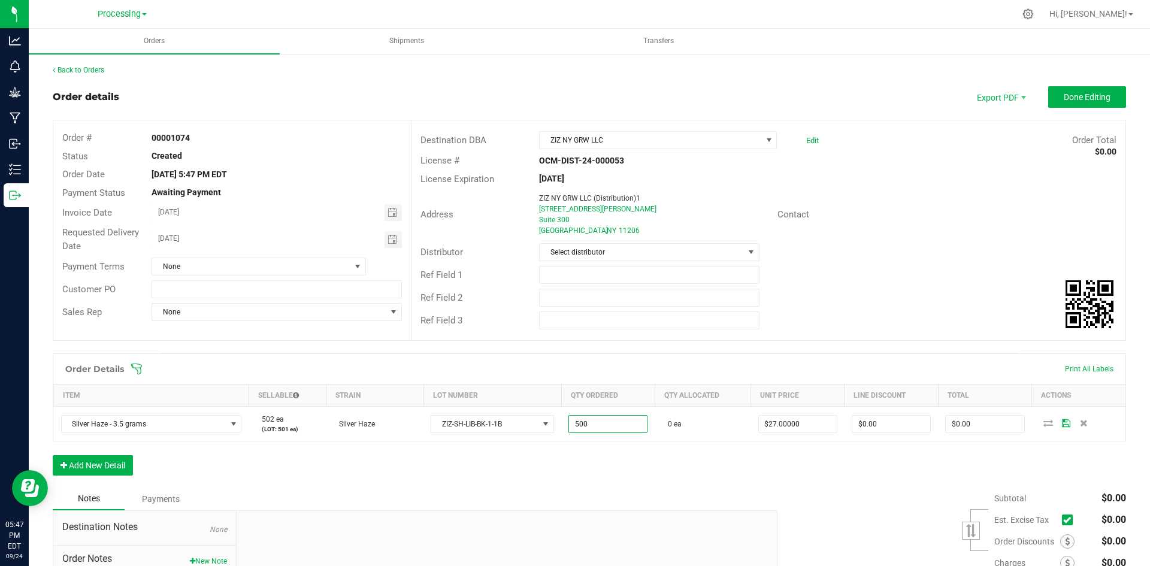
type input "500 ea"
type input "$13,500.00"
click at [603, 486] on div "Order Details Print All Labels Item Sellable Strain Lot Number Qty Ordered Qty …" at bounding box center [589, 420] width 1073 height 134
click at [80, 459] on button "Add New Detail" at bounding box center [93, 465] width 80 height 20
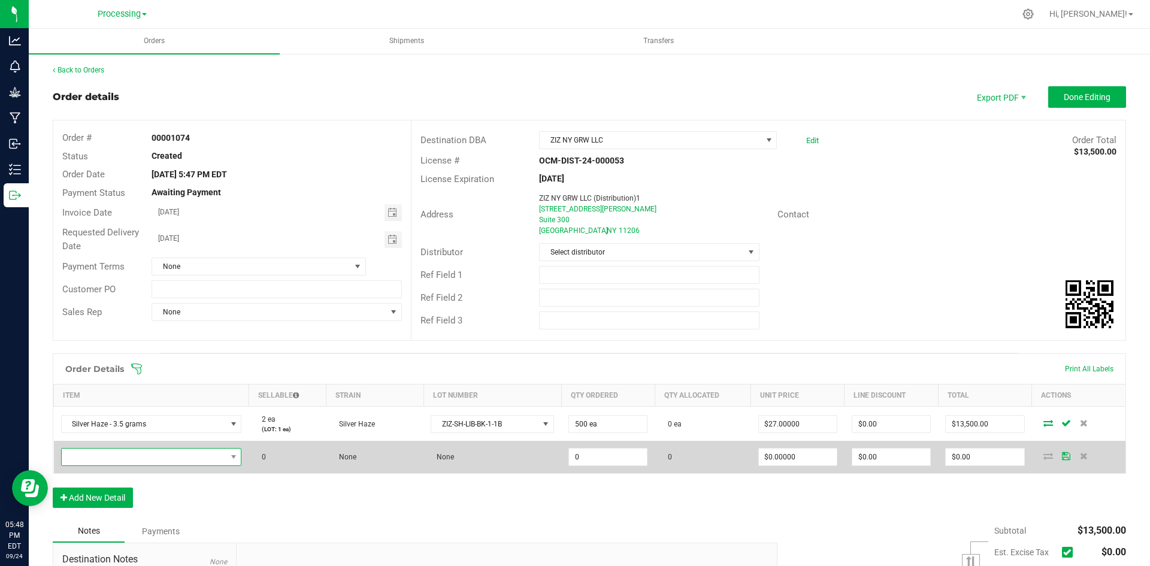
click at [108, 459] on span "NO DATA FOUND" at bounding box center [144, 457] width 165 height 17
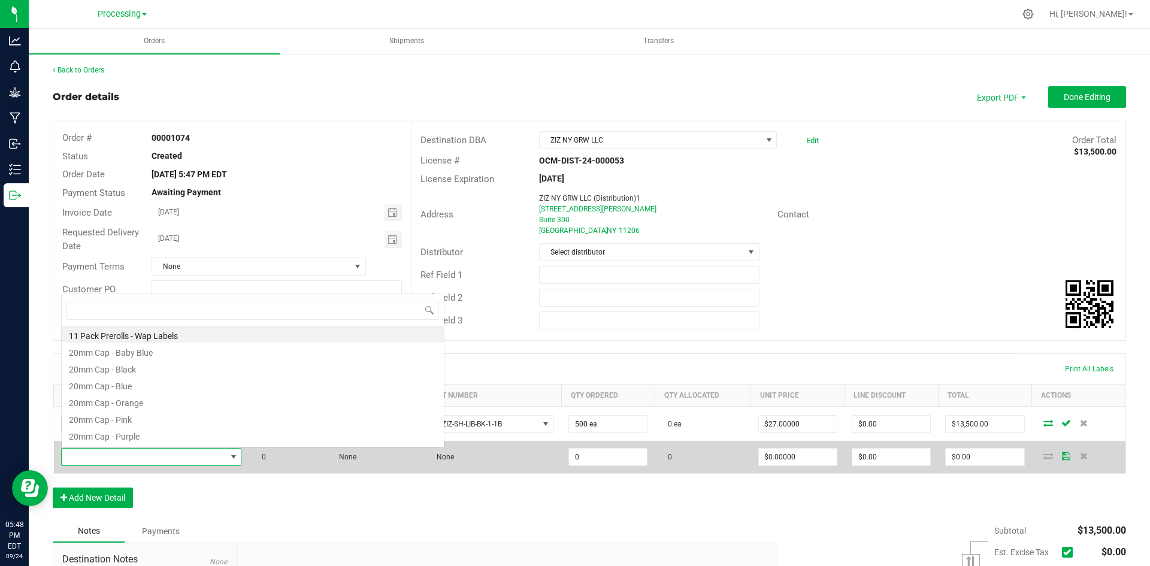
scroll to position [18, 177]
type input "Silver"
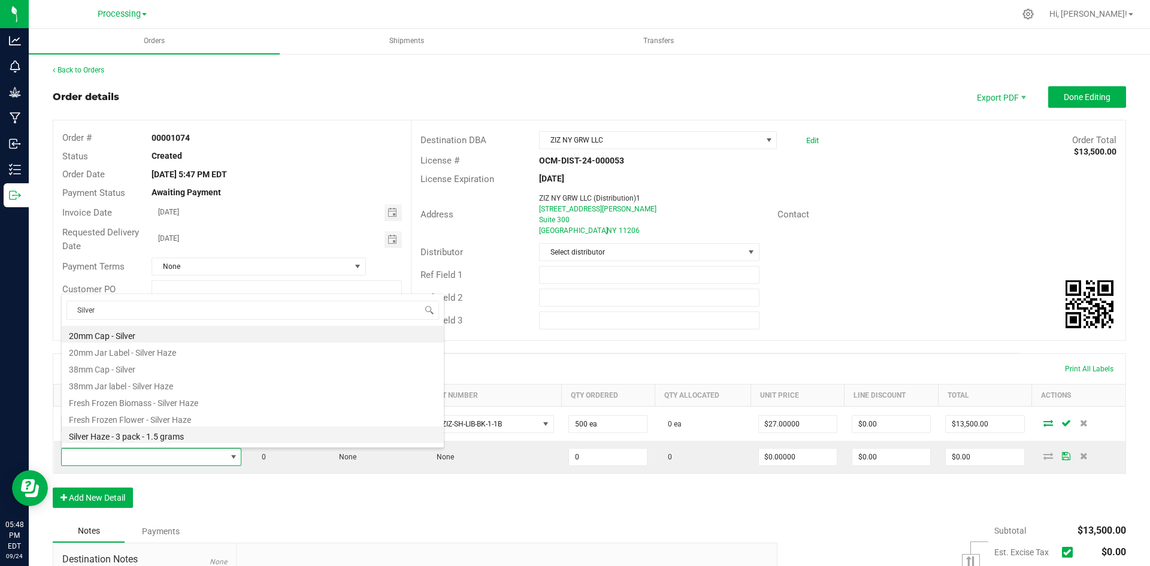
click at [186, 436] on li "Silver Haze - 3 pack - 1.5 grams" at bounding box center [253, 434] width 382 height 17
type input "0 ea"
type input "$14.00000"
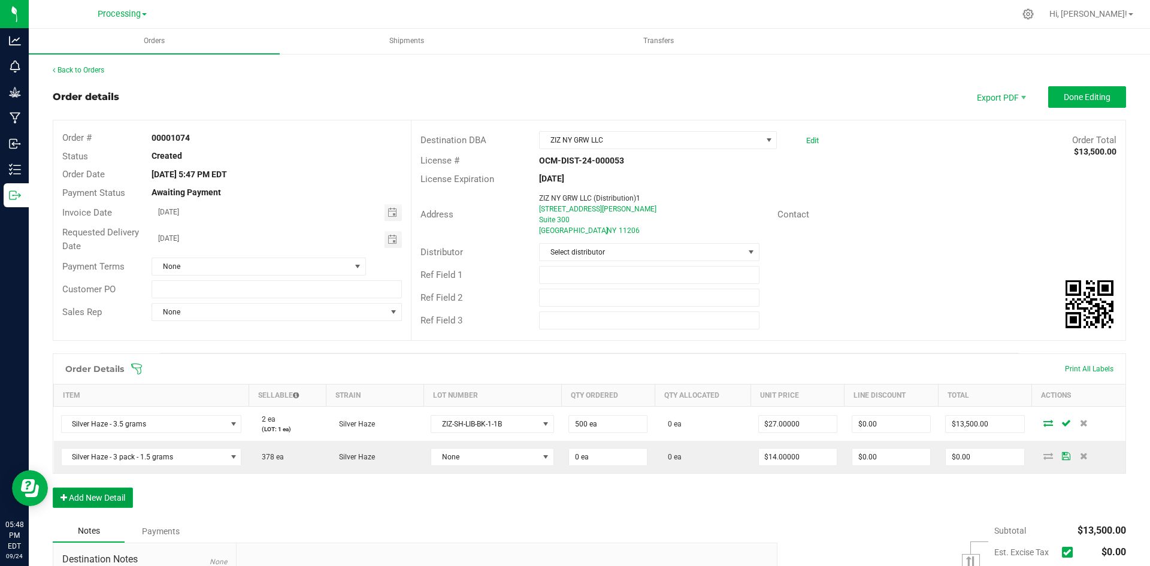
click at [118, 496] on button "Add New Detail" at bounding box center [93, 498] width 80 height 20
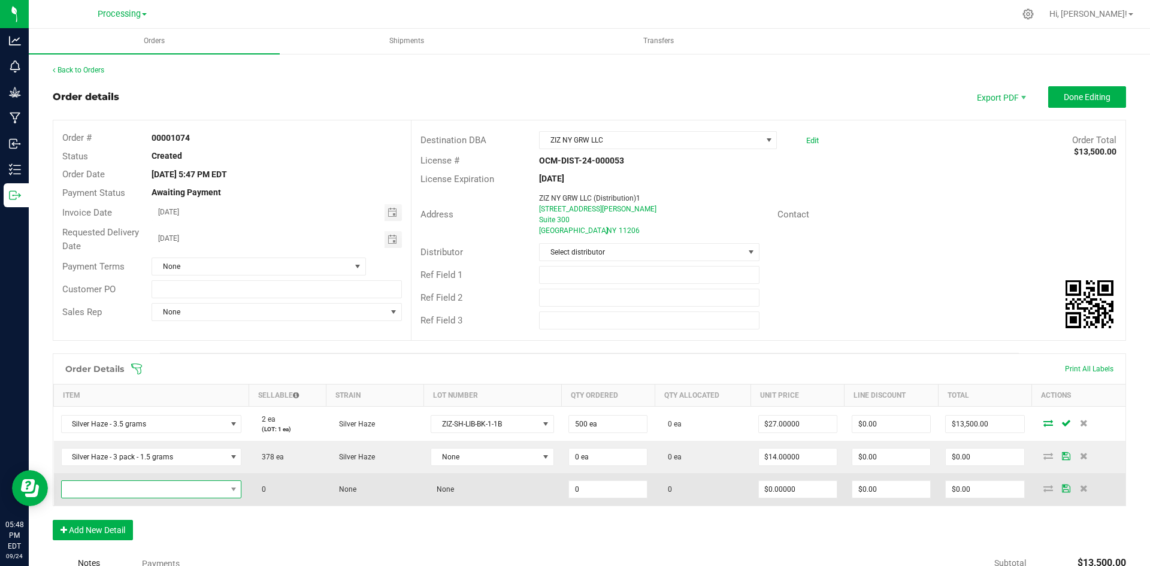
click at [177, 489] on span "NO DATA FOUND" at bounding box center [144, 489] width 165 height 17
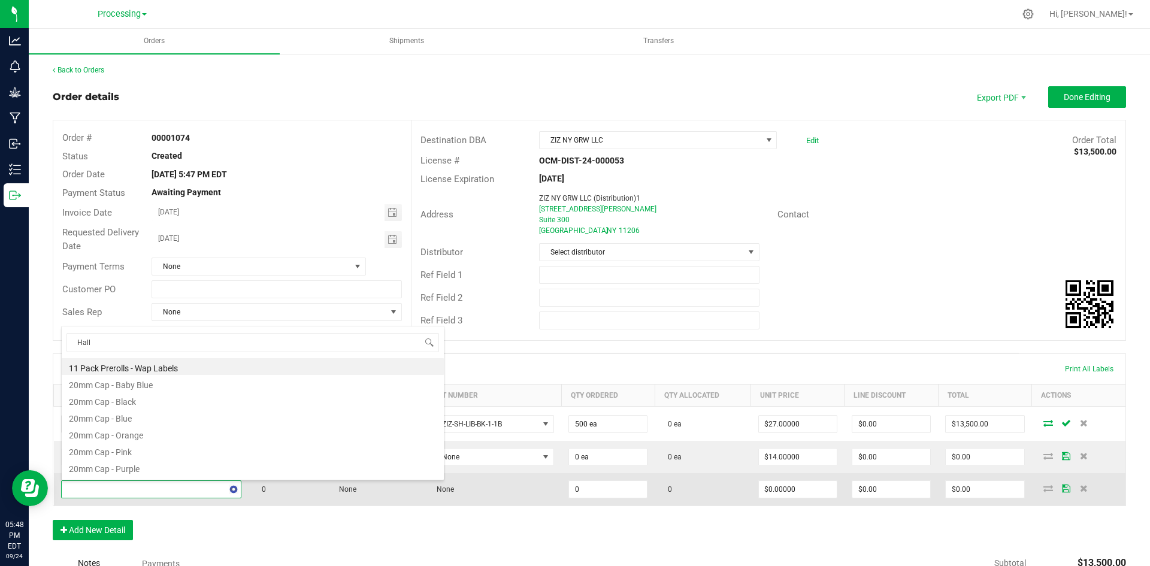
type input "Halle"
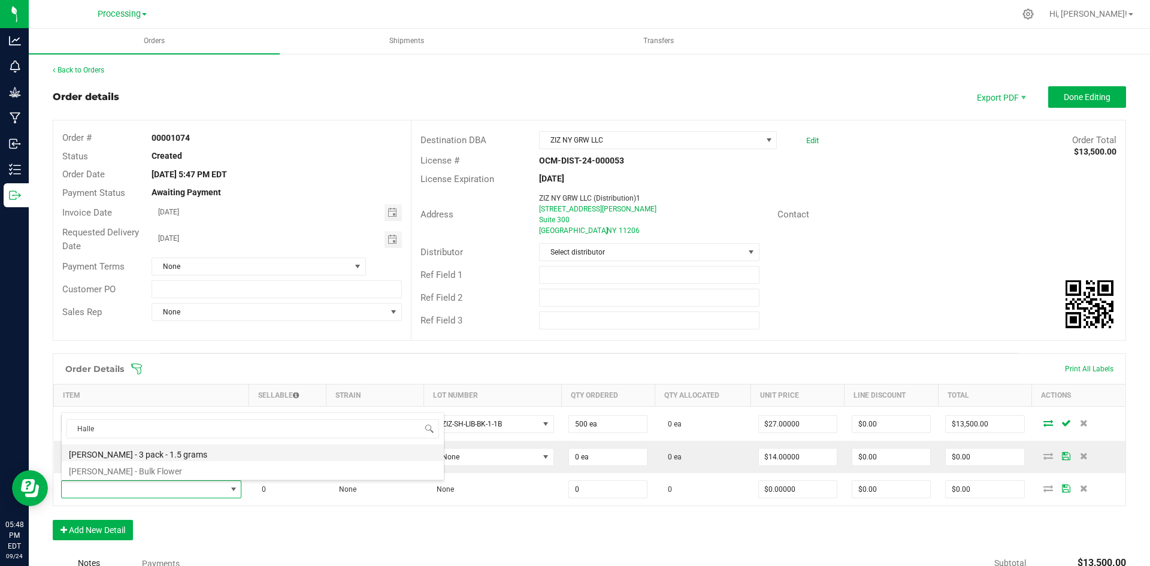
click at [165, 458] on li "[PERSON_NAME] - 3 pack - 1.5 grams" at bounding box center [253, 452] width 382 height 17
type input "0 ea"
type input "$14.00000"
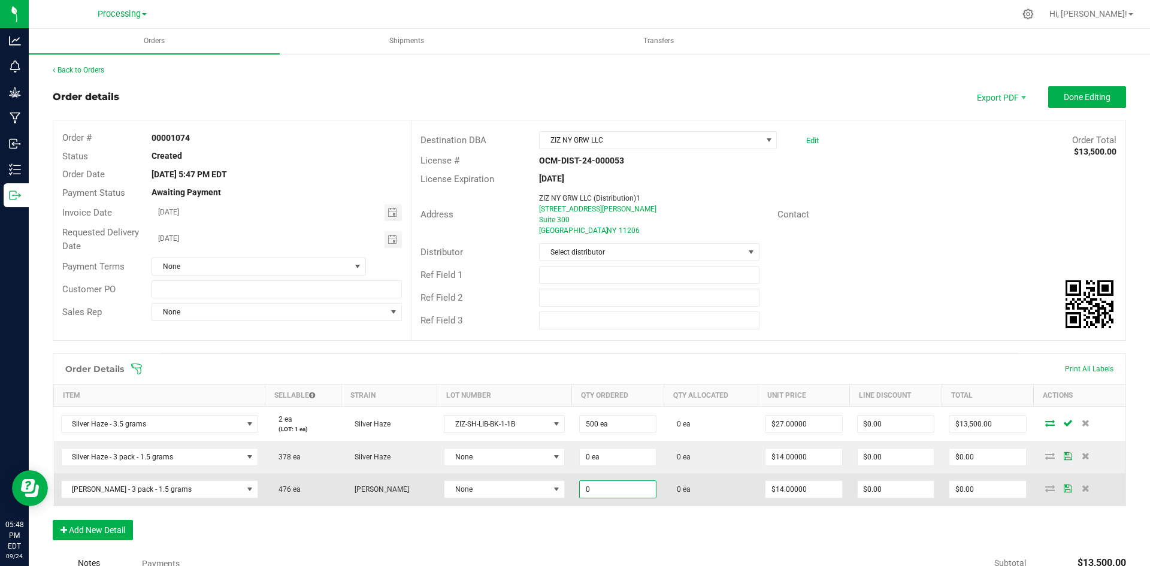
click at [588, 495] on input "0" at bounding box center [618, 489] width 76 height 17
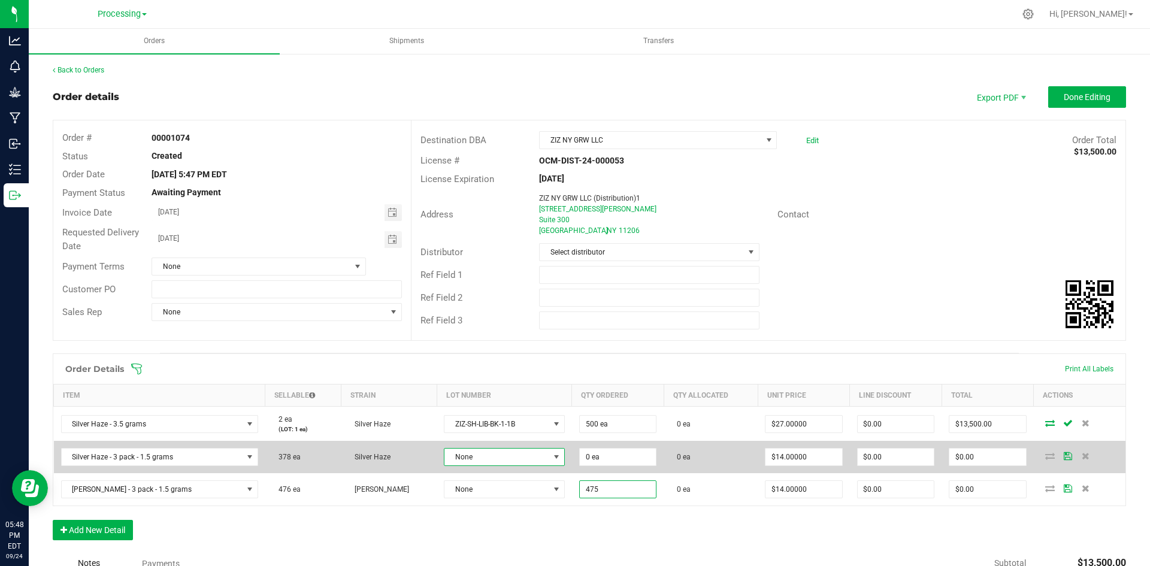
type input "475 ea"
type input "$6,650.00"
click at [552, 456] on span at bounding box center [557, 457] width 10 height 10
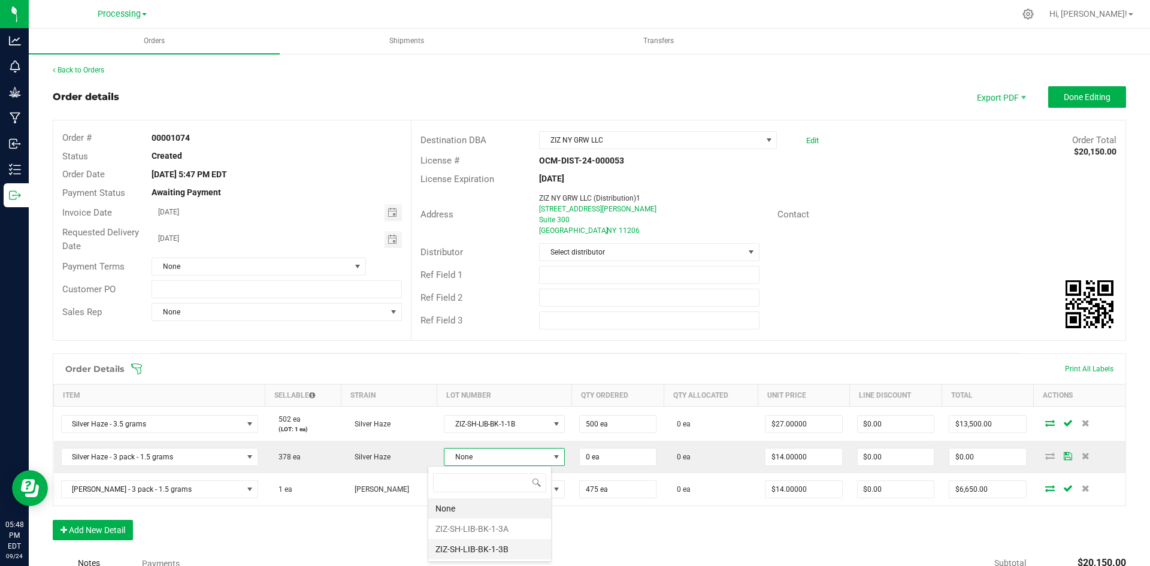
click at [487, 550] on li "ZIZ-SH-LIB-BK-1-3B" at bounding box center [489, 549] width 123 height 20
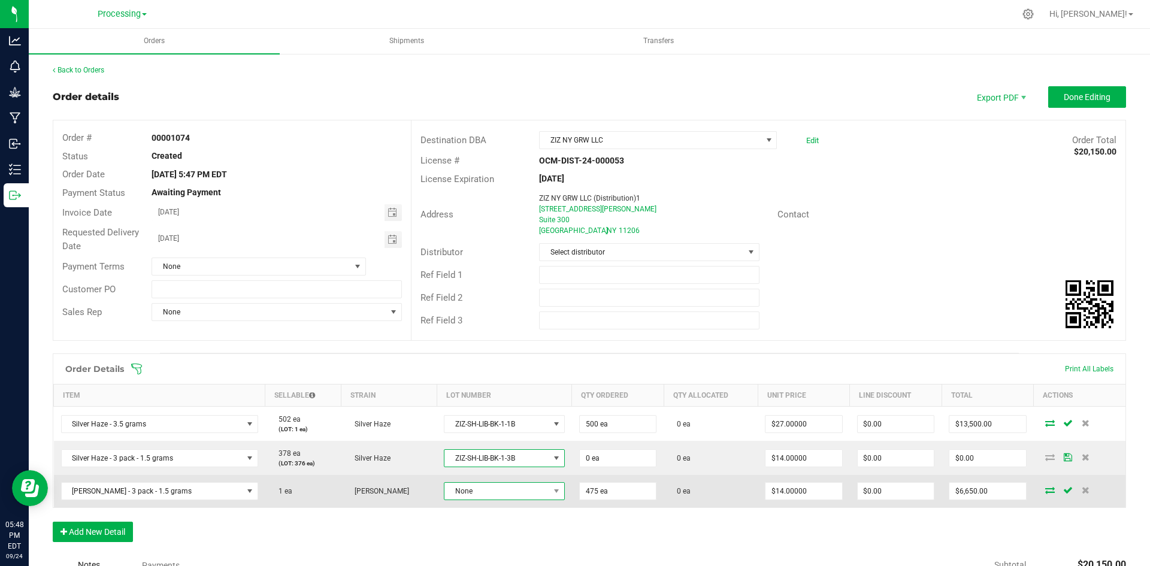
click at [513, 493] on span "None" at bounding box center [496, 491] width 105 height 17
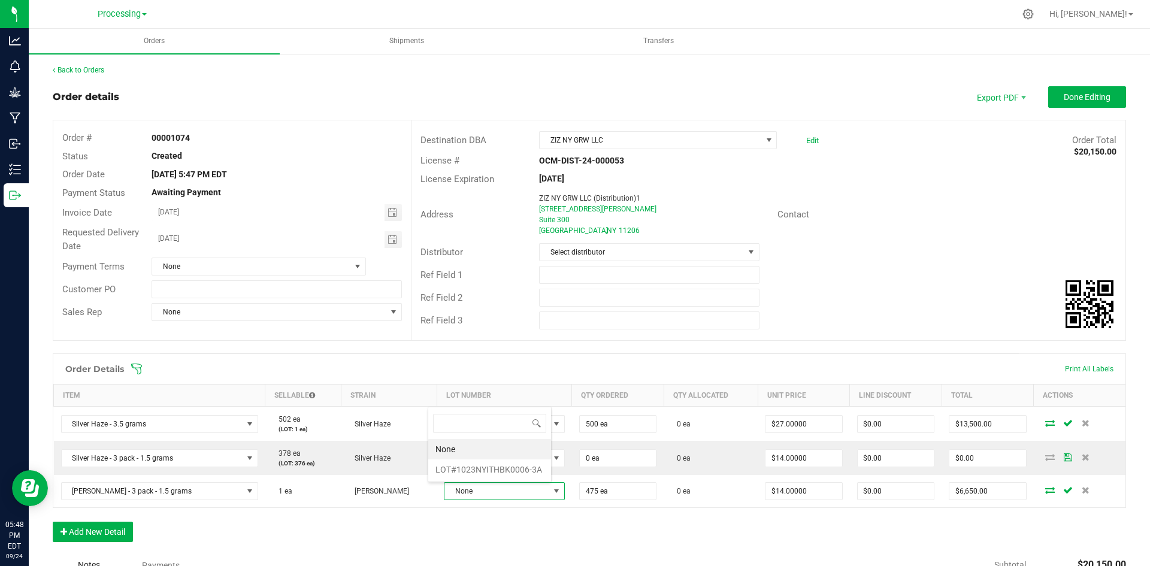
scroll to position [18, 123]
click at [519, 470] on li "LOT#1023NYITHBK0006-3A" at bounding box center [489, 469] width 123 height 20
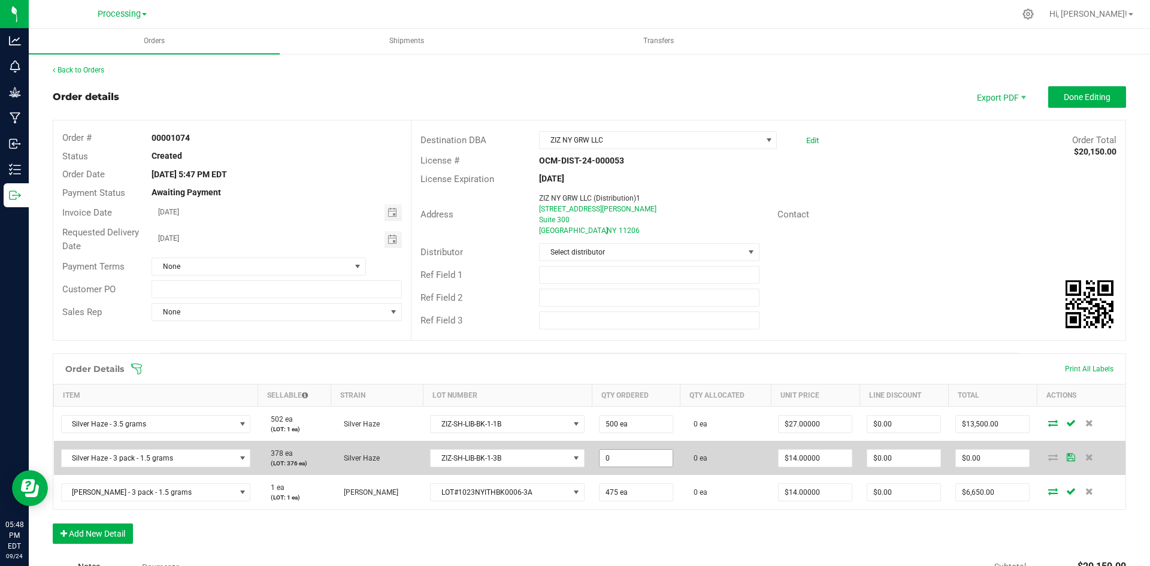
click at [614, 455] on input "0" at bounding box center [636, 458] width 73 height 17
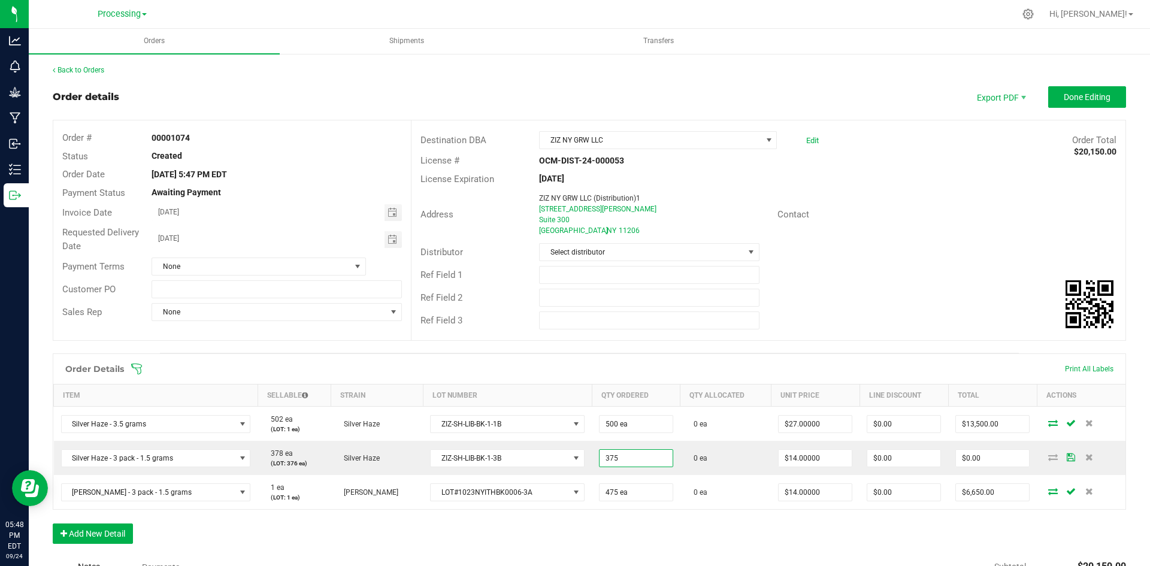
type input "375 ea"
type input "$5,250.00"
click at [983, 343] on div "Order details Export PDF Done Editing Order # 00001074 Status Created Order Dat…" at bounding box center [589, 413] width 1073 height 654
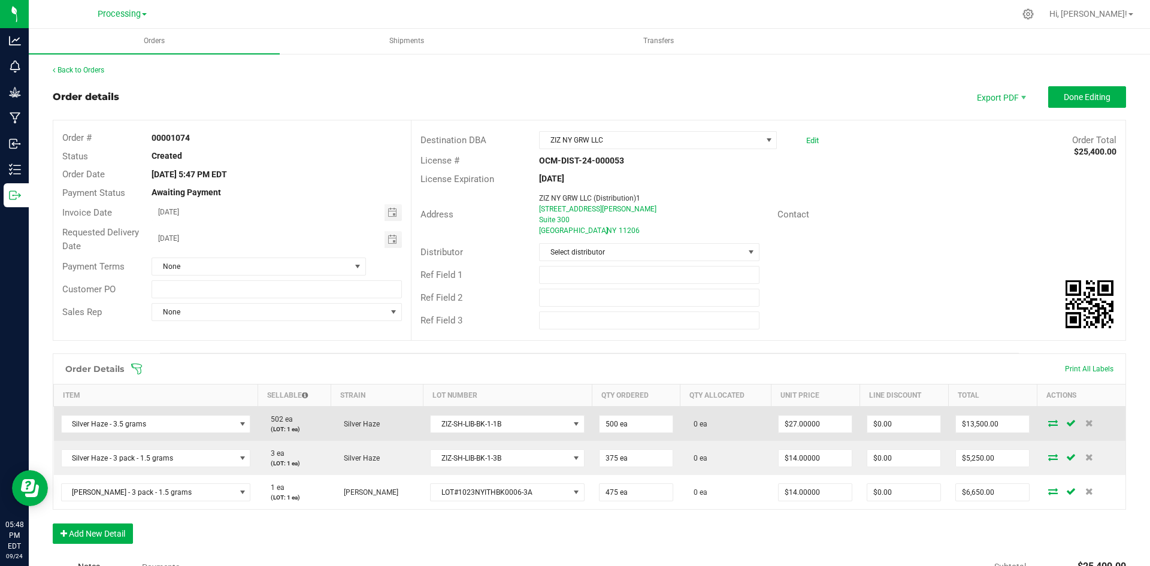
click at [1045, 435] on td at bounding box center [1081, 424] width 89 height 35
click at [1045, 429] on td at bounding box center [1081, 424] width 89 height 35
click at [1048, 425] on icon at bounding box center [1053, 422] width 10 height 7
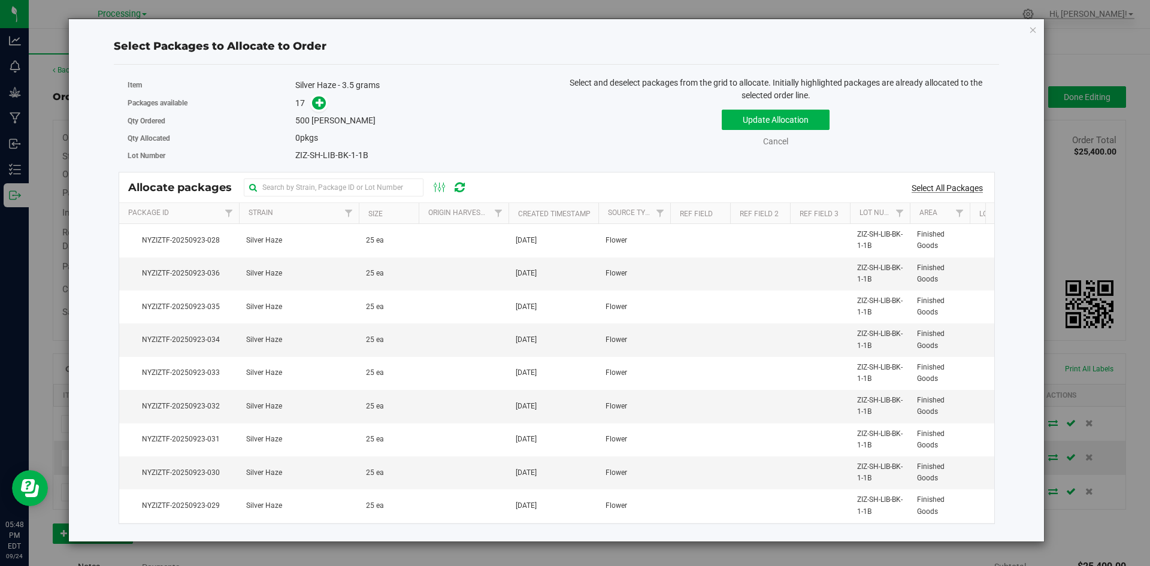
click at [942, 189] on link "Select All Packages" at bounding box center [947, 188] width 71 height 10
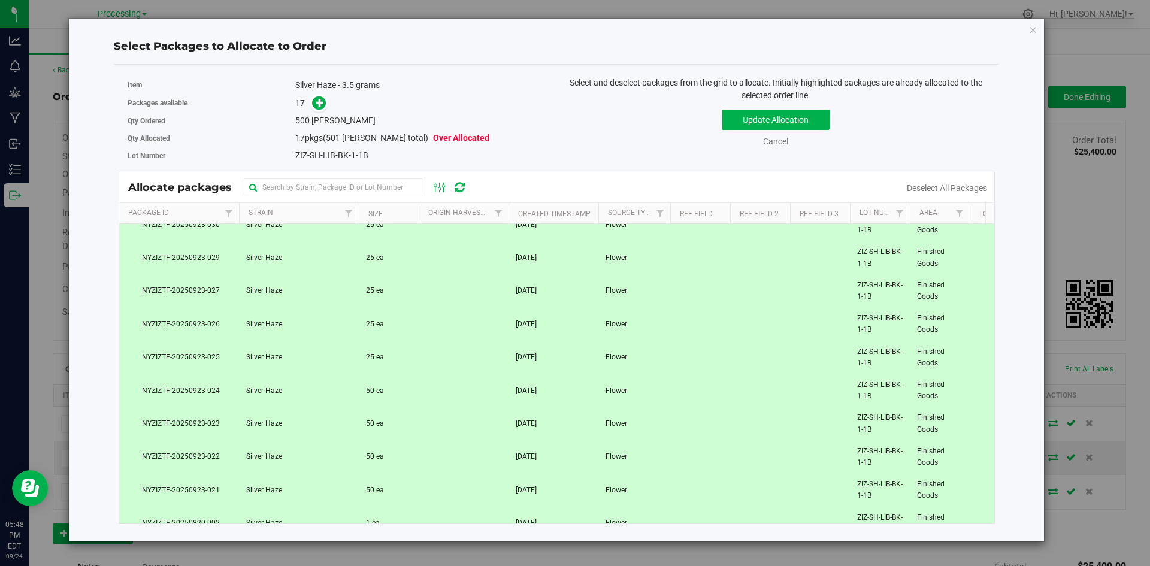
scroll to position [273, 0]
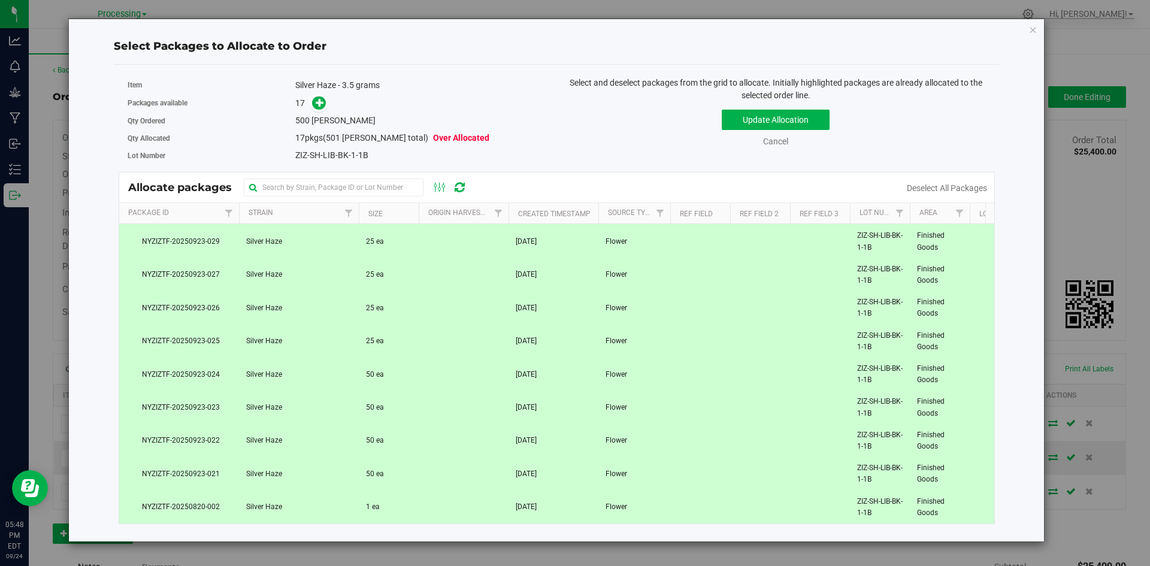
click at [394, 504] on td "1 ea" at bounding box center [389, 507] width 60 height 32
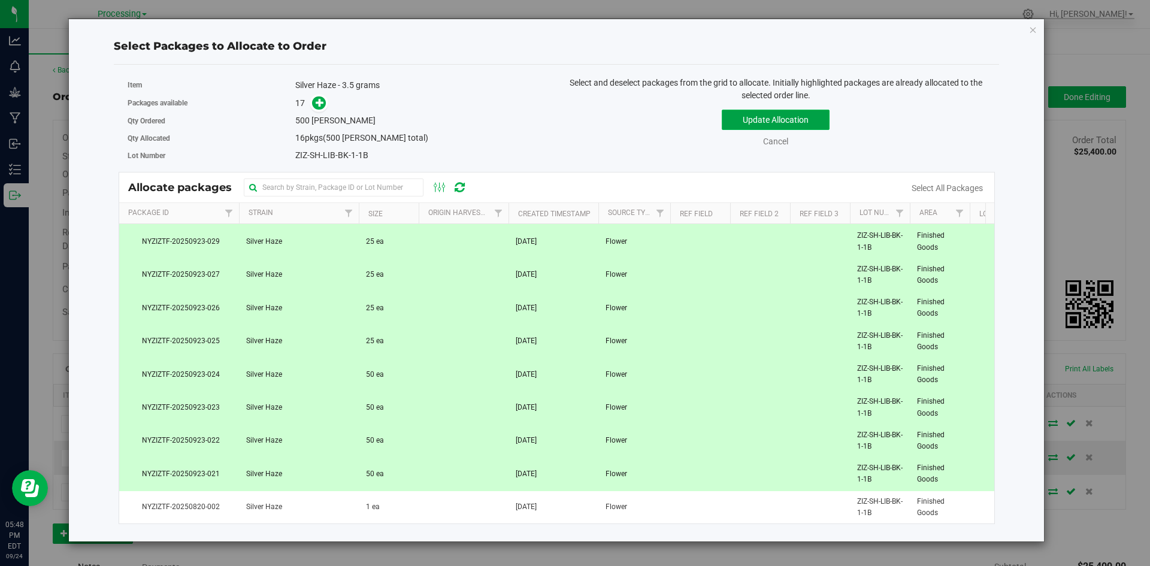
click at [773, 118] on button "Update Allocation" at bounding box center [776, 120] width 108 height 20
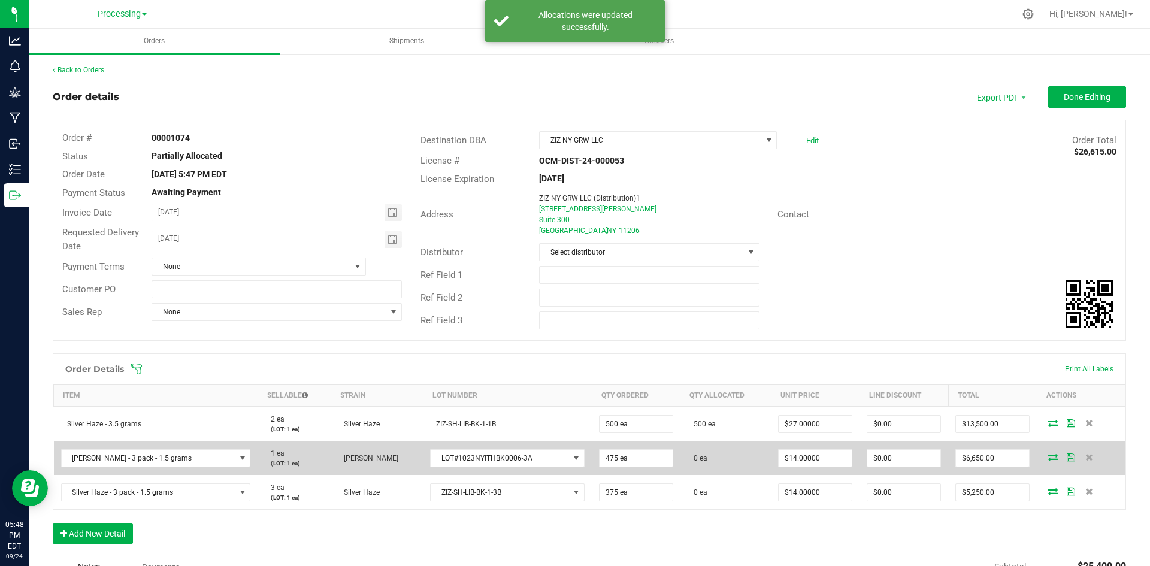
click at [1048, 458] on icon at bounding box center [1053, 456] width 10 height 7
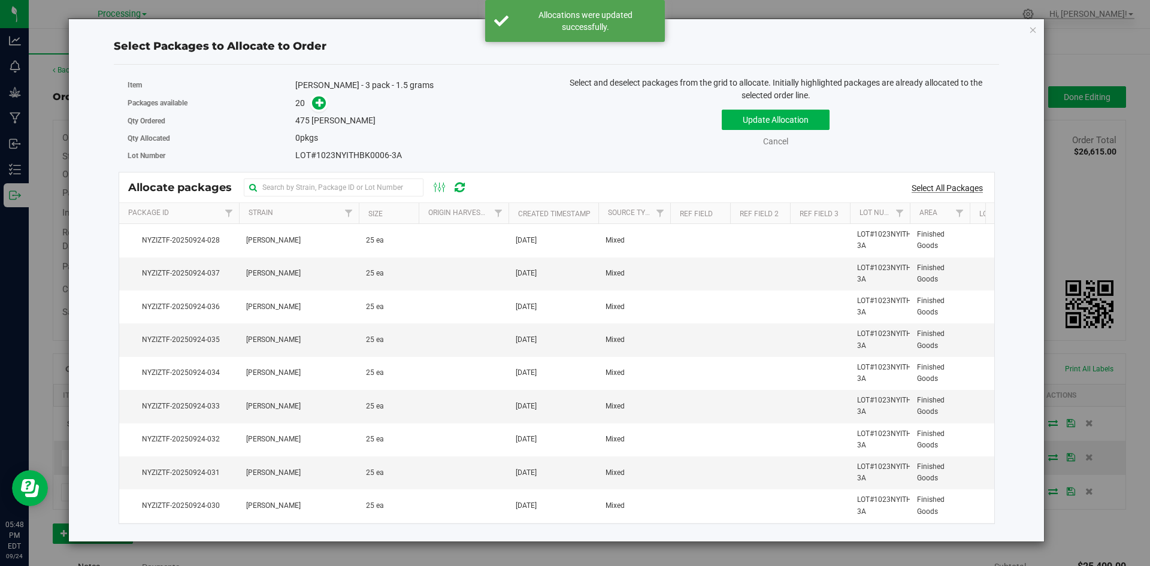
click at [971, 190] on link "Select All Packages" at bounding box center [947, 188] width 71 height 10
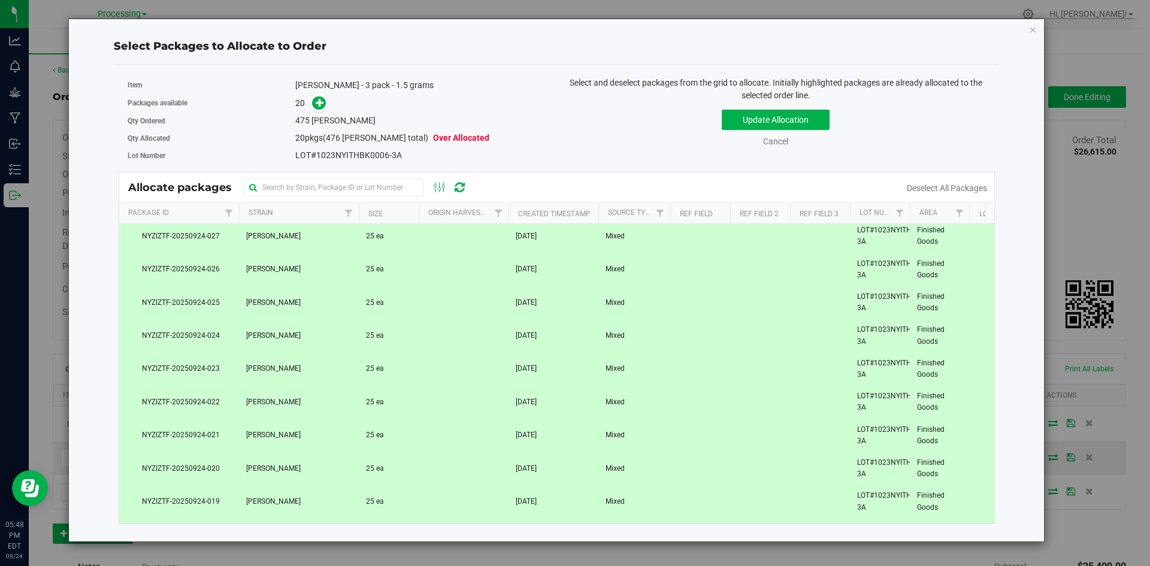
scroll to position [373, 0]
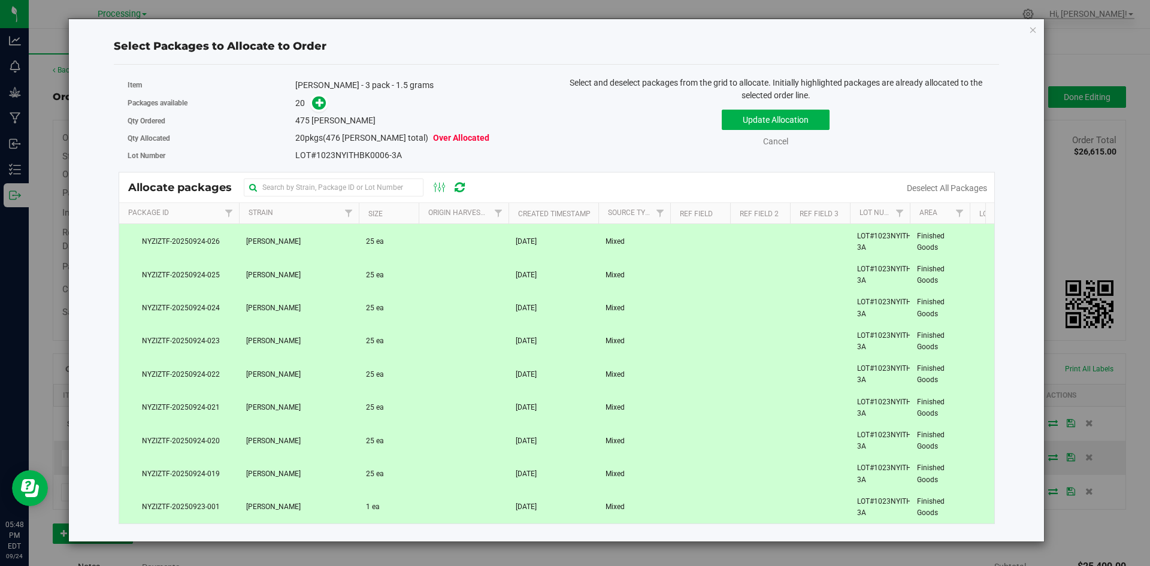
click at [390, 497] on td "1 ea" at bounding box center [389, 507] width 60 height 32
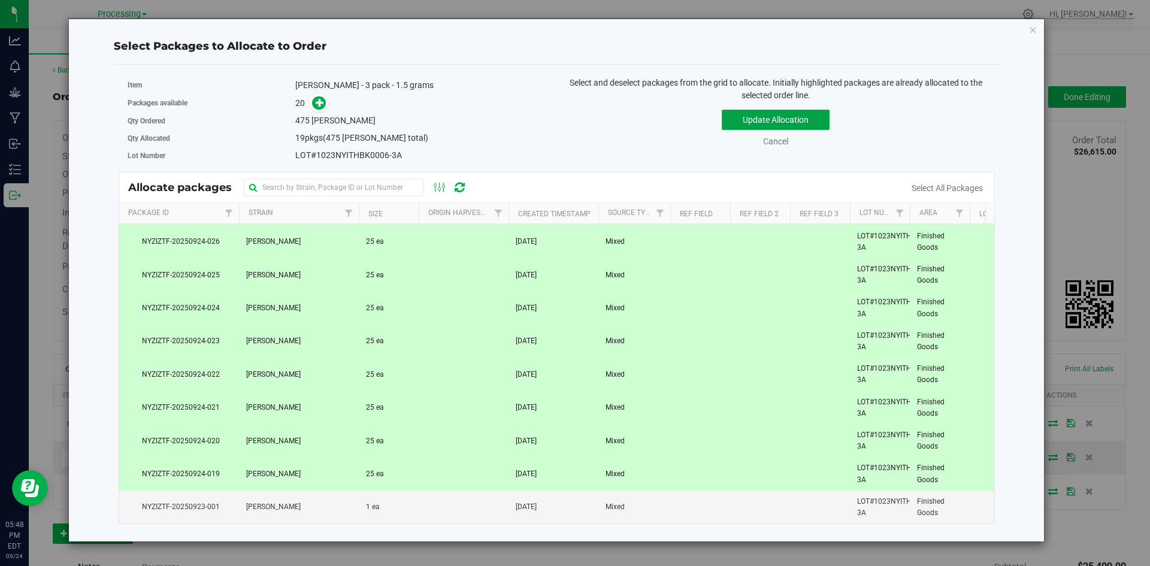
click at [785, 119] on button "Update Allocation" at bounding box center [776, 120] width 108 height 20
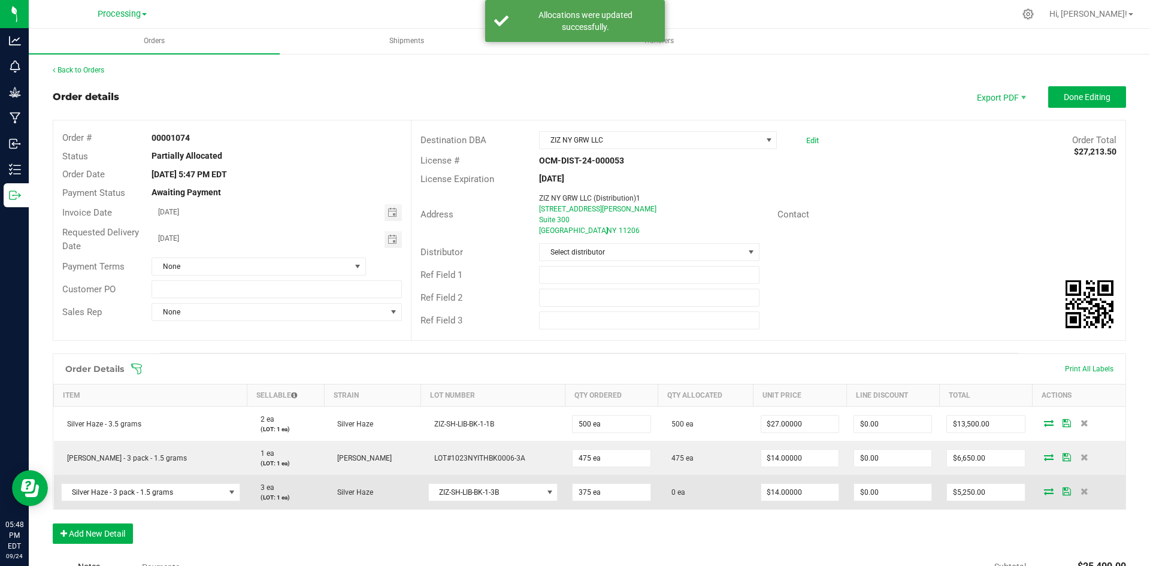
click at [1044, 489] on icon at bounding box center [1049, 491] width 10 height 7
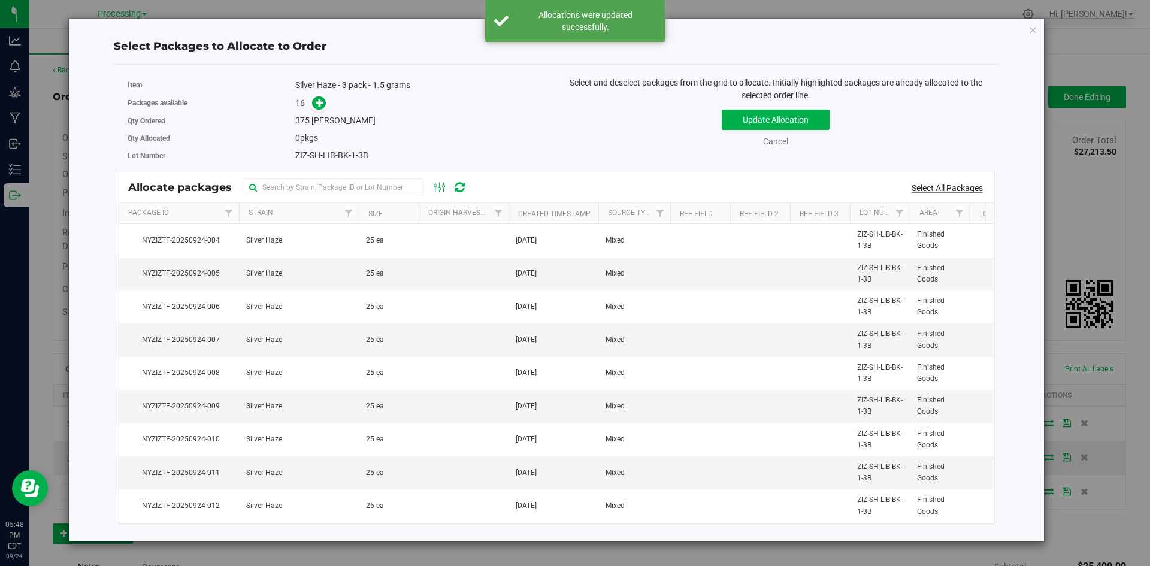
click at [953, 192] on link "Select All Packages" at bounding box center [947, 188] width 71 height 10
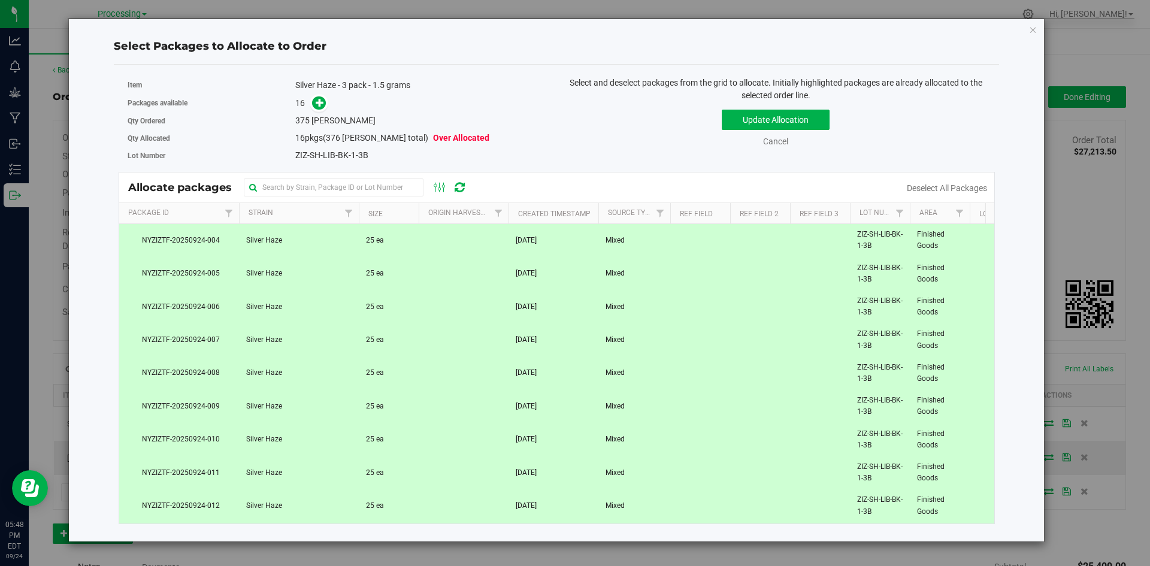
scroll to position [240, 0]
click at [385, 498] on td "1 ea" at bounding box center [389, 507] width 60 height 32
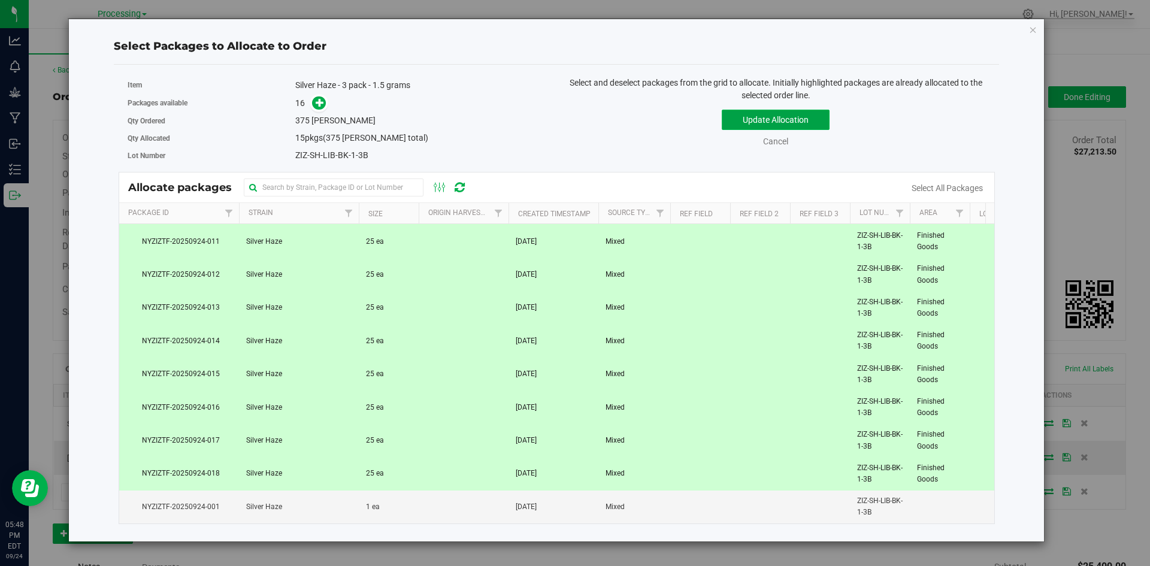
click at [804, 116] on button "Update Allocation" at bounding box center [776, 120] width 108 height 20
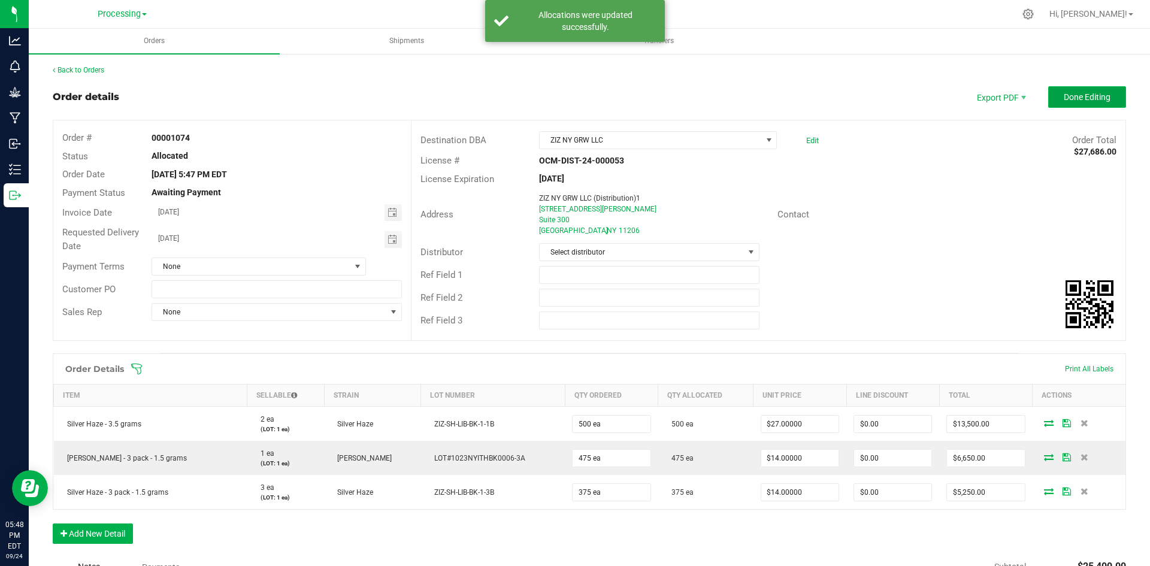
click at [1091, 98] on span "Done Editing" at bounding box center [1087, 97] width 47 height 10
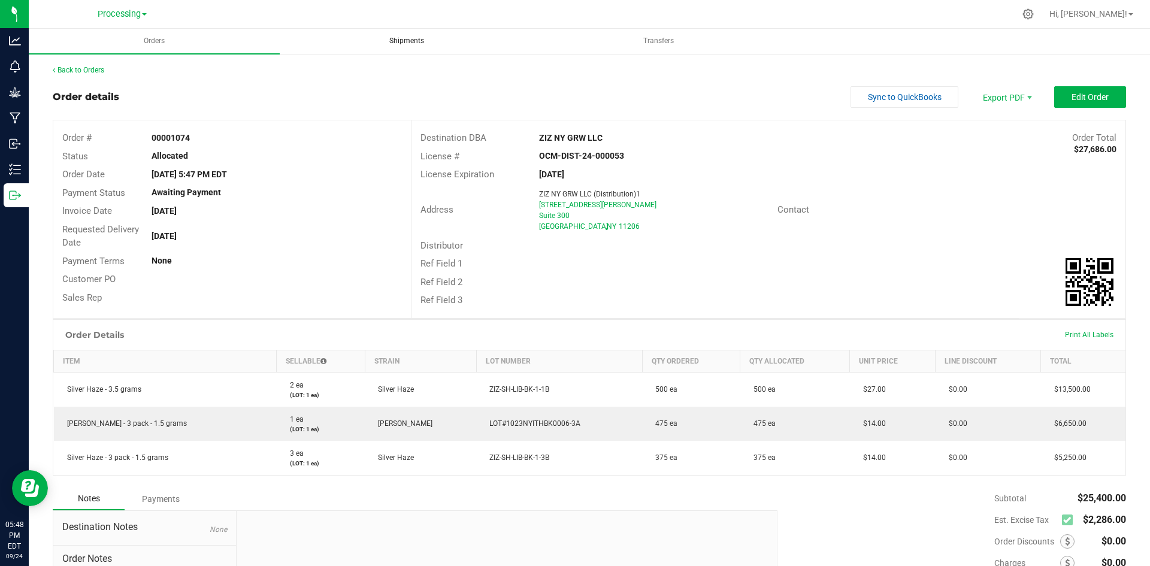
click at [413, 37] on span "Shipments" at bounding box center [406, 41] width 67 height 10
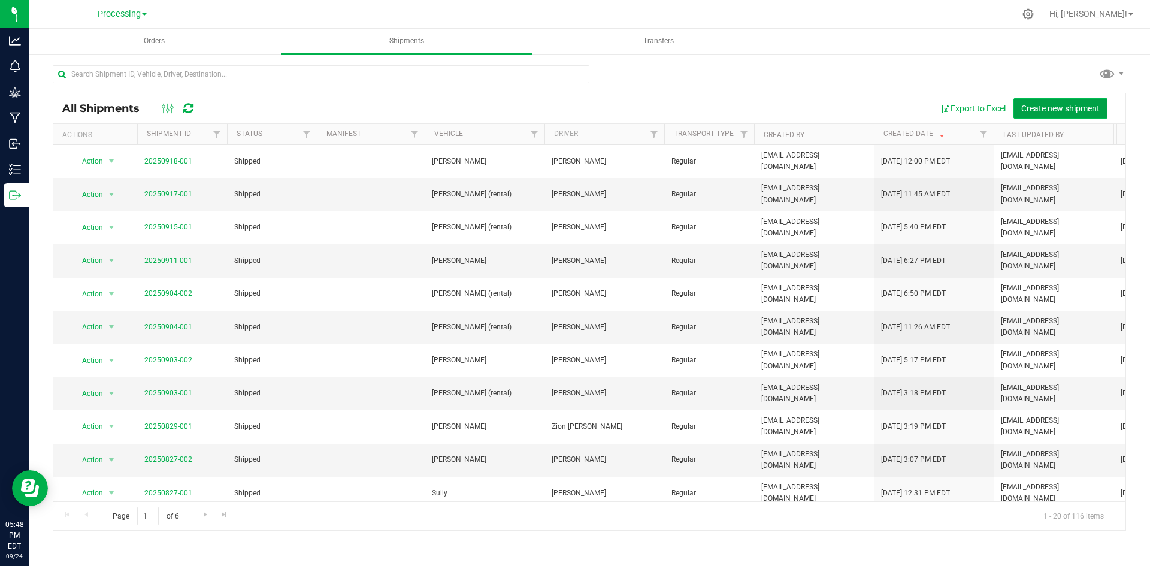
click at [1070, 107] on span "Create new shipment" at bounding box center [1060, 109] width 78 height 10
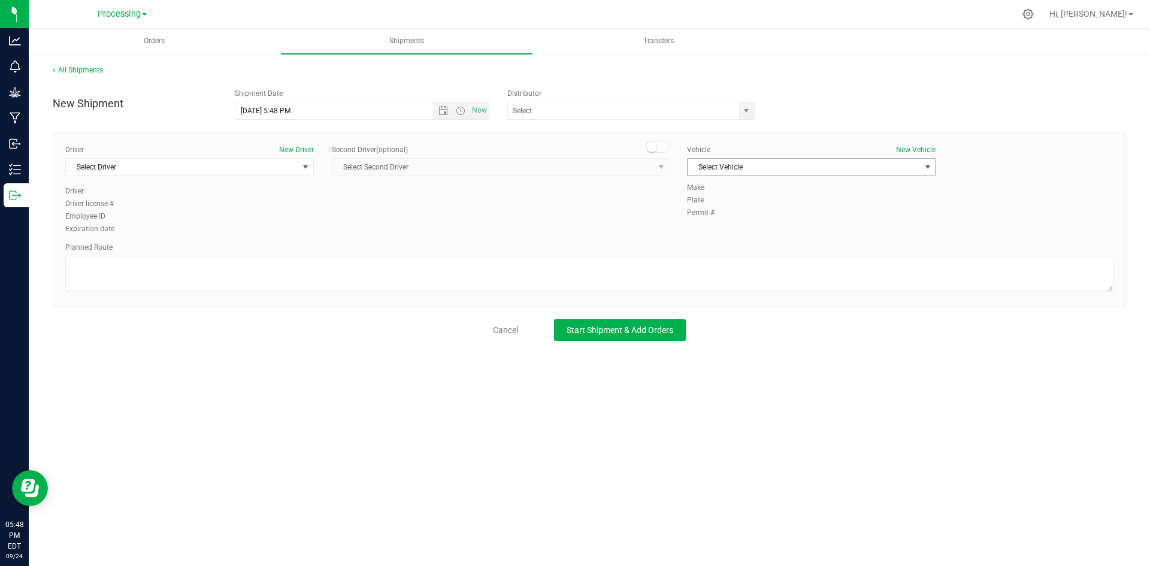
click at [918, 169] on span "Select Vehicle" at bounding box center [804, 167] width 232 height 17
click at [930, 169] on span "select" at bounding box center [928, 167] width 10 height 10
click at [856, 167] on span "Select Vehicle" at bounding box center [804, 167] width 232 height 17
click at [761, 205] on li "Inam" at bounding box center [811, 205] width 247 height 18
click at [202, 170] on span "Select Driver" at bounding box center [182, 167] width 232 height 17
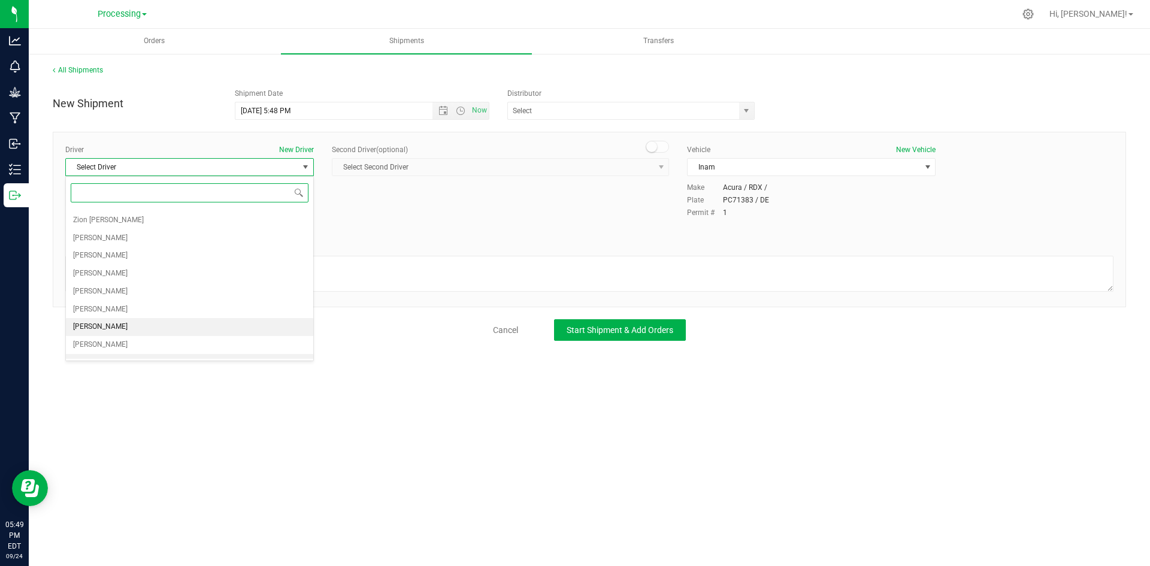
scroll to position [63, 0]
click at [187, 346] on li "[PERSON_NAME]" at bounding box center [189, 350] width 247 height 18
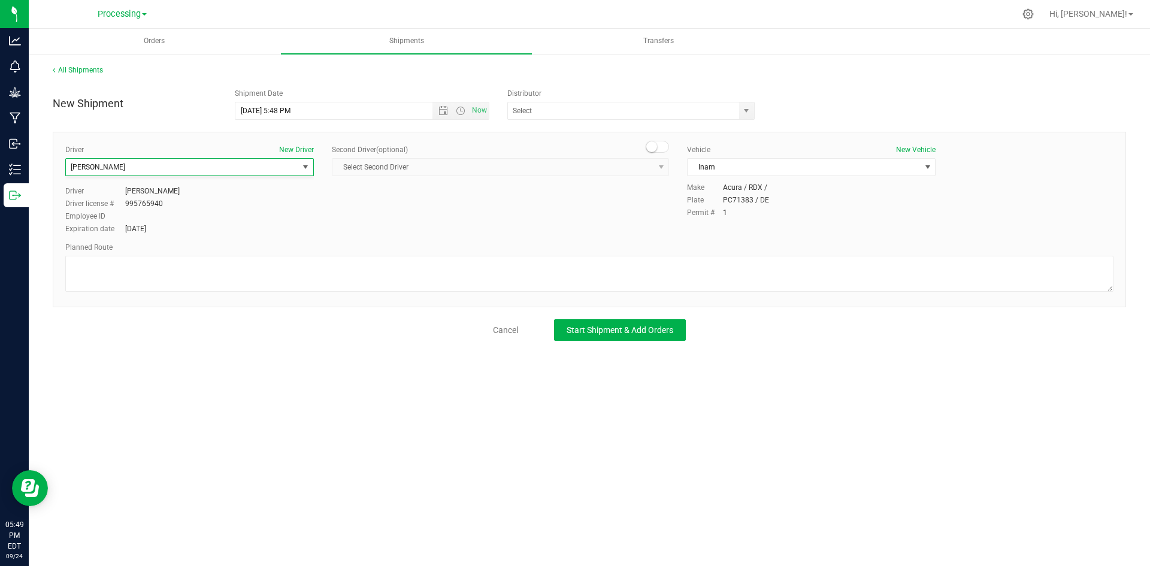
scroll to position [0, 0]
click at [661, 326] on span "Start Shipment & Add Orders" at bounding box center [620, 330] width 107 height 10
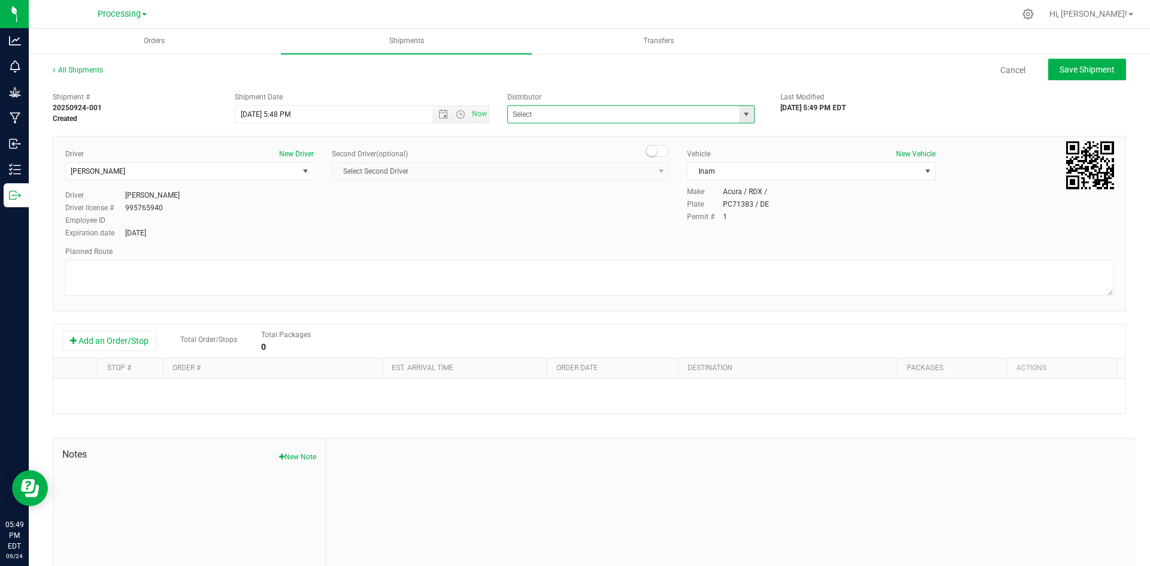
click at [731, 121] on span at bounding box center [630, 114] width 247 height 18
click at [743, 116] on span "select" at bounding box center [746, 115] width 10 height 10
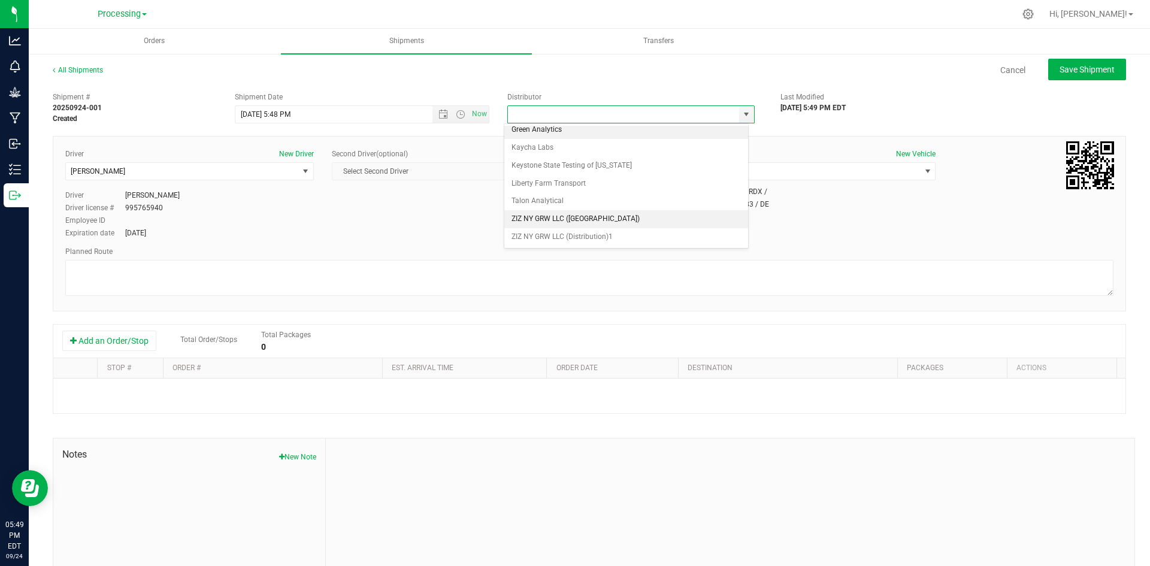
click at [604, 220] on li "ZIZ NY GRW LLC ([GEOGRAPHIC_DATA])" at bounding box center [626, 219] width 244 height 18
type input "ZIZ NY GRW LLC ([GEOGRAPHIC_DATA])"
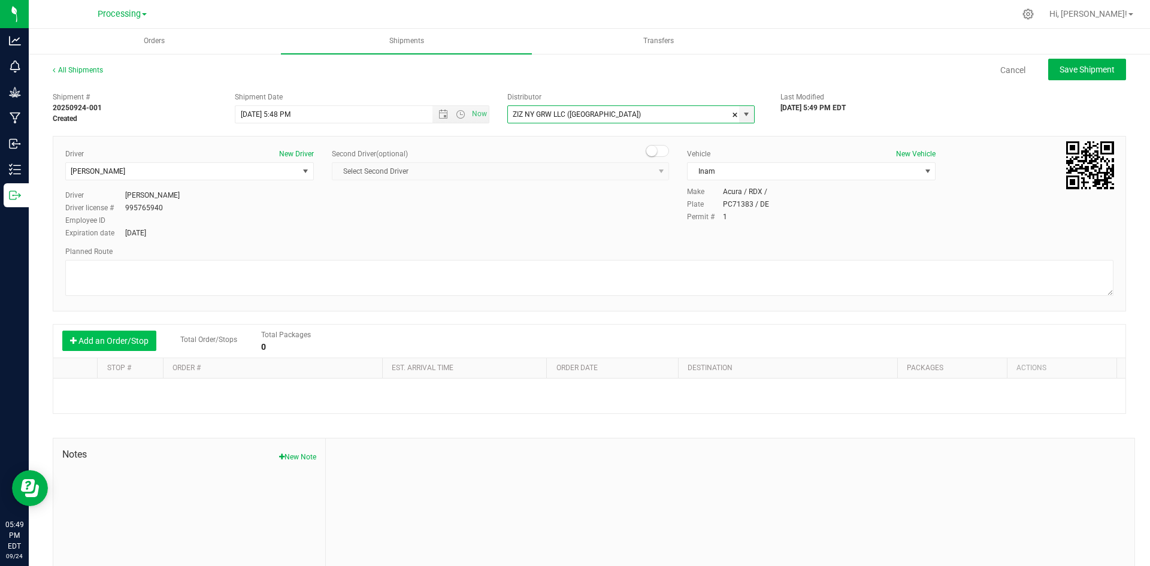
click at [110, 349] on button "Add an Order/Stop" at bounding box center [109, 341] width 94 height 20
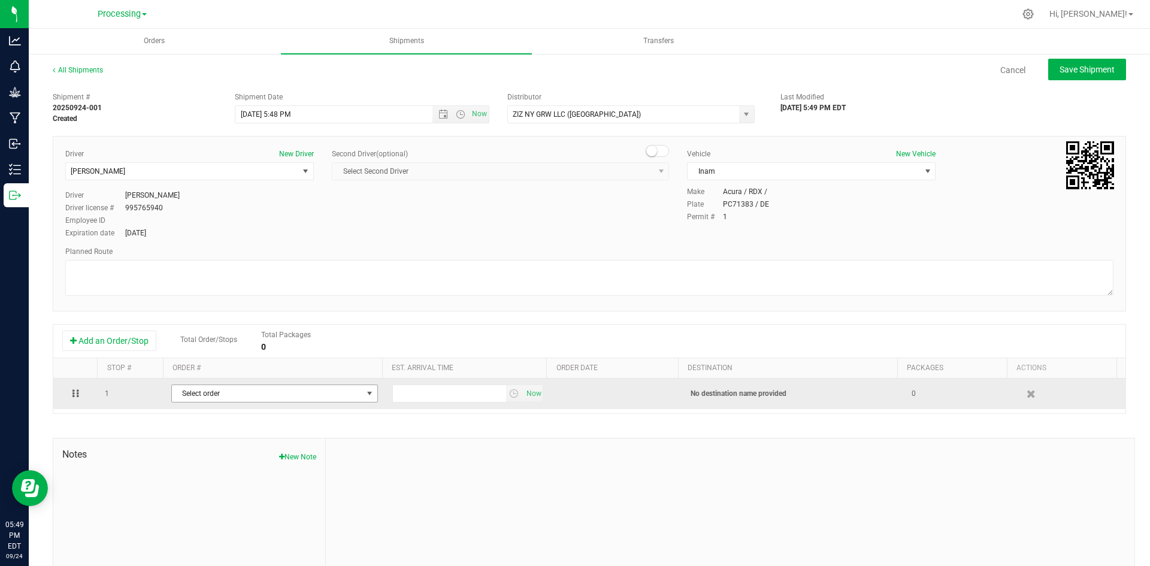
click at [206, 394] on span "Select order" at bounding box center [267, 393] width 190 height 17
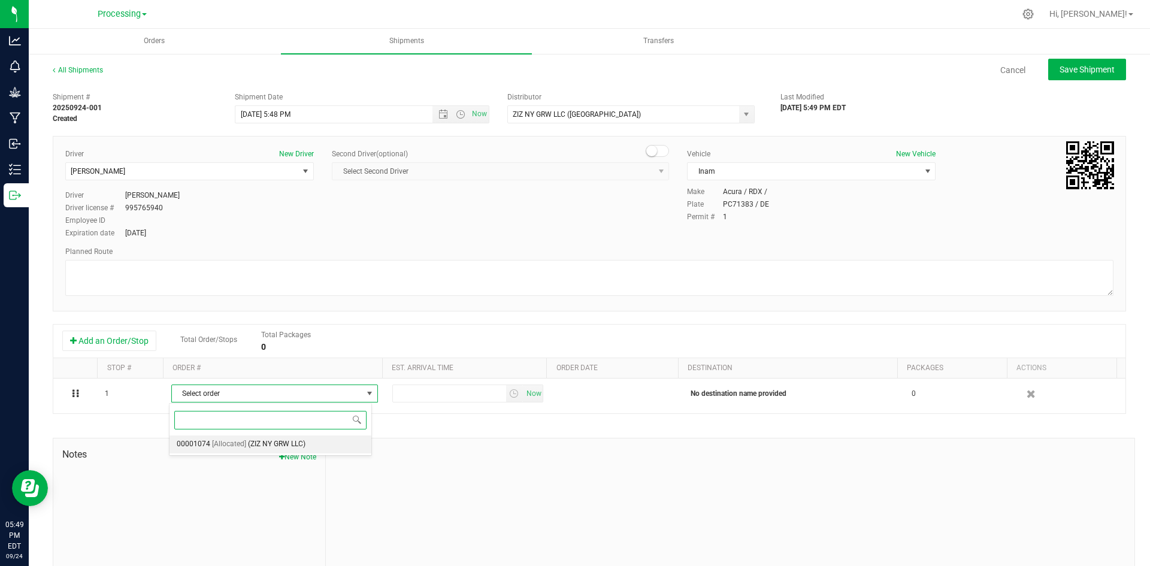
click at [266, 453] on li "00001074 [Allocated] (ZIZ NY GRW LLC)" at bounding box center [270, 444] width 202 height 18
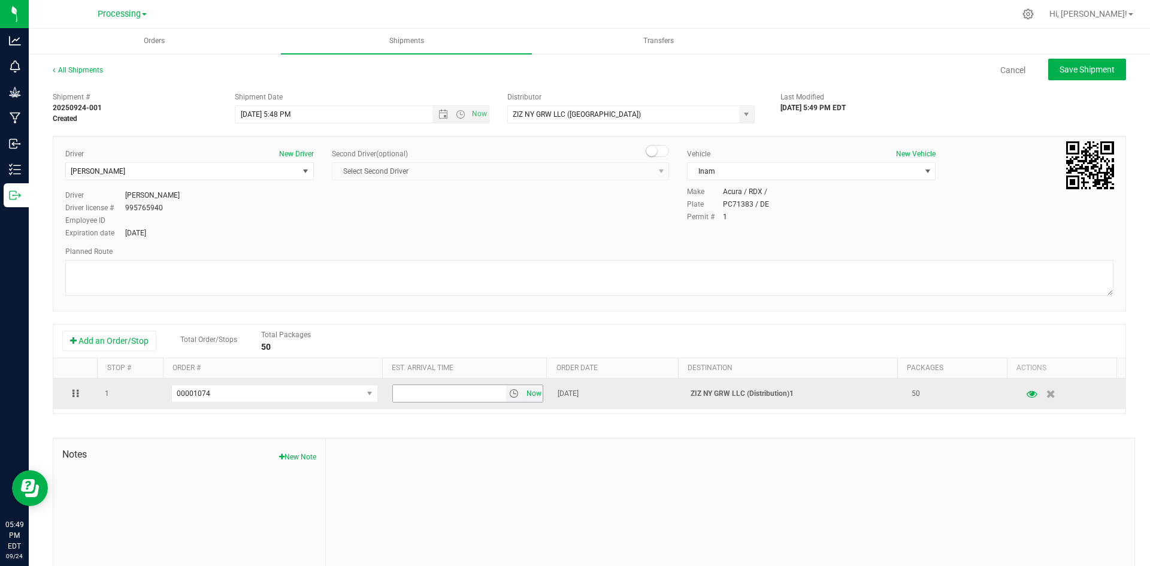
click at [523, 399] on span "Now" at bounding box center [533, 393] width 20 height 17
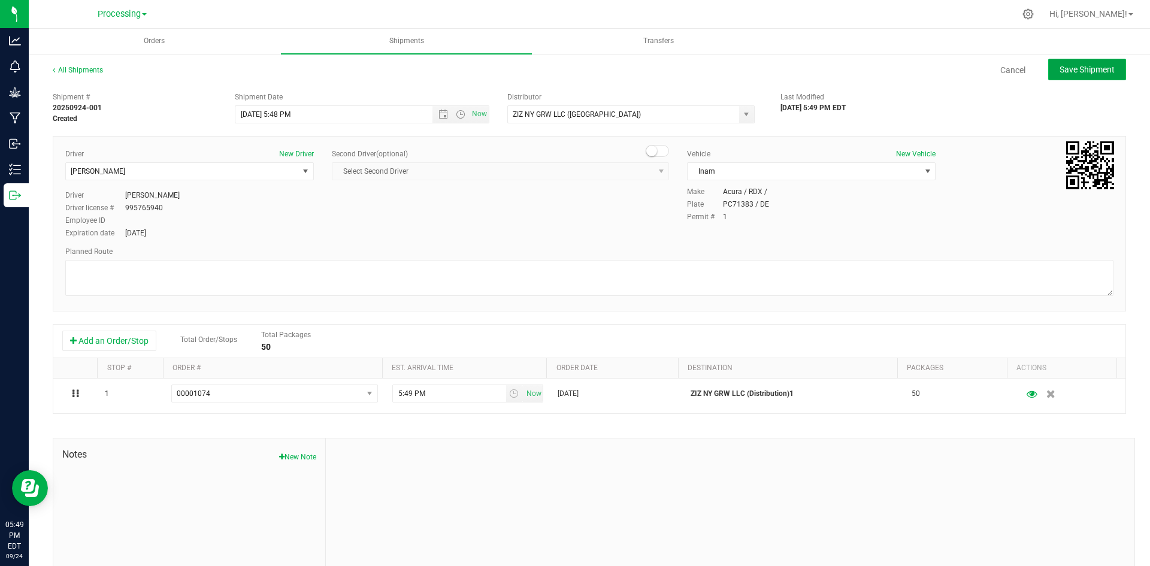
click at [1070, 66] on span "Save Shipment" at bounding box center [1086, 70] width 55 height 10
type input "[DATE] 9:48 PM"
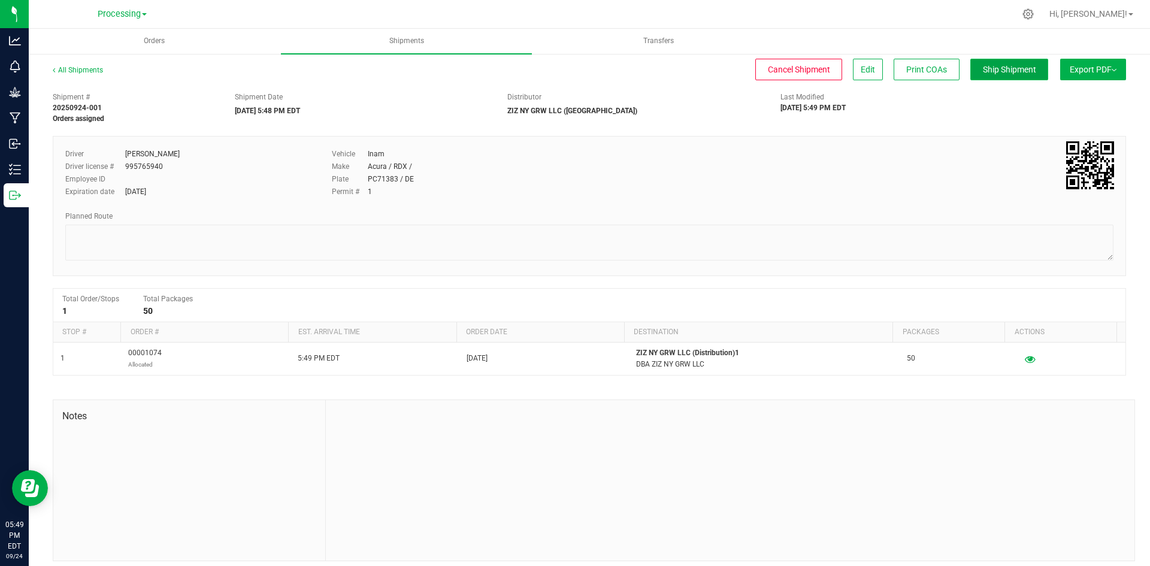
click at [1005, 74] on span "Ship Shipment" at bounding box center [1009, 70] width 53 height 10
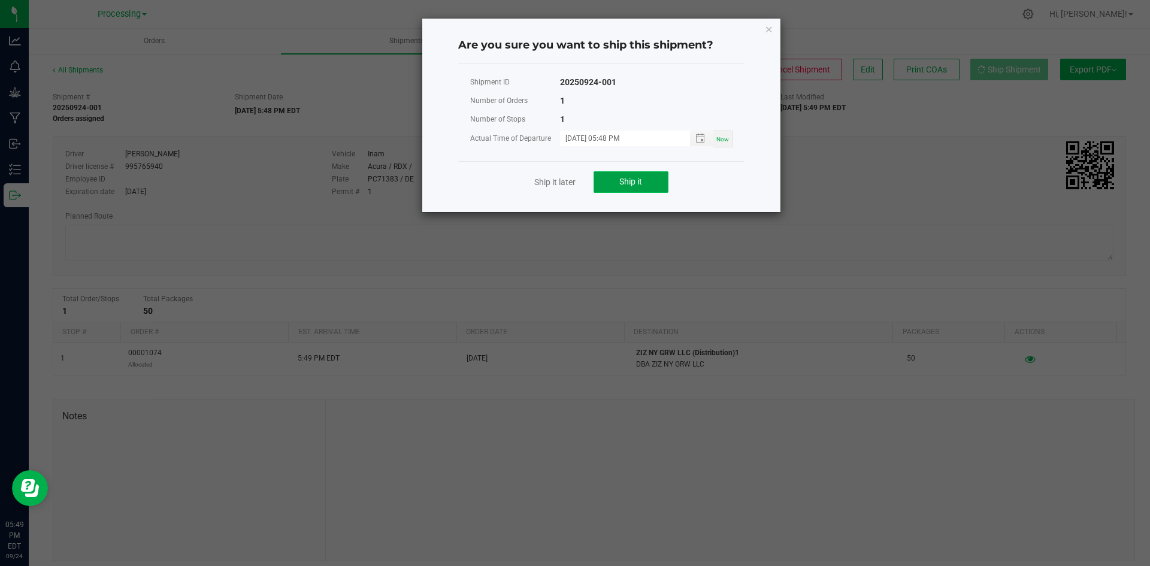
click at [616, 183] on button "Ship it" at bounding box center [631, 182] width 75 height 22
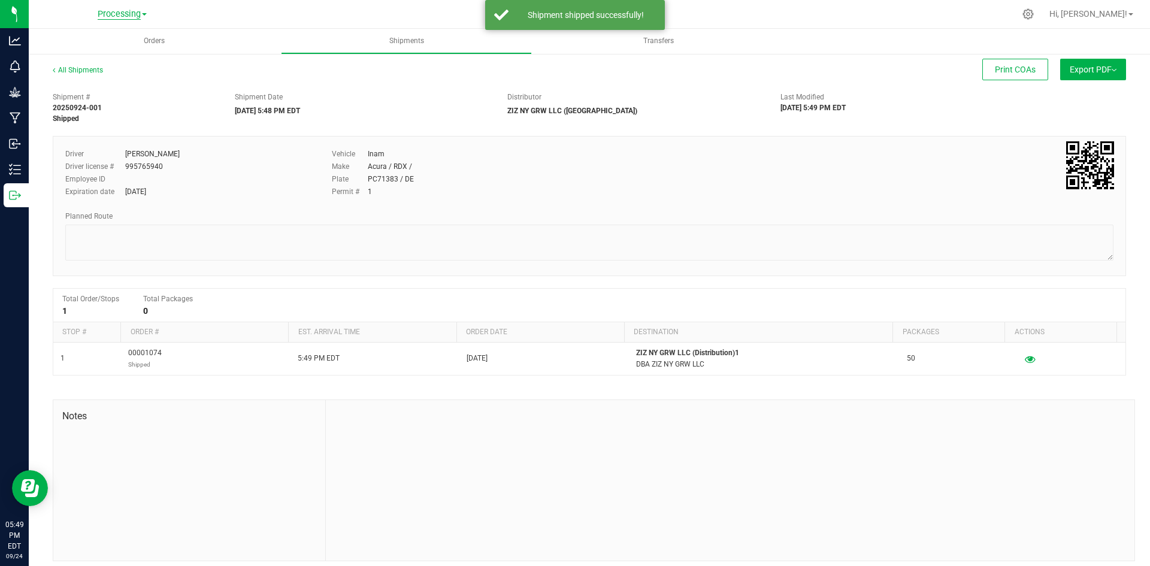
click at [123, 12] on span "Processing" at bounding box center [119, 14] width 43 height 11
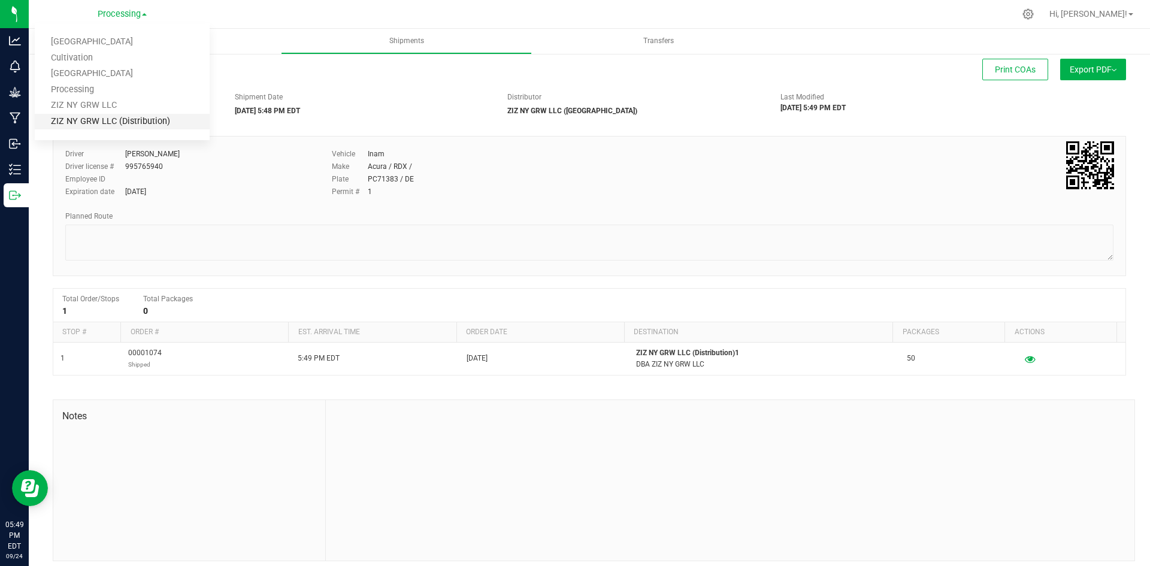
click at [102, 122] on link "ZIZ NY GRW LLC (Distribution)" at bounding box center [122, 122] width 175 height 16
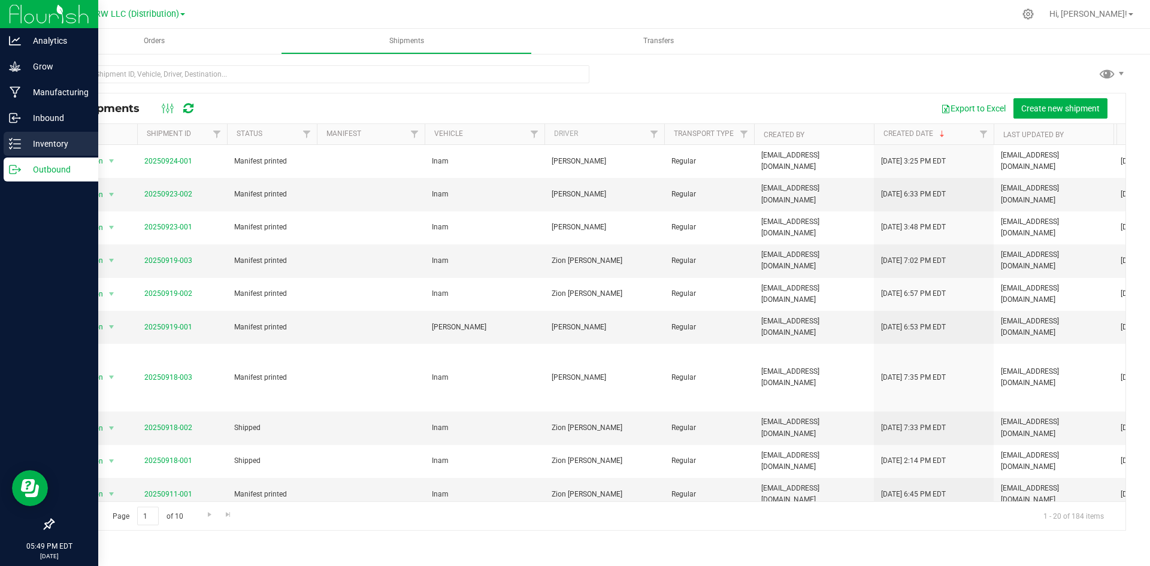
click at [40, 138] on p "Inventory" at bounding box center [57, 144] width 72 height 14
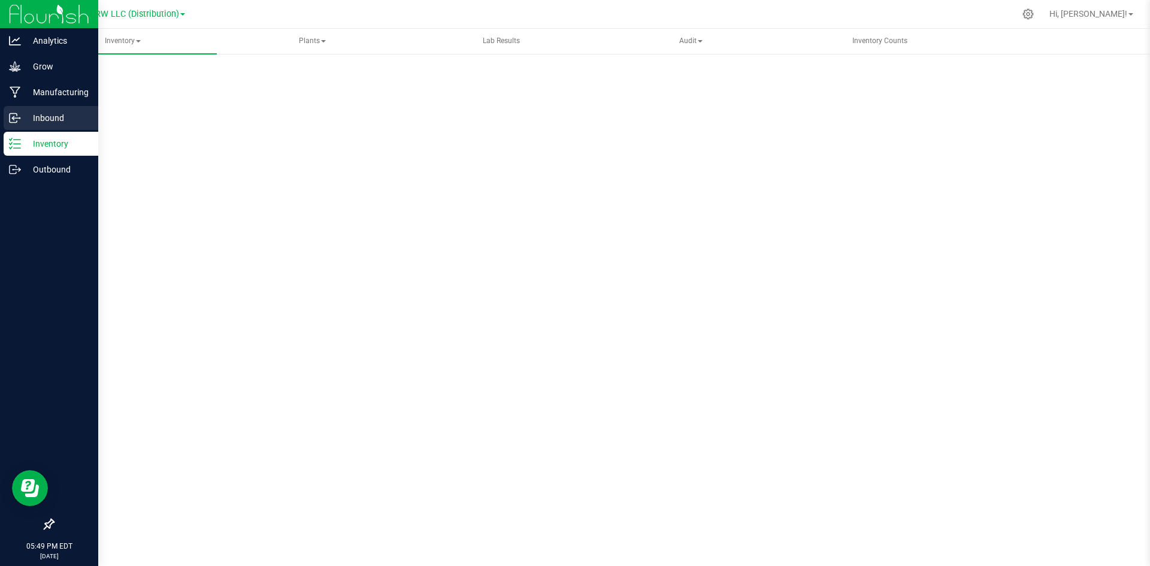
click at [50, 123] on p "Inbound" at bounding box center [57, 118] width 72 height 14
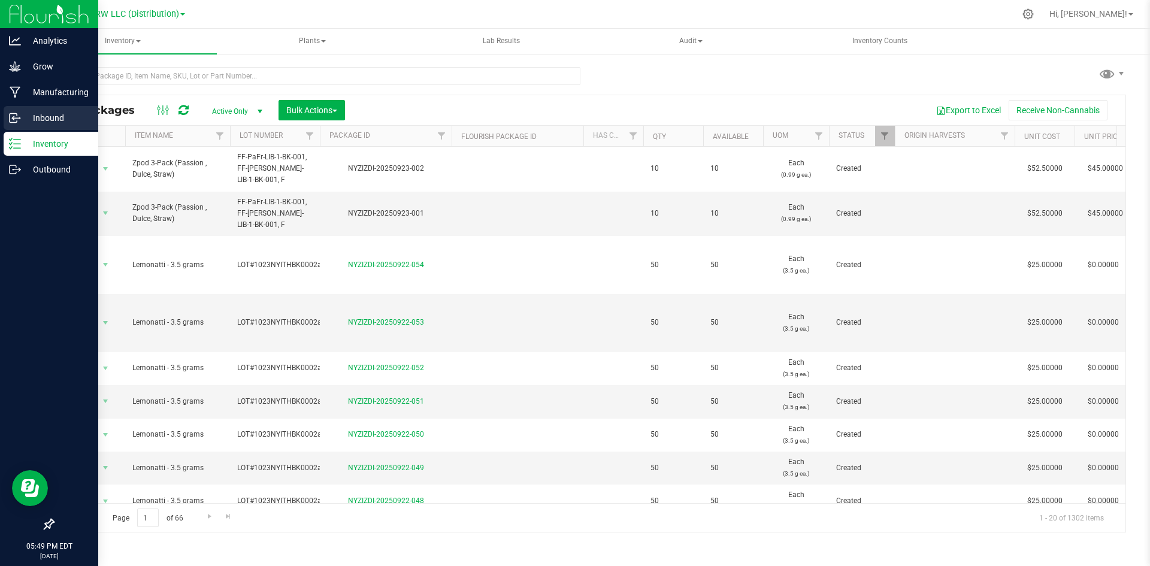
click at [54, 118] on p "Inbound" at bounding box center [57, 118] width 72 height 14
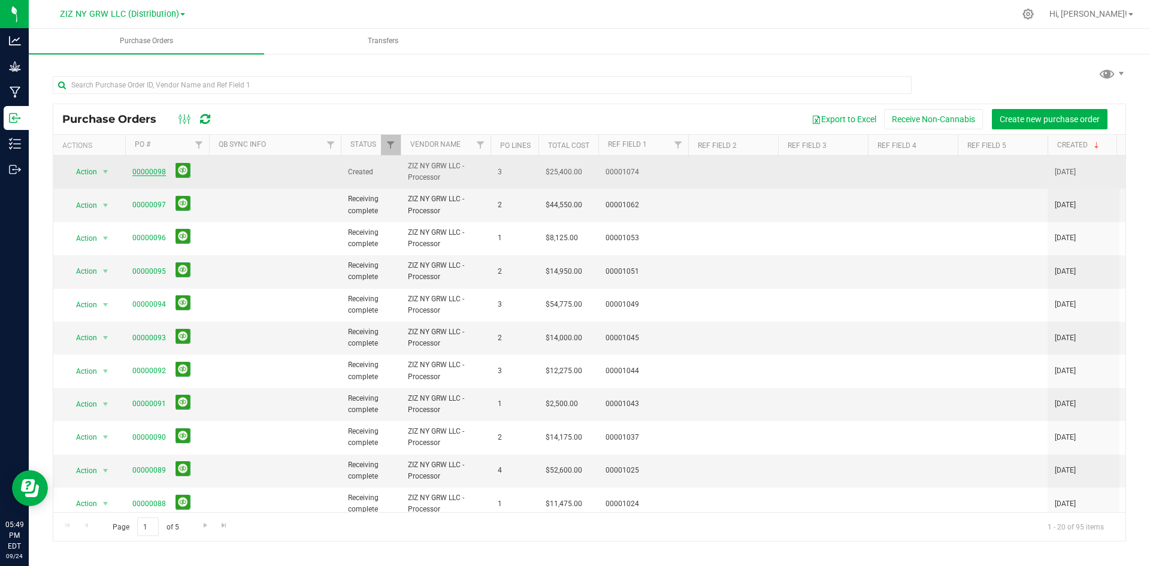
click at [161, 173] on link "00000098" at bounding box center [149, 172] width 34 height 8
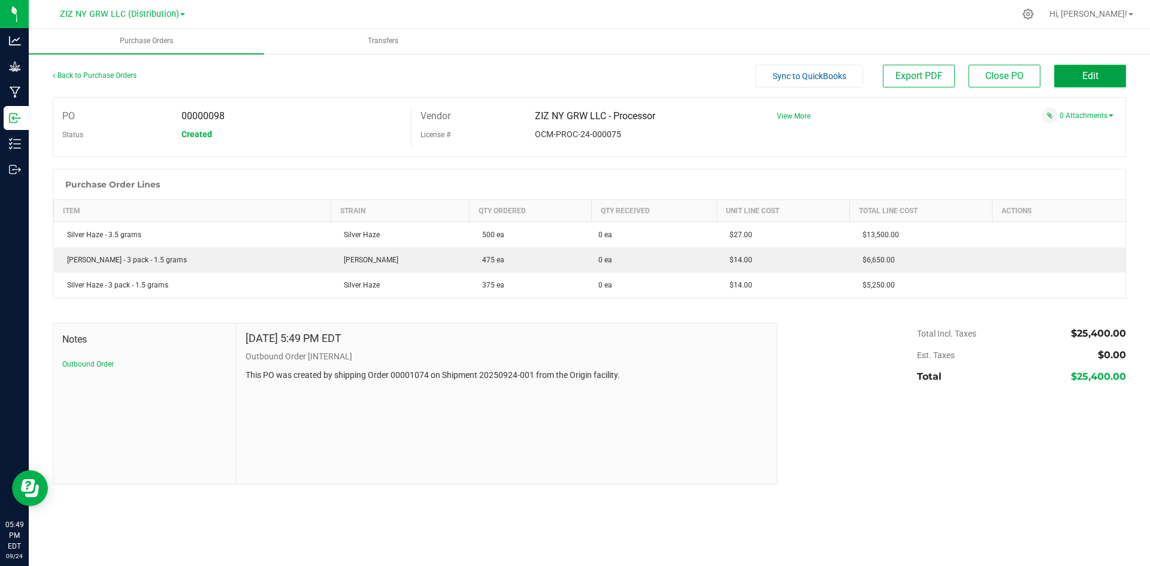
click at [1100, 80] on button "Edit" at bounding box center [1090, 76] width 72 height 23
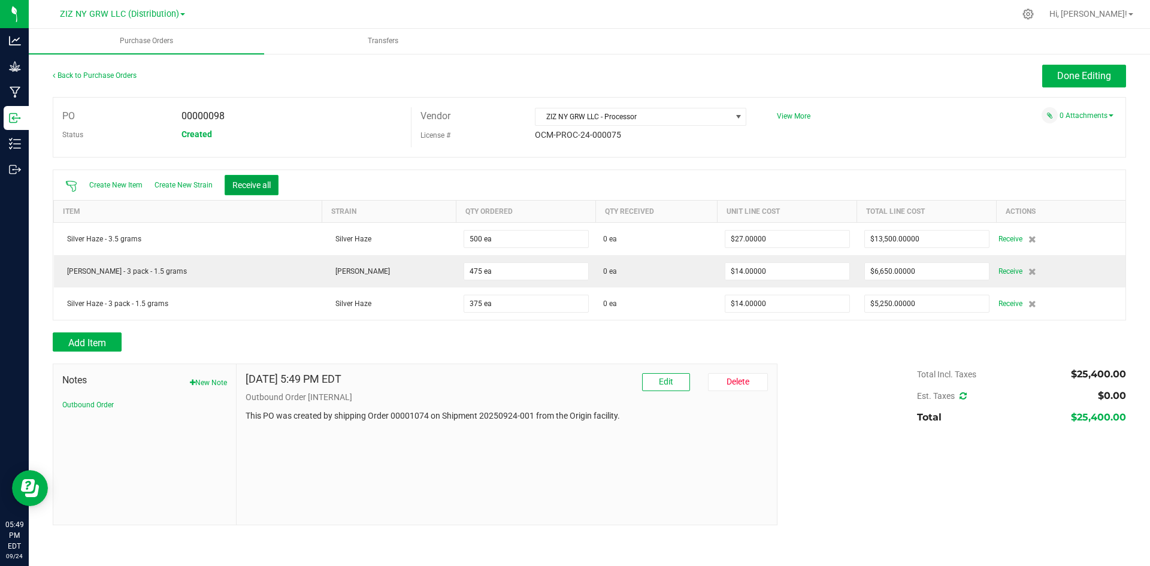
click at [247, 184] on button "Receive all" at bounding box center [252, 185] width 54 height 20
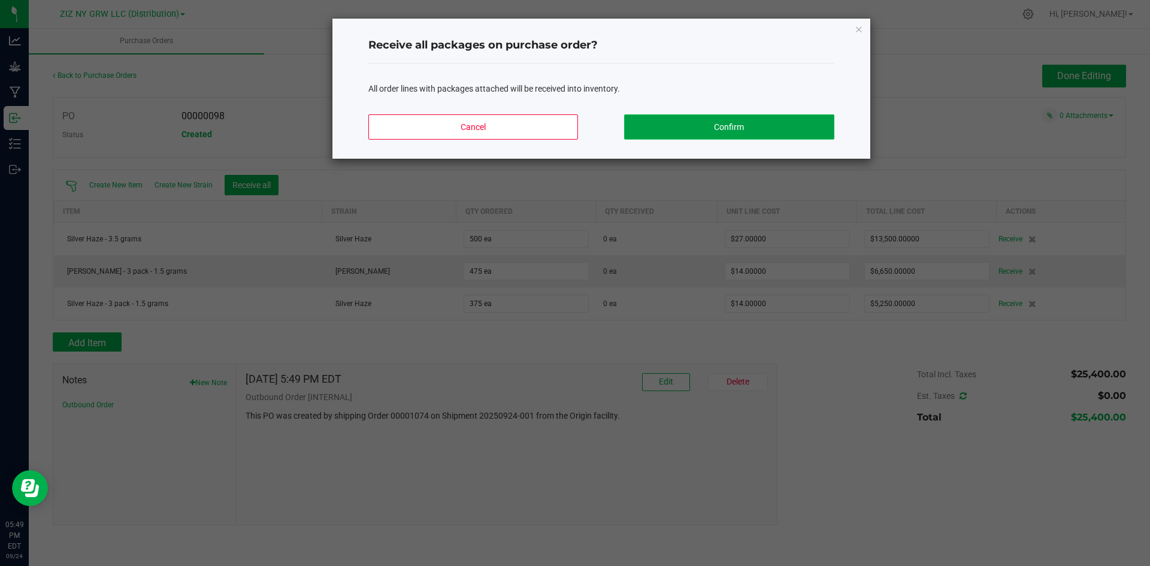
click at [744, 137] on button "Confirm" at bounding box center [729, 126] width 210 height 25
